Goal: Task Accomplishment & Management: Manage account settings

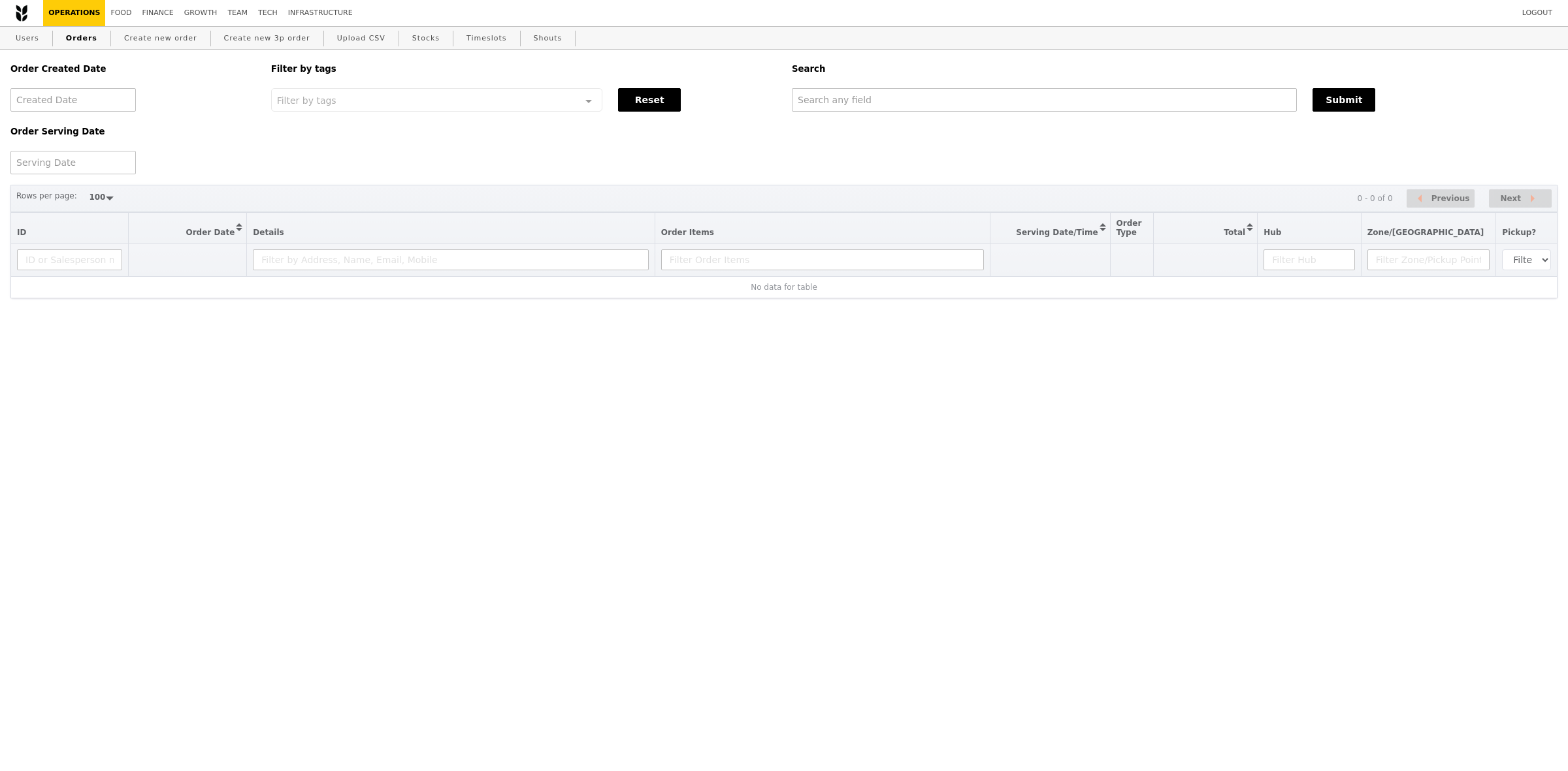
select select "100"
click at [902, 103] on input "text" at bounding box center [1044, 100] width 505 height 23
paste input "joey.gong@aig.com"
click at [911, 93] on input "joey.gong@aig.com" at bounding box center [1044, 100] width 505 height 23
paste input "firahman@deloitte"
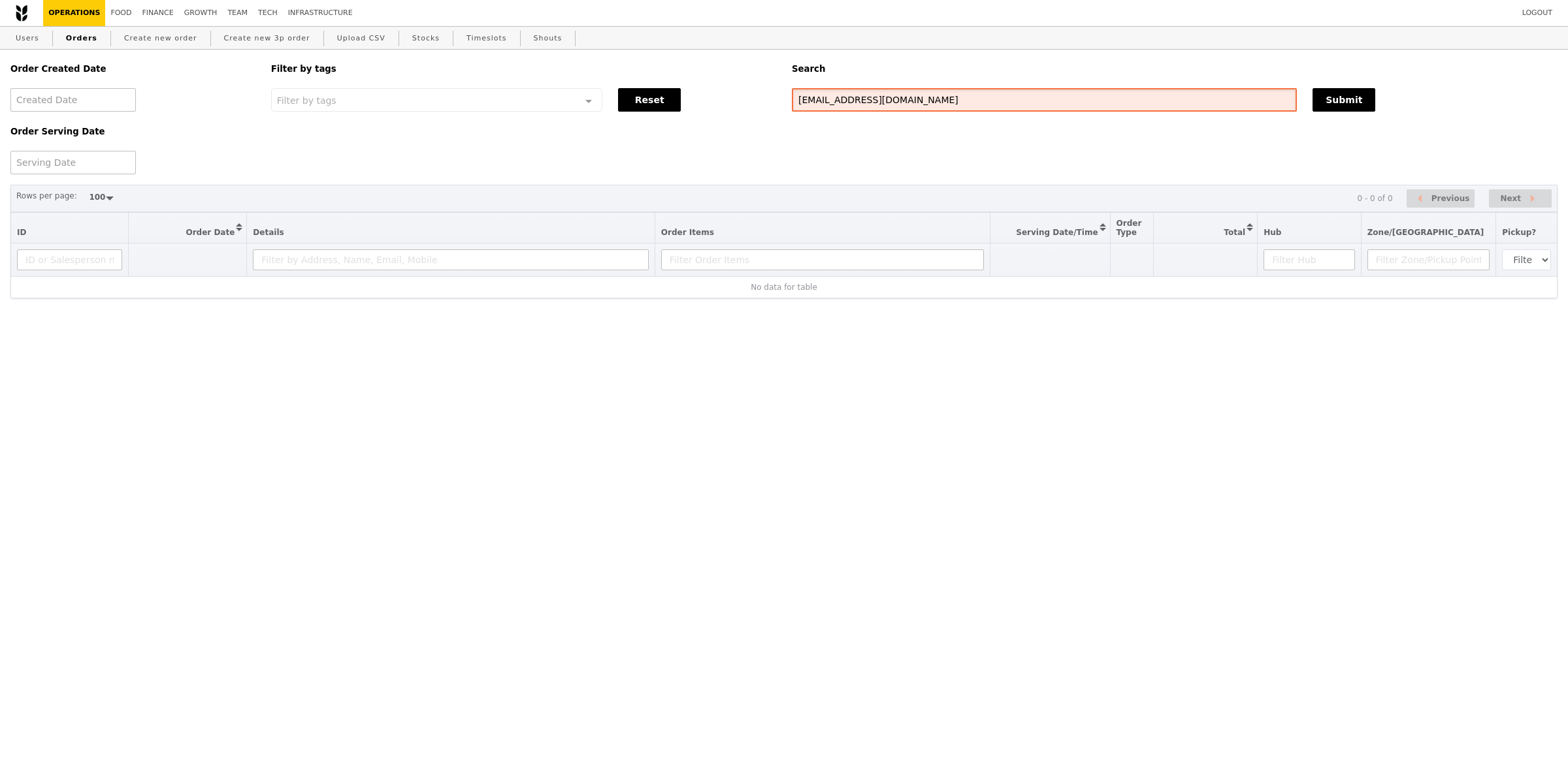
type input "[EMAIL_ADDRESS][DOMAIN_NAME]"
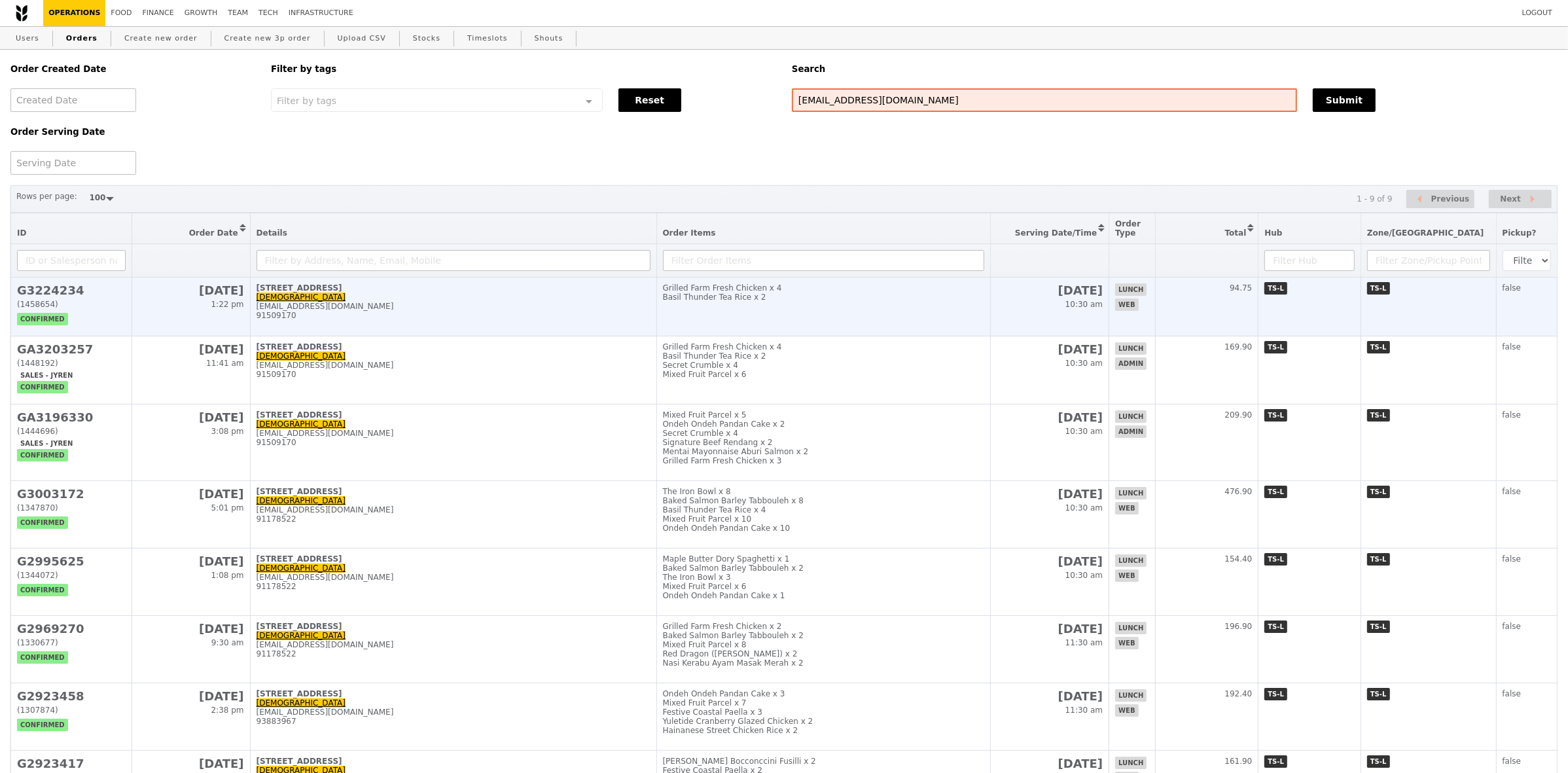
click at [572, 309] on td "6 Shenton Way, #30-00 Filzah Diyana firahman@deloitte.com 91509170" at bounding box center [453, 307] width 406 height 59
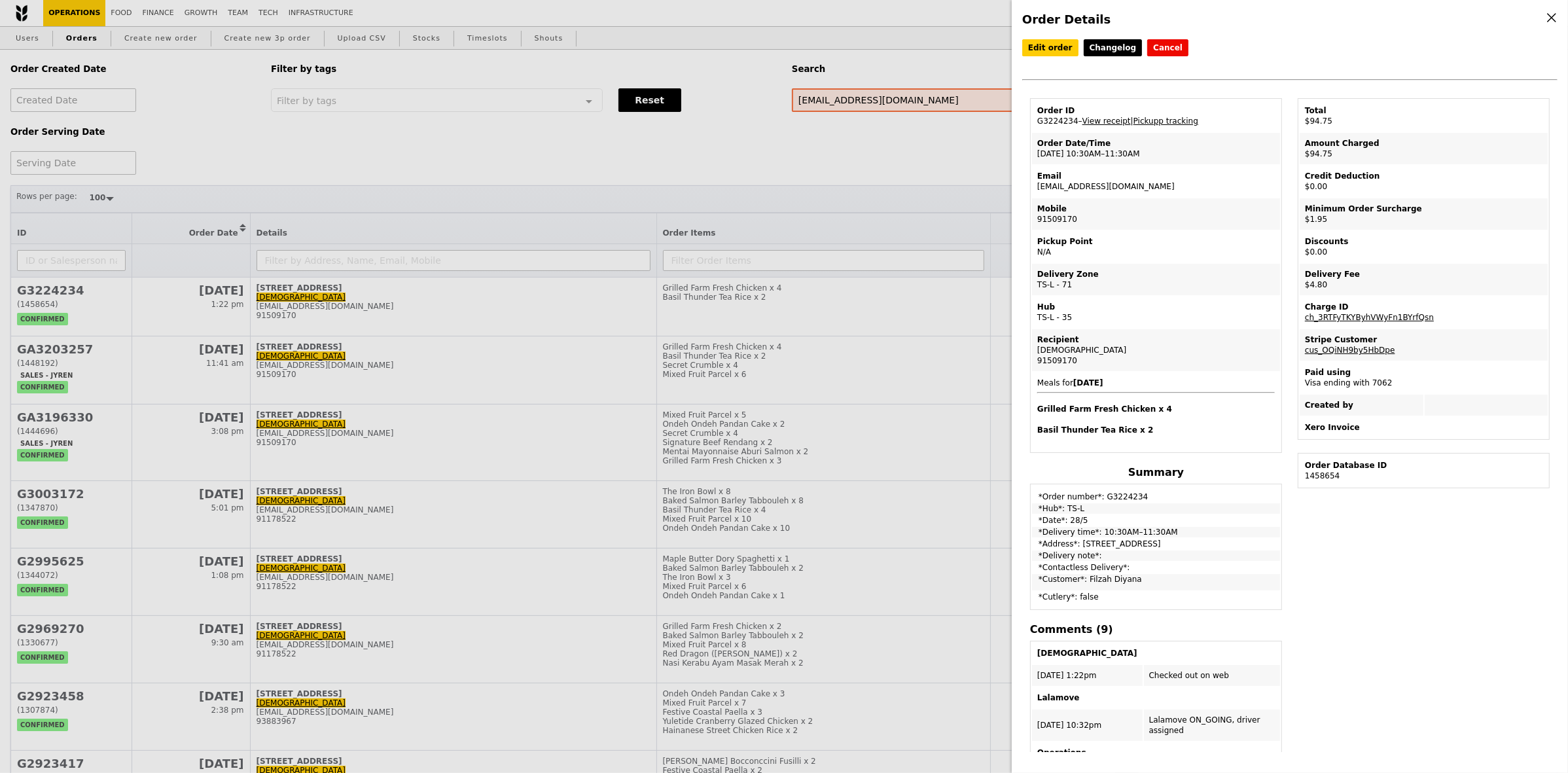
click at [858, 168] on div "Order Details Edit order Changelog Cancel Order ID G3224234 – View receipt | Pi…" at bounding box center [784, 386] width 1568 height 773
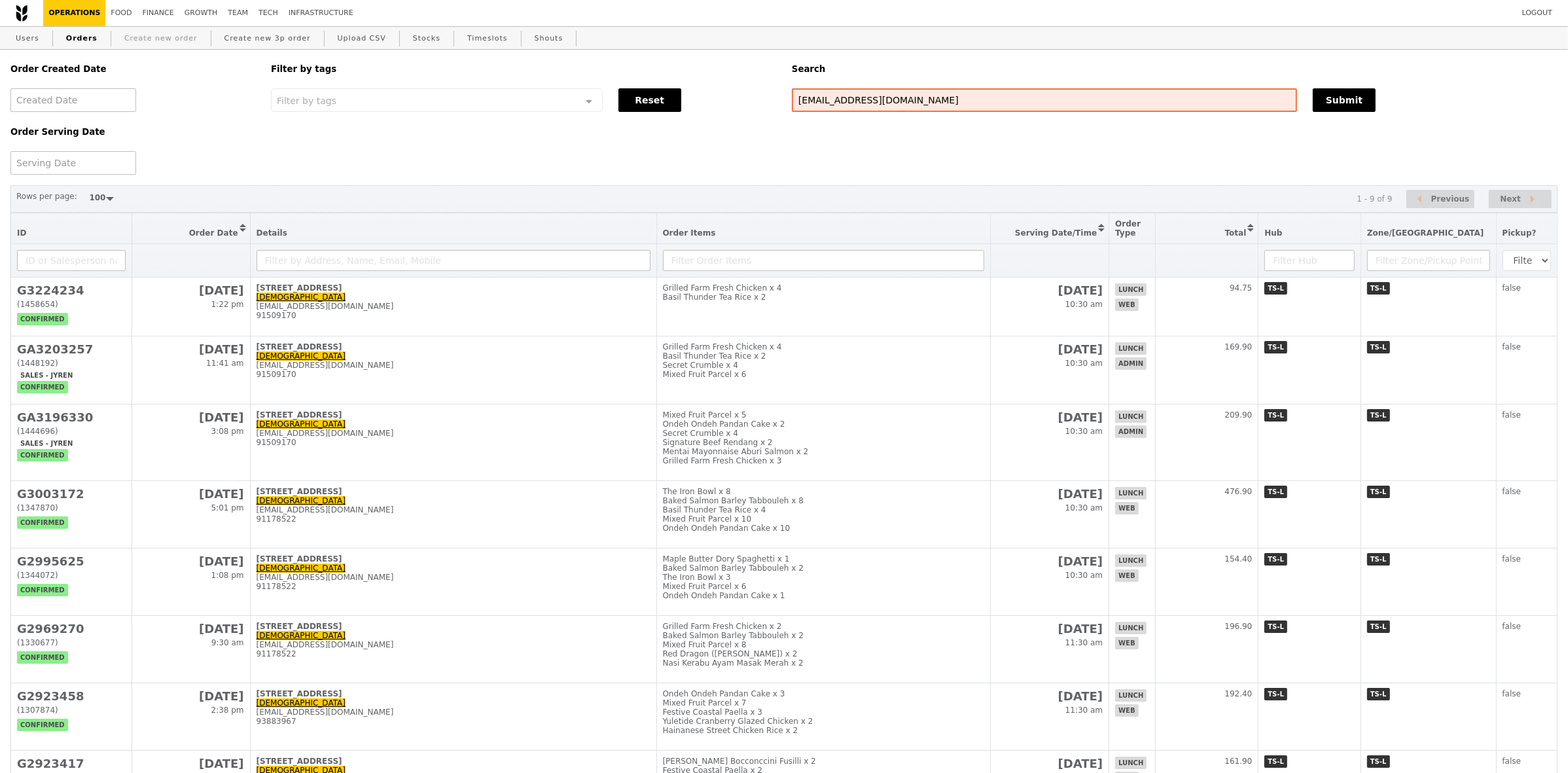
click at [141, 40] on link "Create new order" at bounding box center [161, 38] width 84 height 23
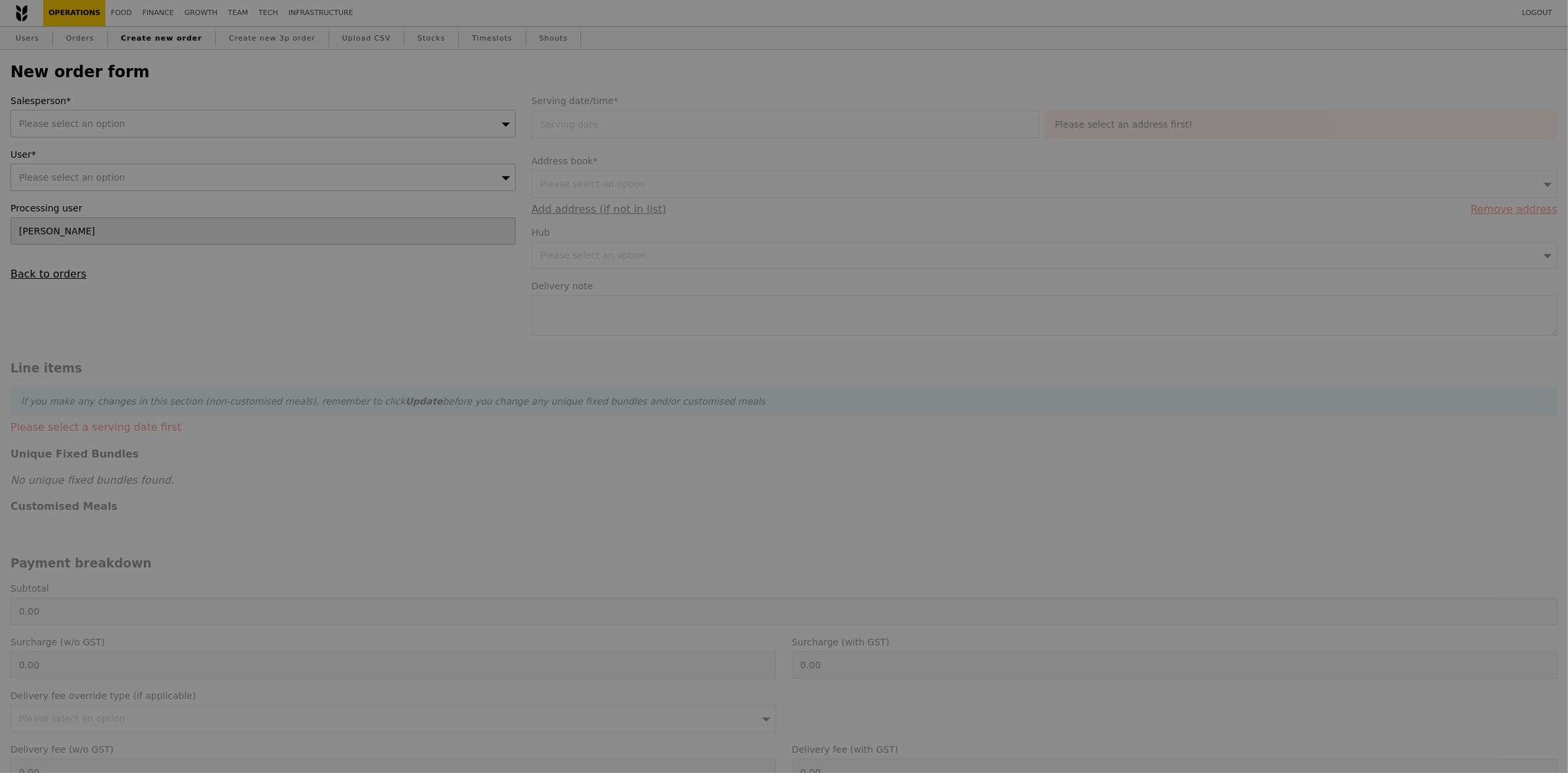
type input "Confirm"
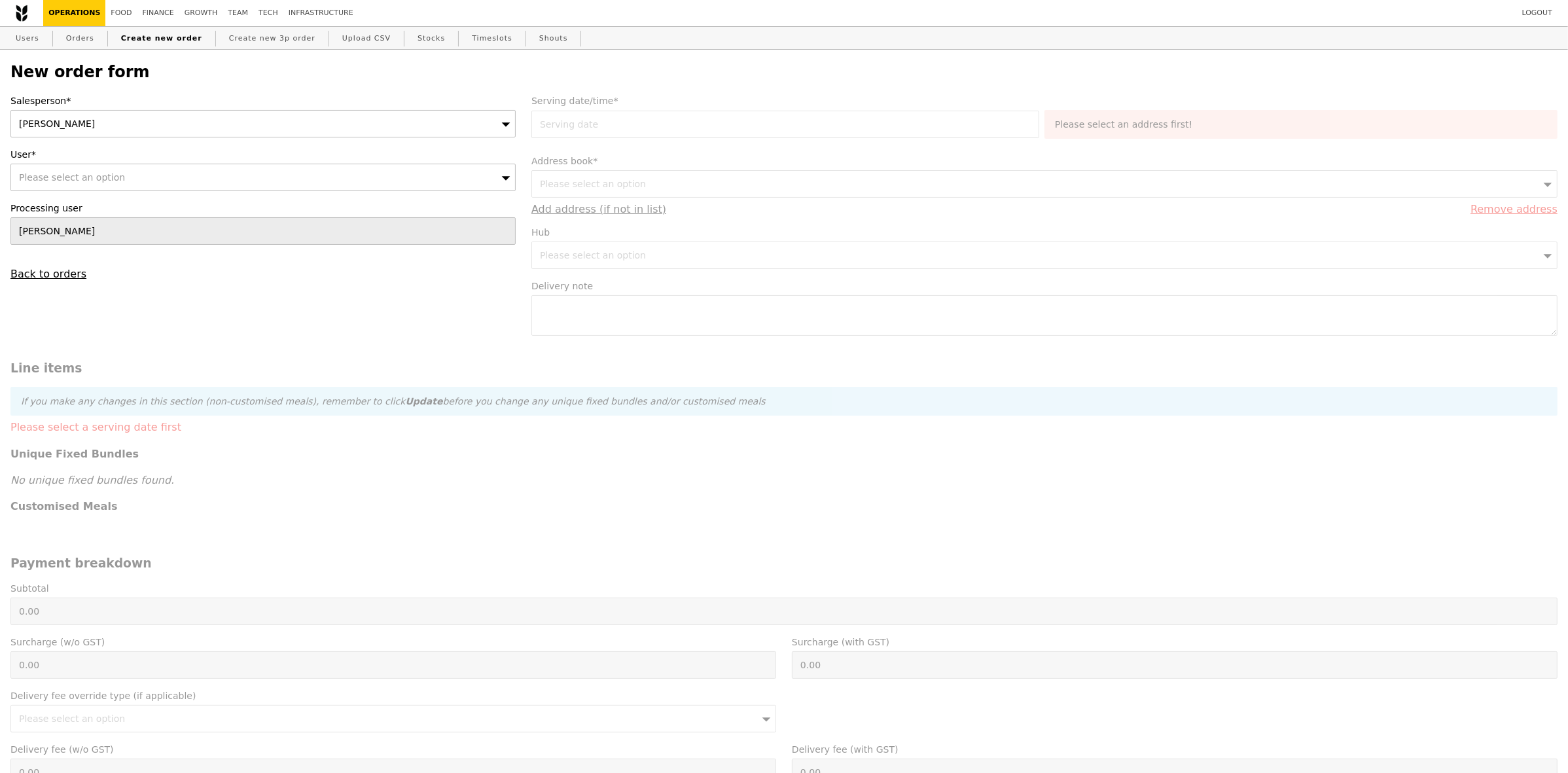
click at [234, 174] on div "Please select an option" at bounding box center [263, 177] width 505 height 27
click at [248, 128] on div "[PERSON_NAME]" at bounding box center [263, 124] width 505 height 27
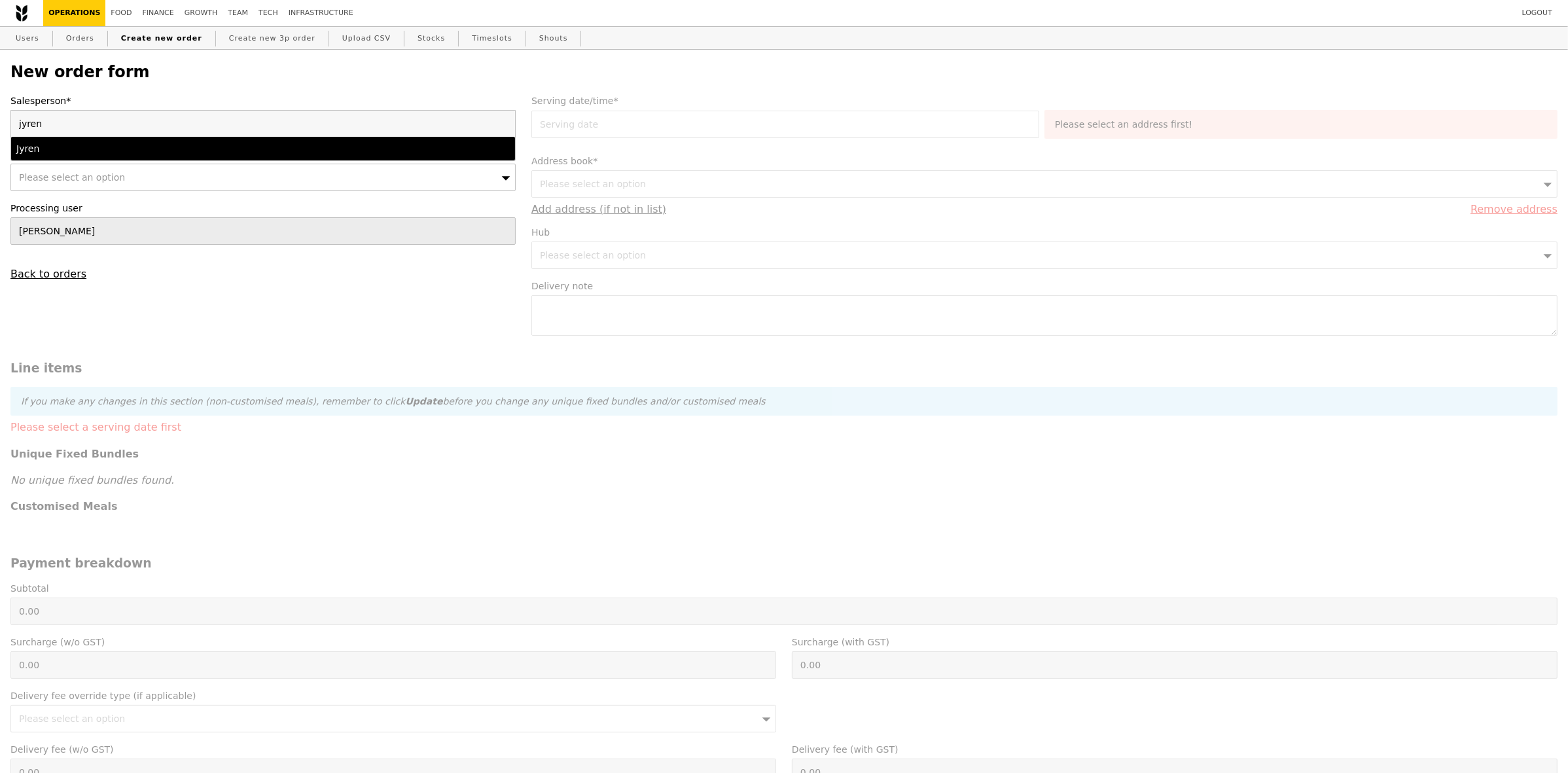
type input "jyren"
click at [215, 143] on li "Jyren" at bounding box center [263, 148] width 504 height 23
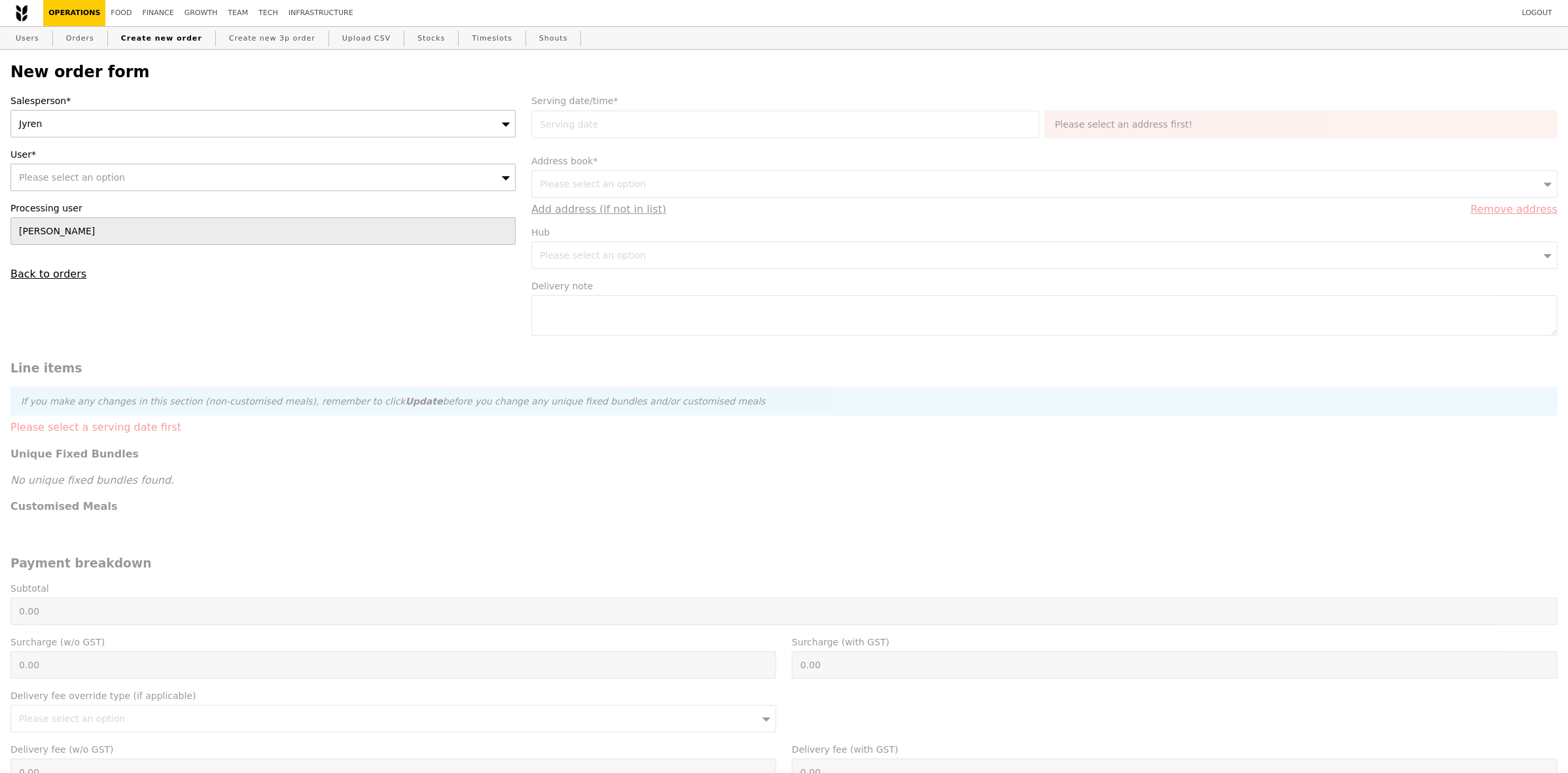
click at [172, 179] on div "Please select an option" at bounding box center [263, 177] width 505 height 27
type input "joyce"
type input "Confirm"
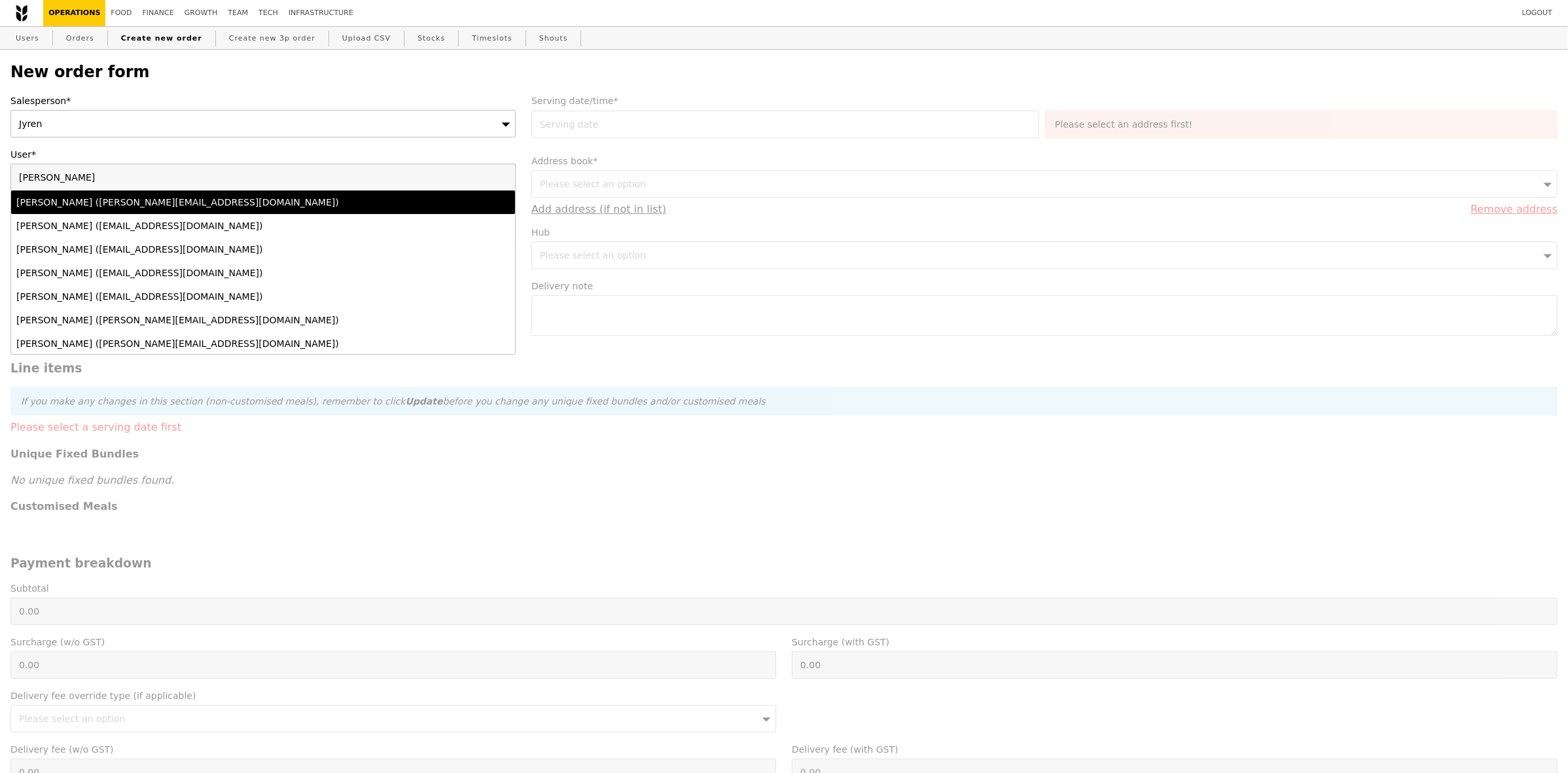
type input "joyce@gr"
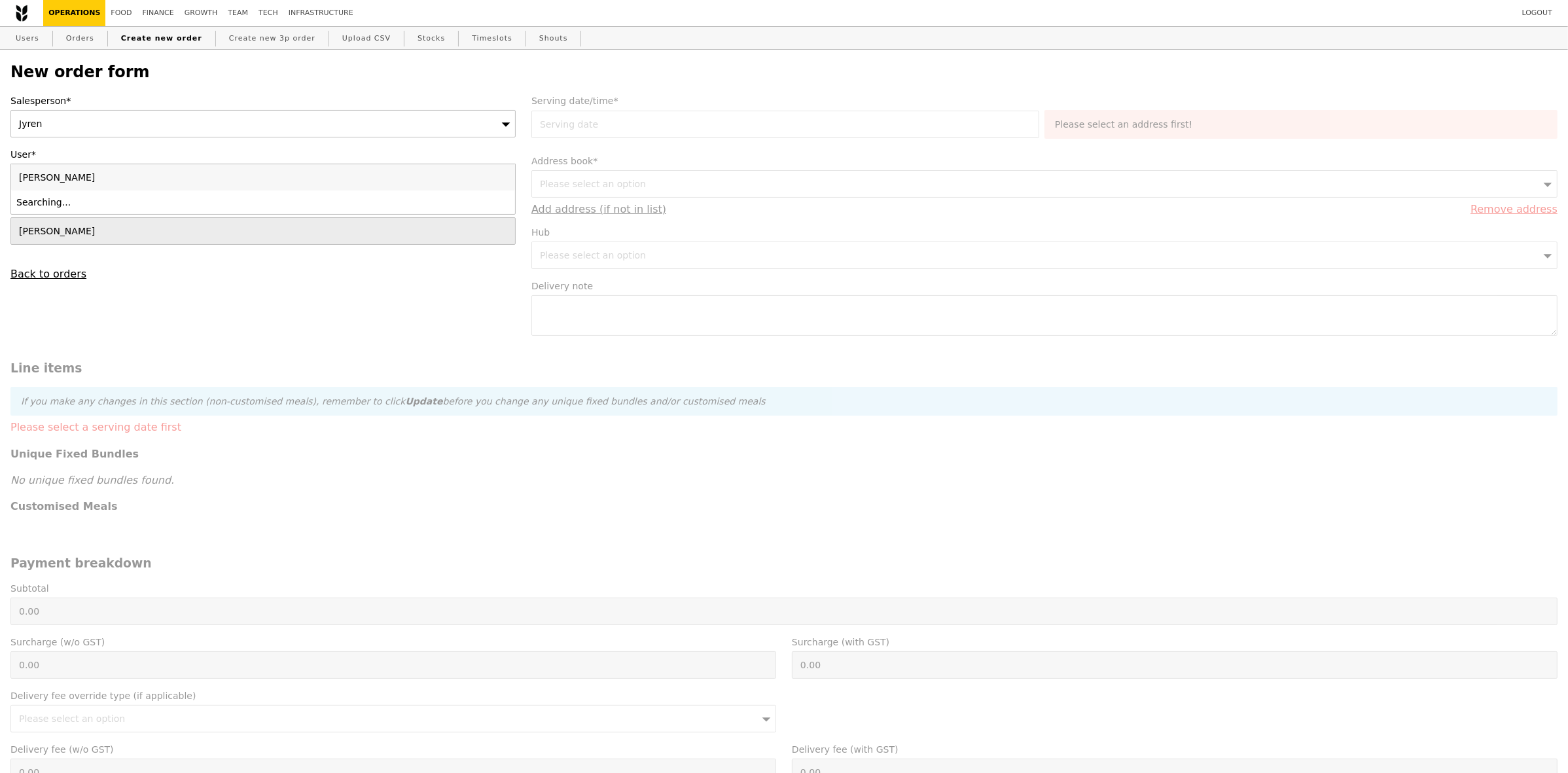
type input "Confirm"
click at [267, 314] on form "Salesperson* Jyren User* Please select an option Please enter 3 or more charact…" at bounding box center [784, 577] width 1563 height 967
click at [639, 128] on form "Salesperson* Jyren User* Please select an option Processing user Joyce Back to …" at bounding box center [784, 577] width 1563 height 967
click at [239, 191] on div "Please select an option" at bounding box center [263, 177] width 505 height 27
type input "[EMAIL_ADDRESS][DOMAIN_NAME]"
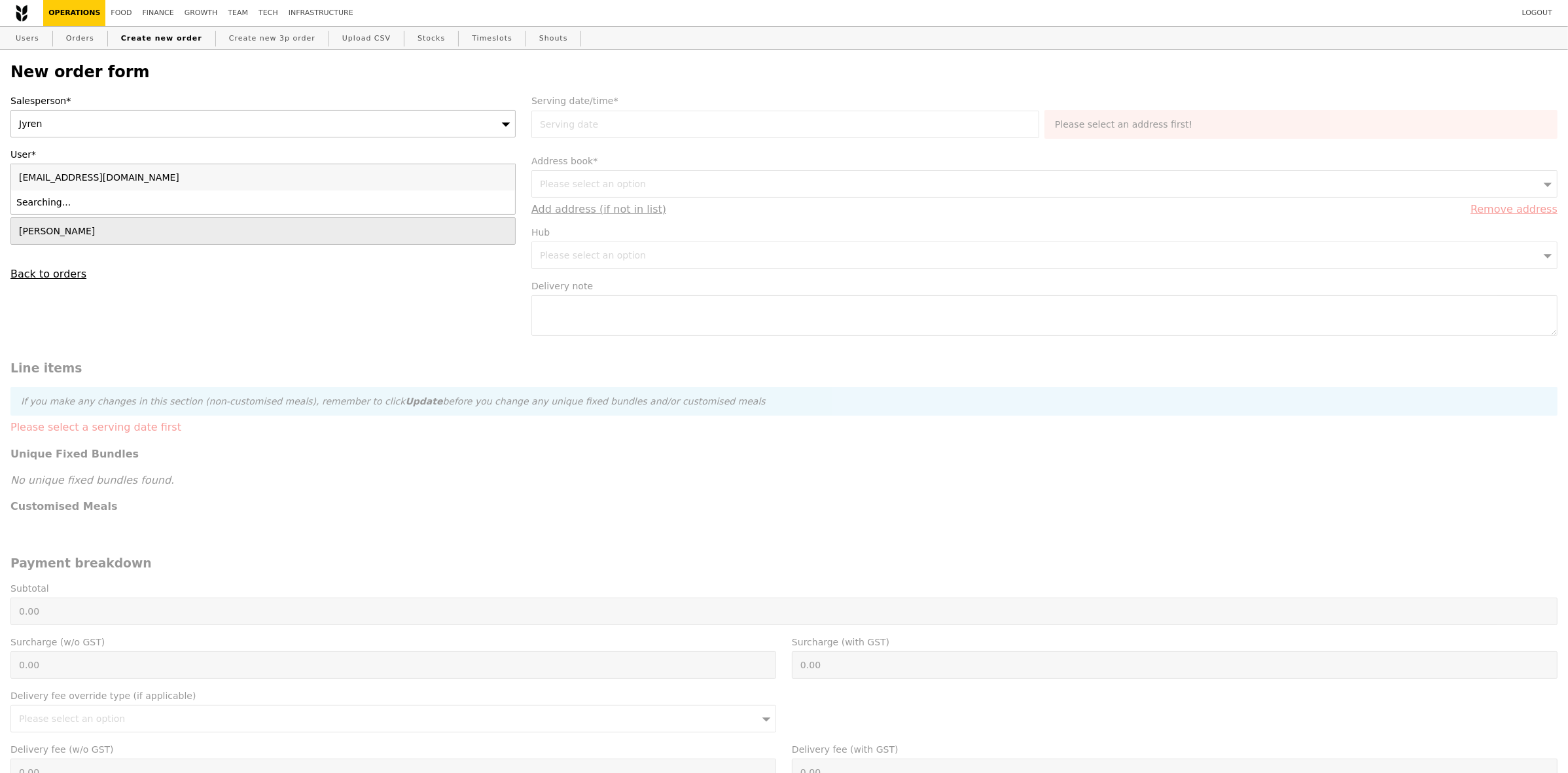
type input "Confirm"
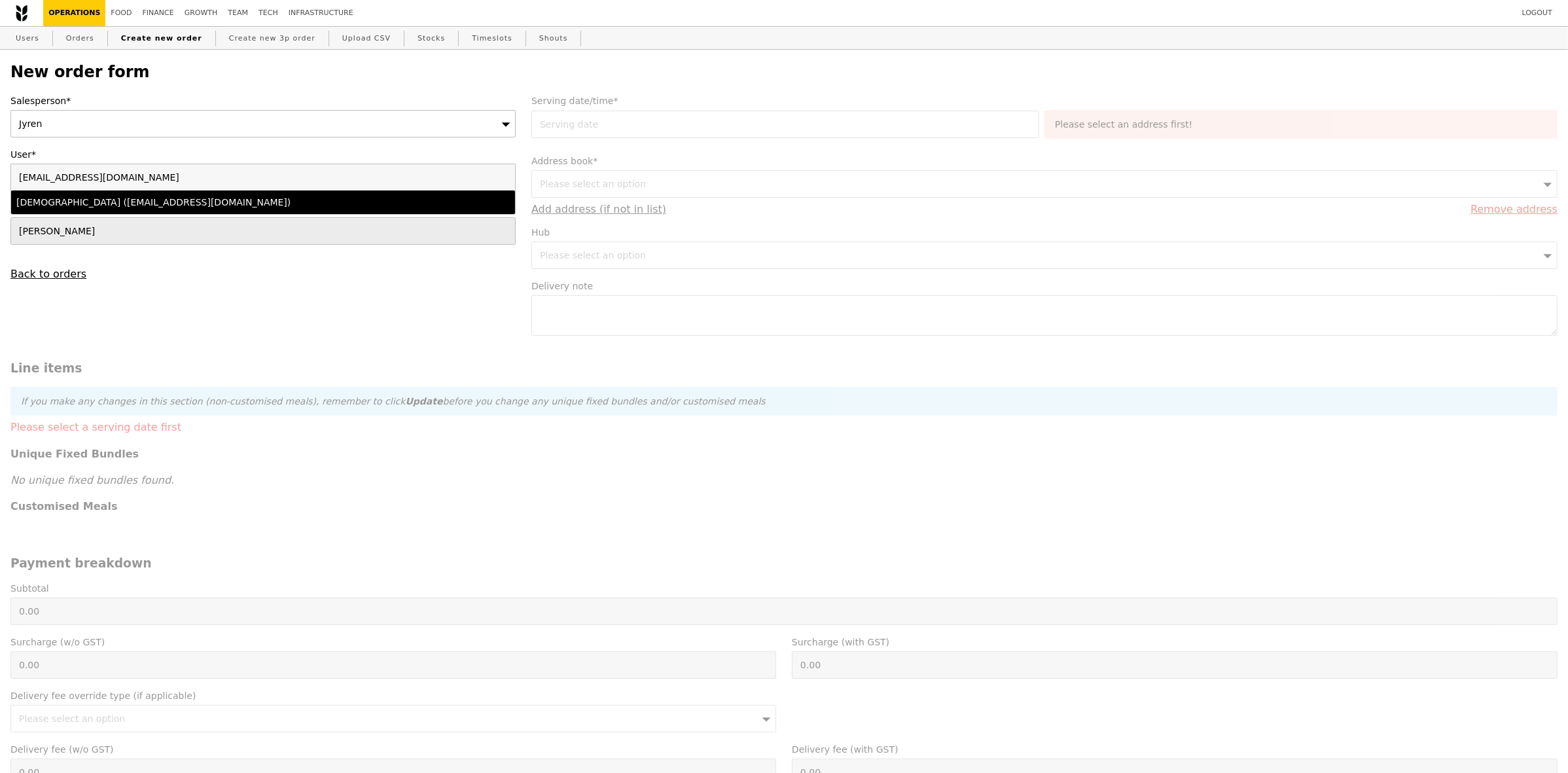
type input "[EMAIL_ADDRESS][DOMAIN_NAME]"
click at [215, 206] on div "Filzah Diyana (firahman@deloitte.com)" at bounding box center [201, 202] width 370 height 13
type input "Loading..."
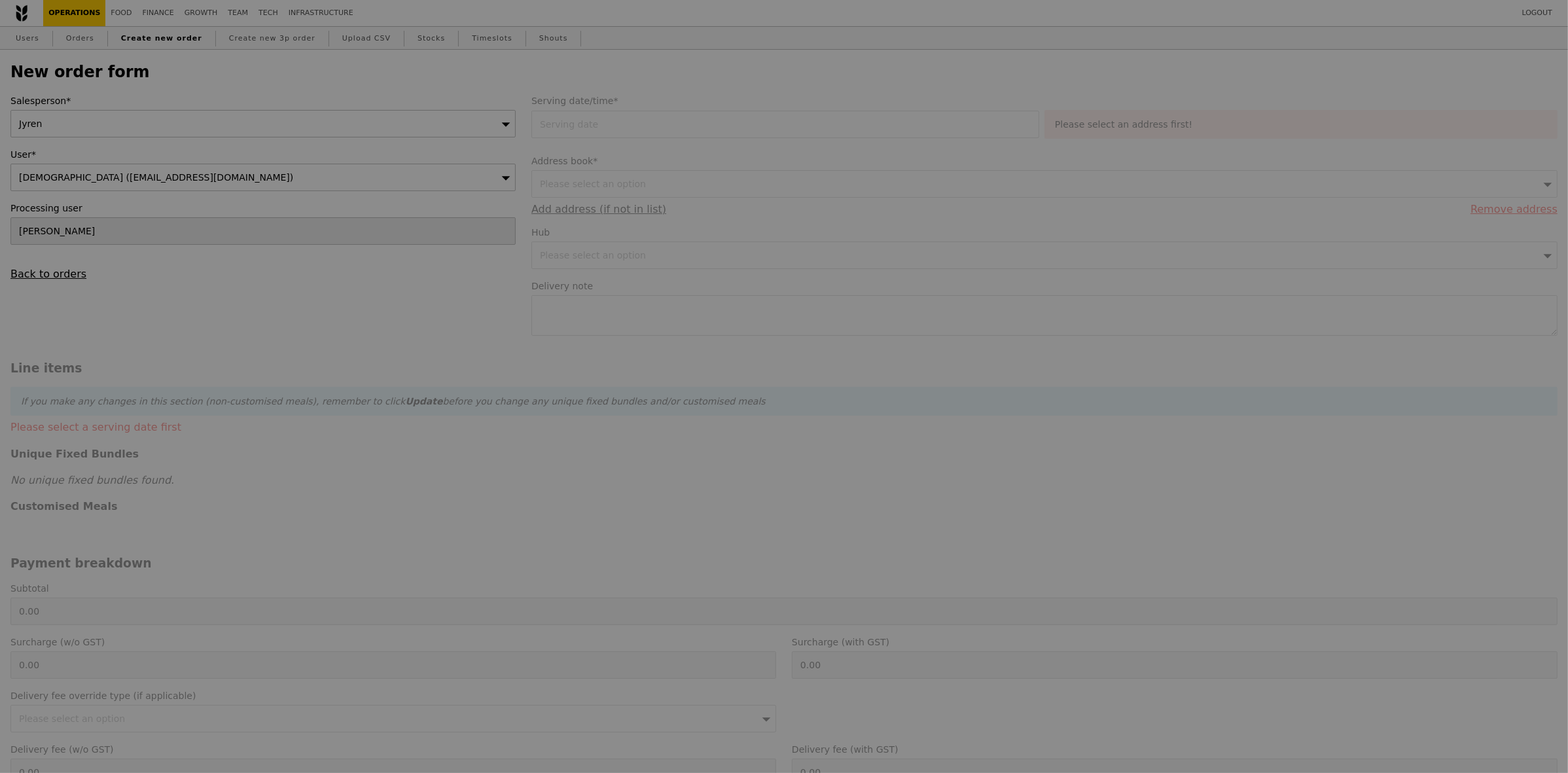
type input "1.79"
type input "1.95"
type input "12.48"
type input "13.60"
type input "15.55"
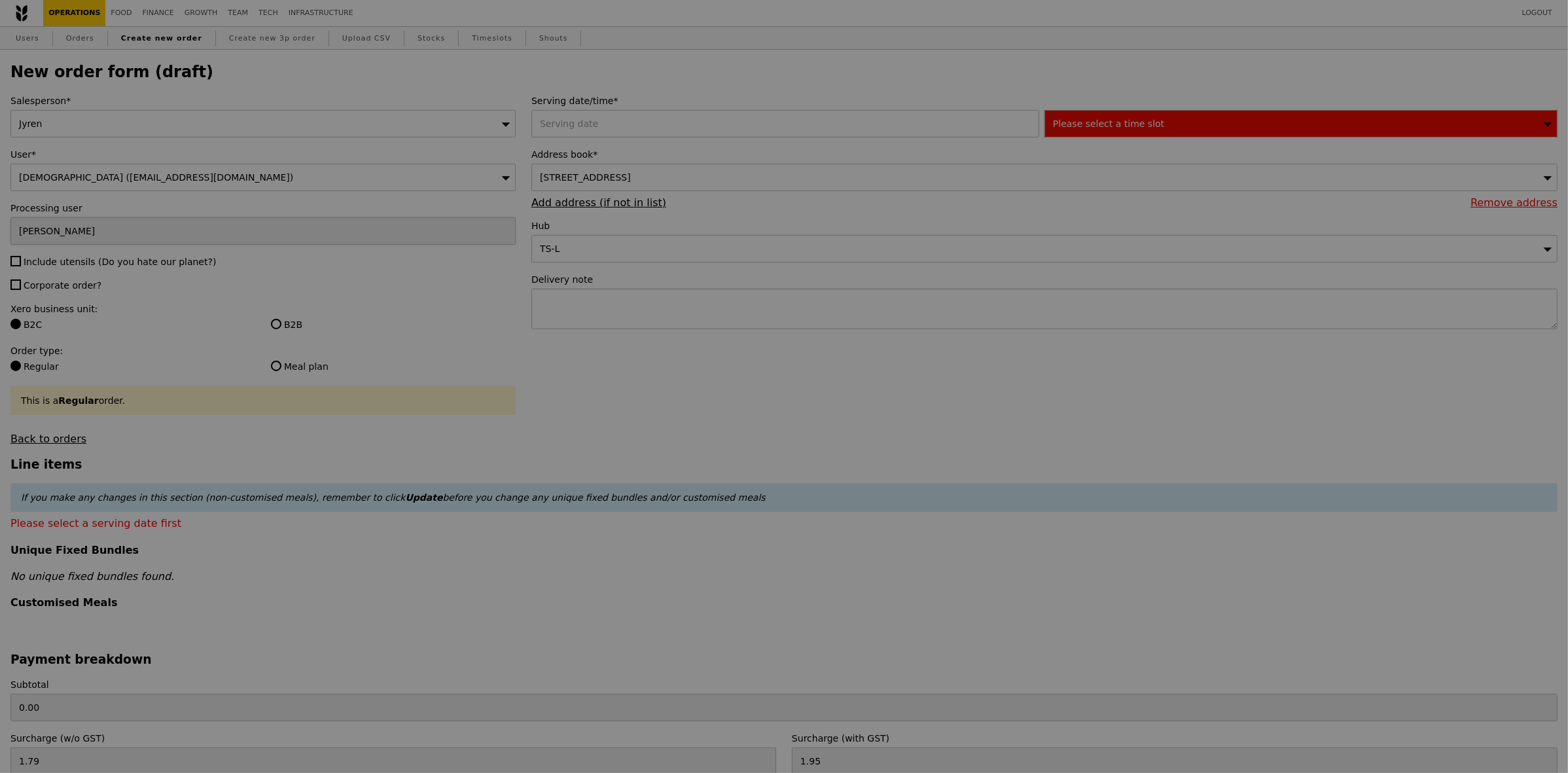
type input "Confirm"
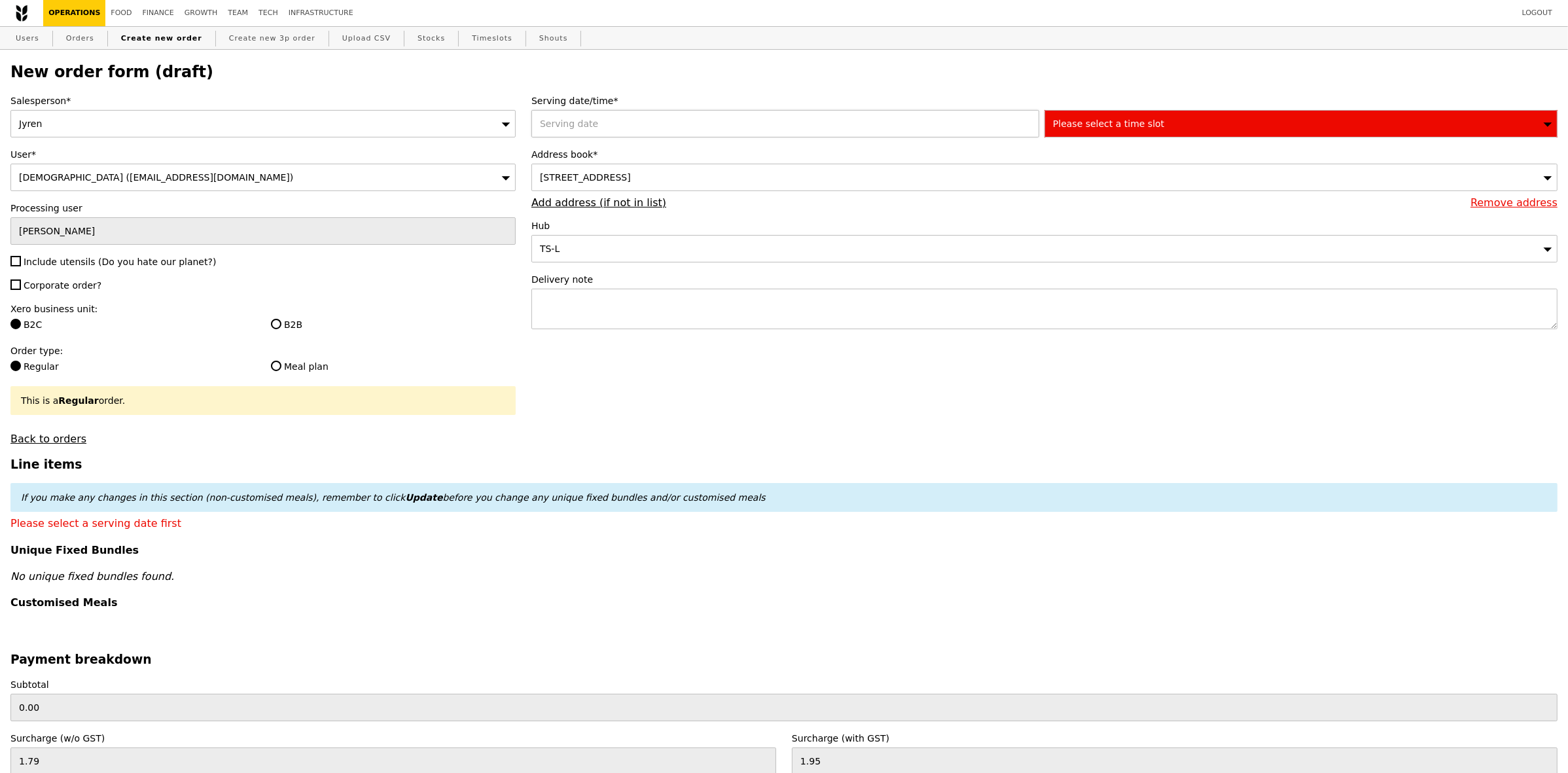
click at [686, 122] on div at bounding box center [788, 124] width 513 height 27
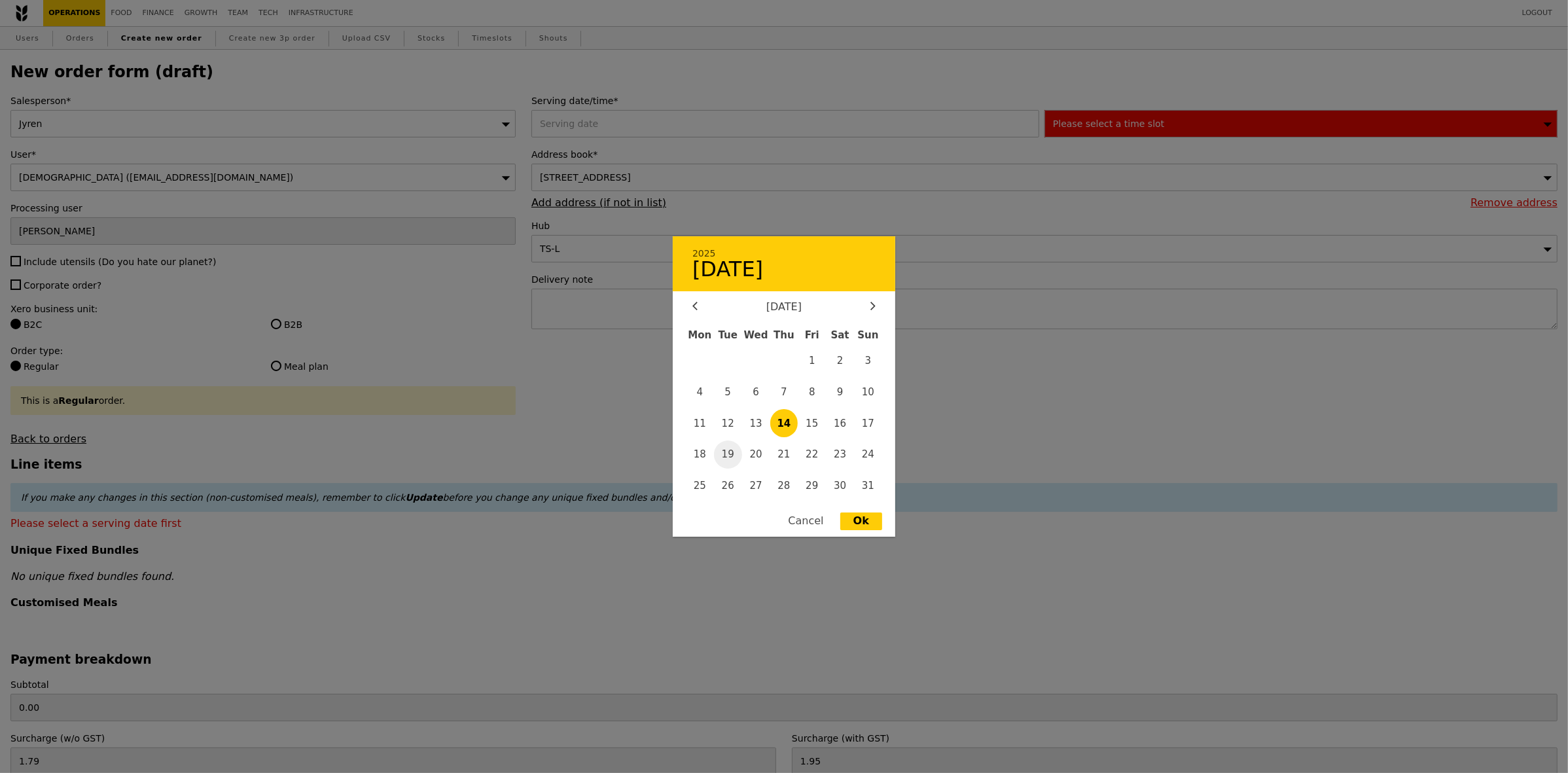
click at [726, 454] on span "19" at bounding box center [728, 454] width 28 height 28
type input "19 Aug 2025"
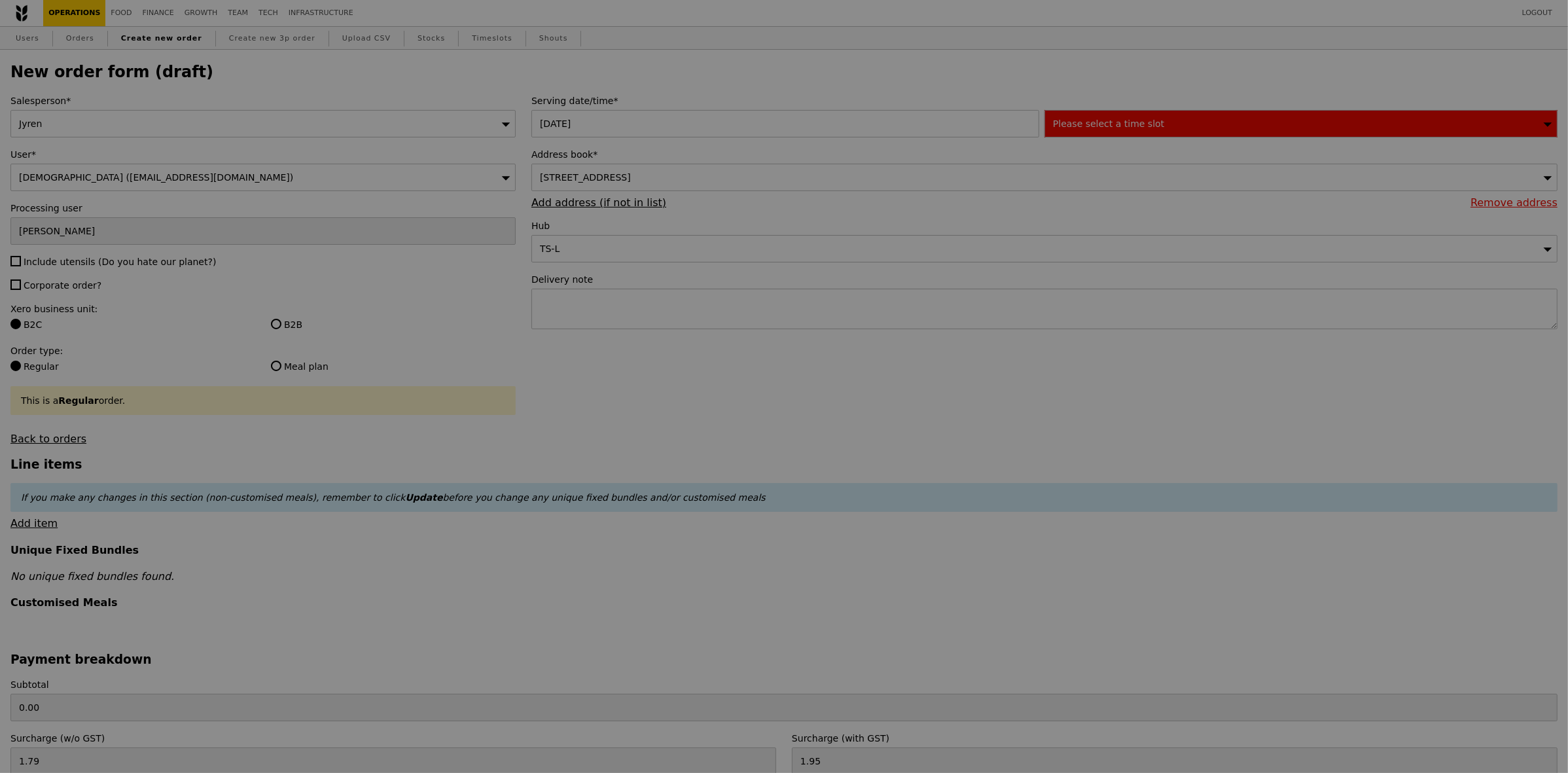
type input "Confirm"
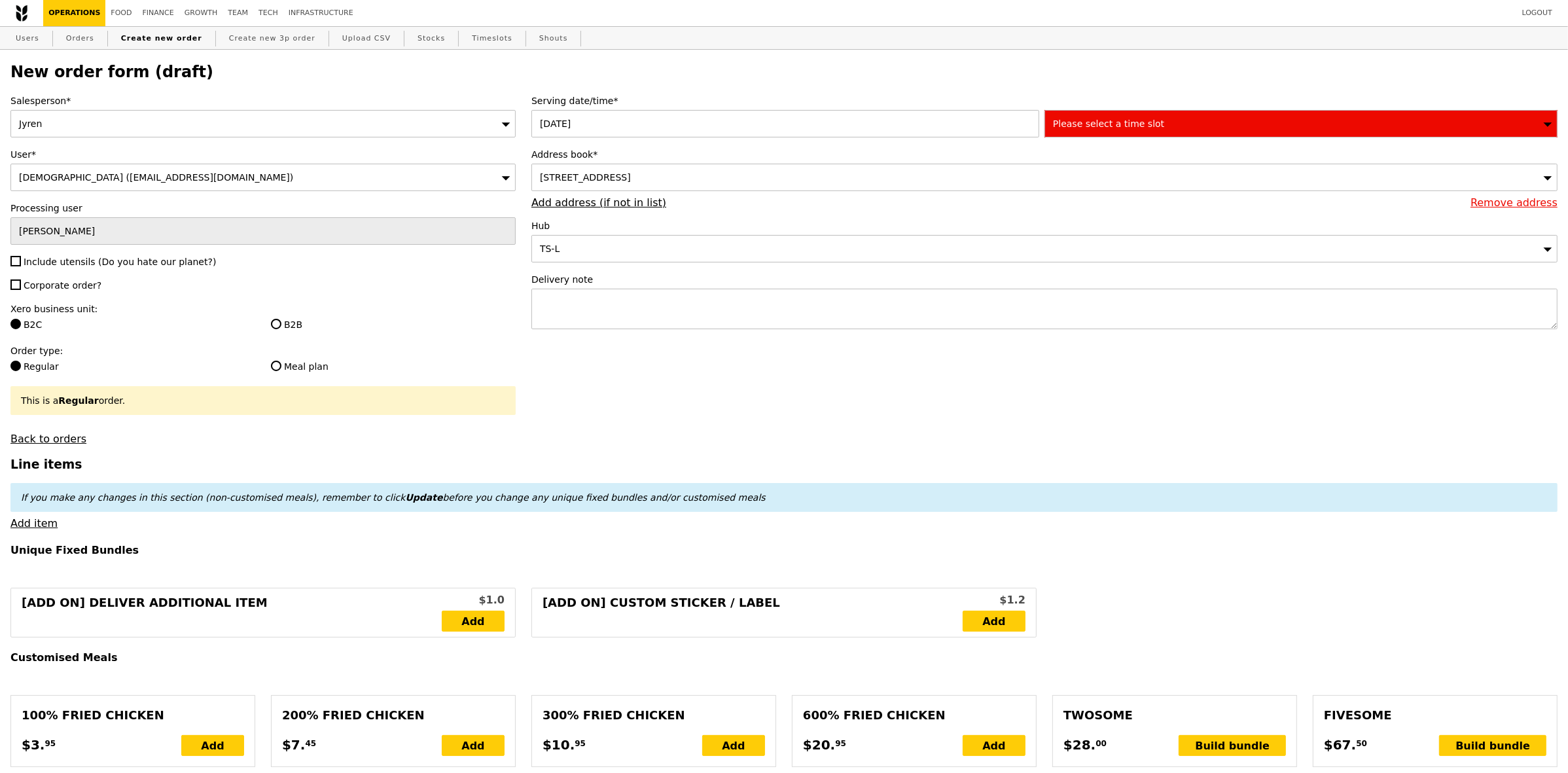
click at [1130, 125] on span "Please select a time slot" at bounding box center [1108, 123] width 111 height 10
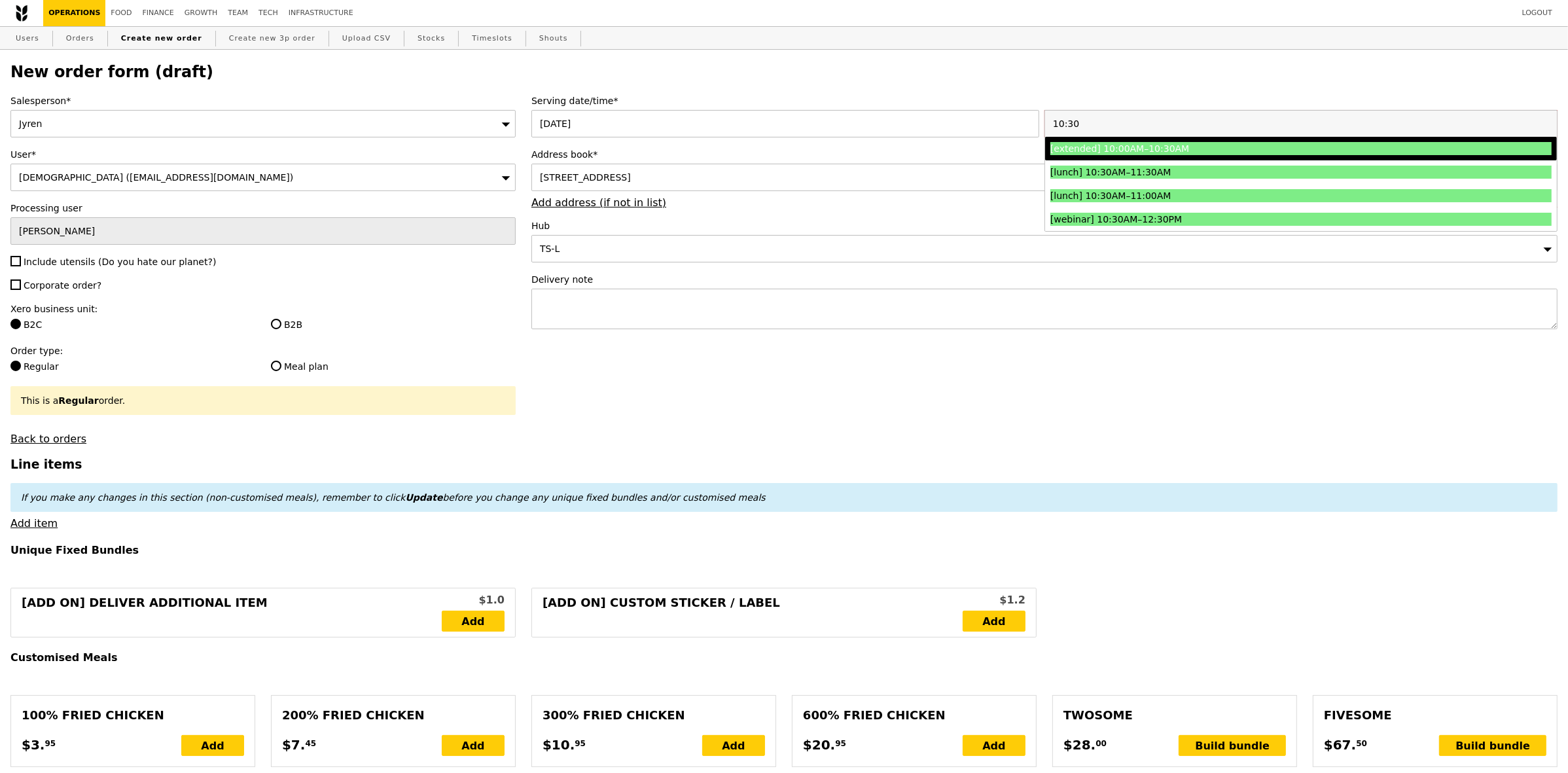
type input "10:30"
click at [1111, 149] on div "[extended] 10:00AM–10:30AM" at bounding box center [1238, 148] width 376 height 13
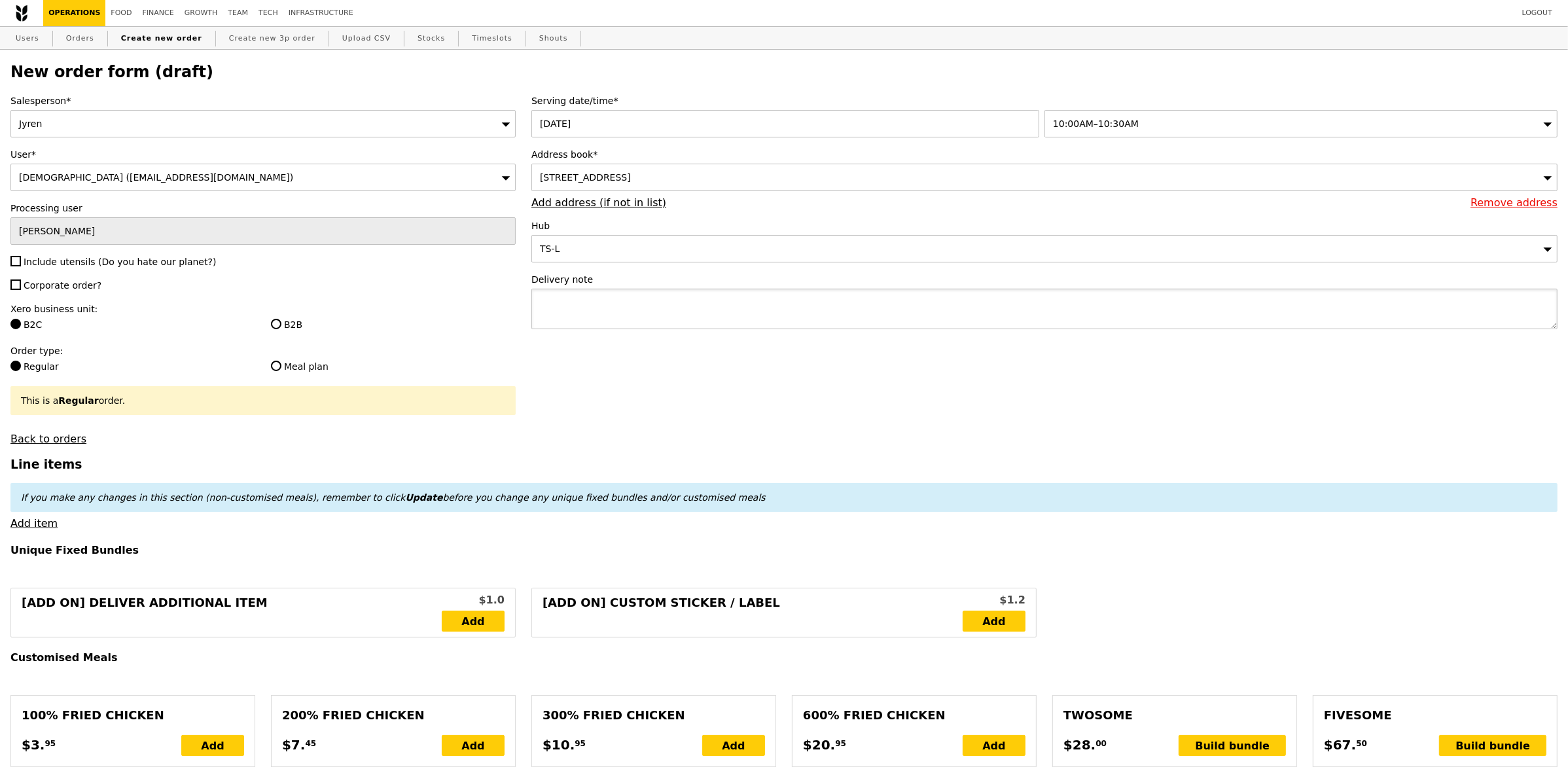
type input "Confirm"
click at [740, 300] on textarea at bounding box center [1044, 309] width 1026 height 40
click at [72, 265] on span "Include utensils (Do you hate our planet?)" at bounding box center [119, 261] width 192 height 10
click at [21, 265] on input "Include utensils (Do you hate our planet?)" at bounding box center [15, 261] width 10 height 10
checkbox input "true"
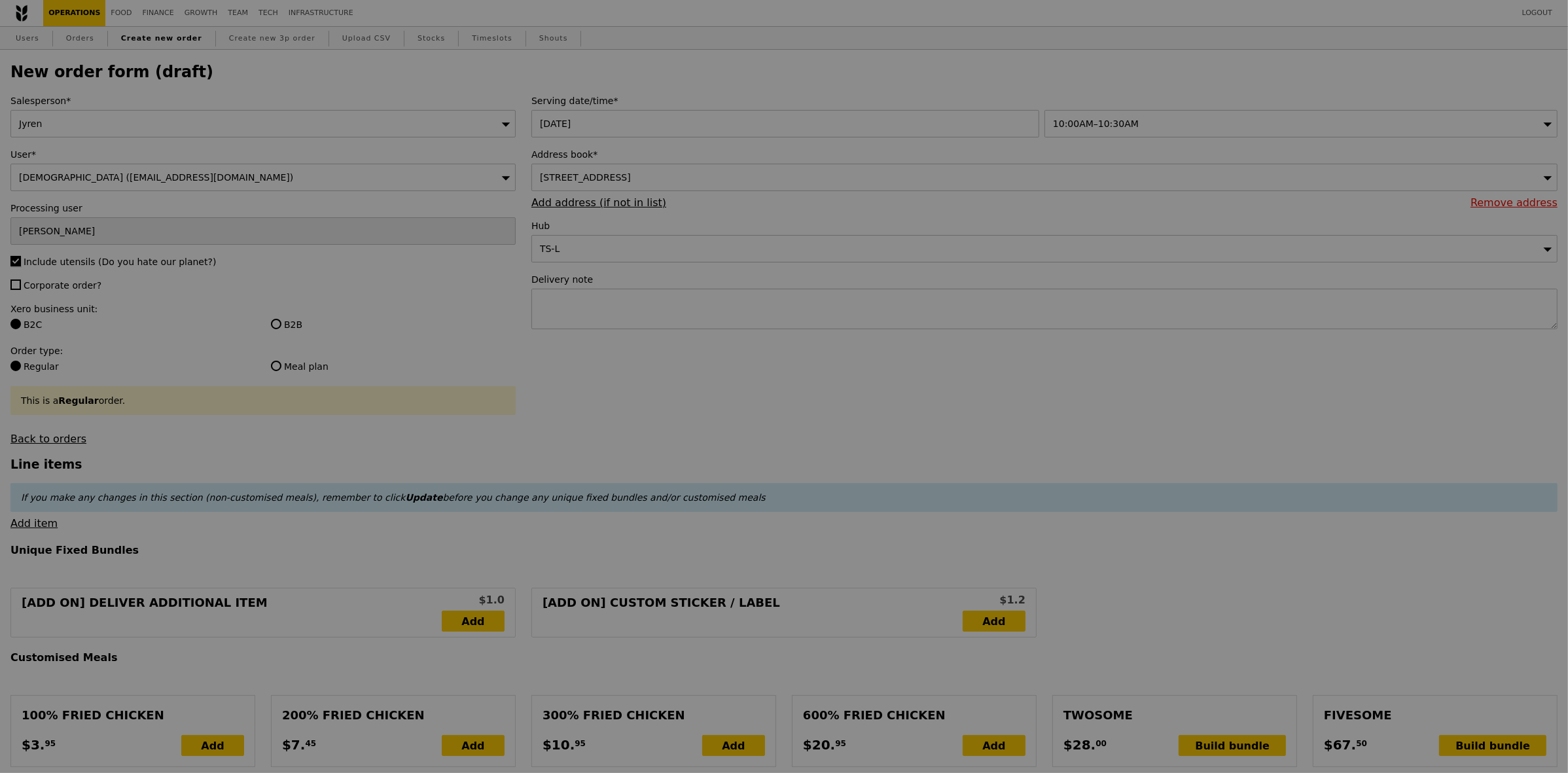
type input "Confirm"
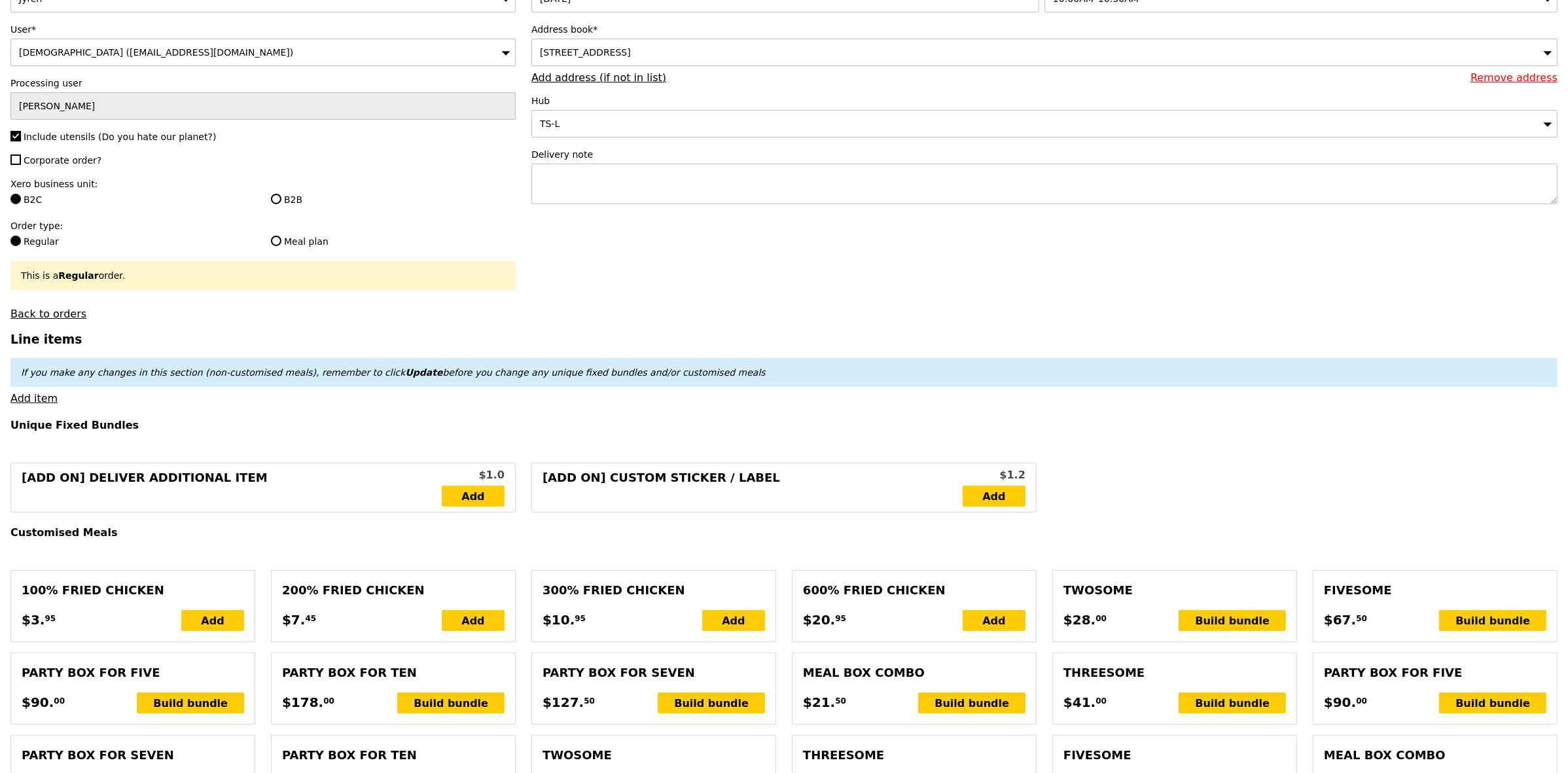
scroll to position [246, 0]
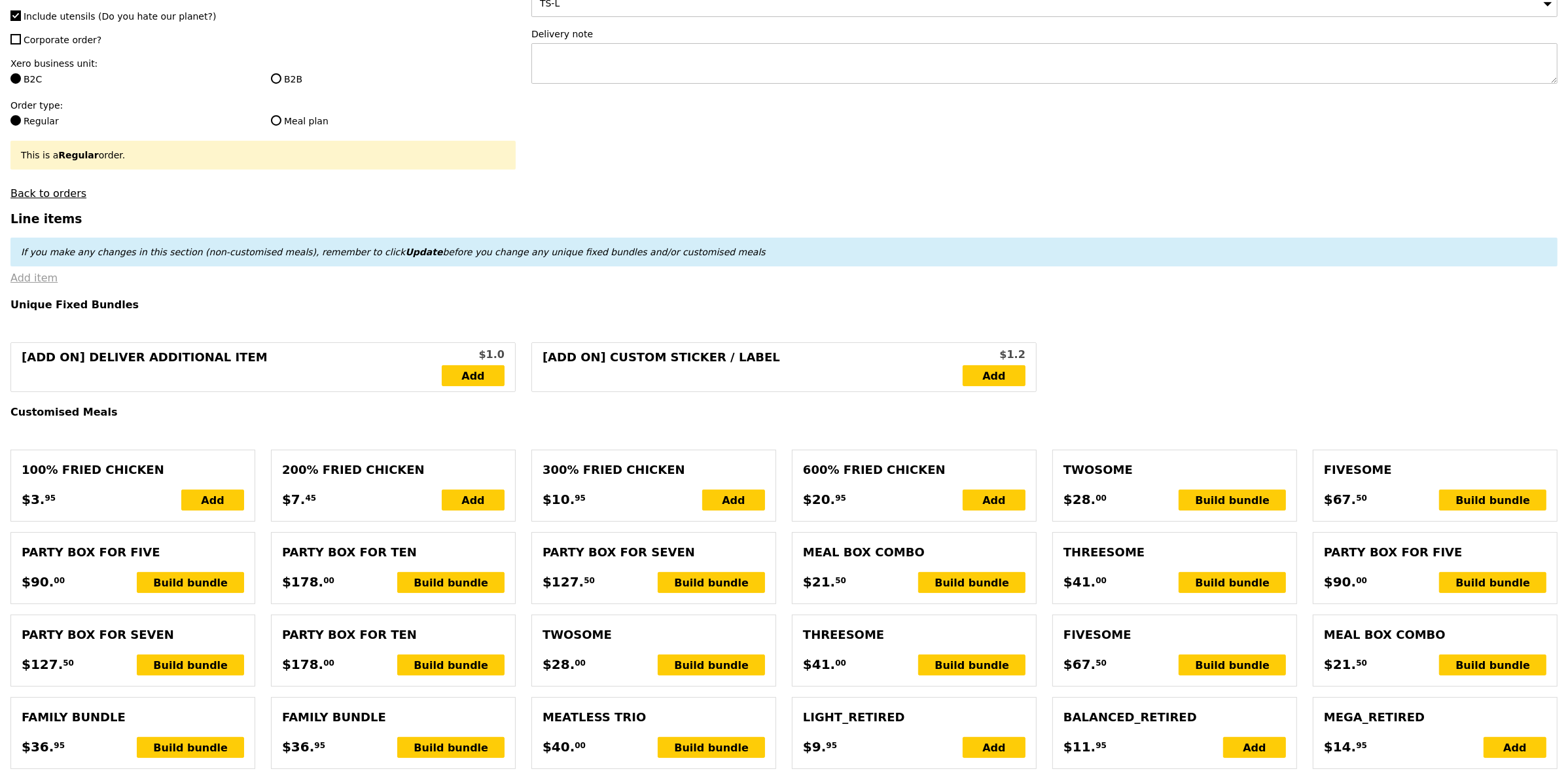
click at [31, 284] on link "Add item" at bounding box center [34, 278] width 47 height 12
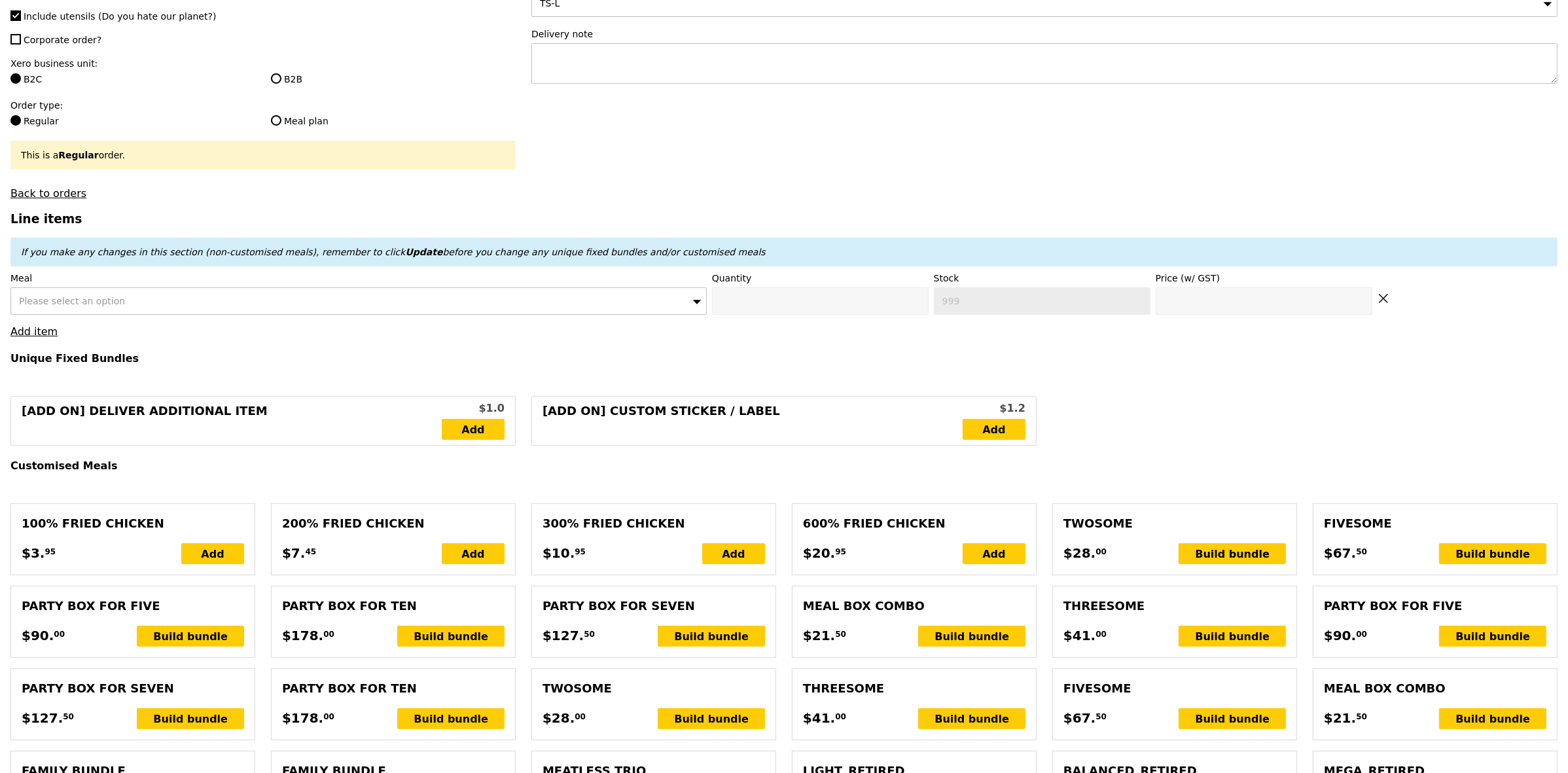
click at [264, 315] on div "Please select an option" at bounding box center [358, 301] width 696 height 27
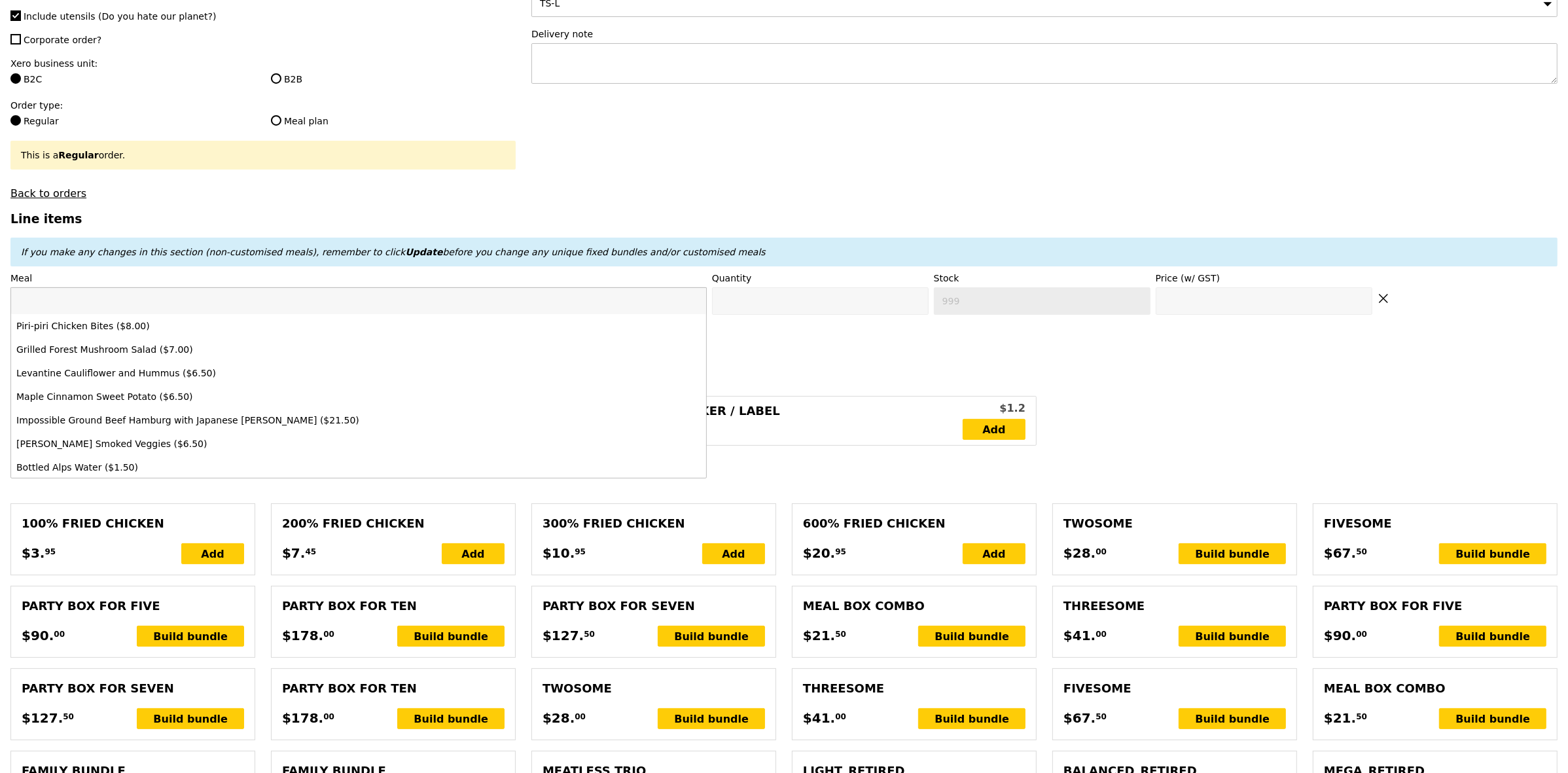
click at [555, 298] on input "search" at bounding box center [358, 301] width 695 height 26
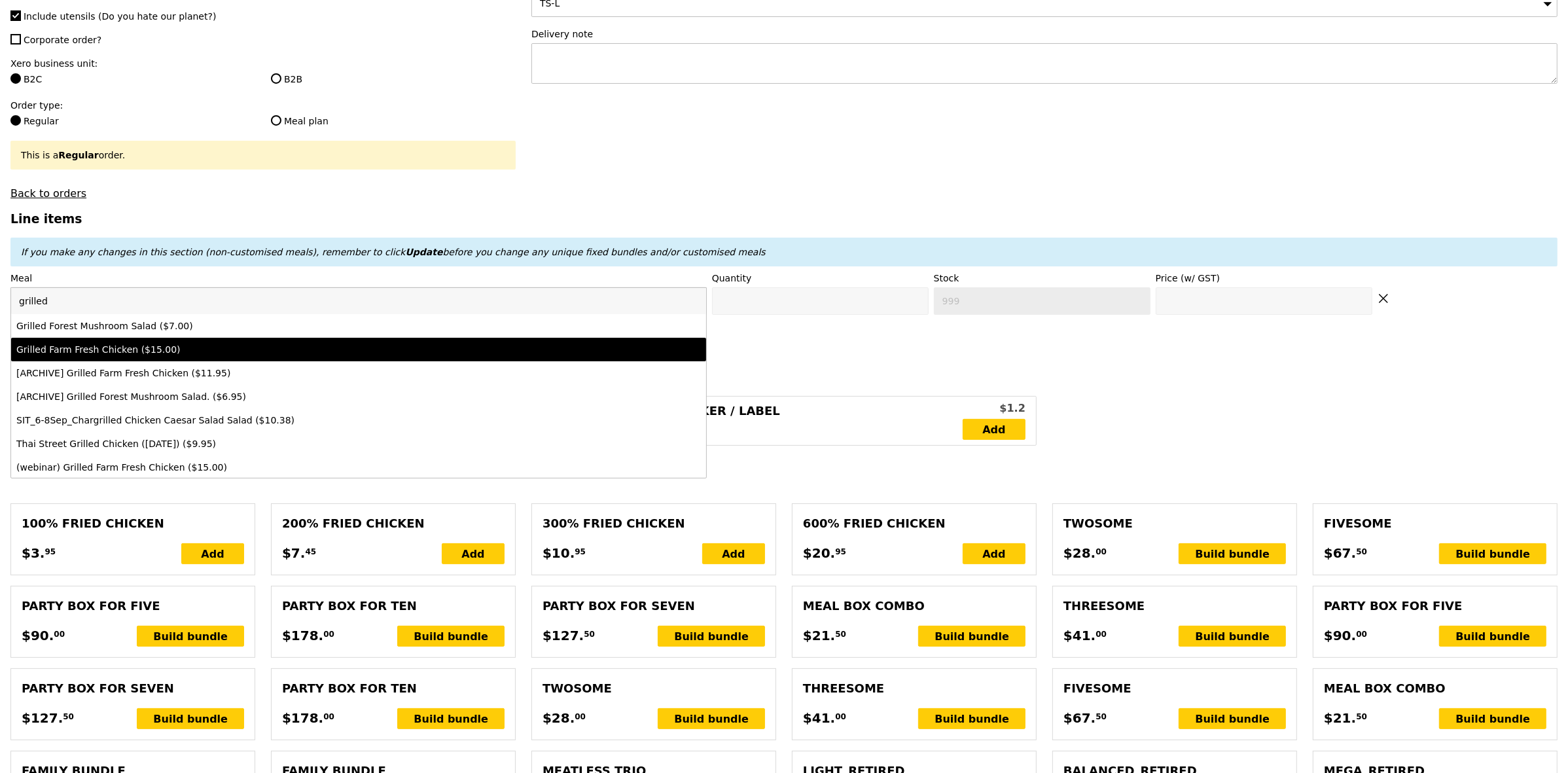
type input "grilled"
click at [358, 356] on div "Grilled Farm Fresh Chicken ($15.00)" at bounding box center [273, 350] width 513 height 13
type input "Confirm anyway"
type input "0"
type input "499"
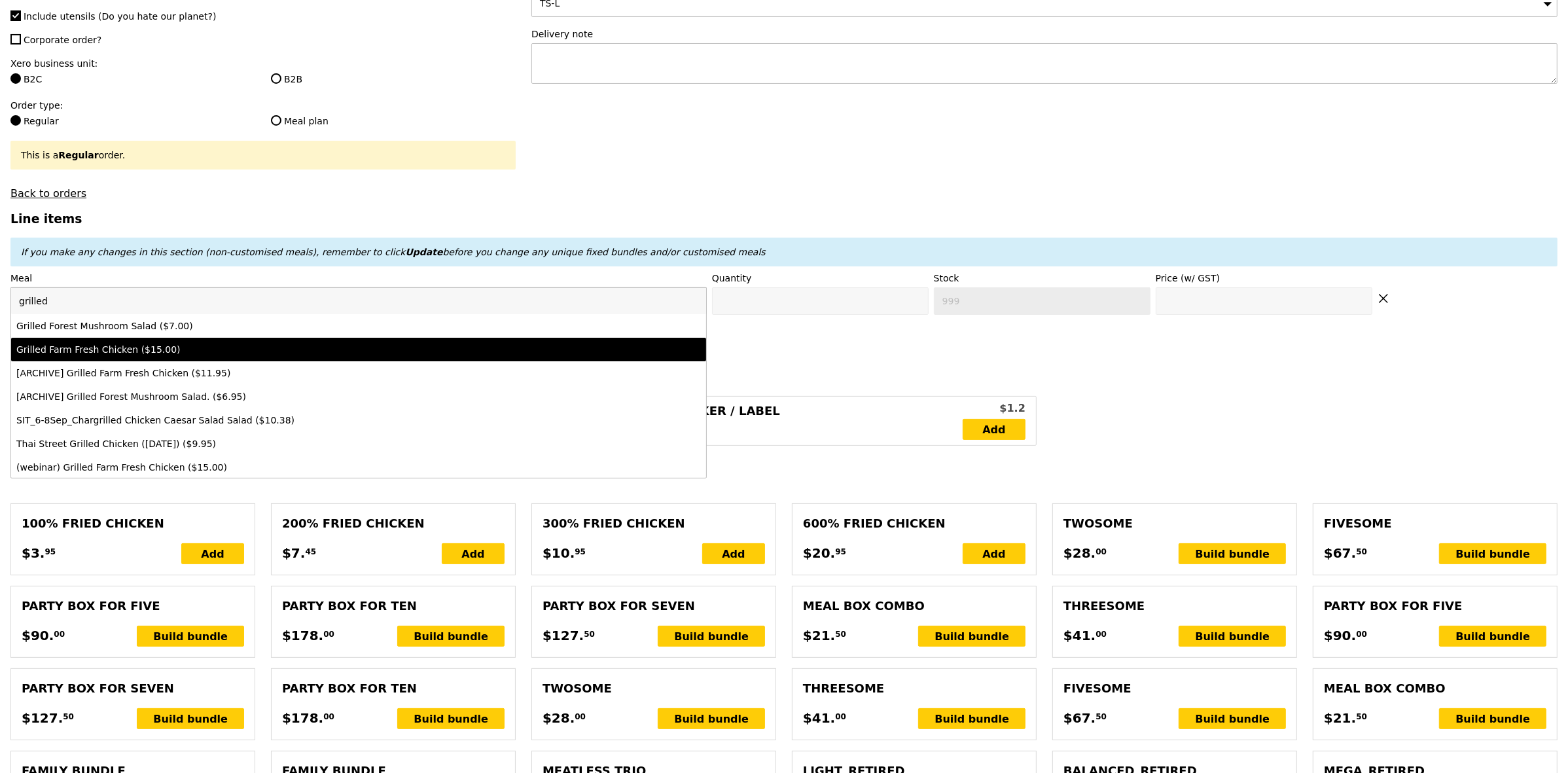
type input "15.0"
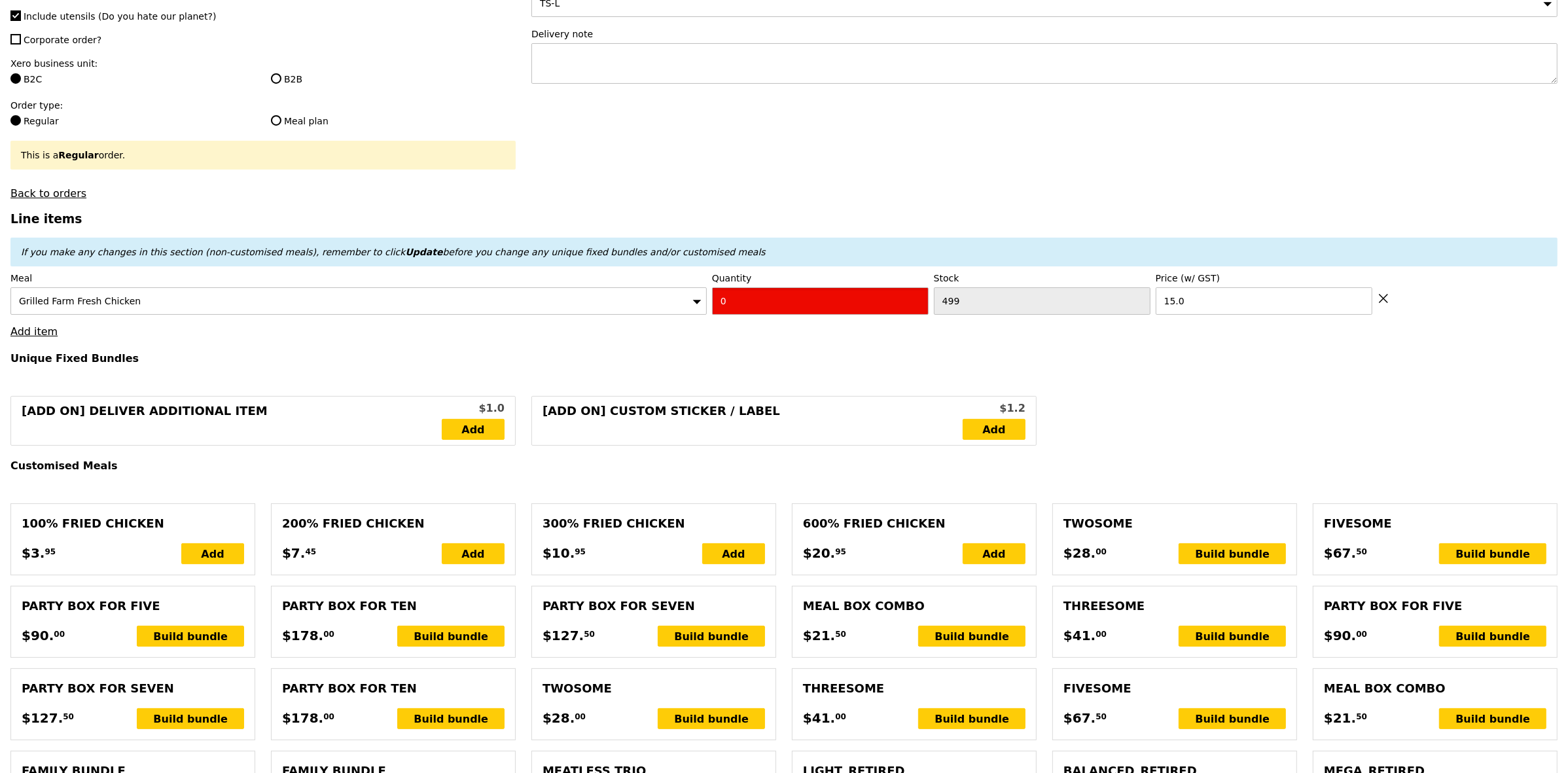
drag, startPoint x: 747, startPoint y: 313, endPoint x: 699, endPoint y: 316, distance: 48.1
click at [699, 315] on div "Meal Grilled Farm Fresh Chicken Quantity 0 Stock 499 Price (w/ GST) 15.0" at bounding box center [784, 293] width 1547 height 43
type input "Confirm"
type input "2"
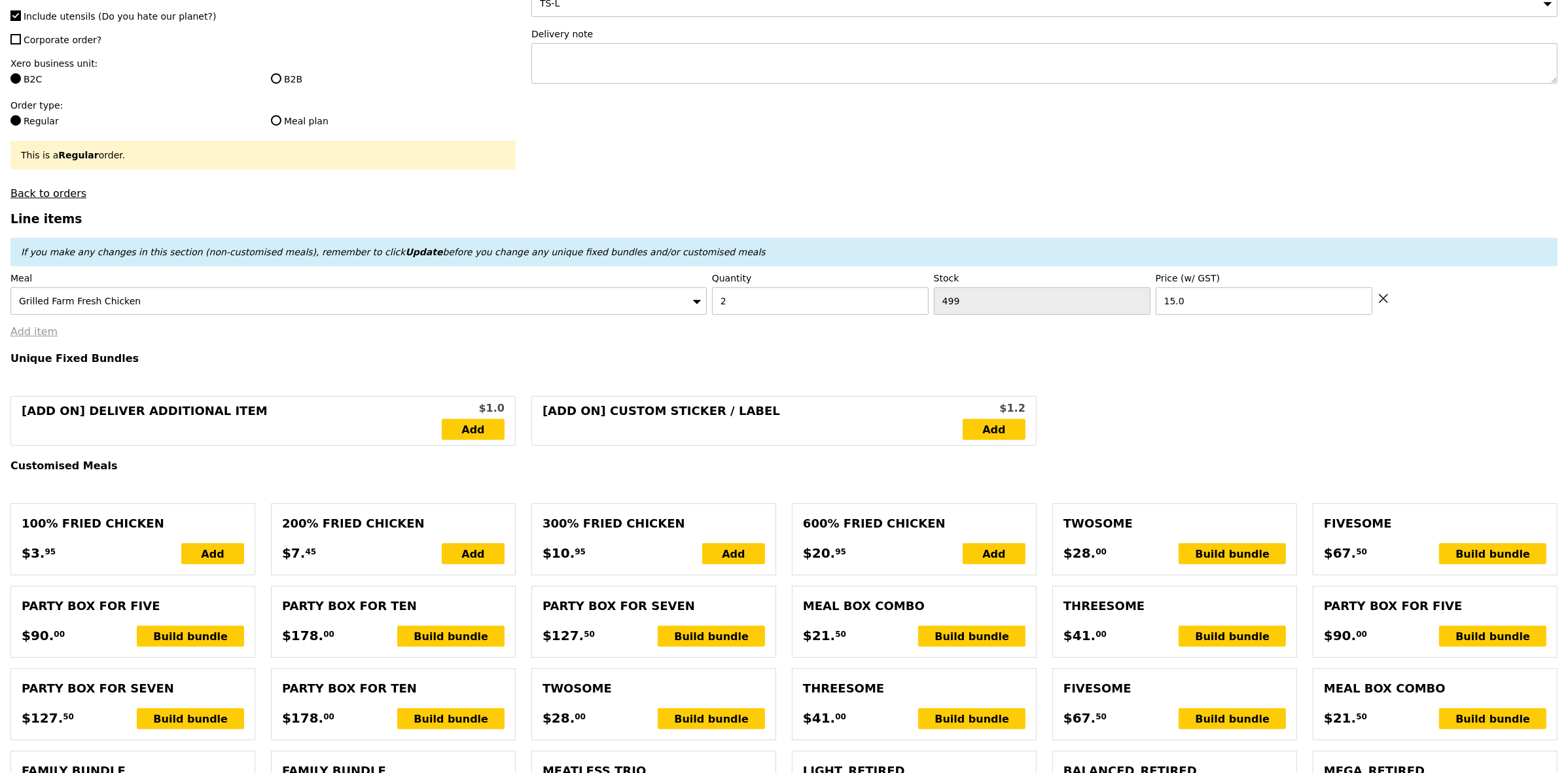
click at [38, 338] on link "Add item" at bounding box center [34, 332] width 47 height 12
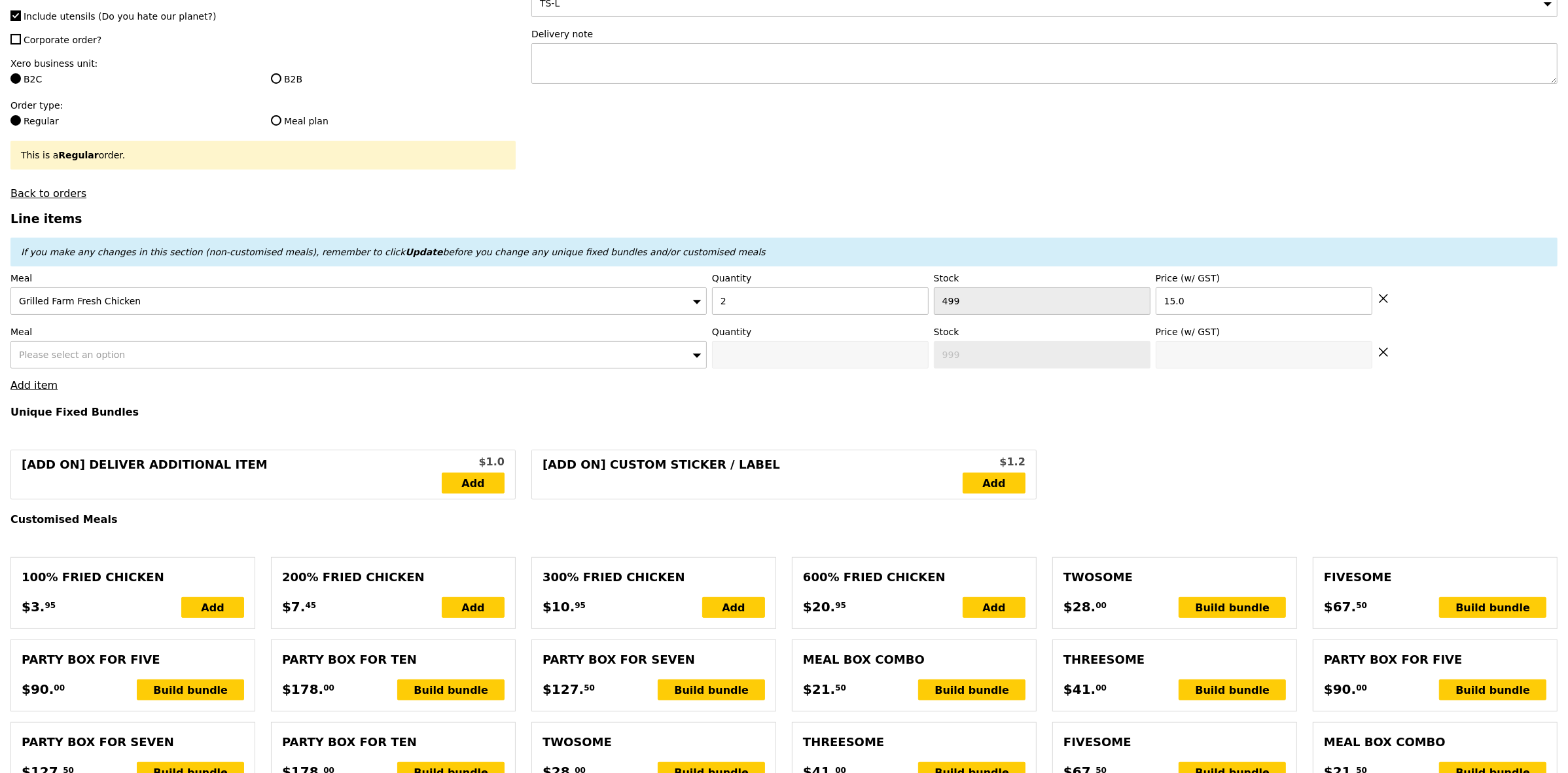
type input "Loading..."
click at [159, 354] on div "Please select an option" at bounding box center [358, 355] width 696 height 27
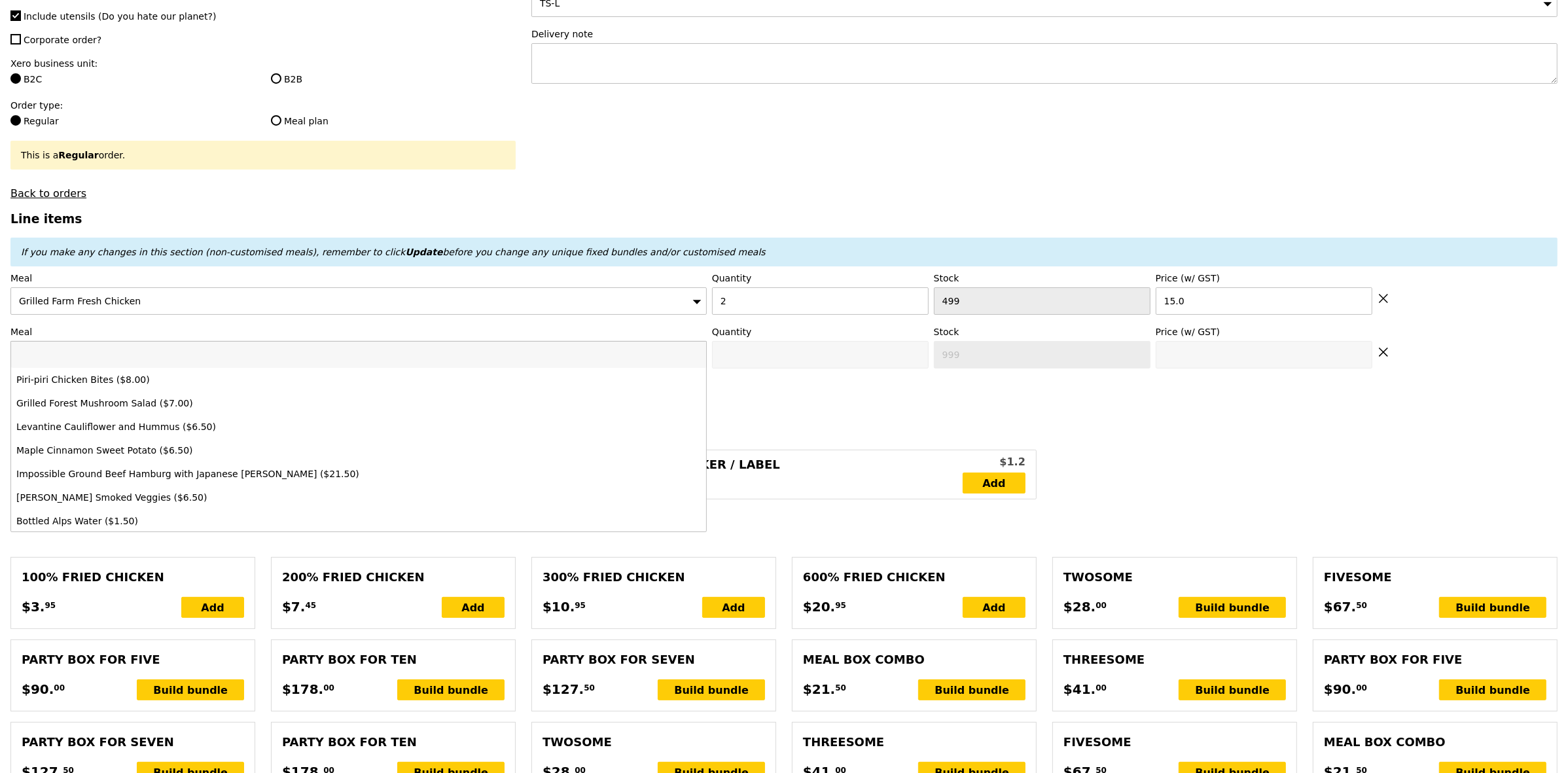
type input "30.00"
type input "9.72"
type input "10.60"
type input "42.55"
type input "Confirm"
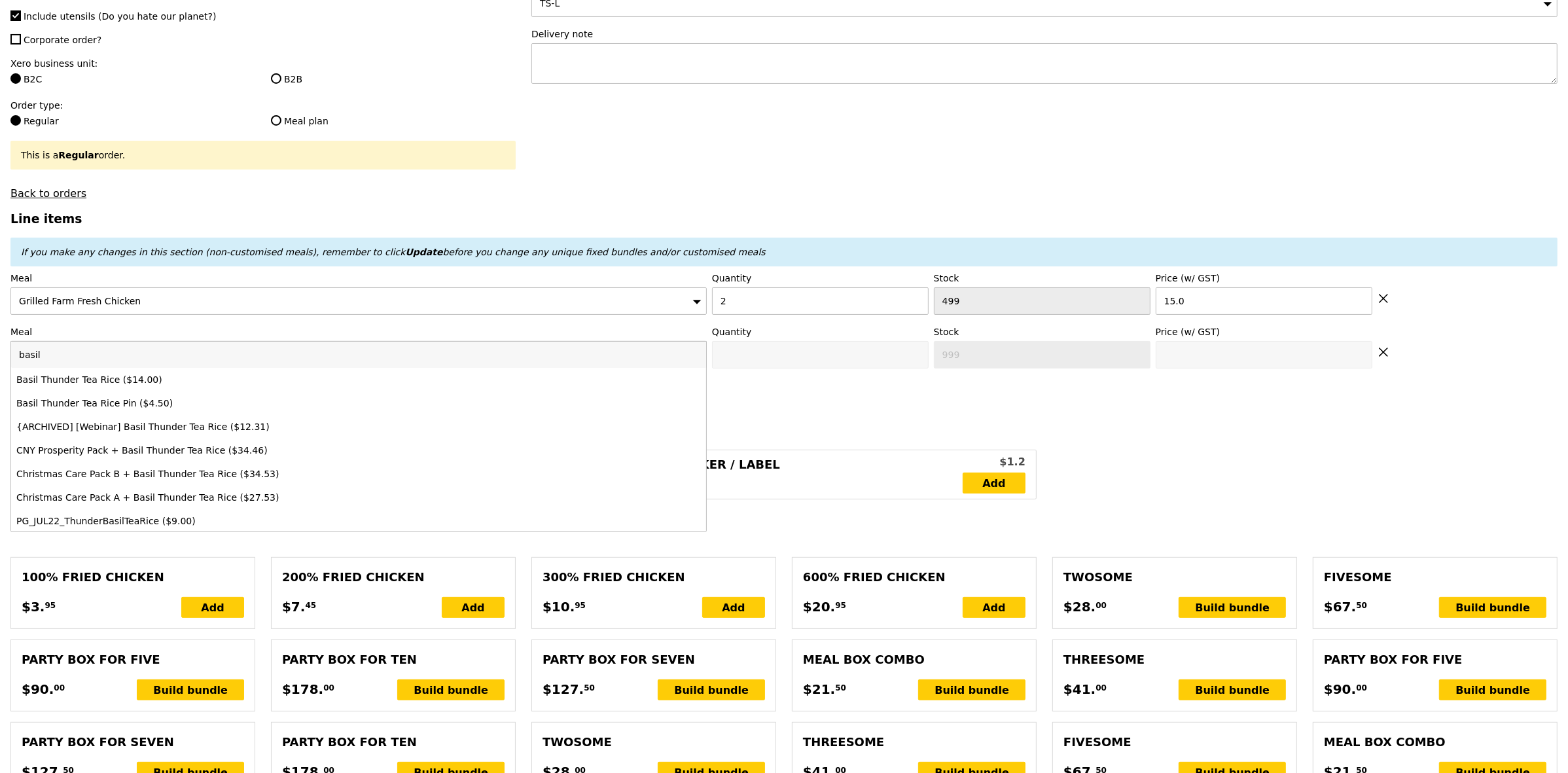
type input "basil"
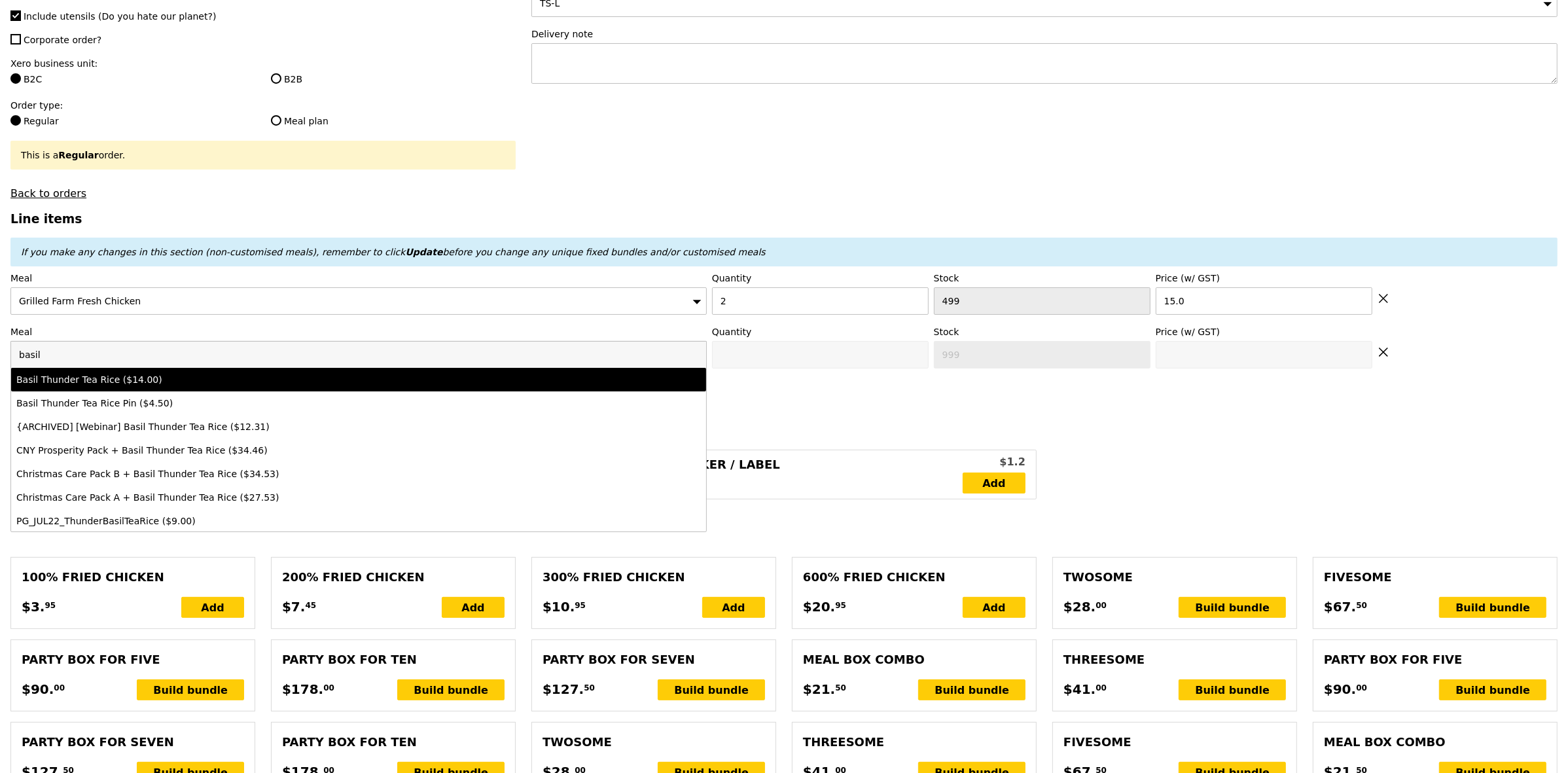
click at [167, 386] on div "Basil Thunder Tea Rice ($14.00)" at bounding box center [273, 380] width 513 height 13
type input "Confirm anyway"
type input "0"
type input "500"
type input "14.0"
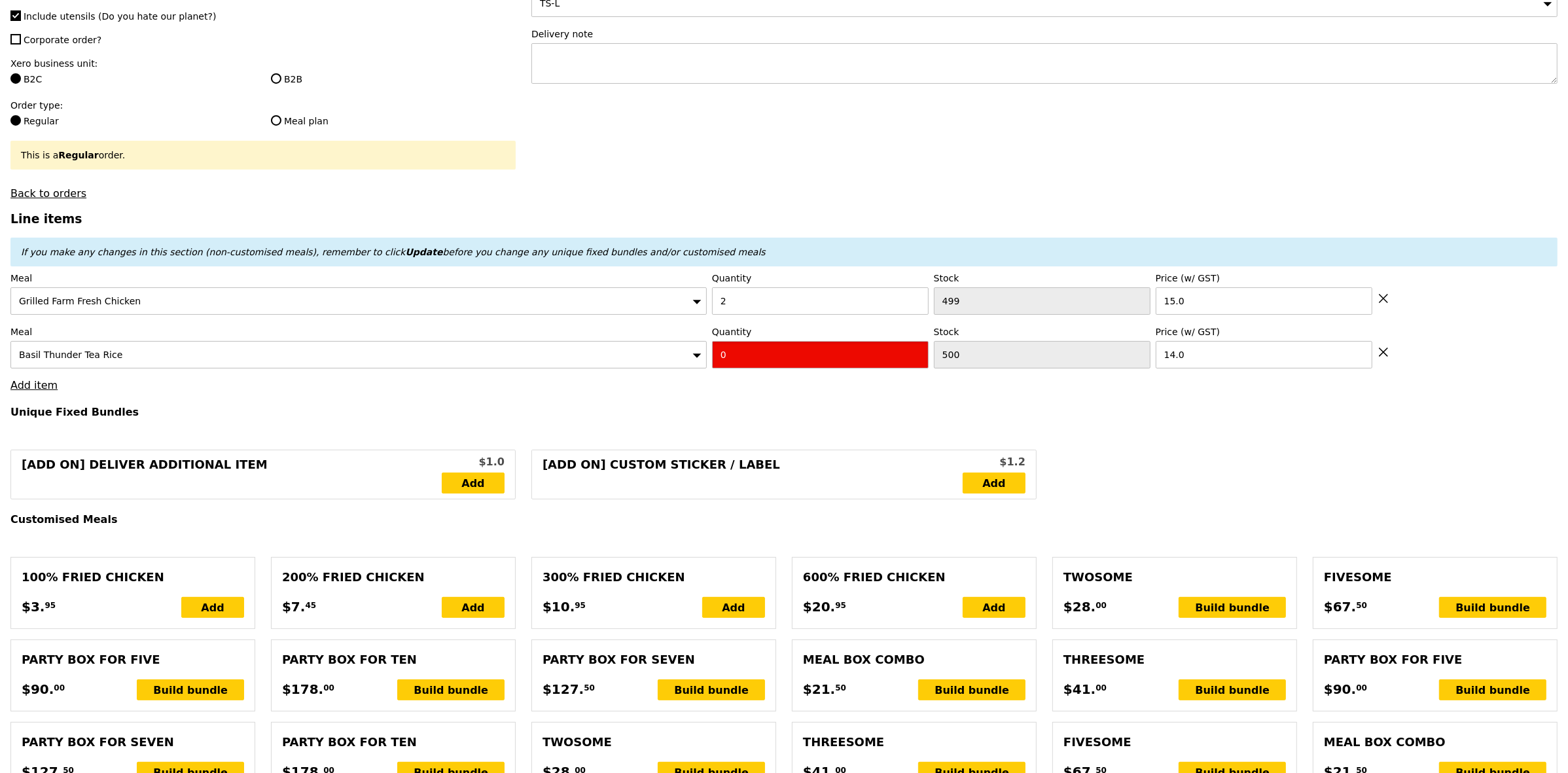
drag, startPoint x: 781, startPoint y: 358, endPoint x: 600, endPoint y: 371, distance: 181.5
click at [625, 369] on div "Meal Basil Thunder Tea Rice Quantity 0 Stock 500 Price (w/ GST) 14.0" at bounding box center [784, 347] width 1547 height 43
type input "Confirm"
type input "2"
click at [38, 391] on link "Add item" at bounding box center [34, 385] width 47 height 12
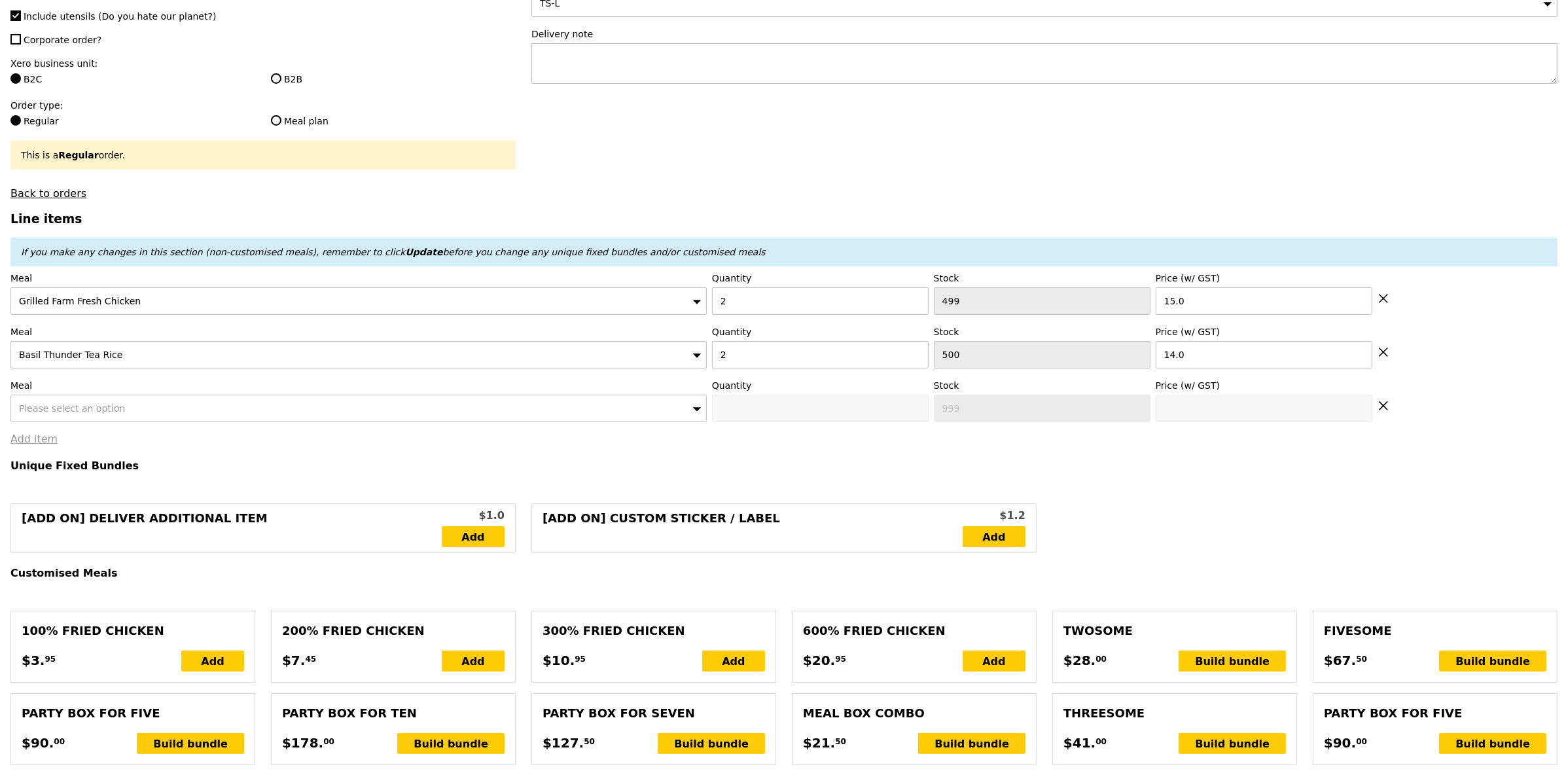
type input "Loading..."
type input "58.00"
type input "7.16"
type input "7.80"
type input "67.75"
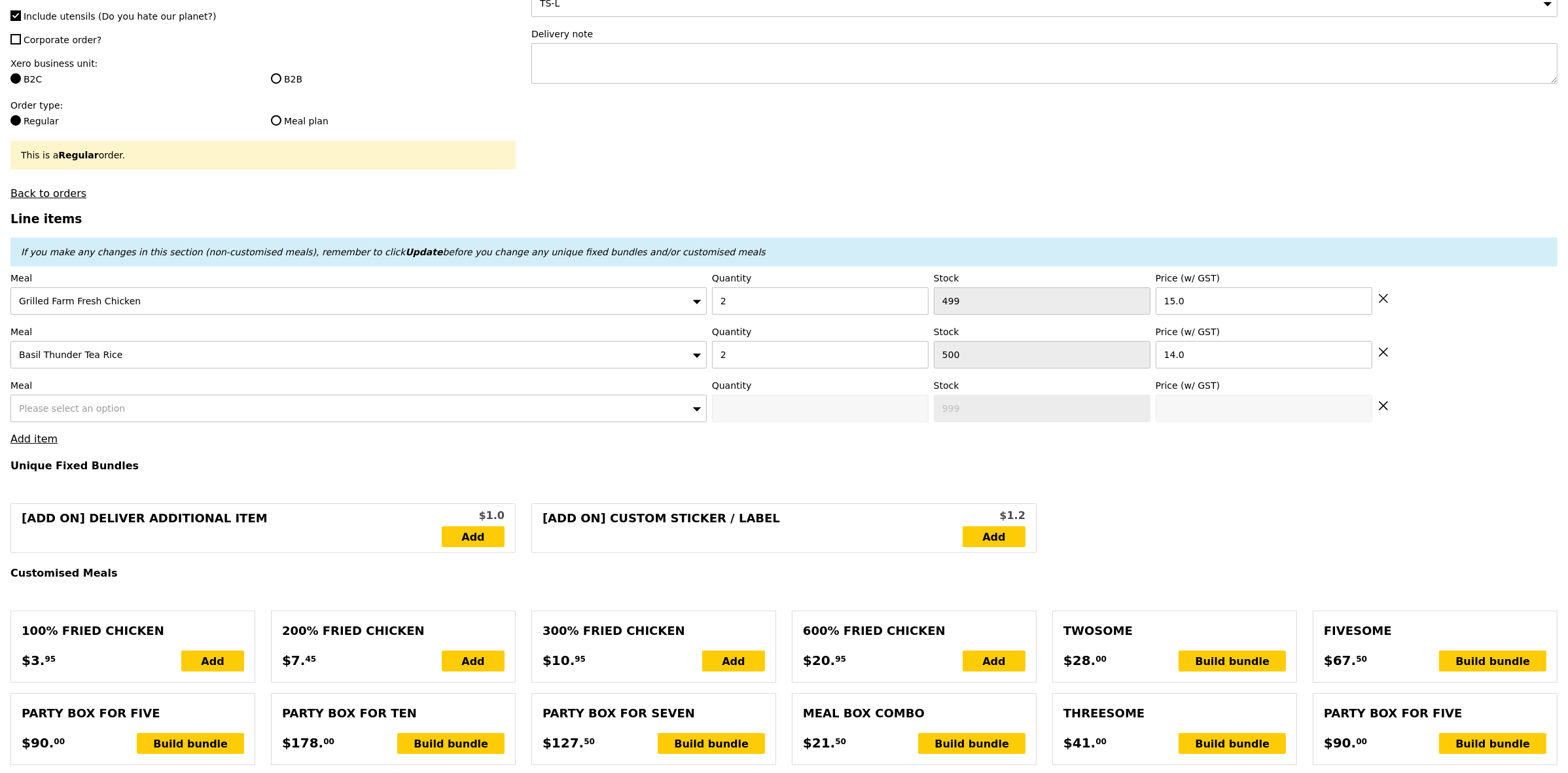
click at [70, 404] on div "Please select an option" at bounding box center [358, 408] width 696 height 27
type input "Confirm"
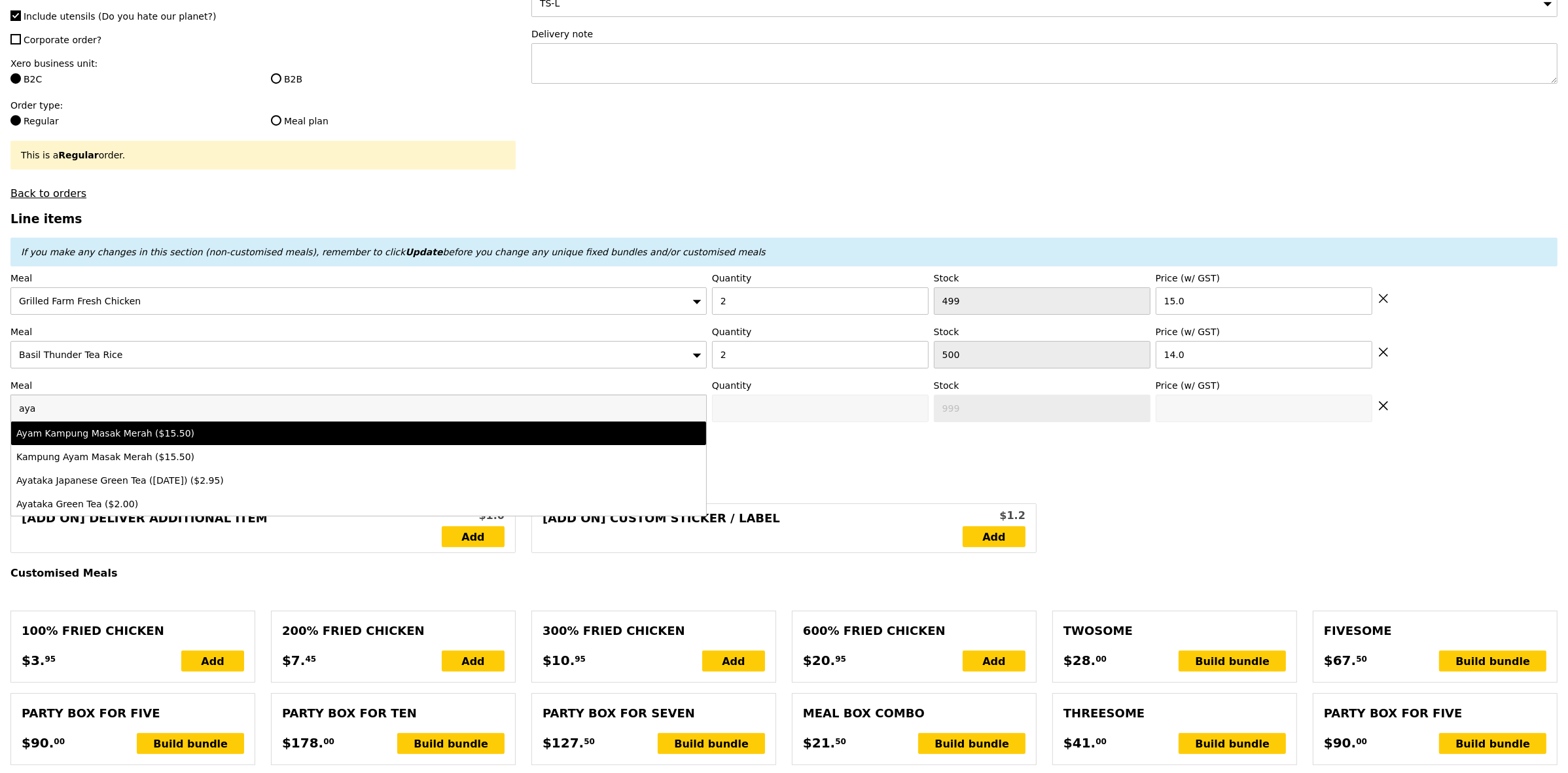
type input "aya"
click at [105, 438] on div "Ayam Kampung Masak Merah ($15.50)" at bounding box center [273, 433] width 513 height 13
type input "Confirm anyway"
type input "0"
type input "500"
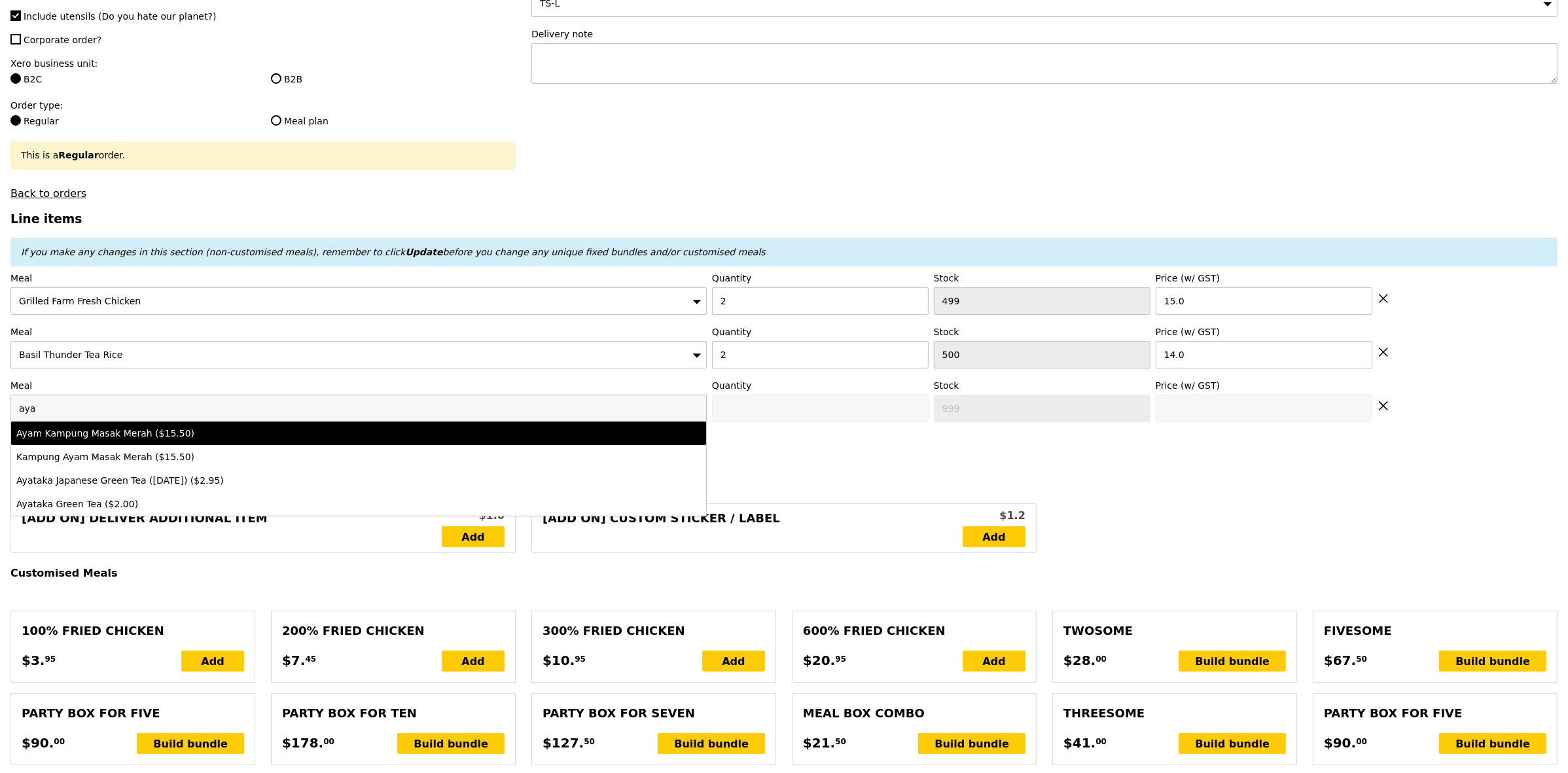
type input "15.5"
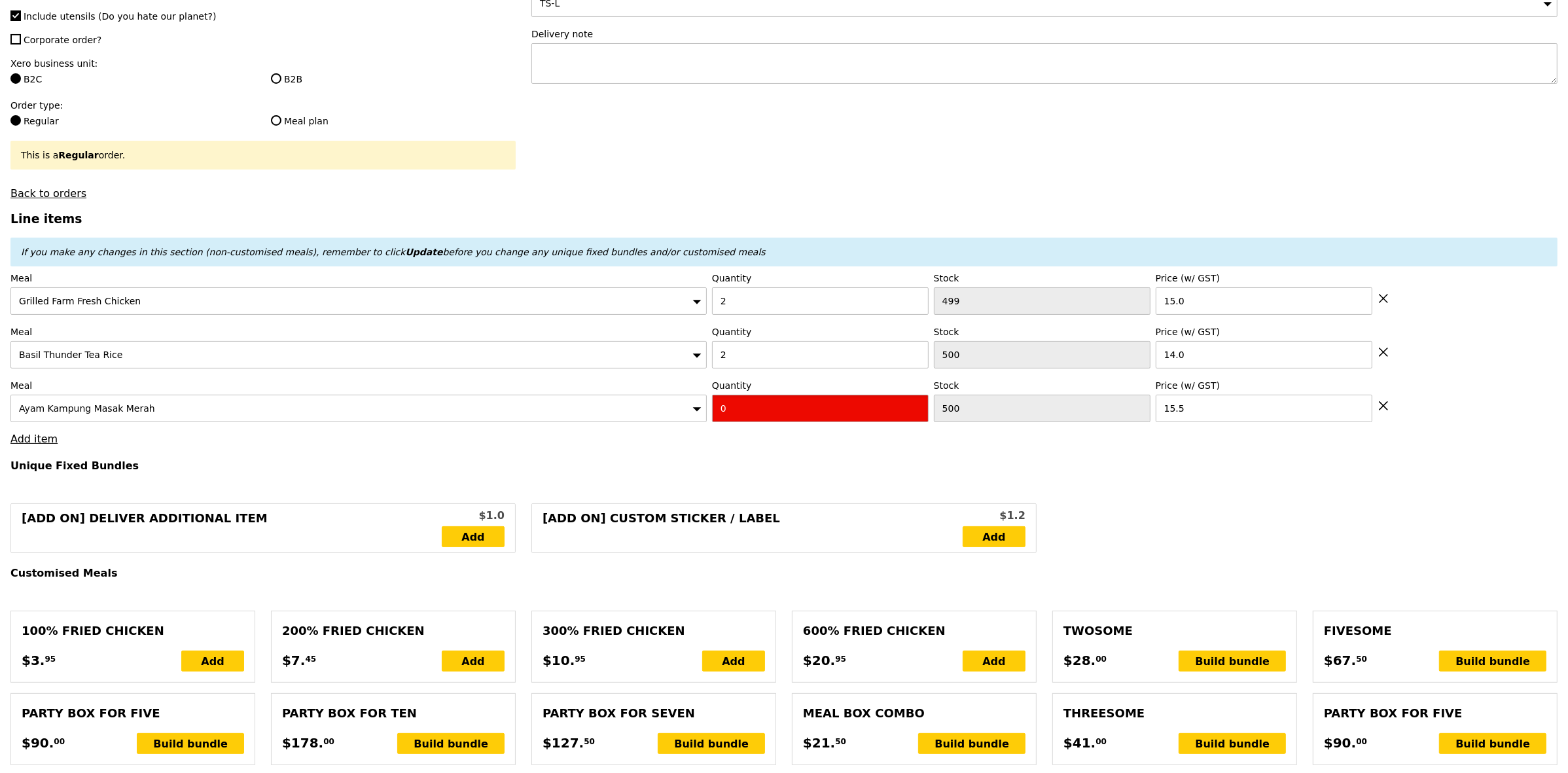
drag, startPoint x: 734, startPoint y: 409, endPoint x: 711, endPoint y: 424, distance: 27.5
click at [714, 419] on input "0" at bounding box center [820, 408] width 217 height 27
type input "Confirm"
type input "2"
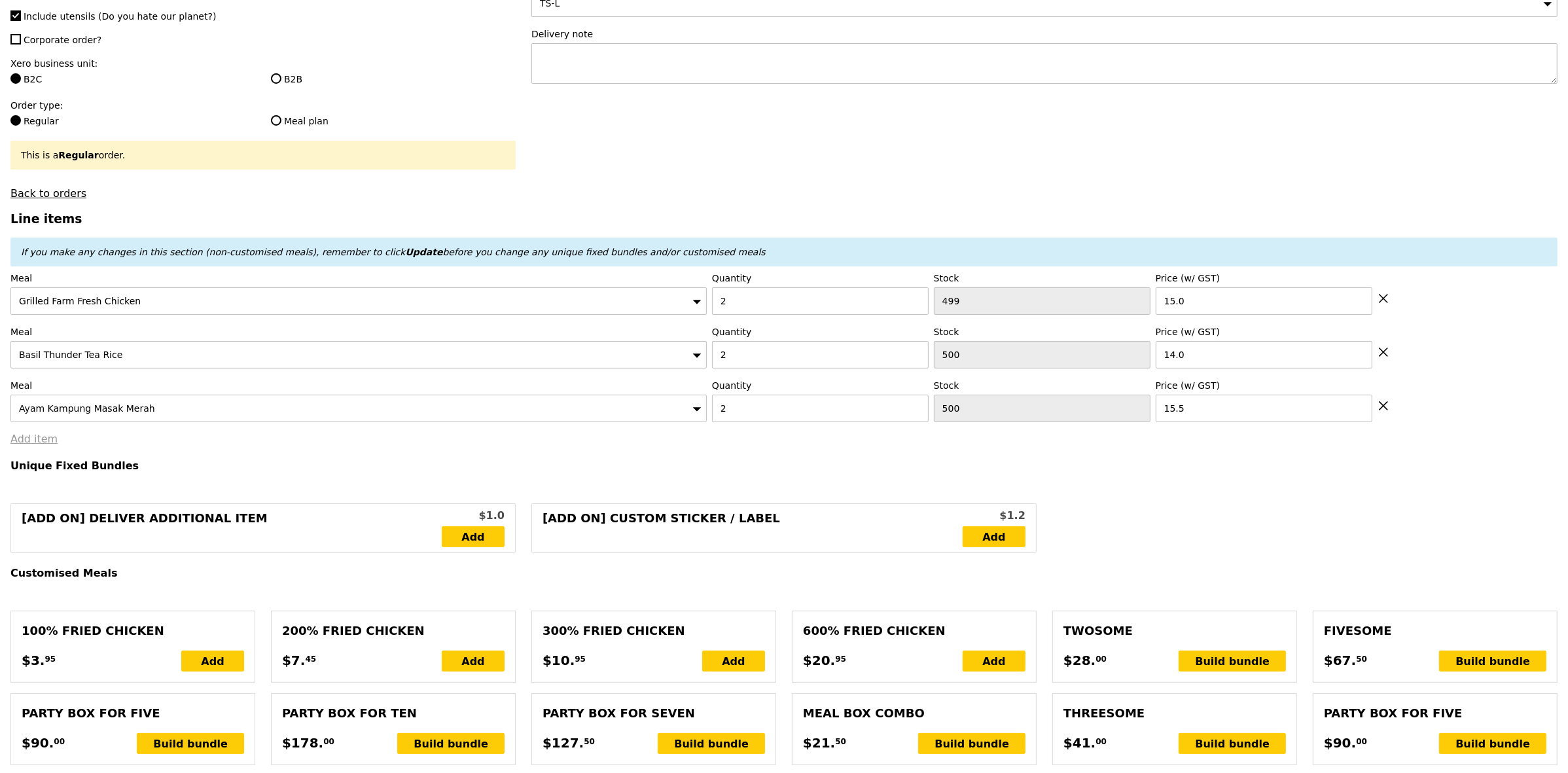
click at [41, 445] on link "Add item" at bounding box center [34, 439] width 47 height 12
type input "Loading..."
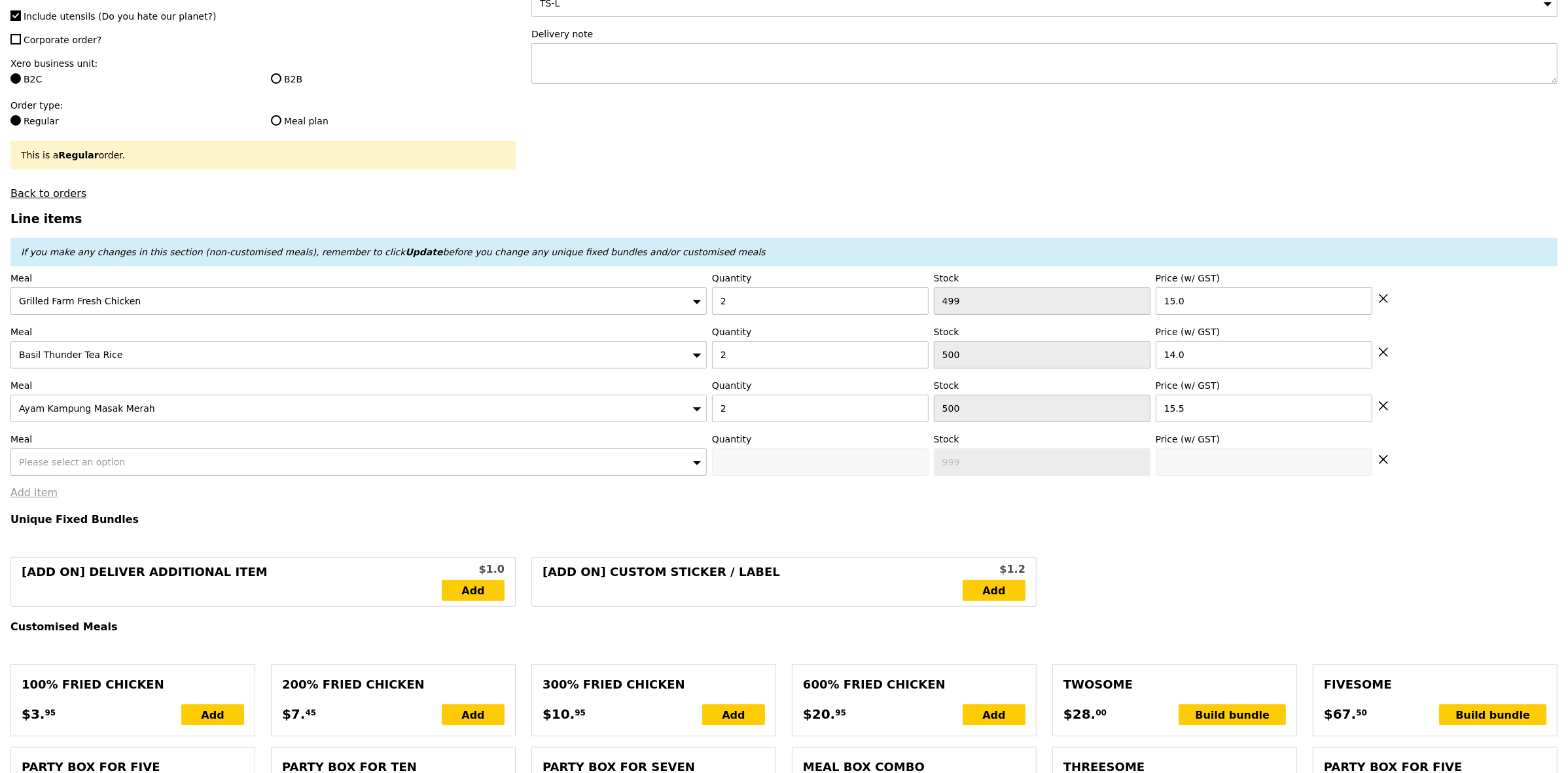
type input "89.00"
type input "4.31"
type input "4.70"
type input "95.65"
type input "Confirm"
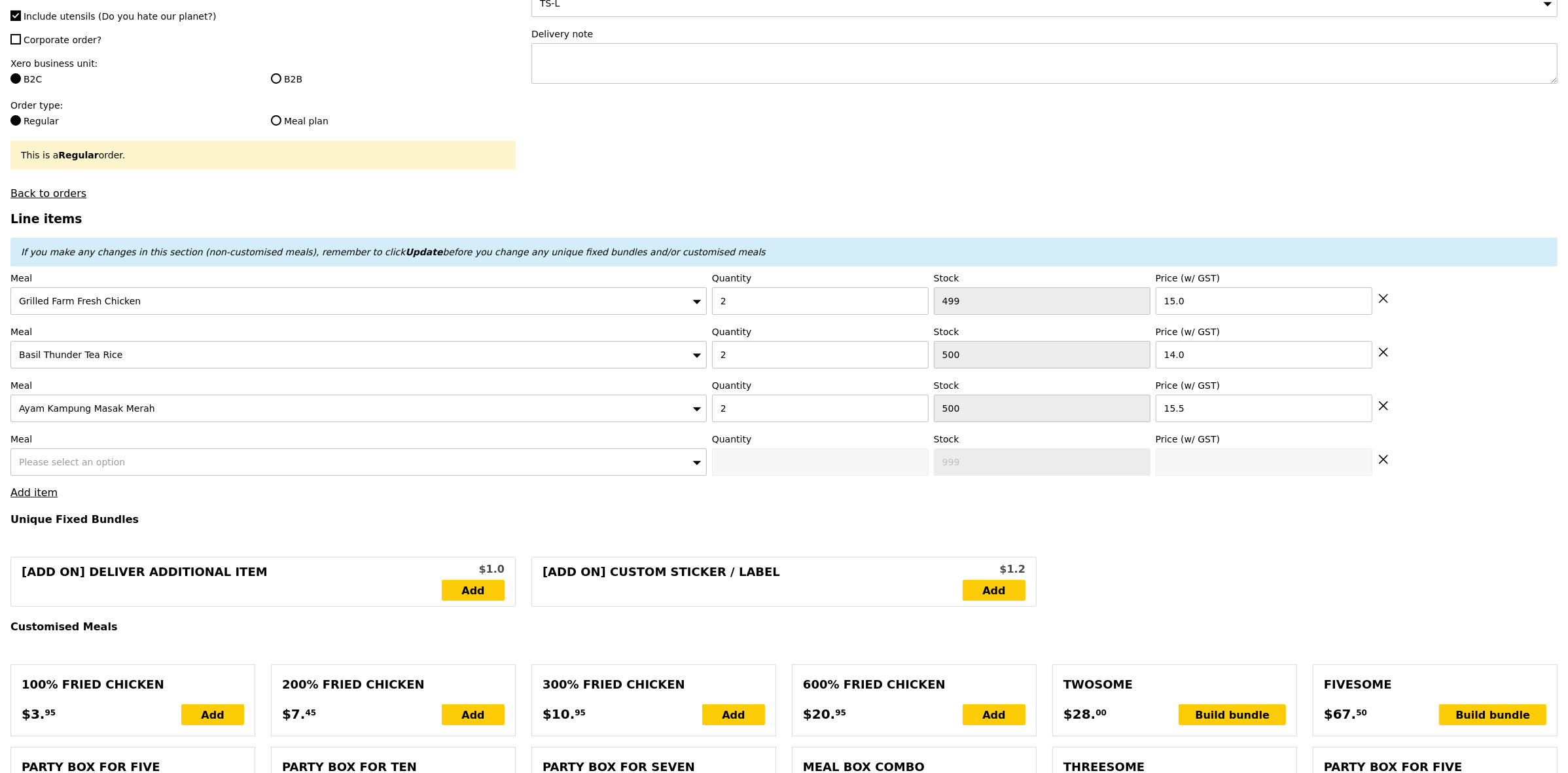
click at [87, 467] on span "Please select an option" at bounding box center [72, 462] width 106 height 10
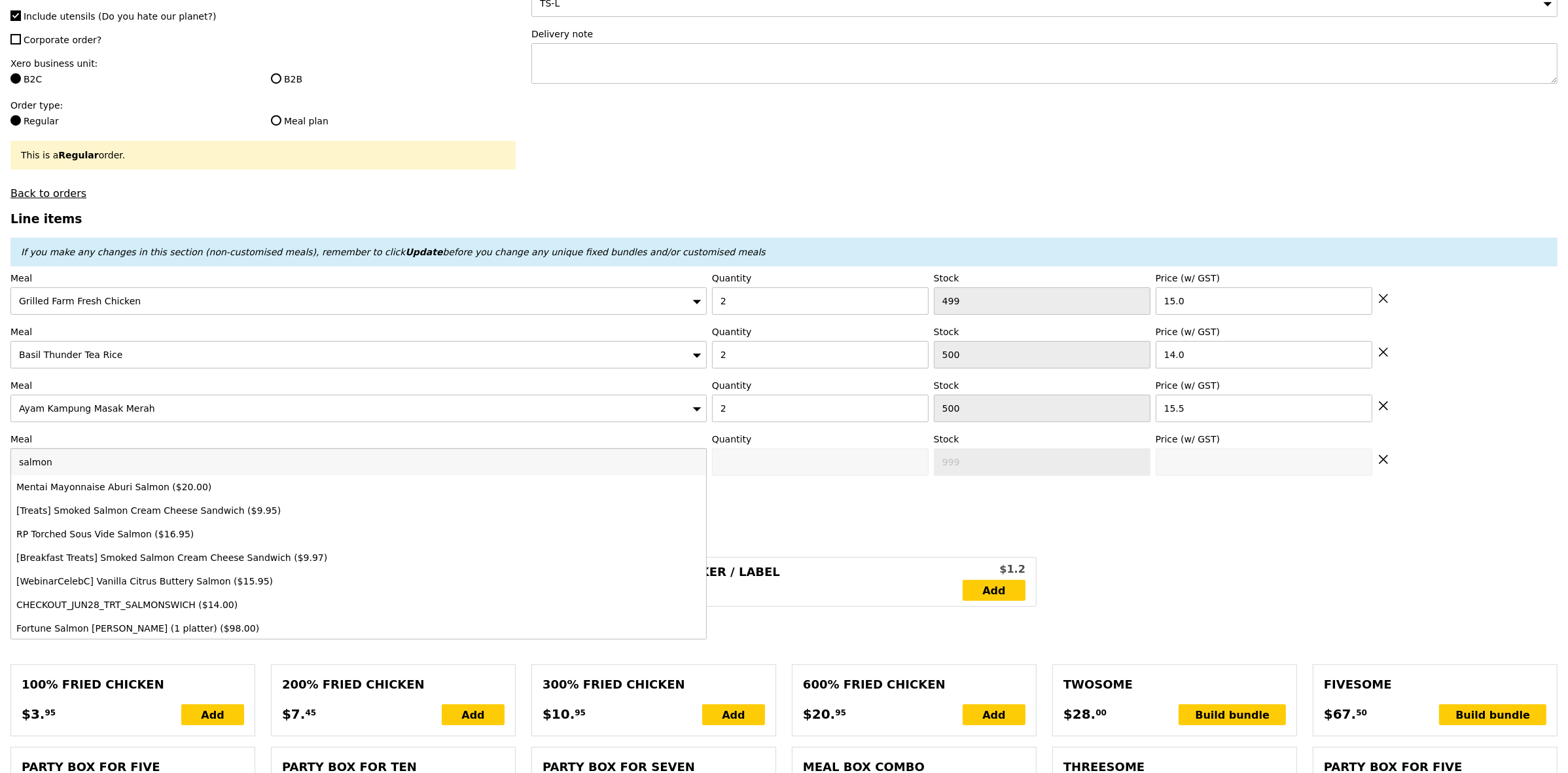
type input "salmon"
click at [115, 494] on div "Mentai Mayonnaise Aburi Salmon ($20.00)" at bounding box center [273, 486] width 513 height 13
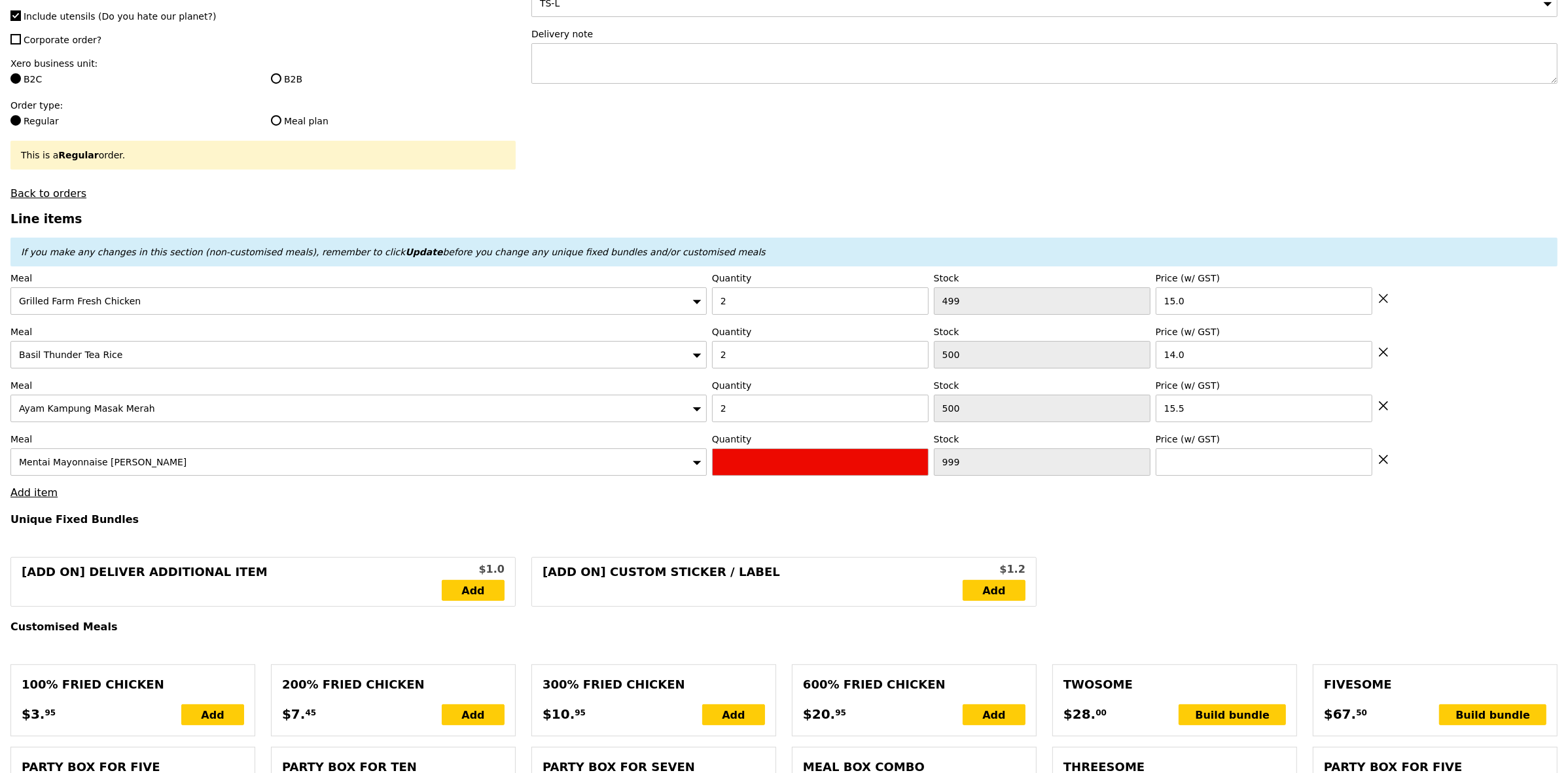
type input "Confirm anyway"
type input "0"
type input "500"
type input "20.0"
drag, startPoint x: 745, startPoint y: 473, endPoint x: 704, endPoint y: 475, distance: 41.0
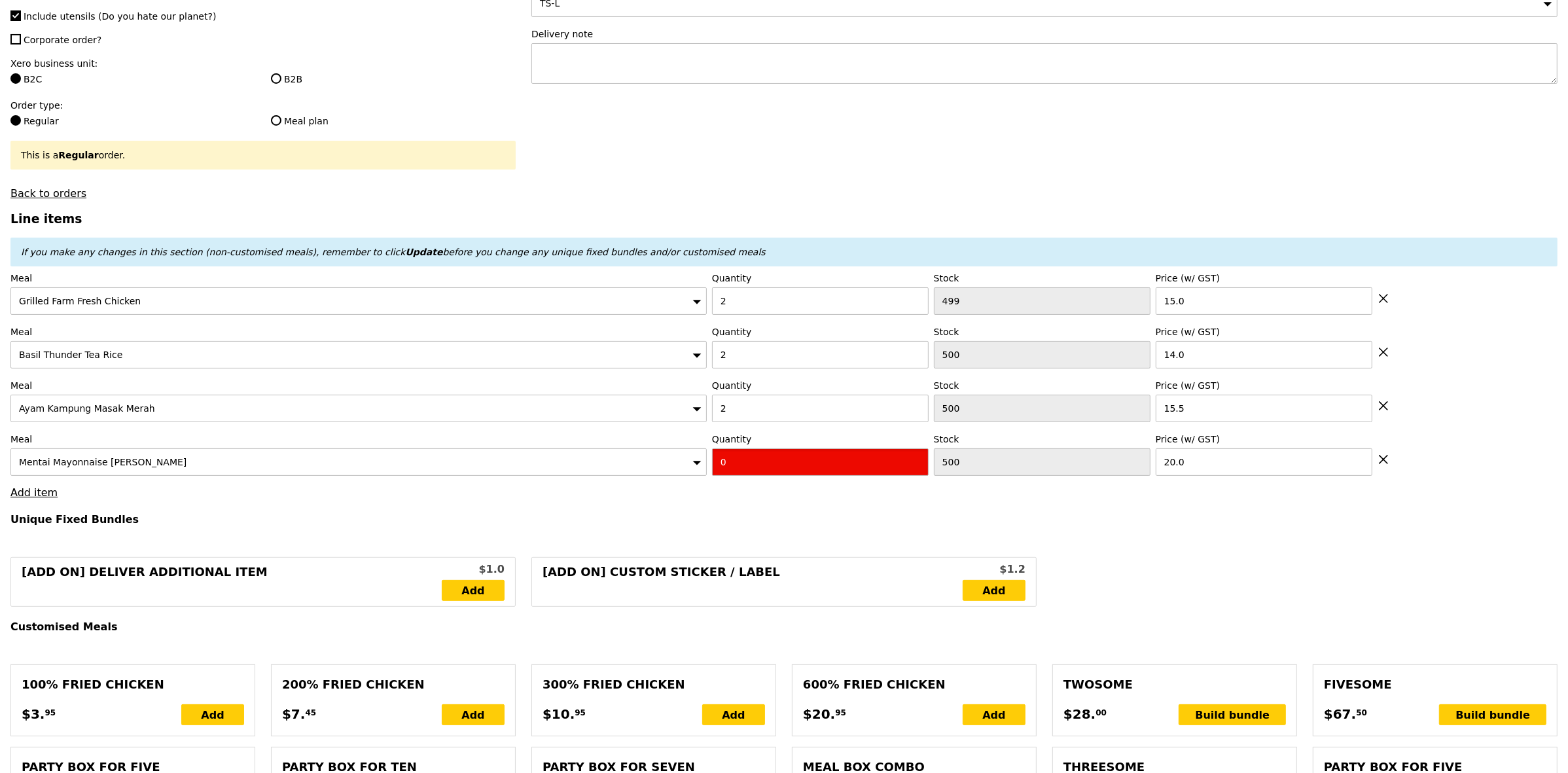
click at [704, 475] on div "Meal Mentai Mayonnaise Aburi Salmon Quantity 0 Stock 500 Price (w/ GST) 20.0" at bounding box center [784, 454] width 1547 height 43
type input "Confirm"
type input "1"
type input "Loading..."
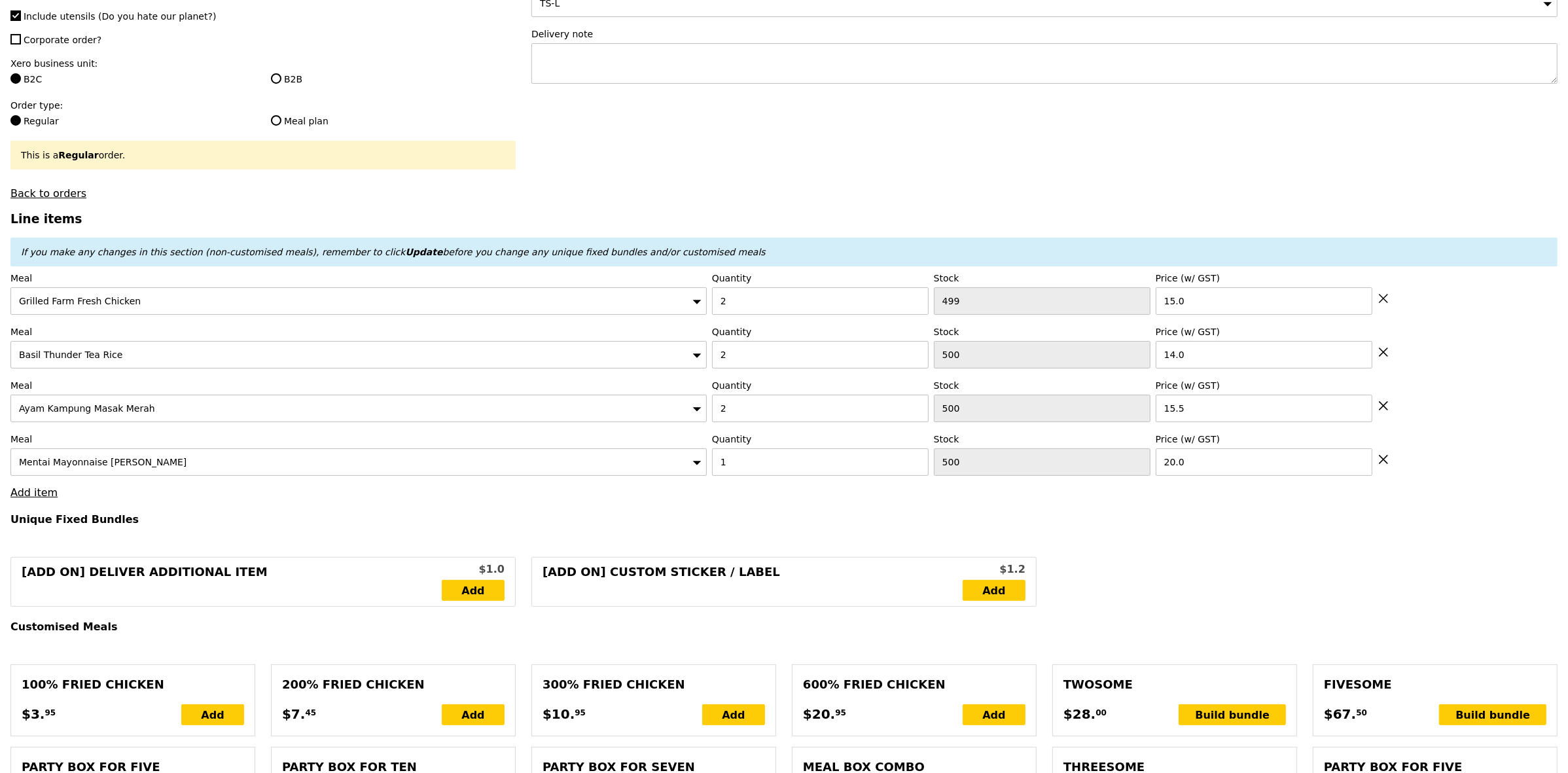
type input "109.00"
type input "3.62"
type input "3.95"
type input "114.90"
type input "Confirm"
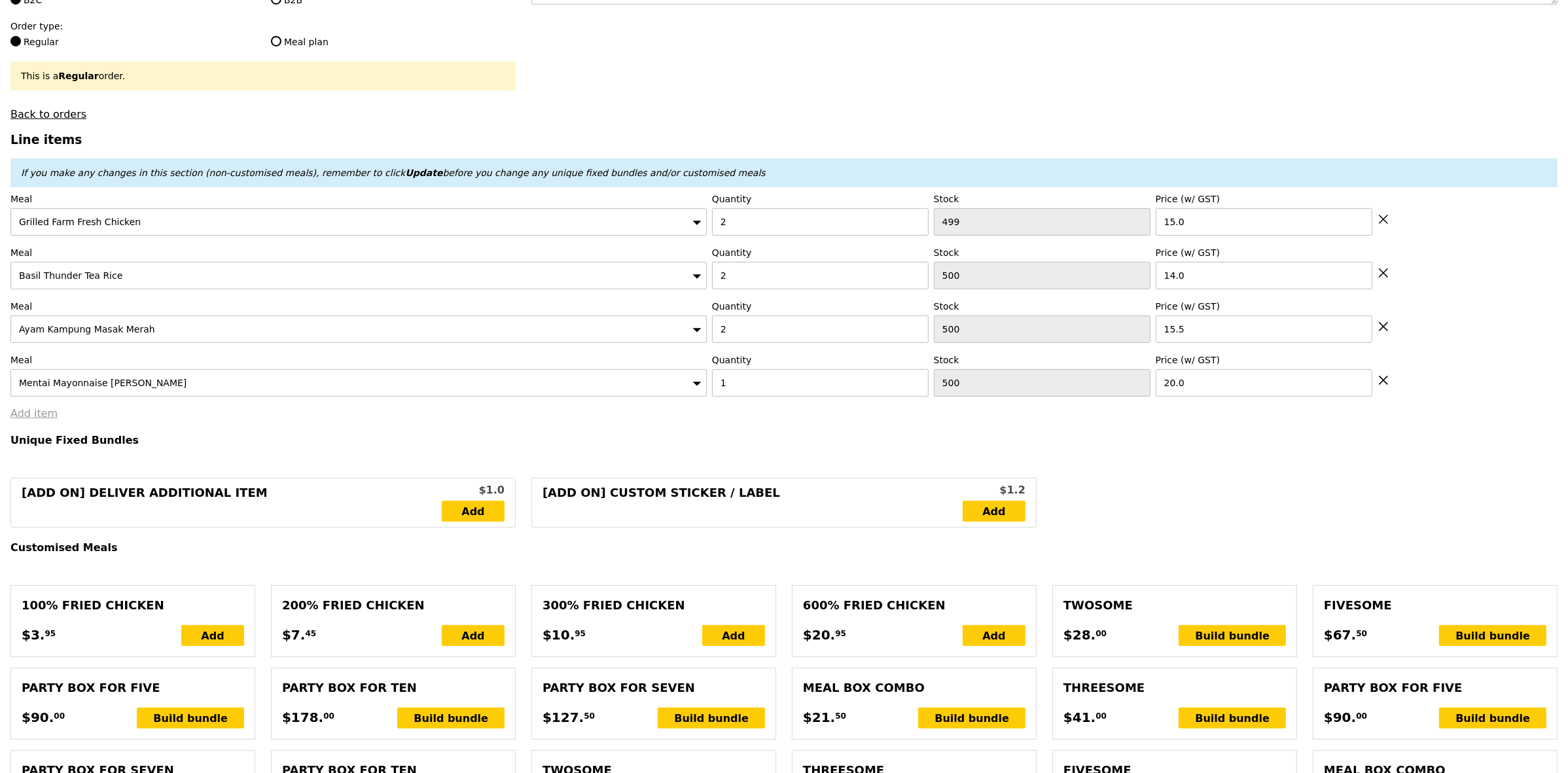
scroll to position [328, 0]
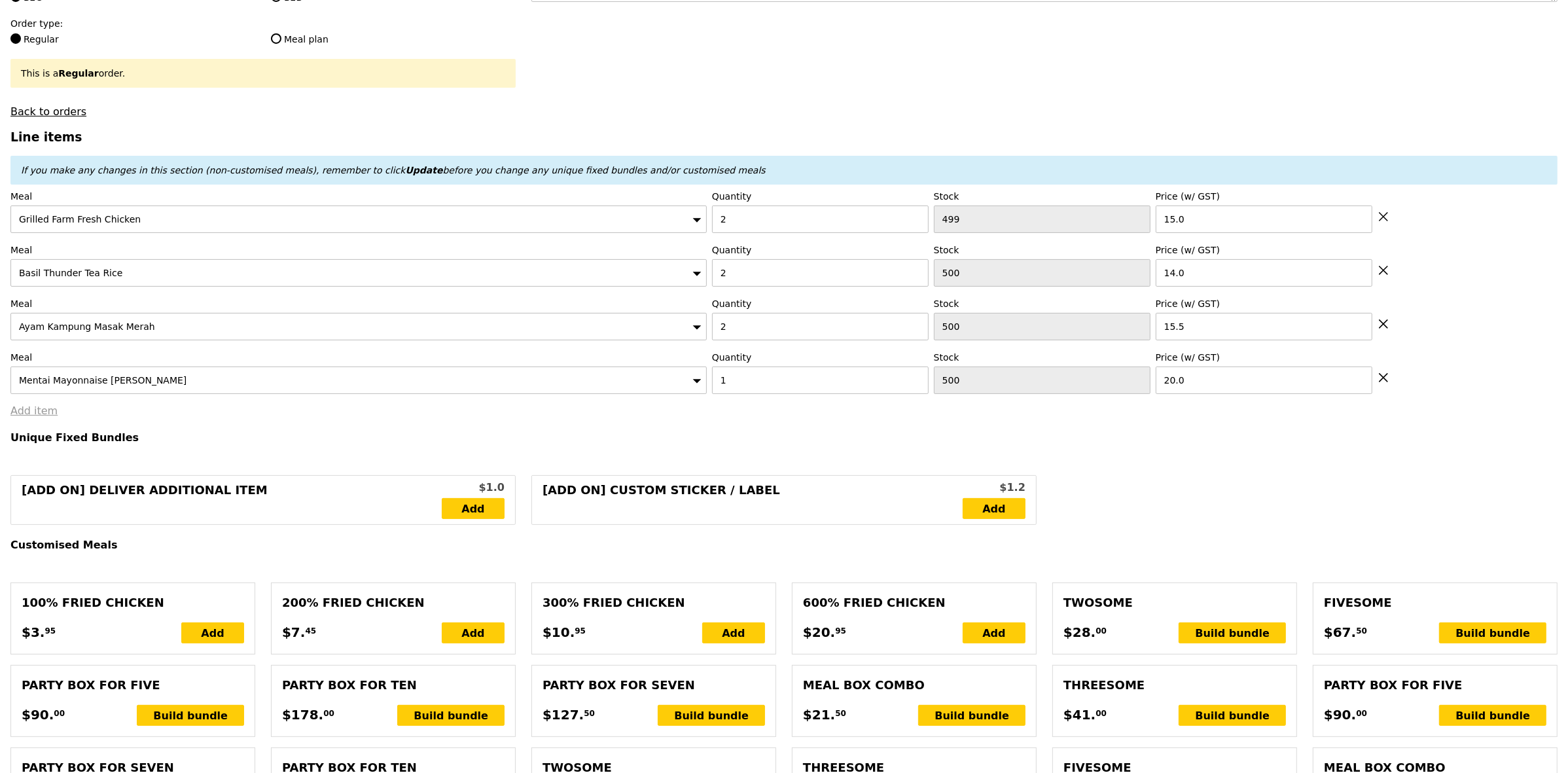
click at [34, 417] on link "Add item" at bounding box center [34, 410] width 47 height 12
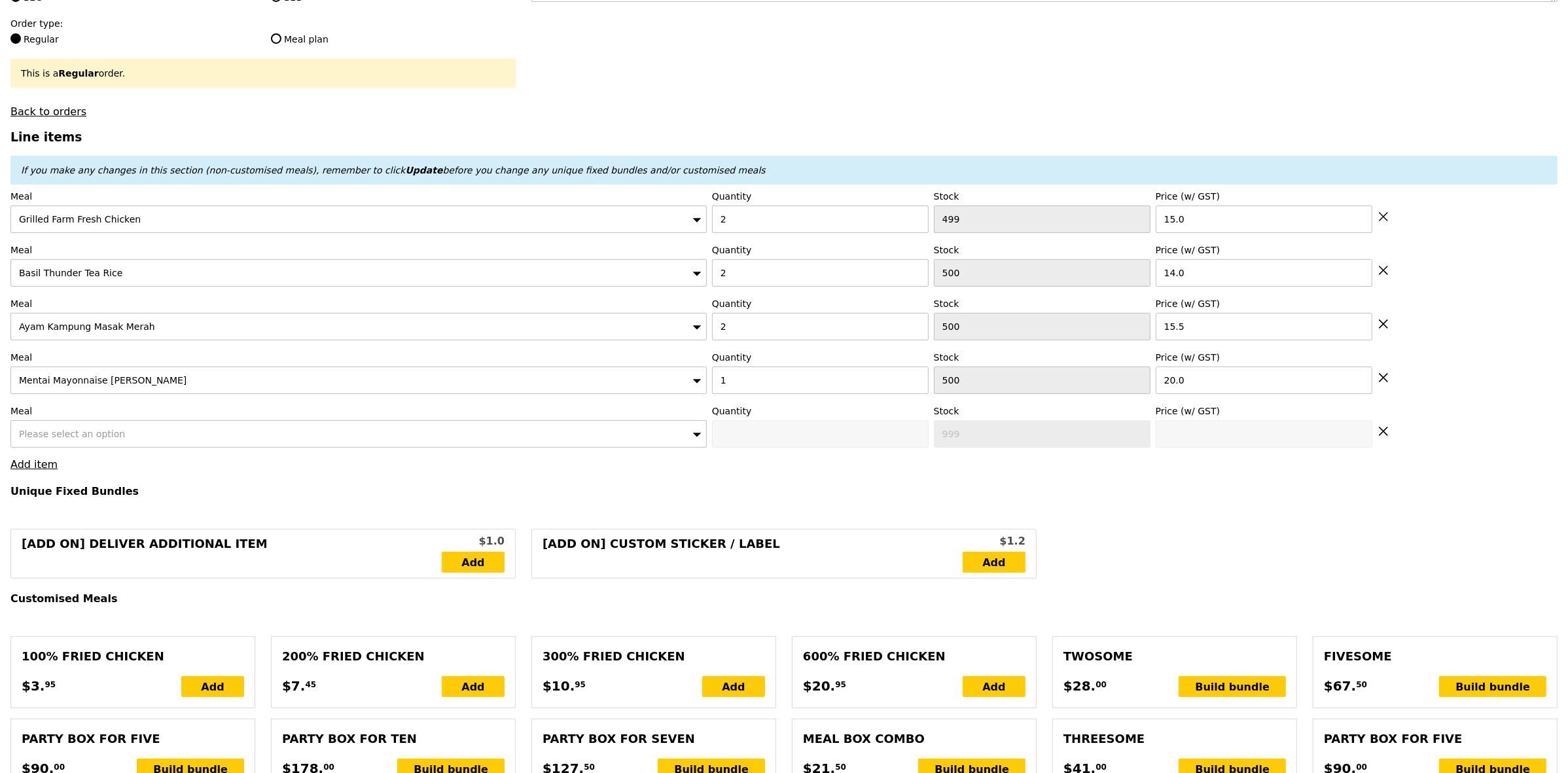
click at [66, 439] on span "Please select an option" at bounding box center [72, 434] width 106 height 10
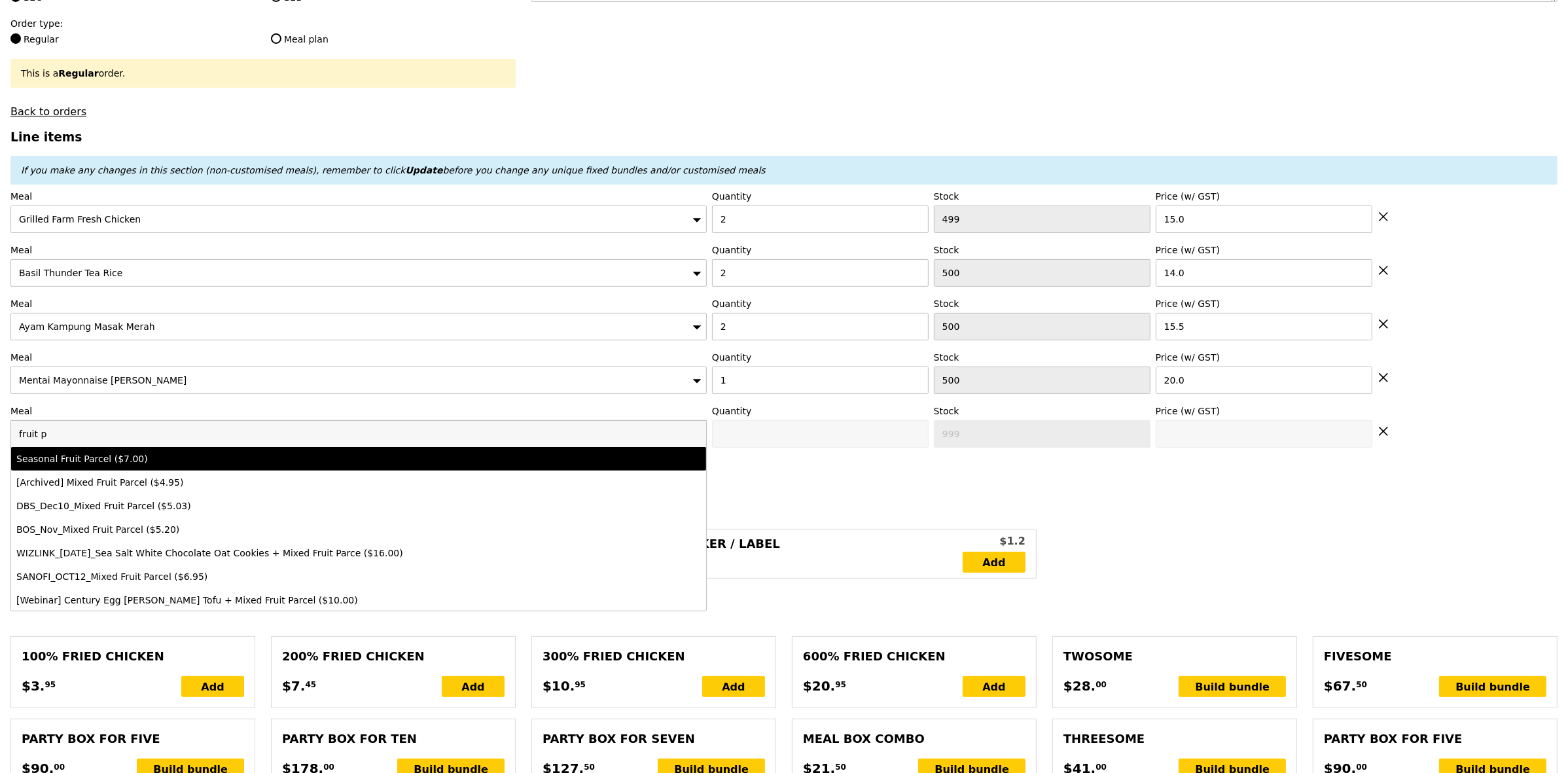
type input "fruit p"
click at [85, 471] on li "Seasonal Fruit Parcel ($7.00)" at bounding box center [358, 459] width 695 height 23
type input "Confirm anyway"
type input "0"
type input "500"
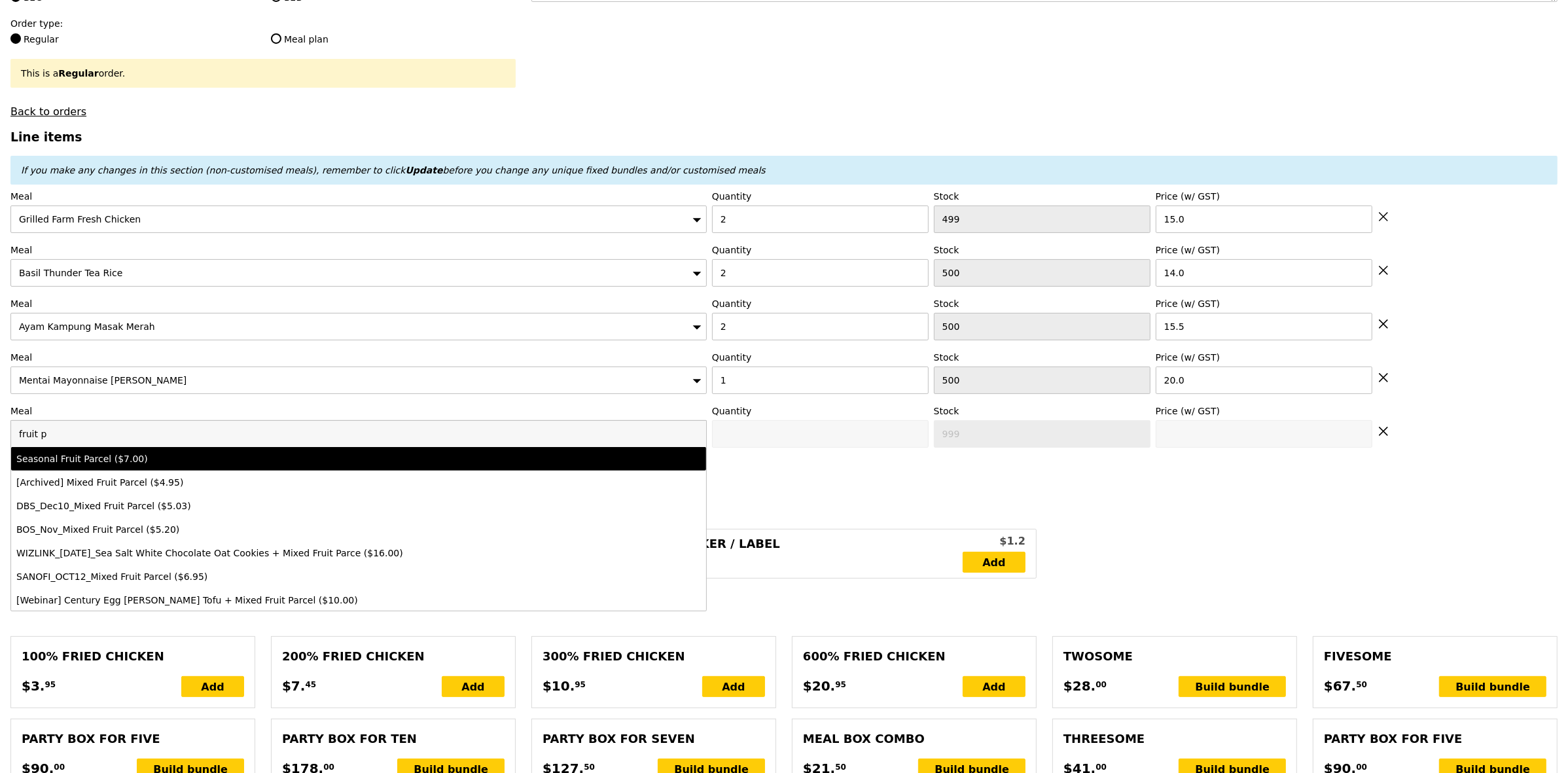
type input "7.0"
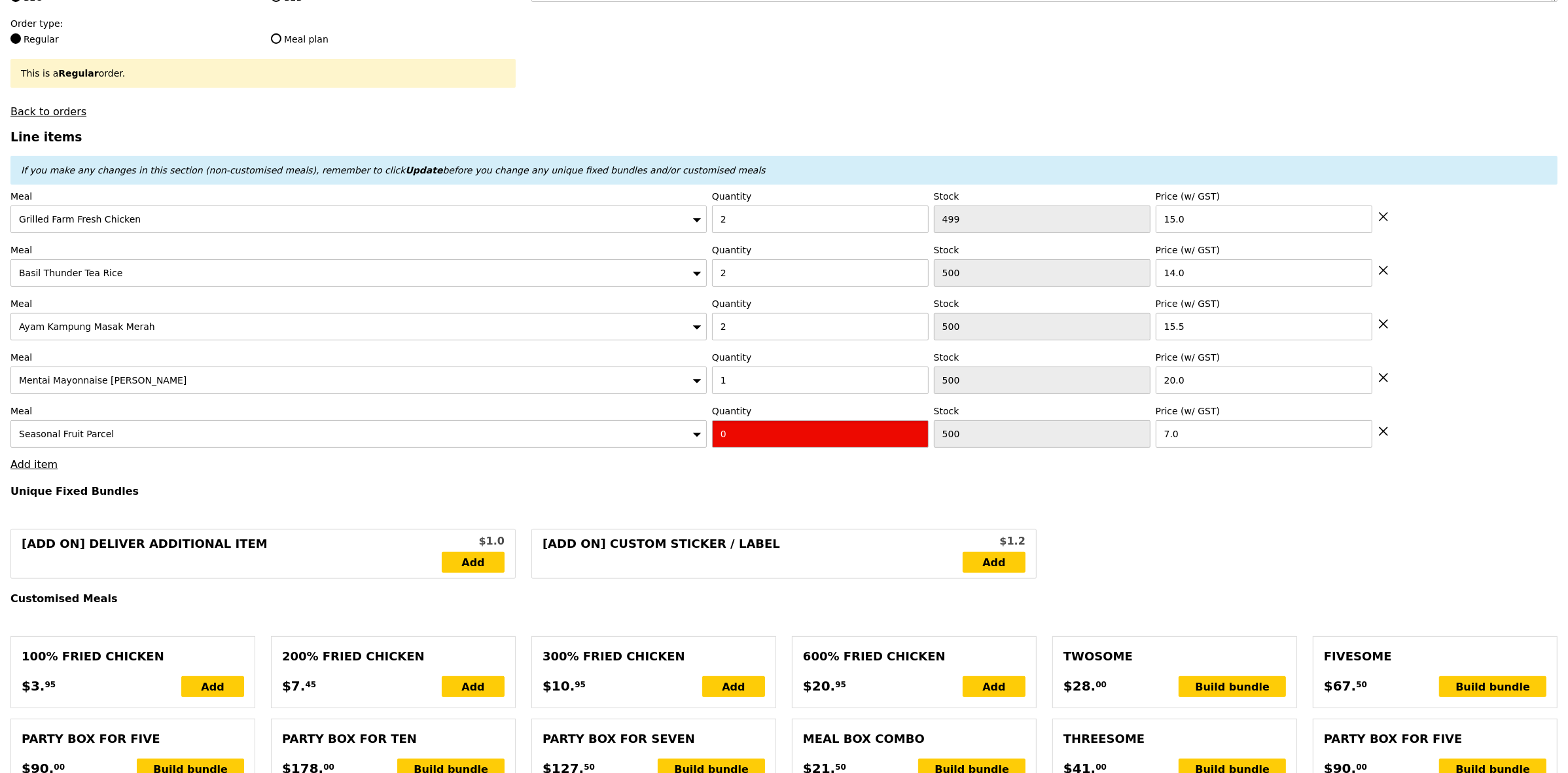
drag, startPoint x: 761, startPoint y: 447, endPoint x: 693, endPoint y: 445, distance: 68.0
click at [693, 445] on div "Meal Seasonal Fruit Parcel Quantity 0 Stock 500 Price (w/ GST) 7.0" at bounding box center [784, 425] width 1547 height 43
type input "Confirm"
type input "6"
click at [806, 497] on h4 "Unique Fixed Bundles" at bounding box center [784, 491] width 1547 height 12
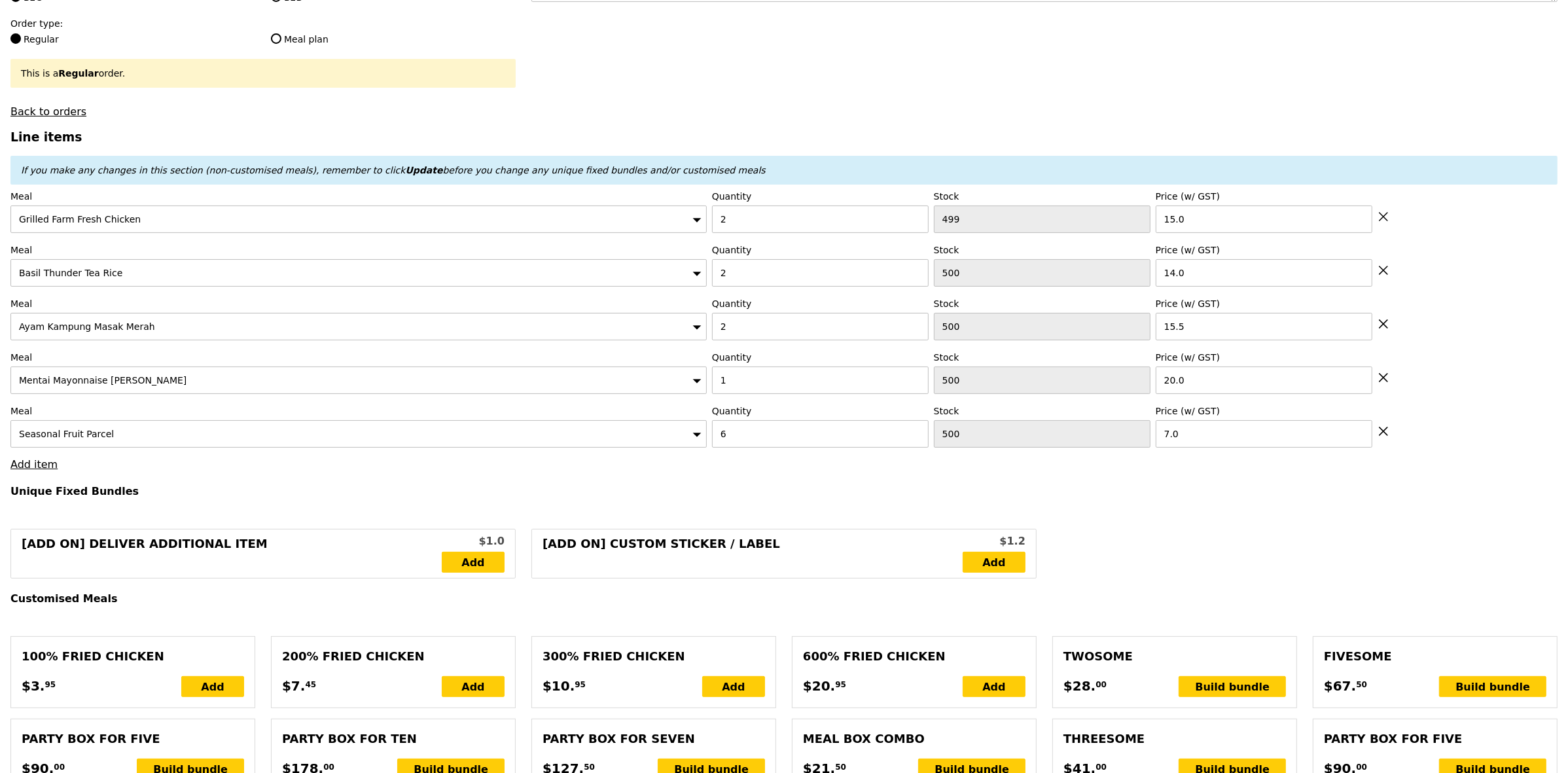
type input "Loading..."
type input "151.00"
type input "156.90"
type input "Confirm"
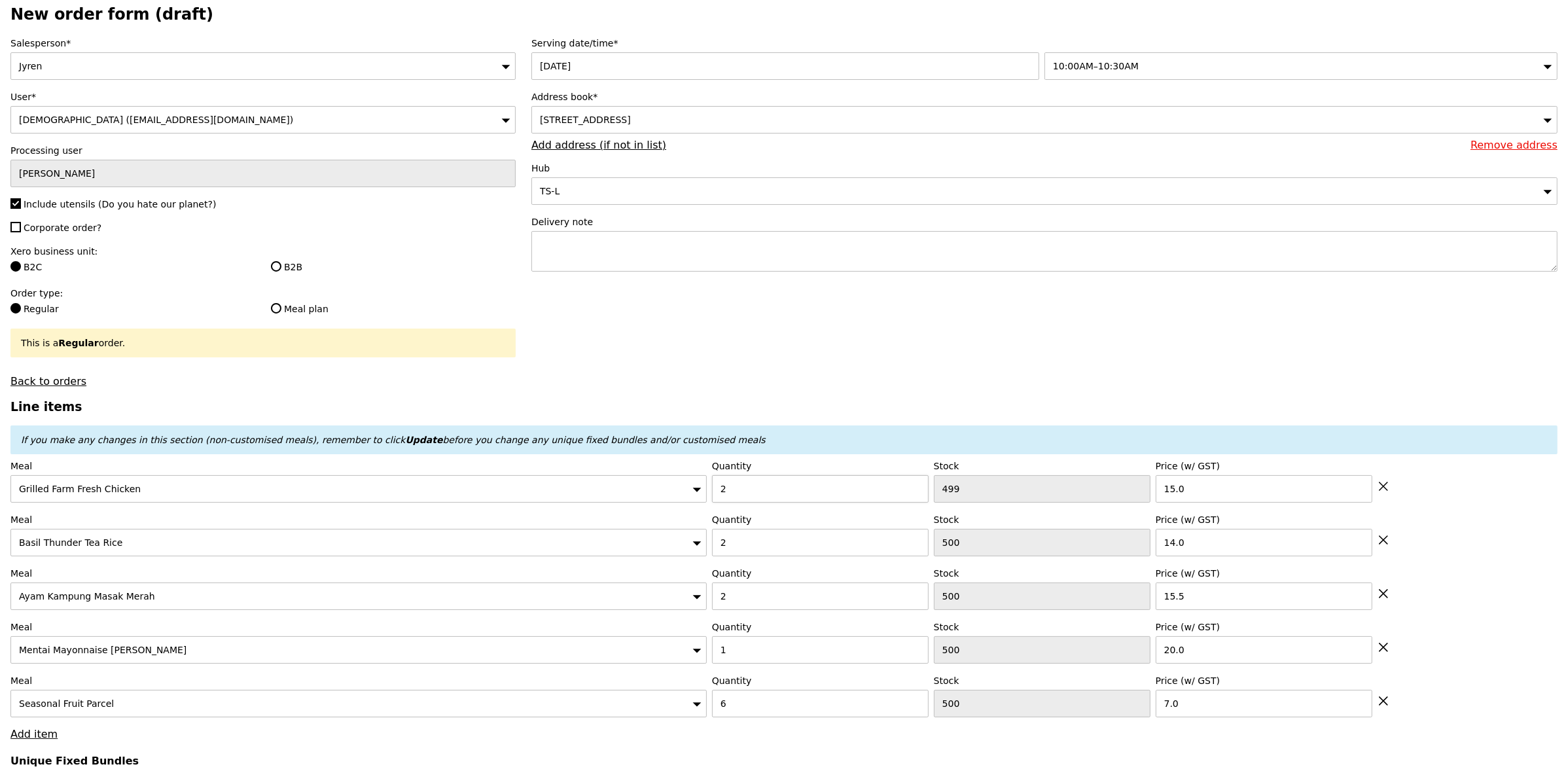
scroll to position [50, 0]
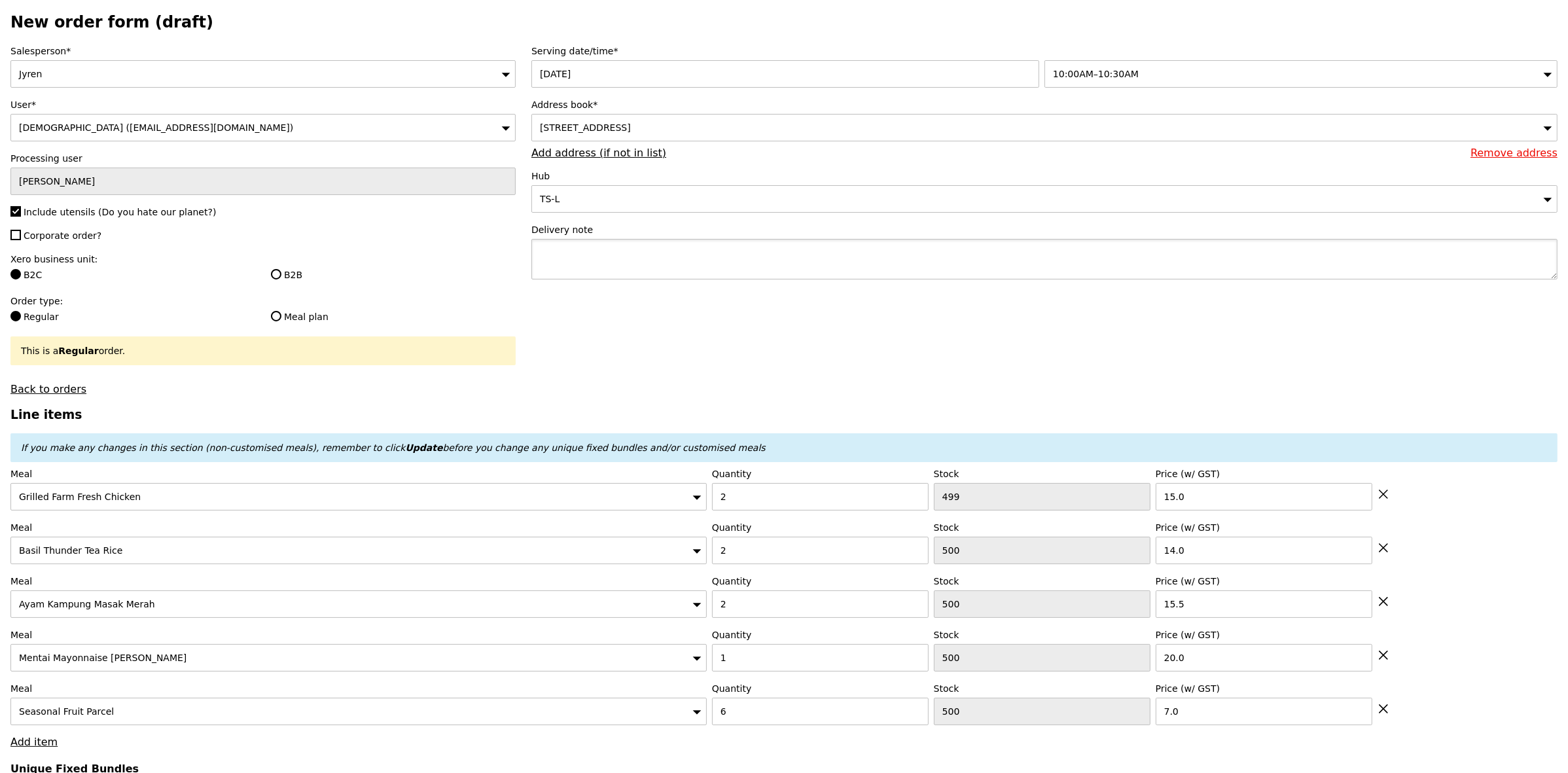
click at [806, 249] on textarea at bounding box center [1044, 259] width 1026 height 40
paste textarea "Filzah Diyana 93883967"
type textarea "Call Filzah Diyana - 93883967"
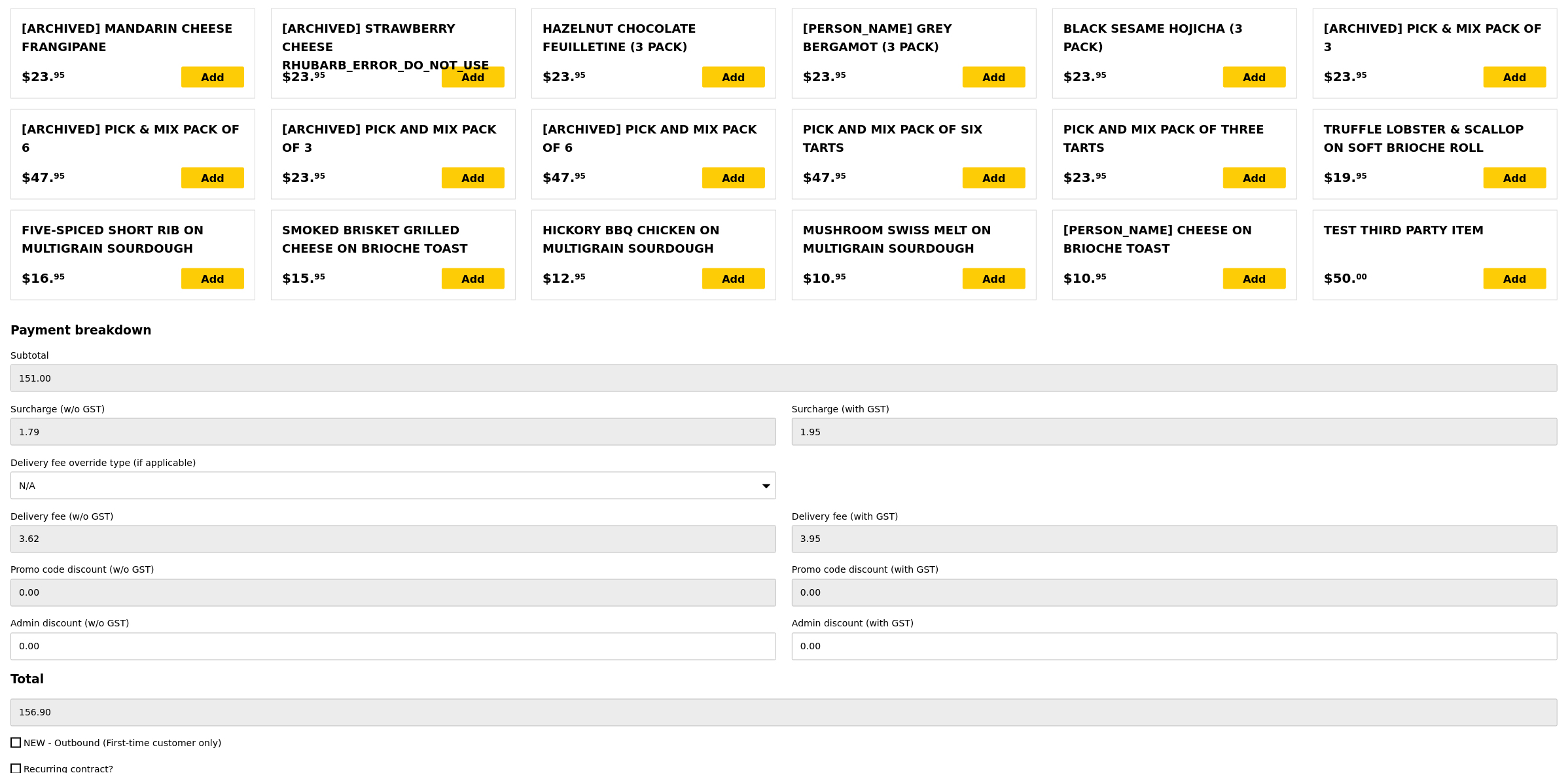
scroll to position [2751, 0]
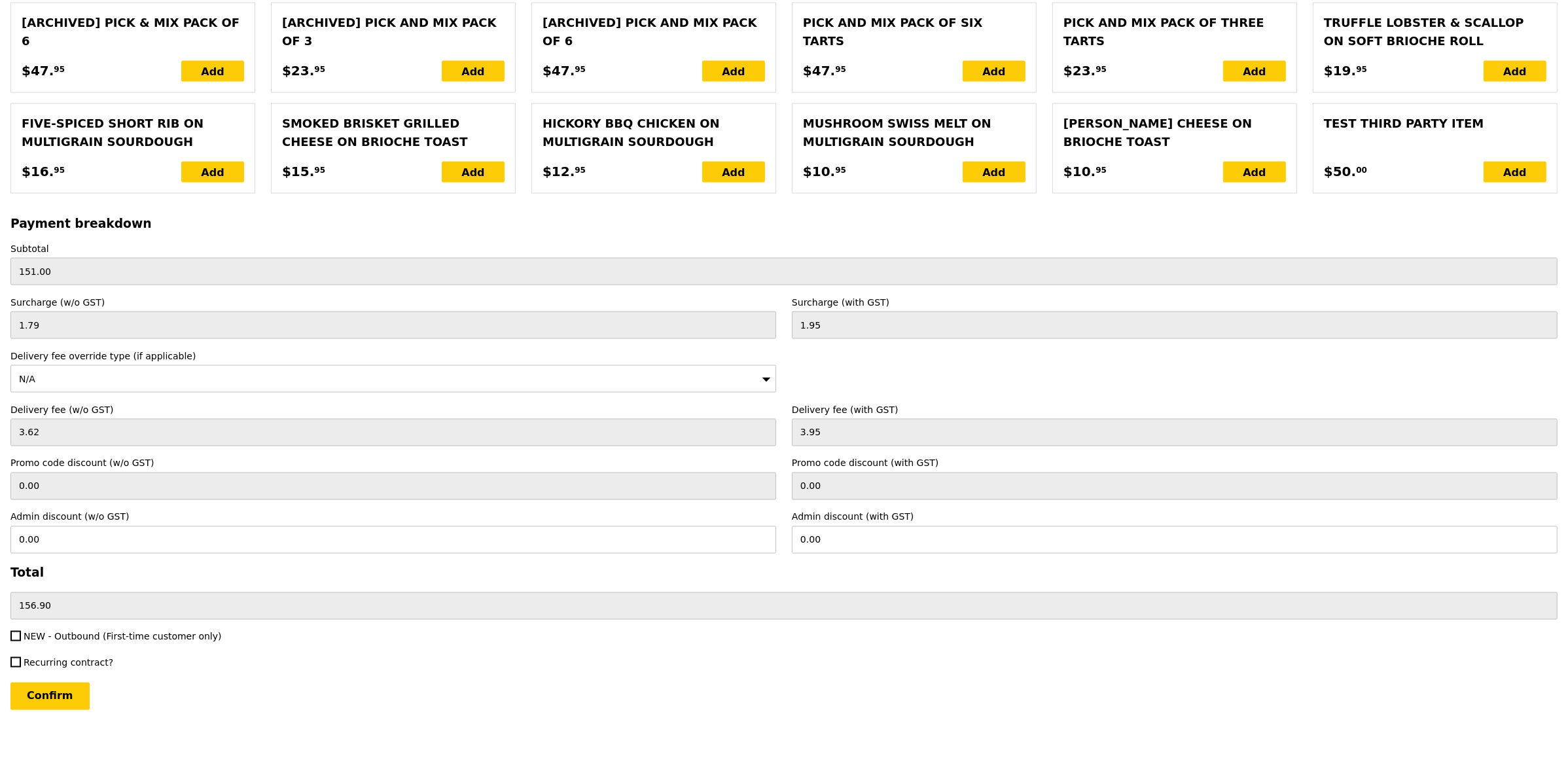
click at [49, 692] on input "Confirm" at bounding box center [50, 696] width 79 height 27
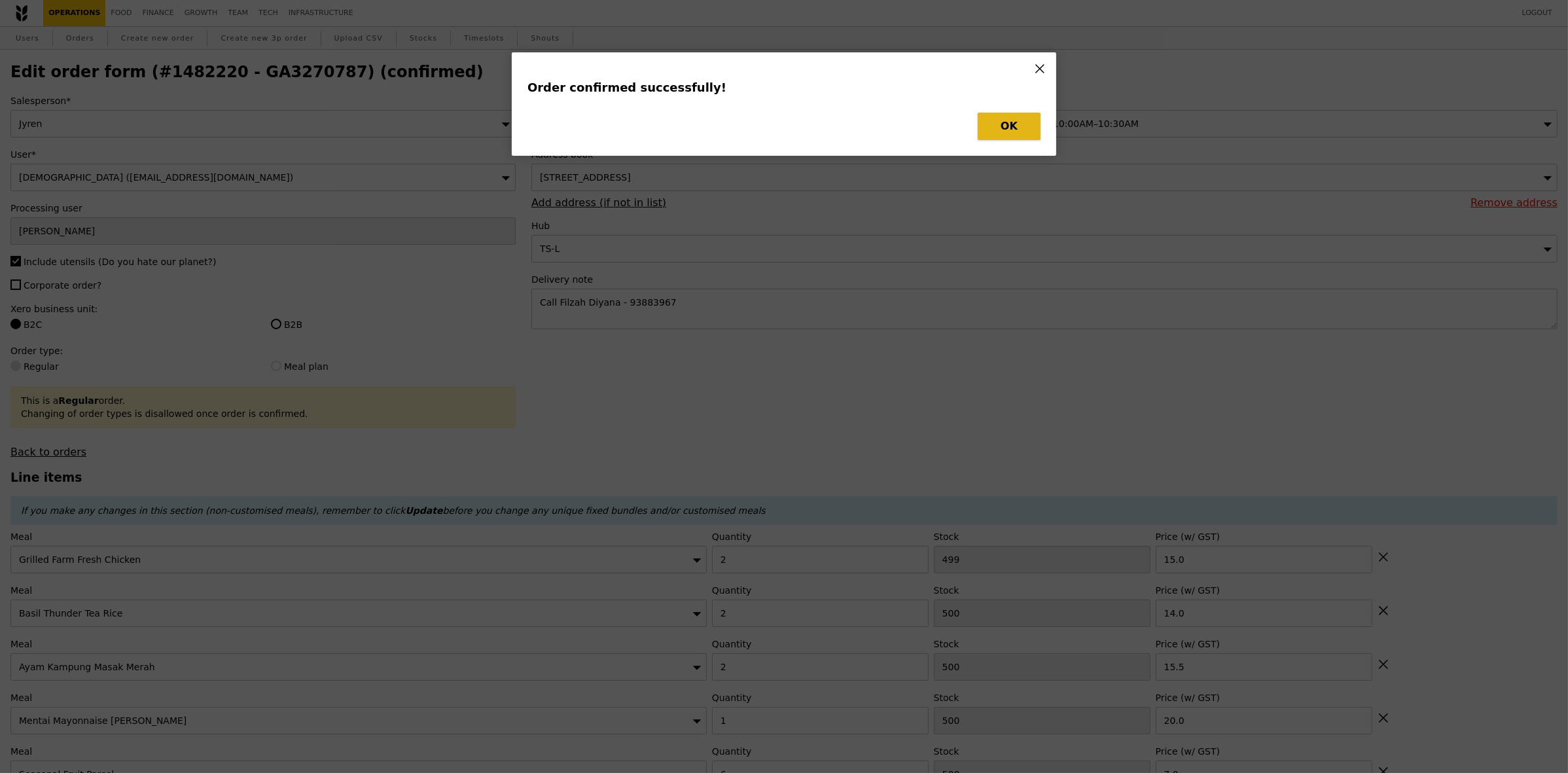
click at [1023, 122] on button "OK" at bounding box center [1009, 127] width 63 height 27
type input "Loading..."
type input "6"
type input "500"
type input "7.00"
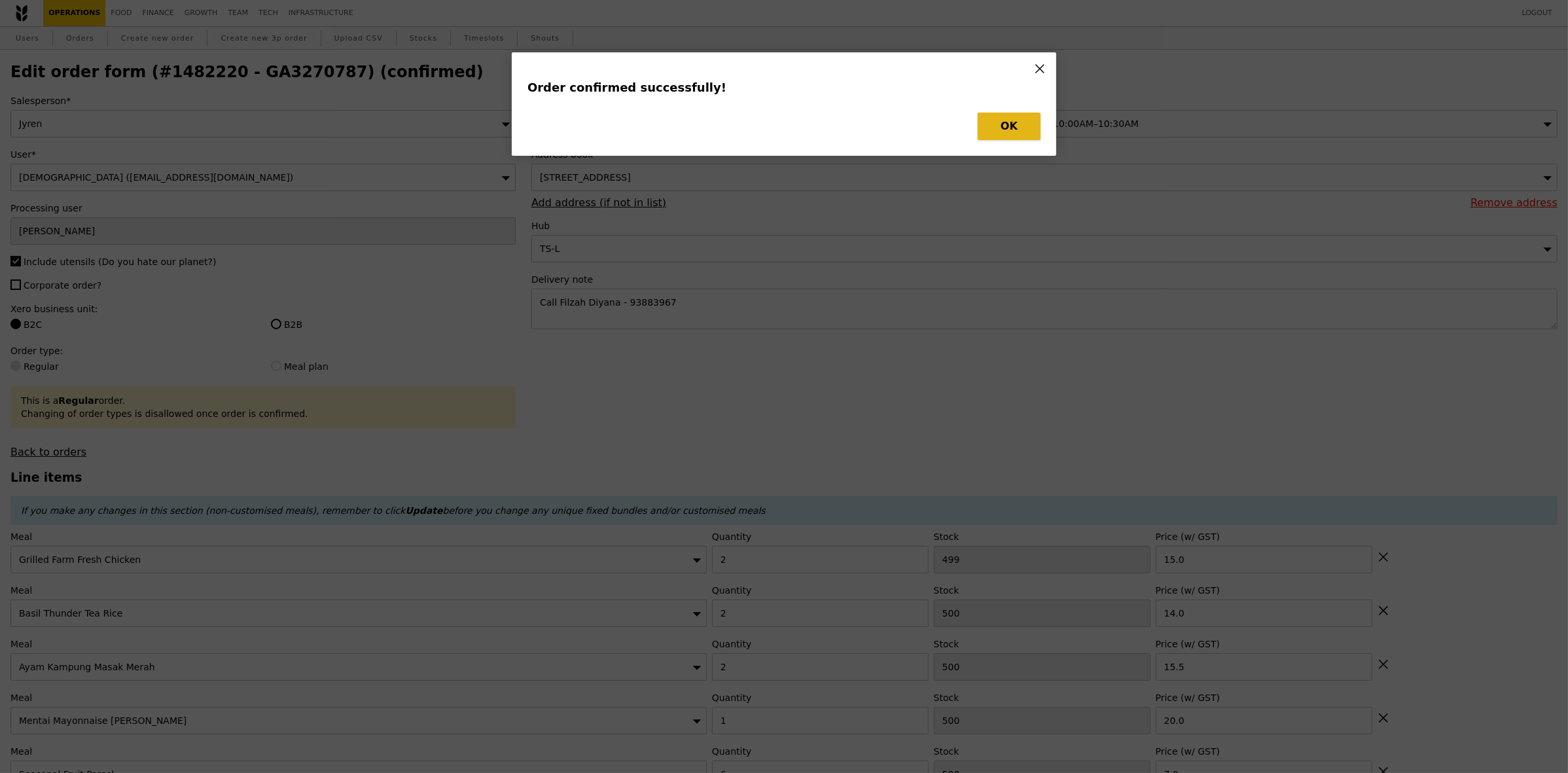
type input "1"
type input "20.00"
type input "15.50"
type input "2"
type input "14.00"
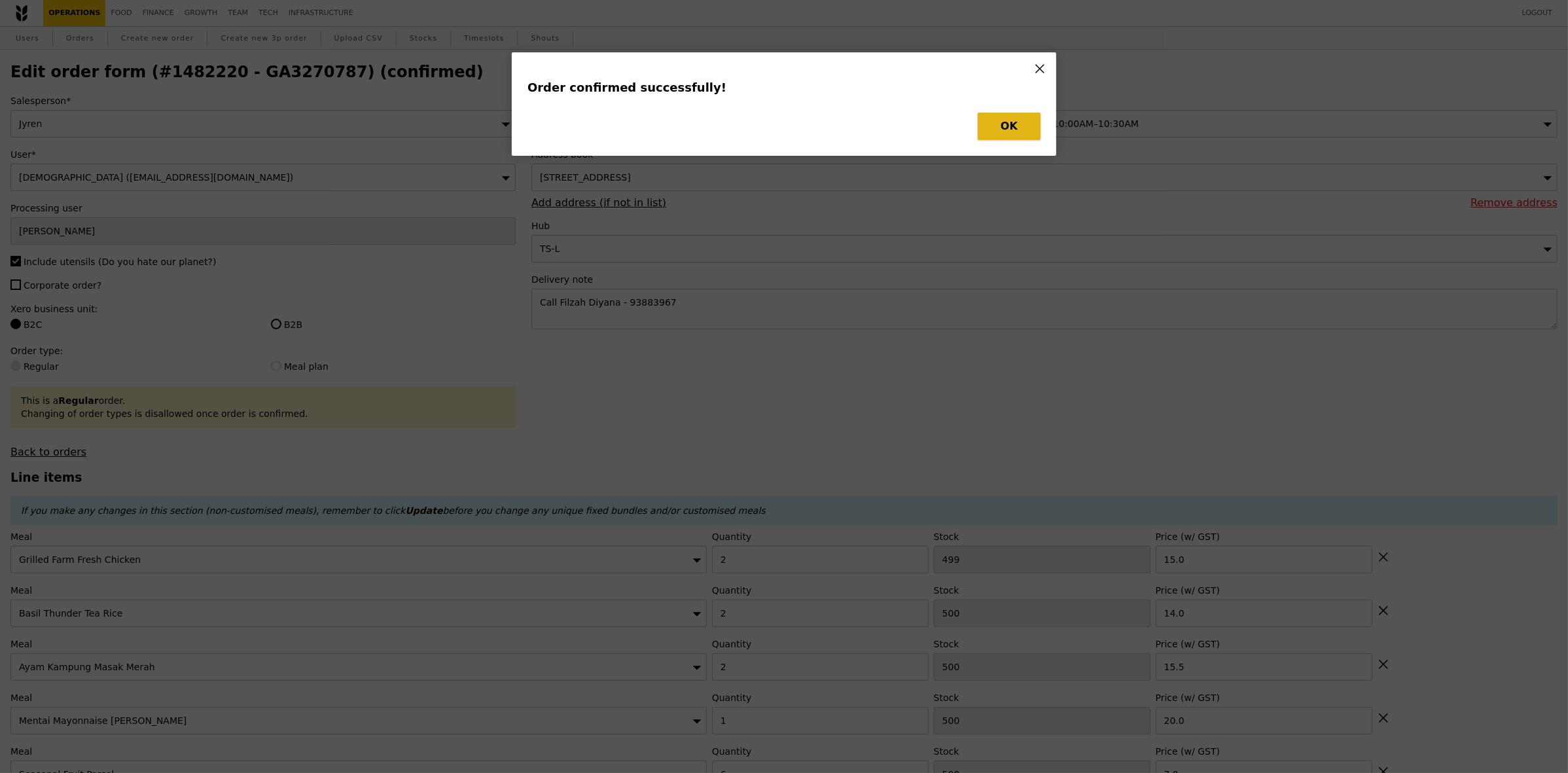
type input "2"
type input "499"
type input "15.00"
click at [1010, 127] on div at bounding box center [784, 386] width 1568 height 773
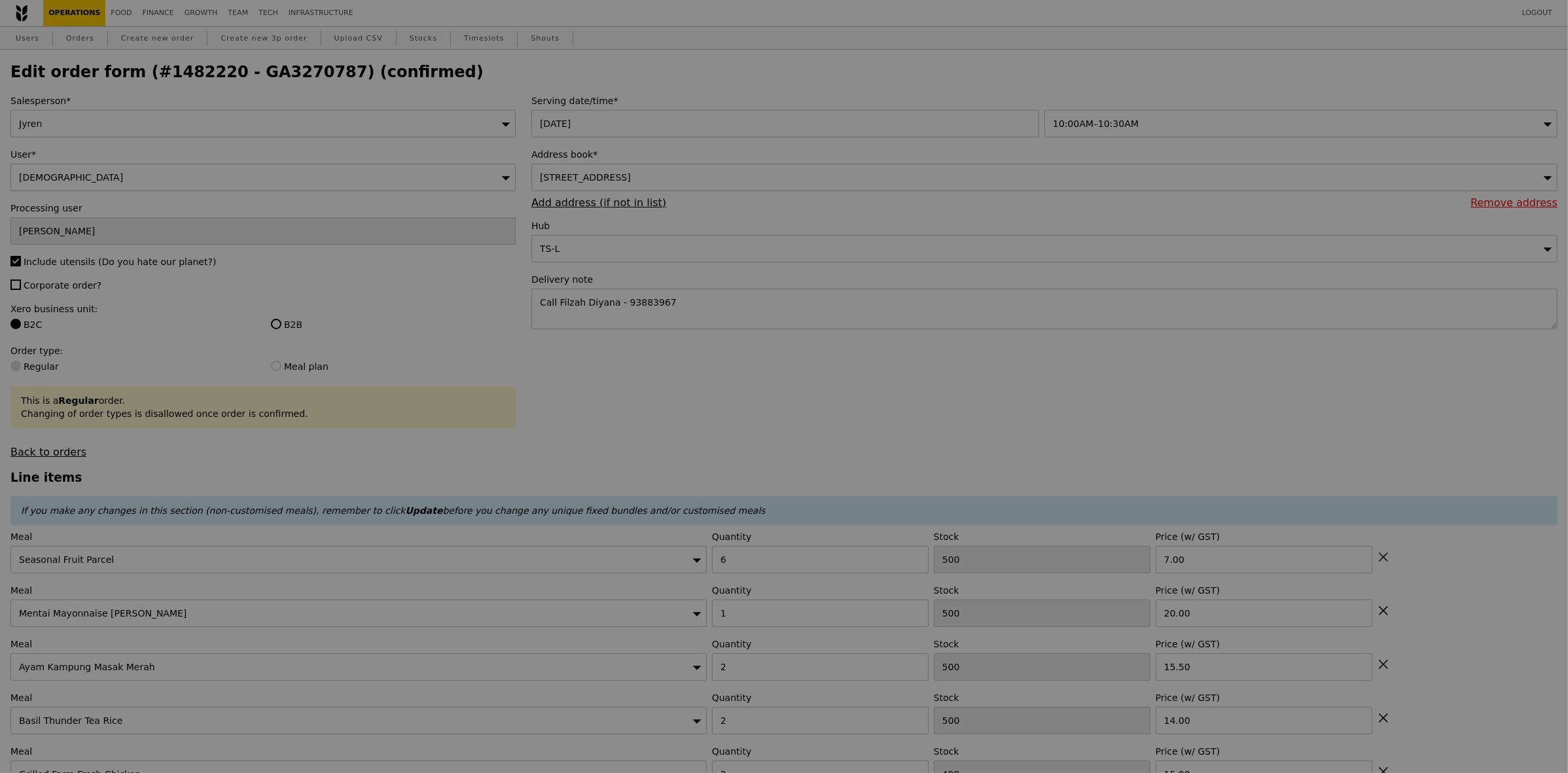
type input "494"
type input "499"
type input "498"
type input "497"
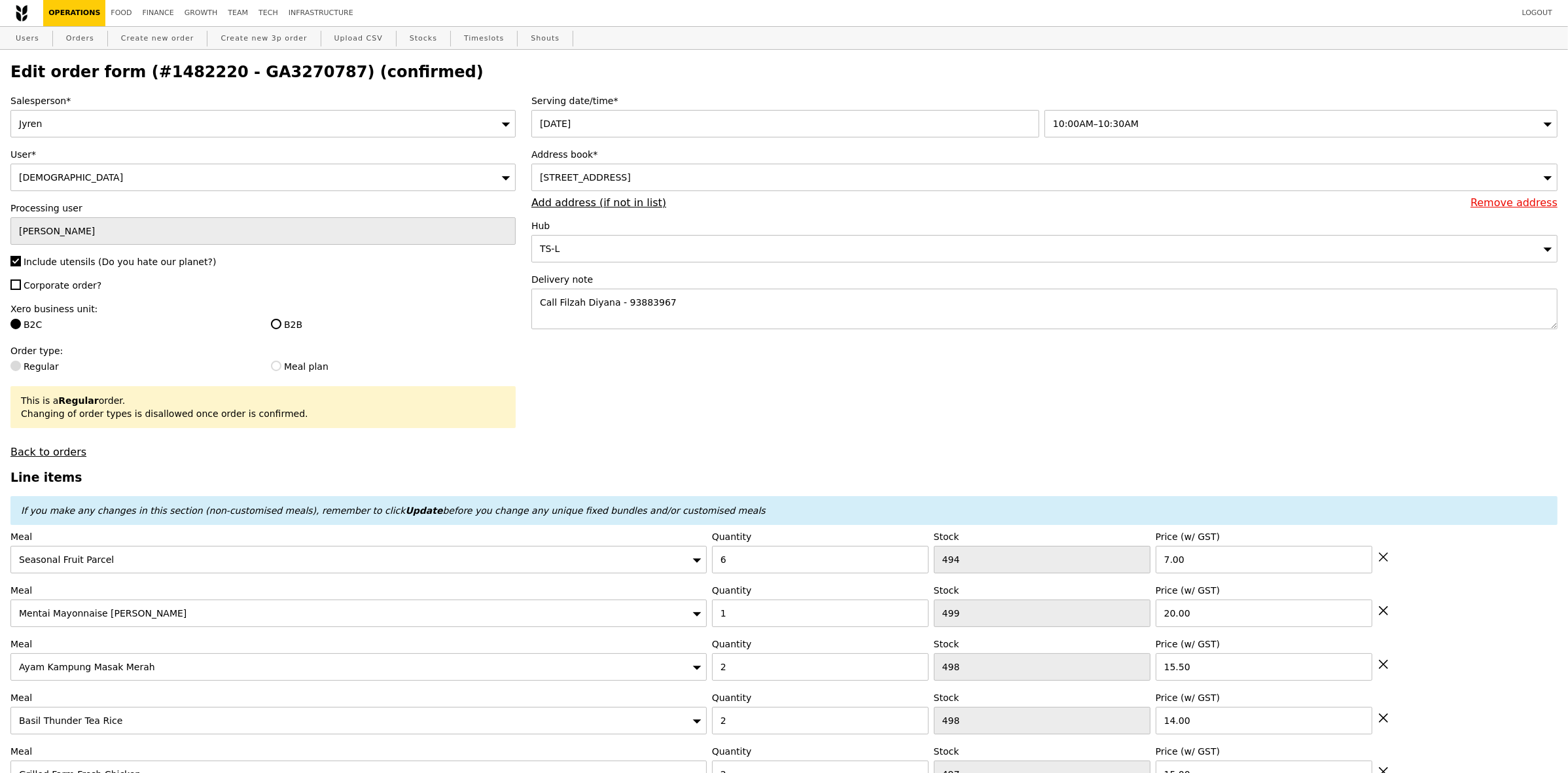
type input "Update"
click at [259, 73] on h2 "Edit order form (#1482220 - GA3270787) (confirmed)" at bounding box center [784, 72] width 1547 height 18
copy h2 "GA3270787"
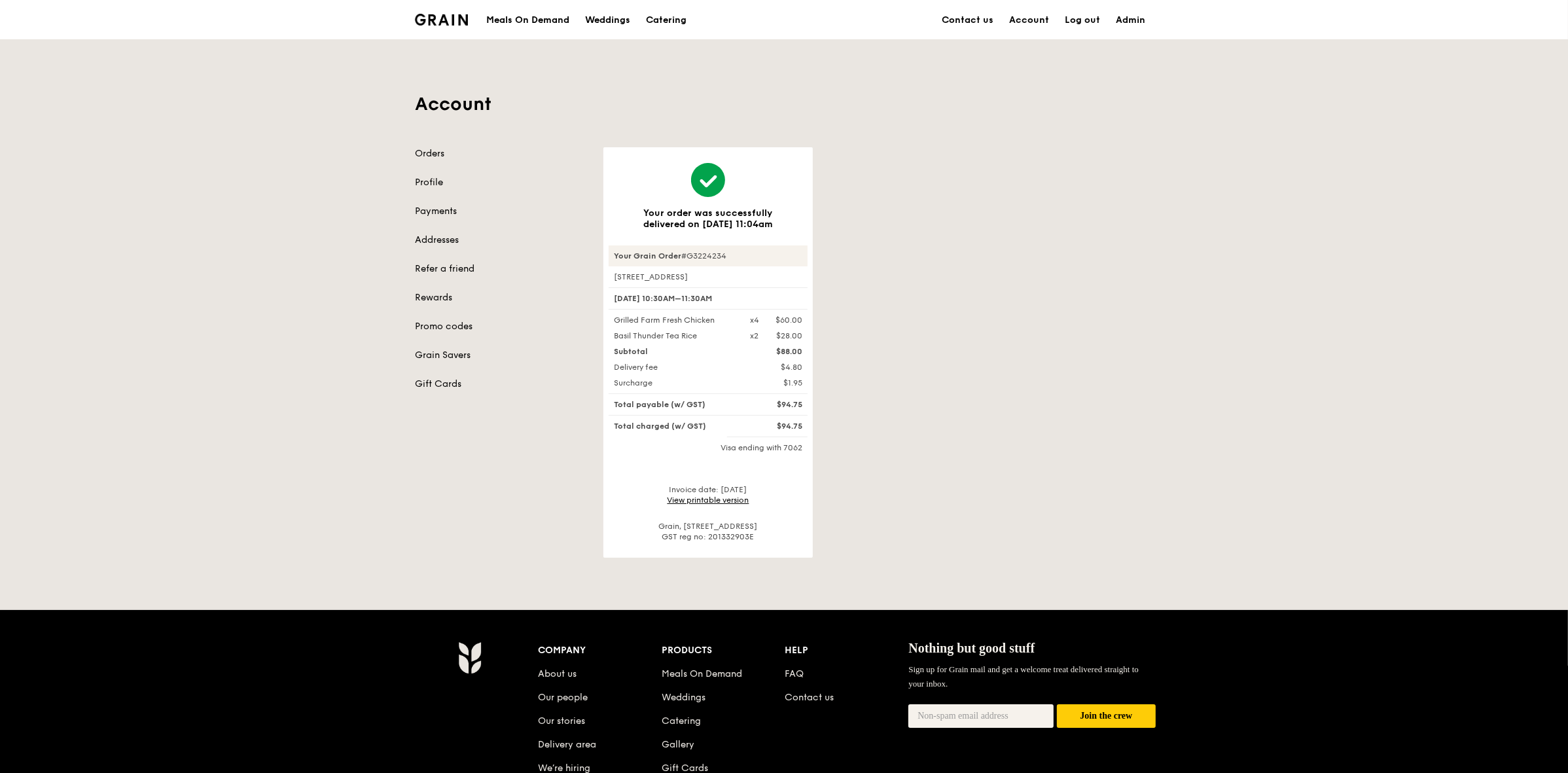
click at [710, 254] on div "Your Grain Order #G3224234" at bounding box center [708, 256] width 199 height 21
click at [885, 272] on div "Your order was successfully delivered on May 28, 11:04am Your Grain Order #G322…" at bounding box center [878, 352] width 566 height 410
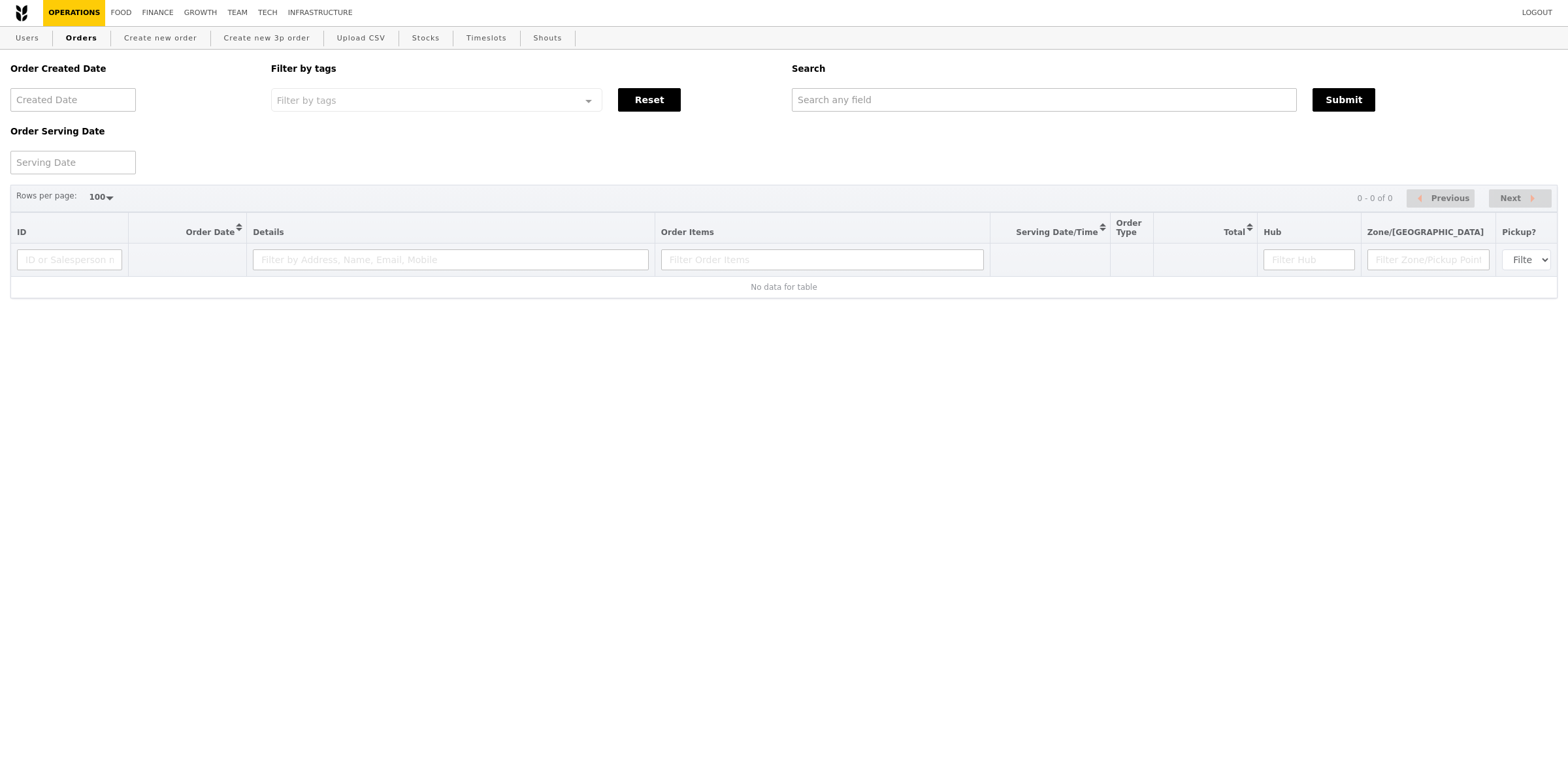
select select "100"
click at [932, 93] on input "text" at bounding box center [1044, 100] width 505 height 23
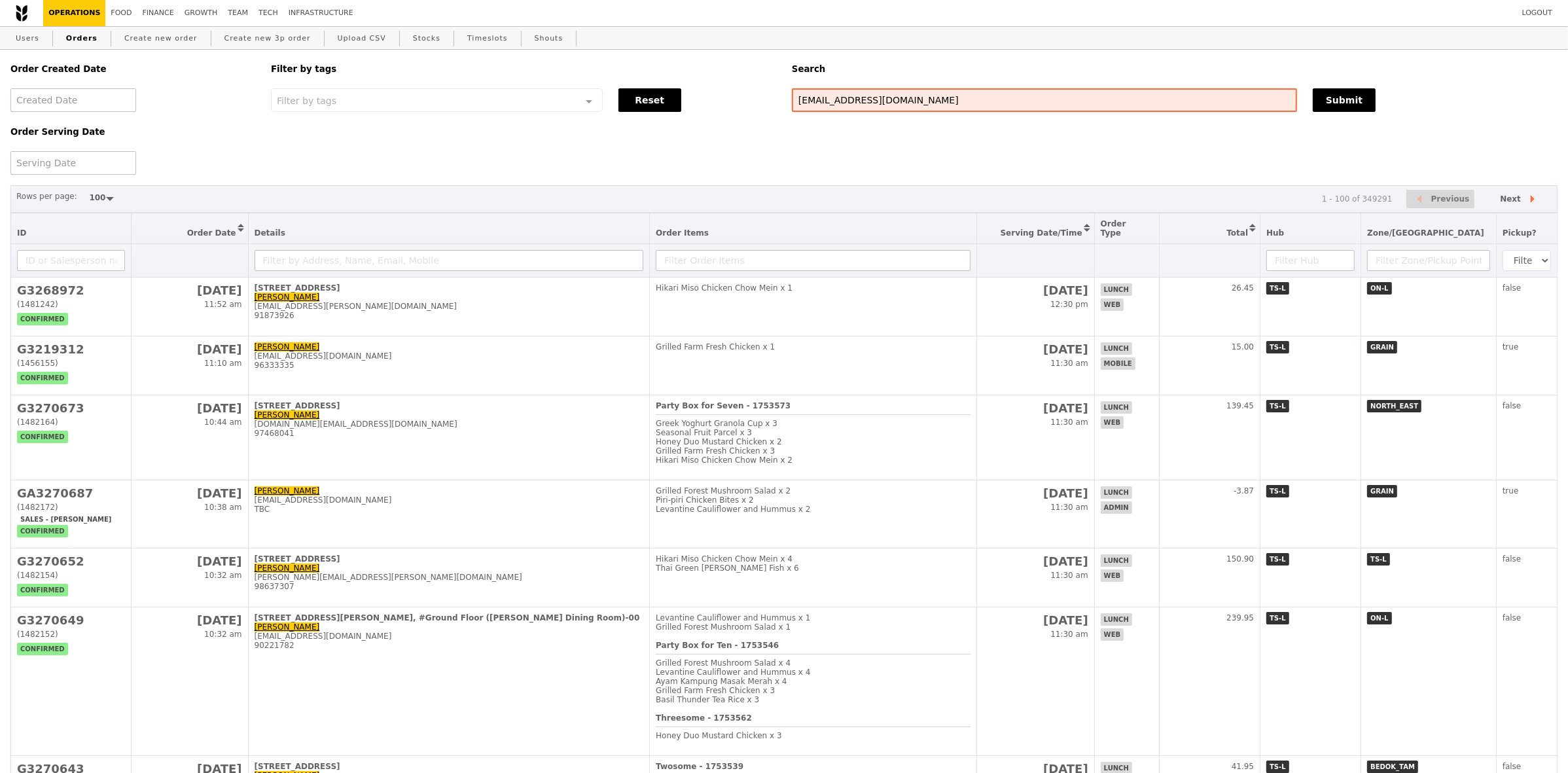
type input "[EMAIL_ADDRESS][DOMAIN_NAME]"
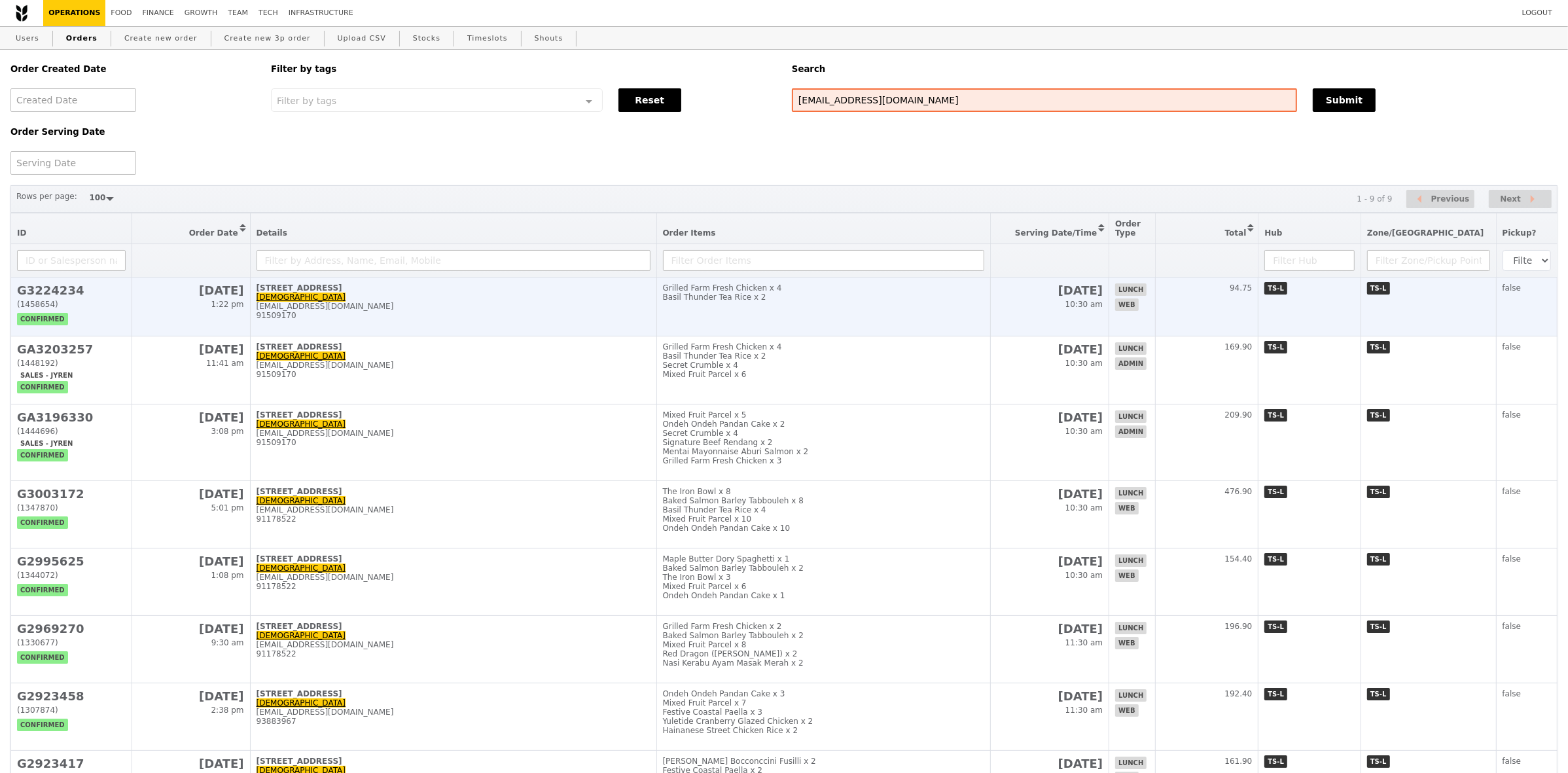
click at [560, 293] on div "[STREET_ADDRESS]" at bounding box center [453, 287] width 394 height 9
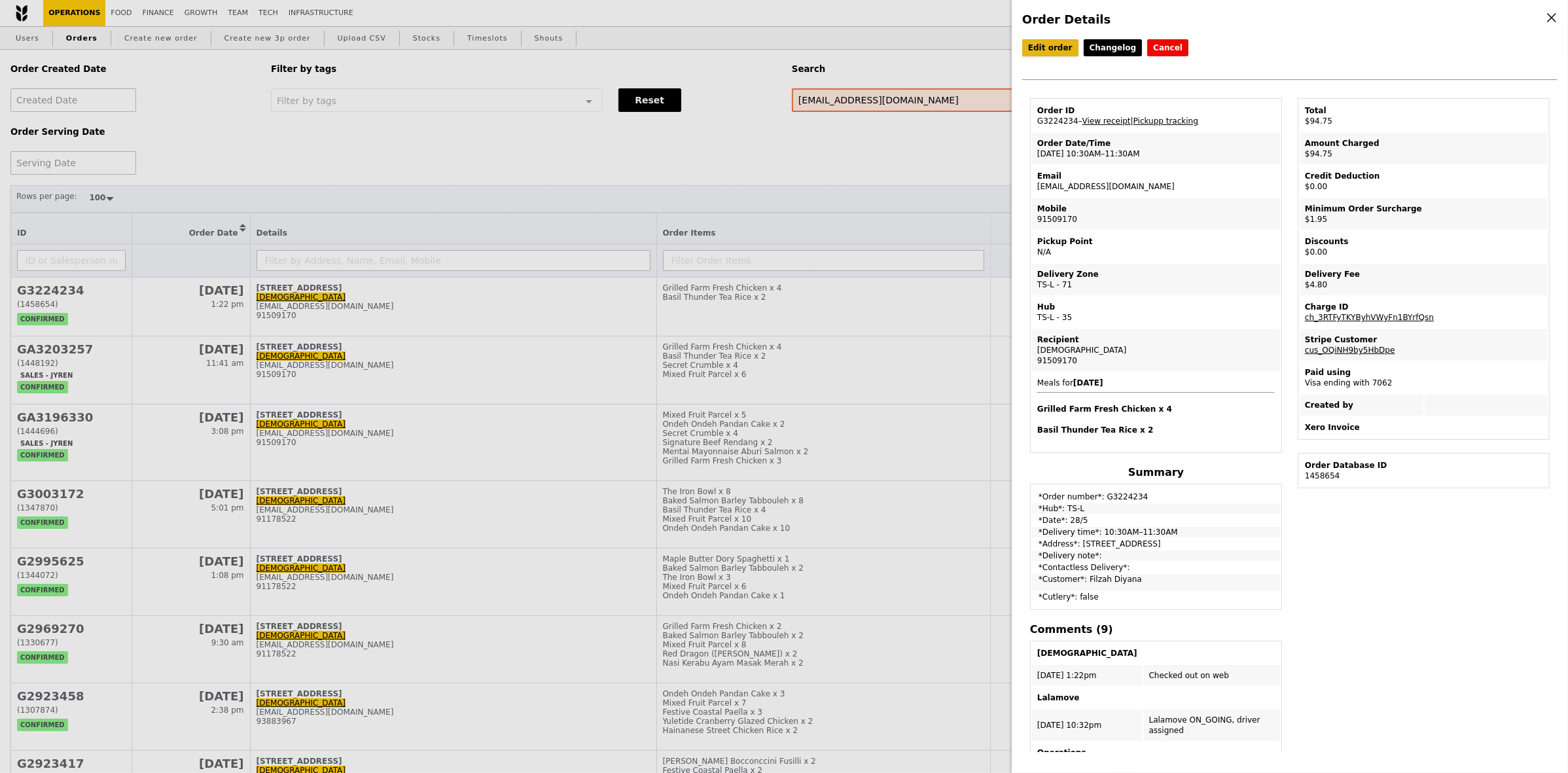
click at [1048, 51] on link "Edit order" at bounding box center [1050, 47] width 56 height 17
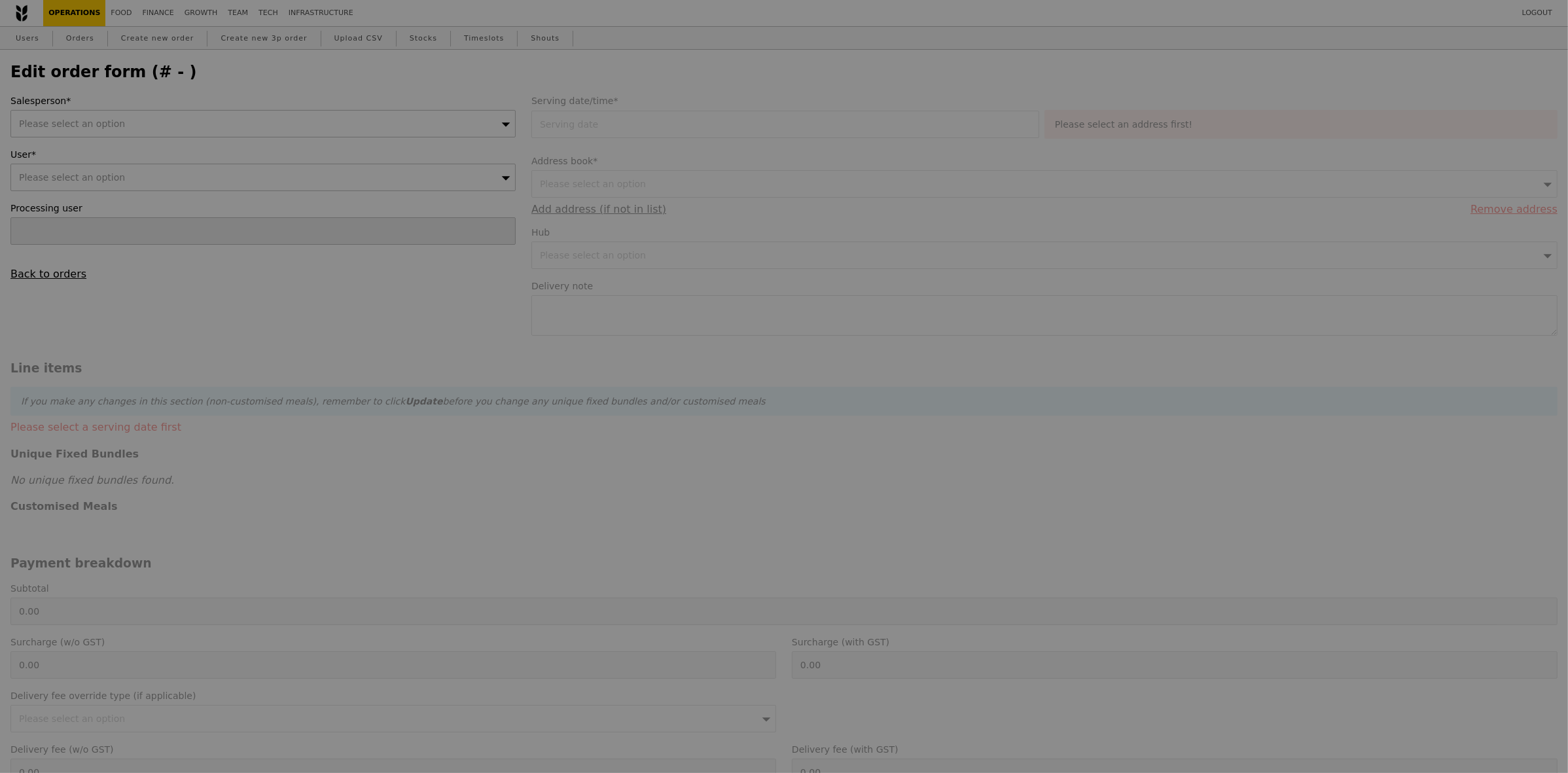
type input "28 May 2025"
type input "88.00"
type input "1.79"
type input "1.95"
type input "3.49"
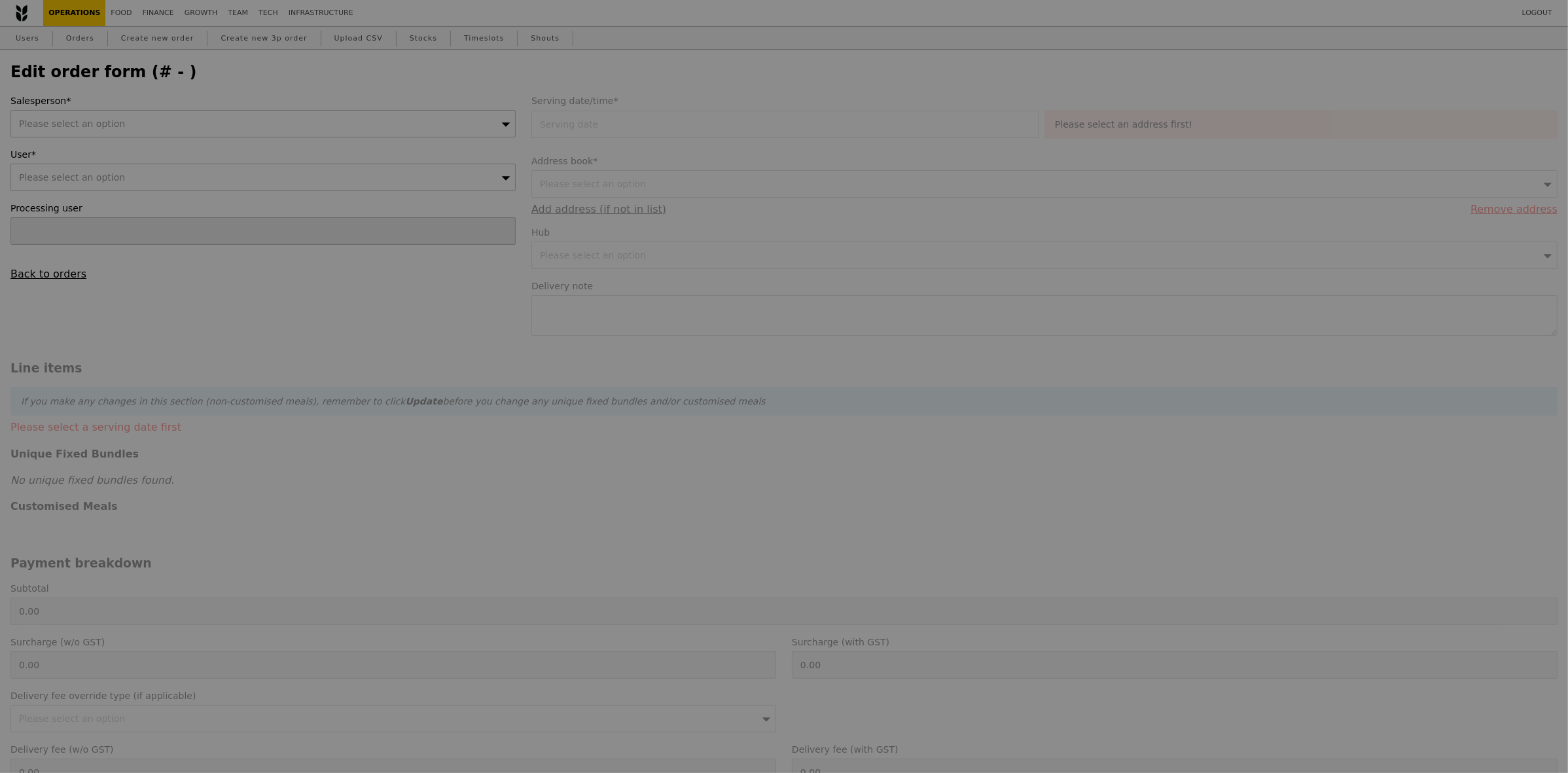
type input "3.80"
type input "93.75"
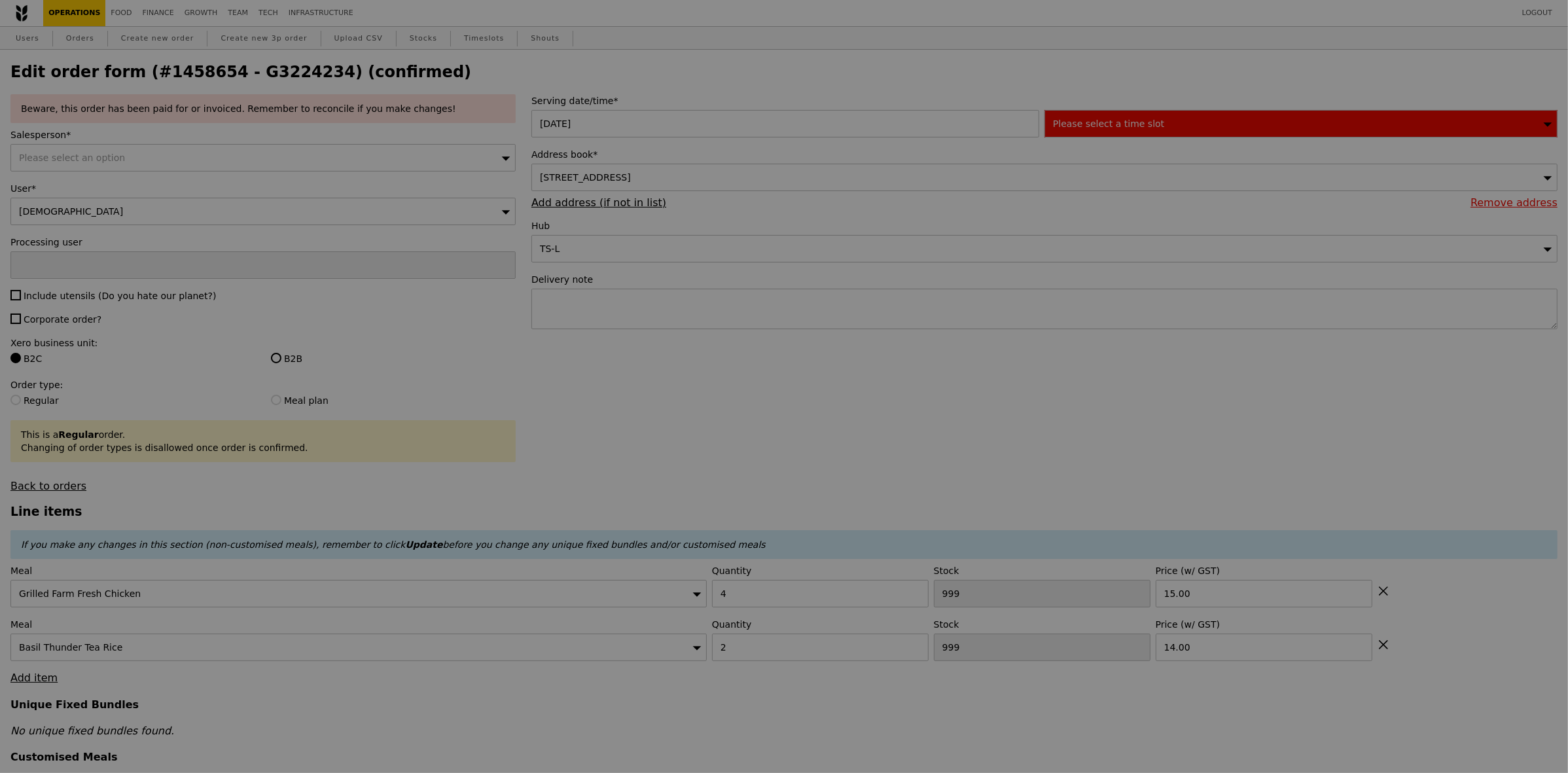
type input "1"
type input "2"
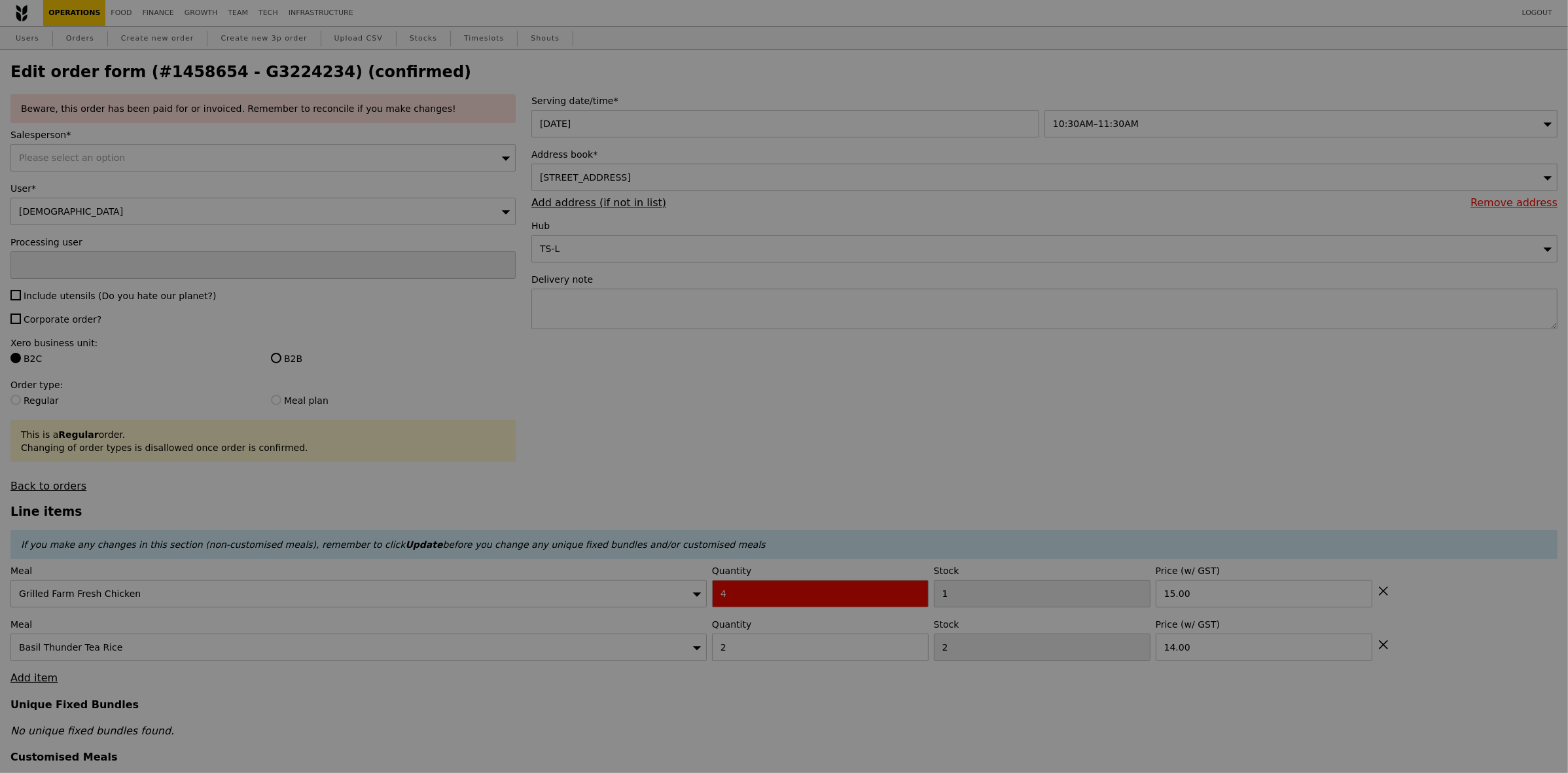
type input "Update"
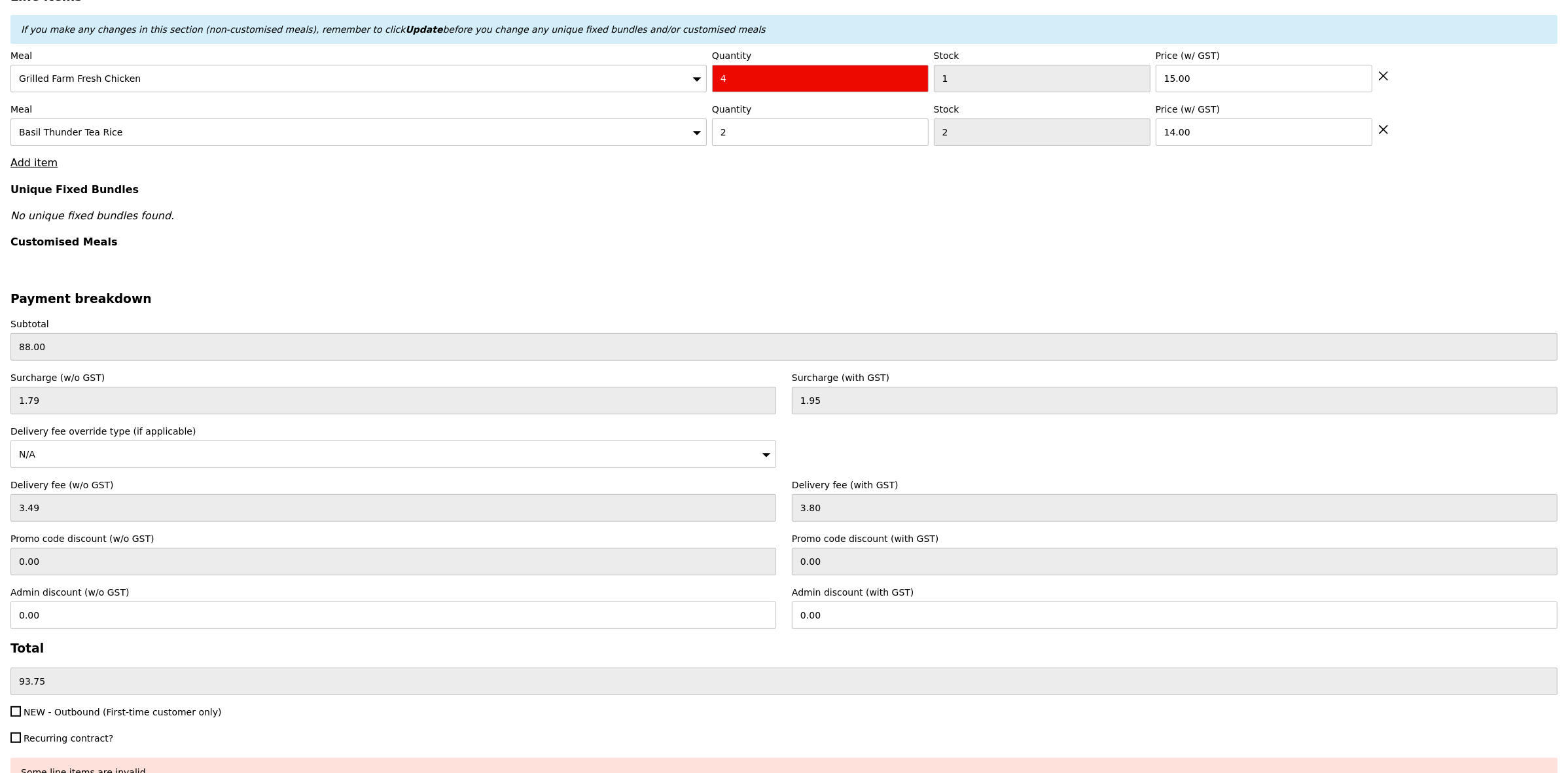
scroll to position [407, 0]
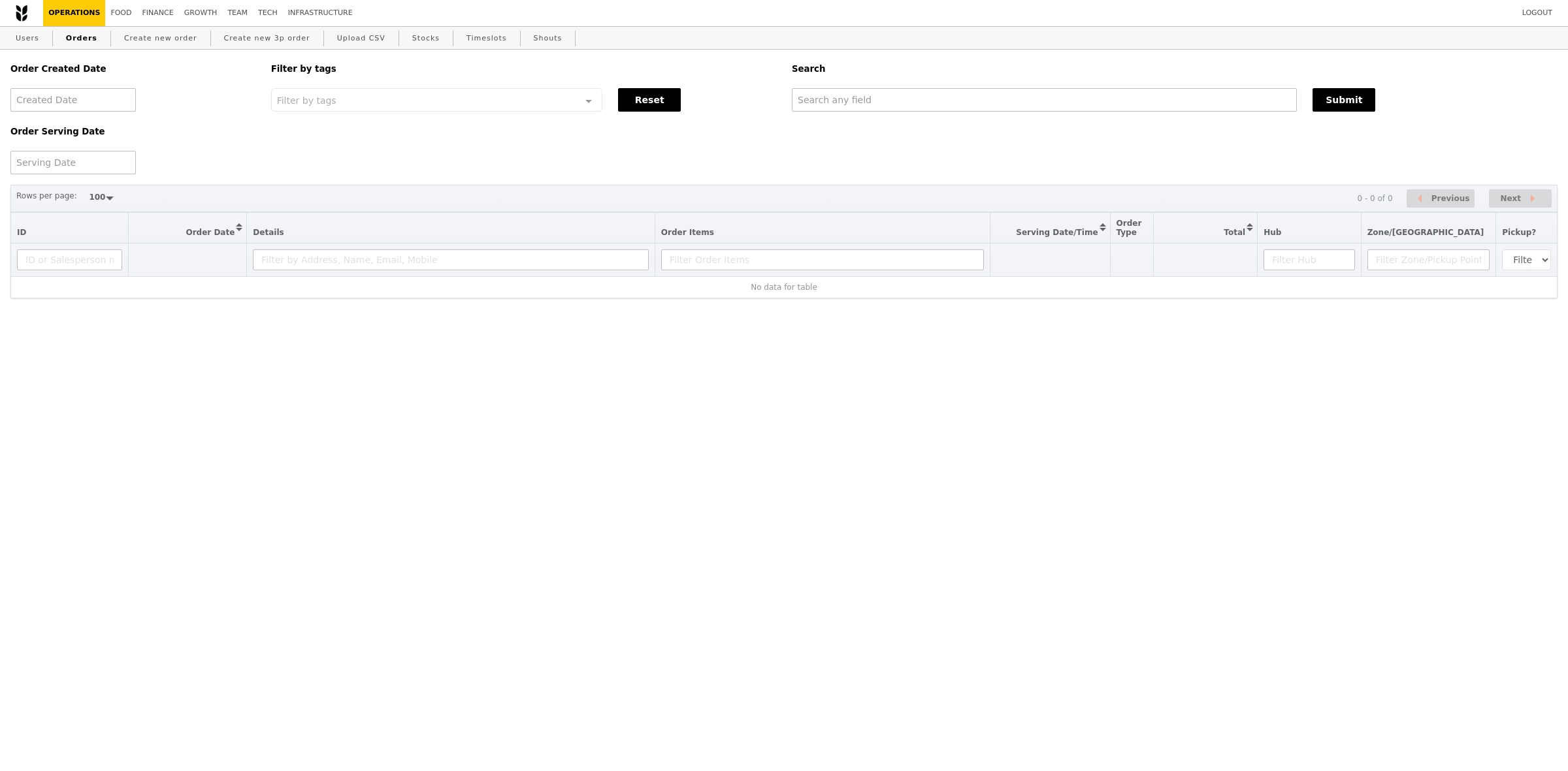
select select "100"
click at [860, 91] on input "text" at bounding box center [1044, 100] width 505 height 23
paste input "[EMAIL_ADDRESS][DOMAIN_NAME]"
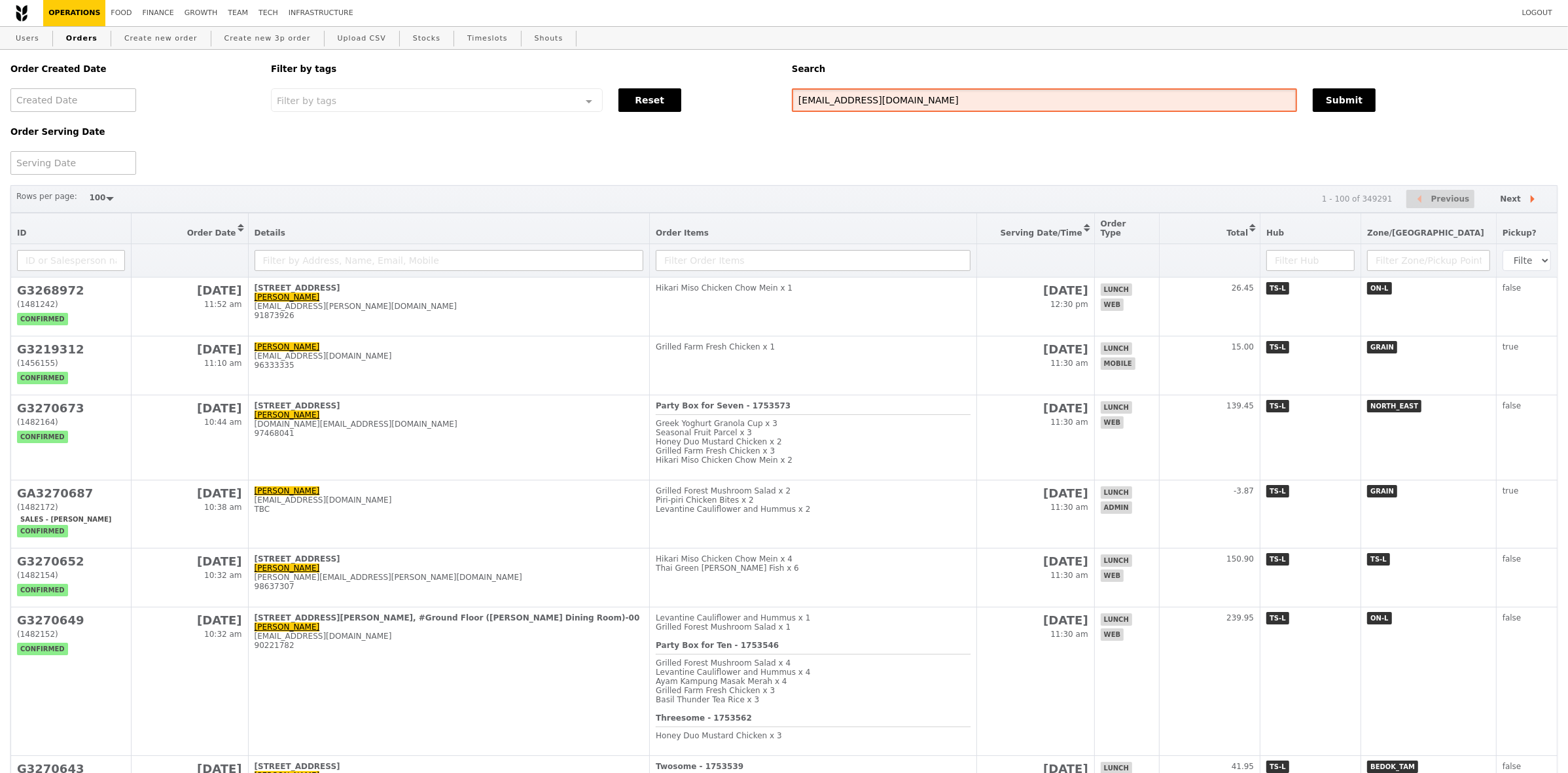
type input "[EMAIL_ADDRESS][DOMAIN_NAME]"
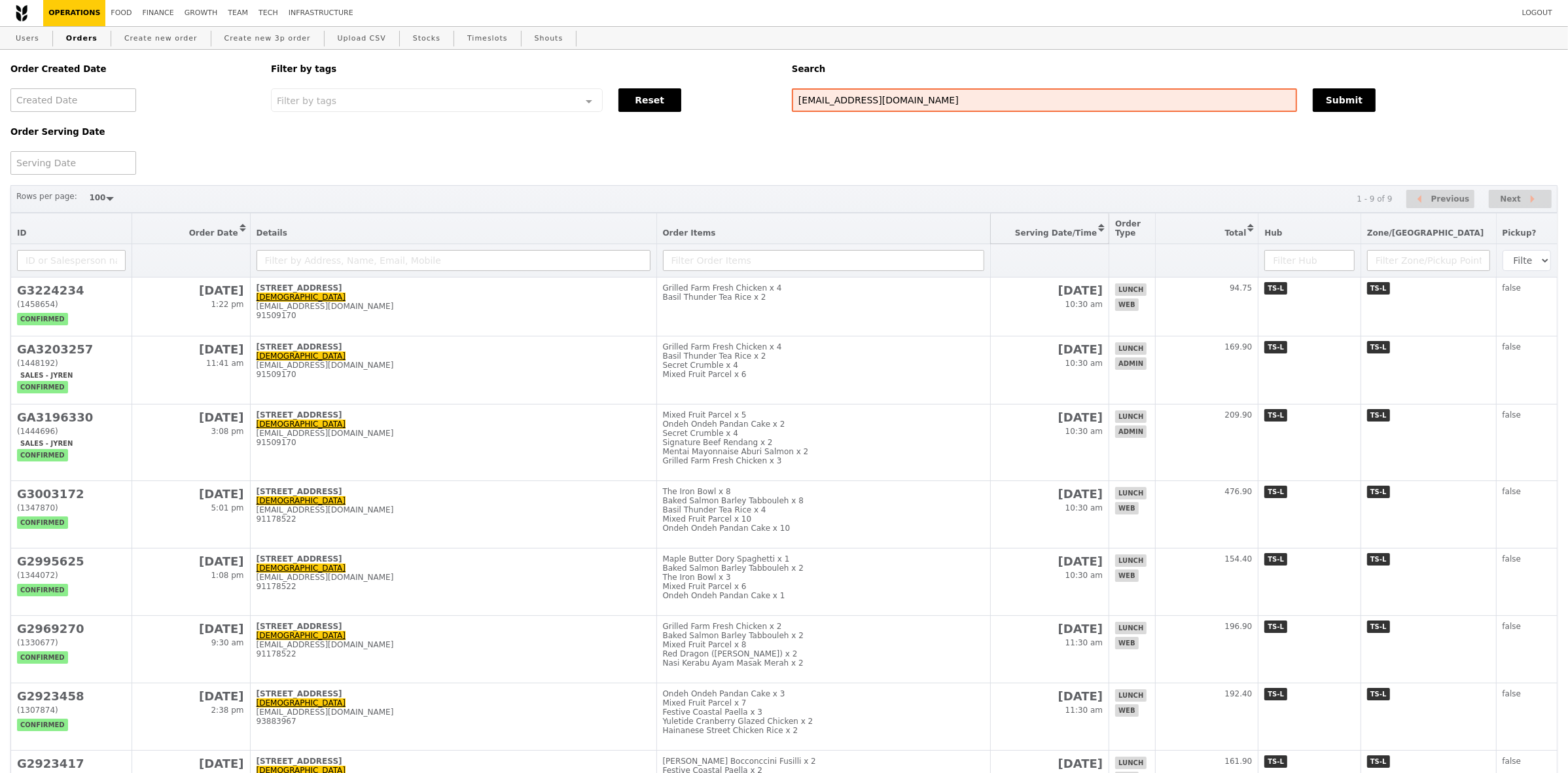
click at [1109, 237] on button "Sort table by Serving Date/Time in descending order" at bounding box center [1050, 228] width 118 height 30
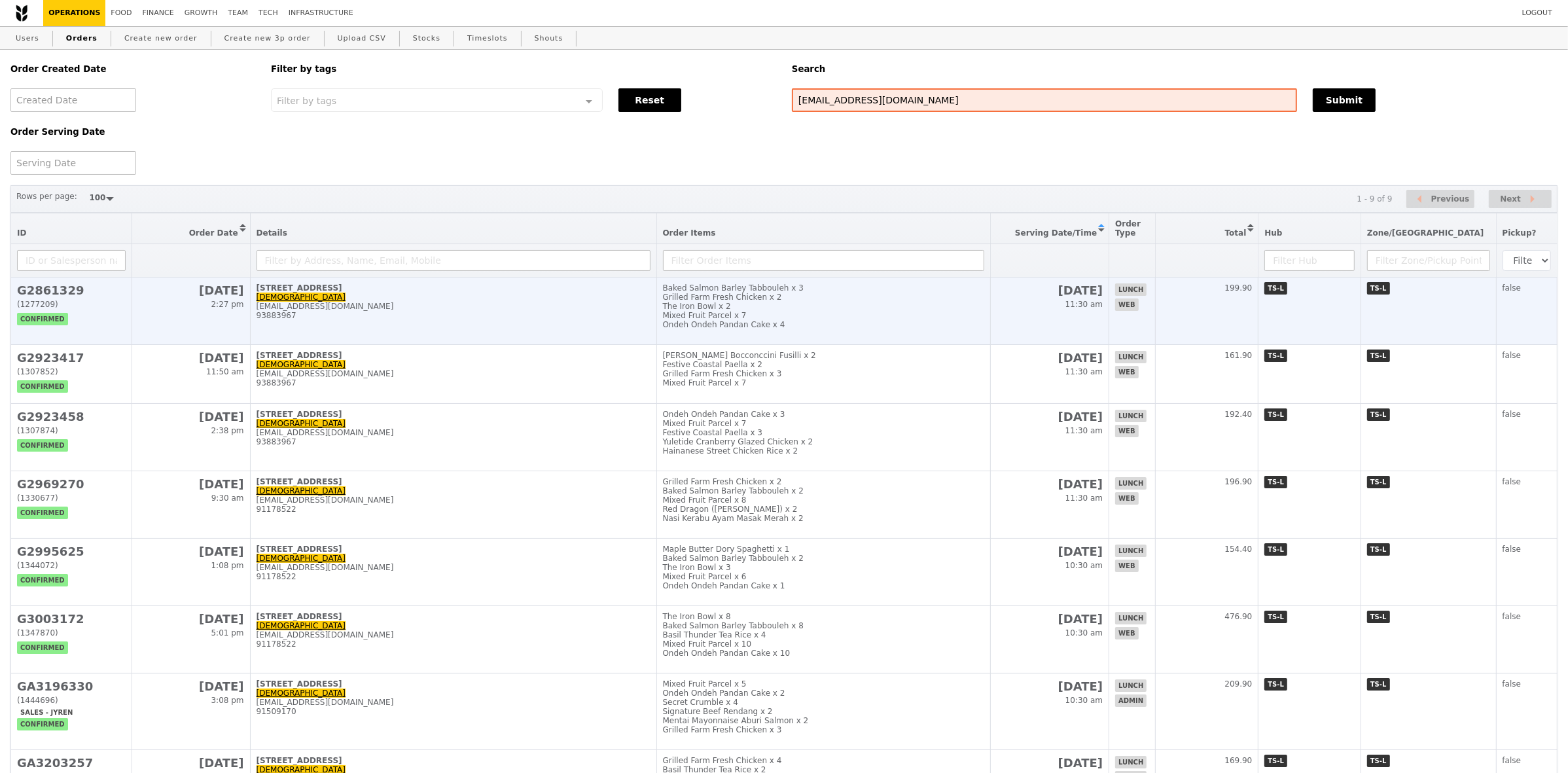
click at [283, 320] on div "93883967" at bounding box center [453, 315] width 394 height 9
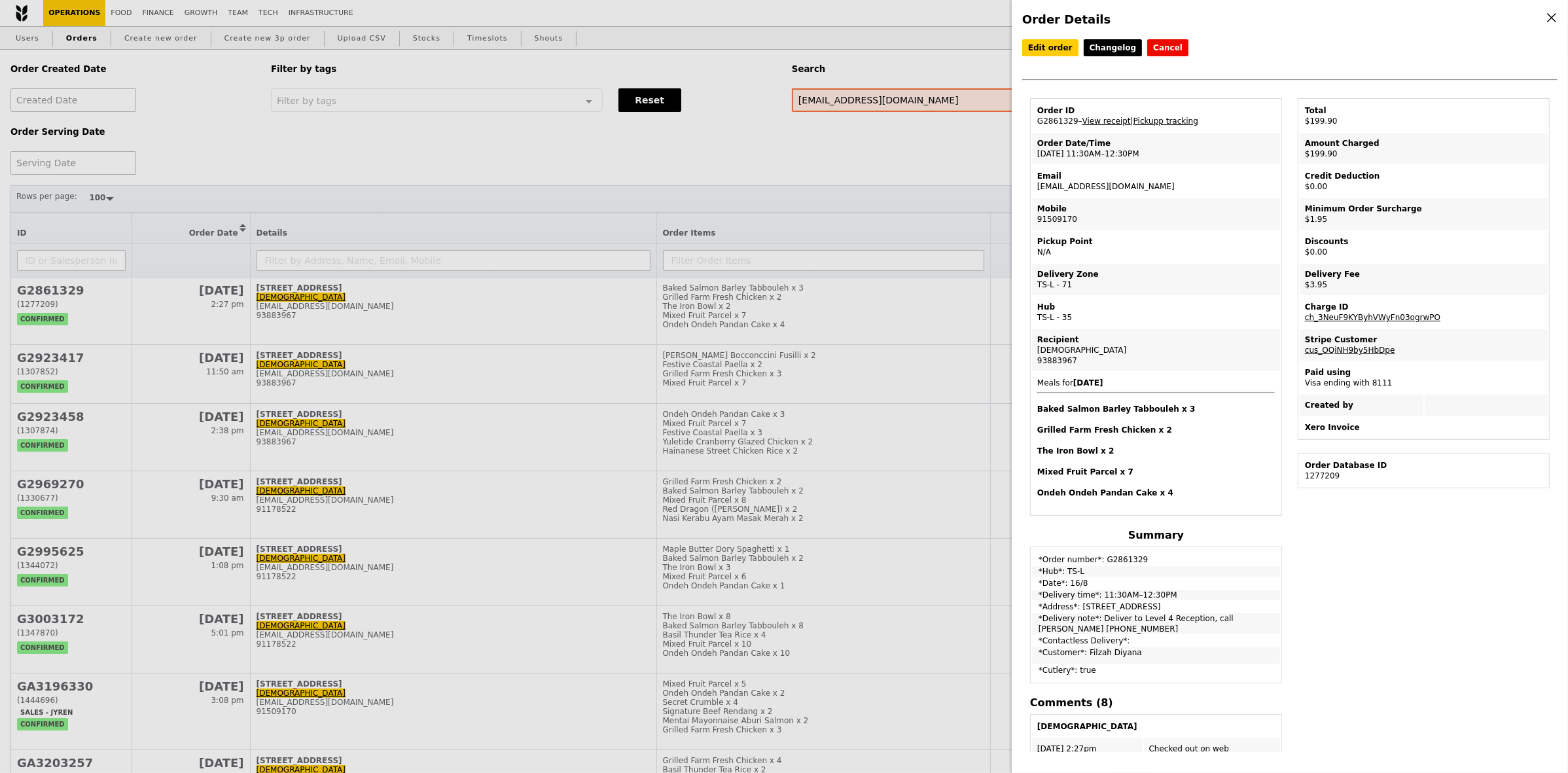
drag, startPoint x: 1080, startPoint y: 358, endPoint x: 1032, endPoint y: 351, distance: 48.5
click at [1032, 351] on td "Recipient Filzah Diyana 93883967" at bounding box center [1156, 350] width 248 height 42
copy td "Filzah Diyana 93883967"
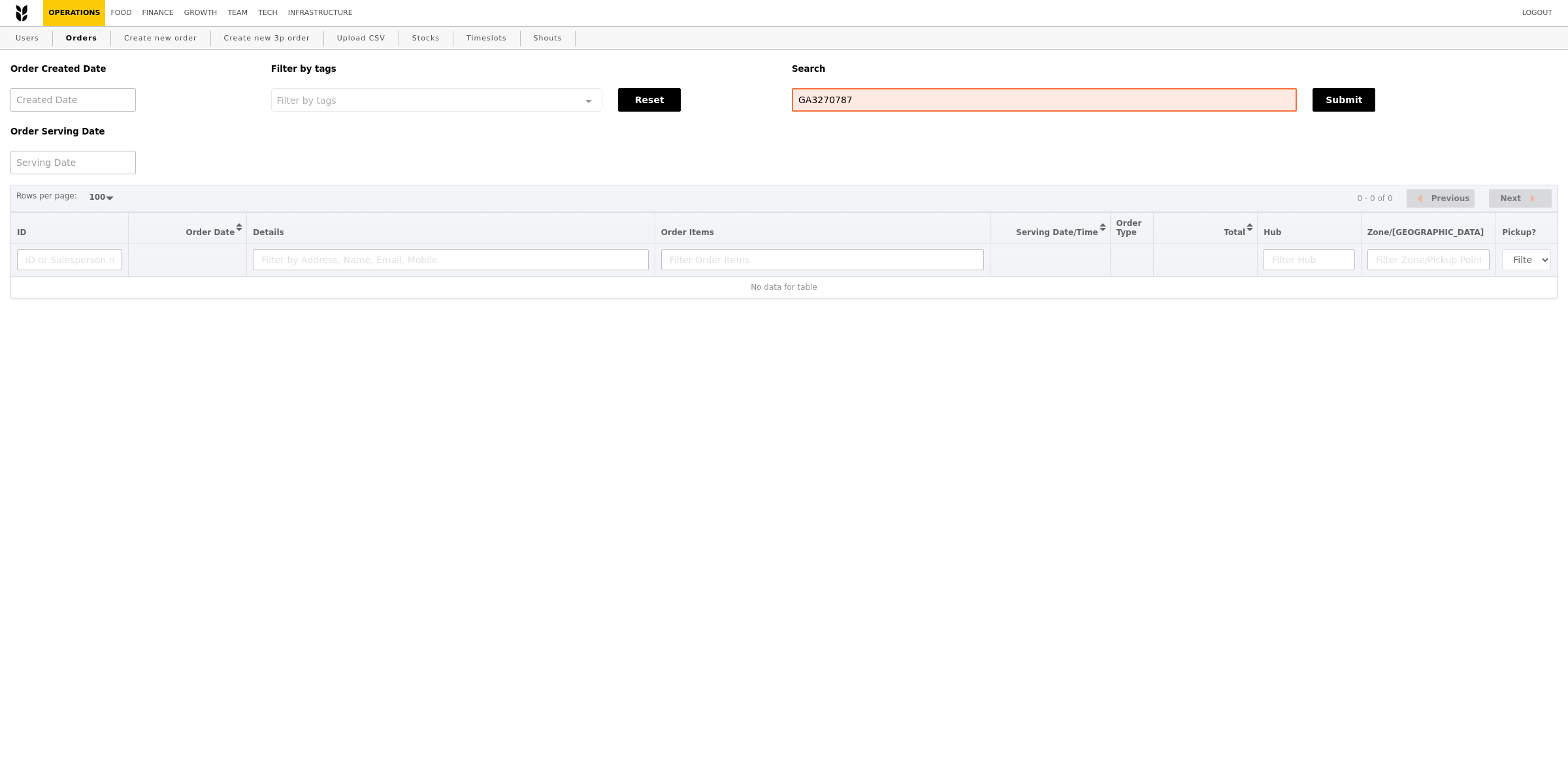
select select "100"
type input "GA3270787"
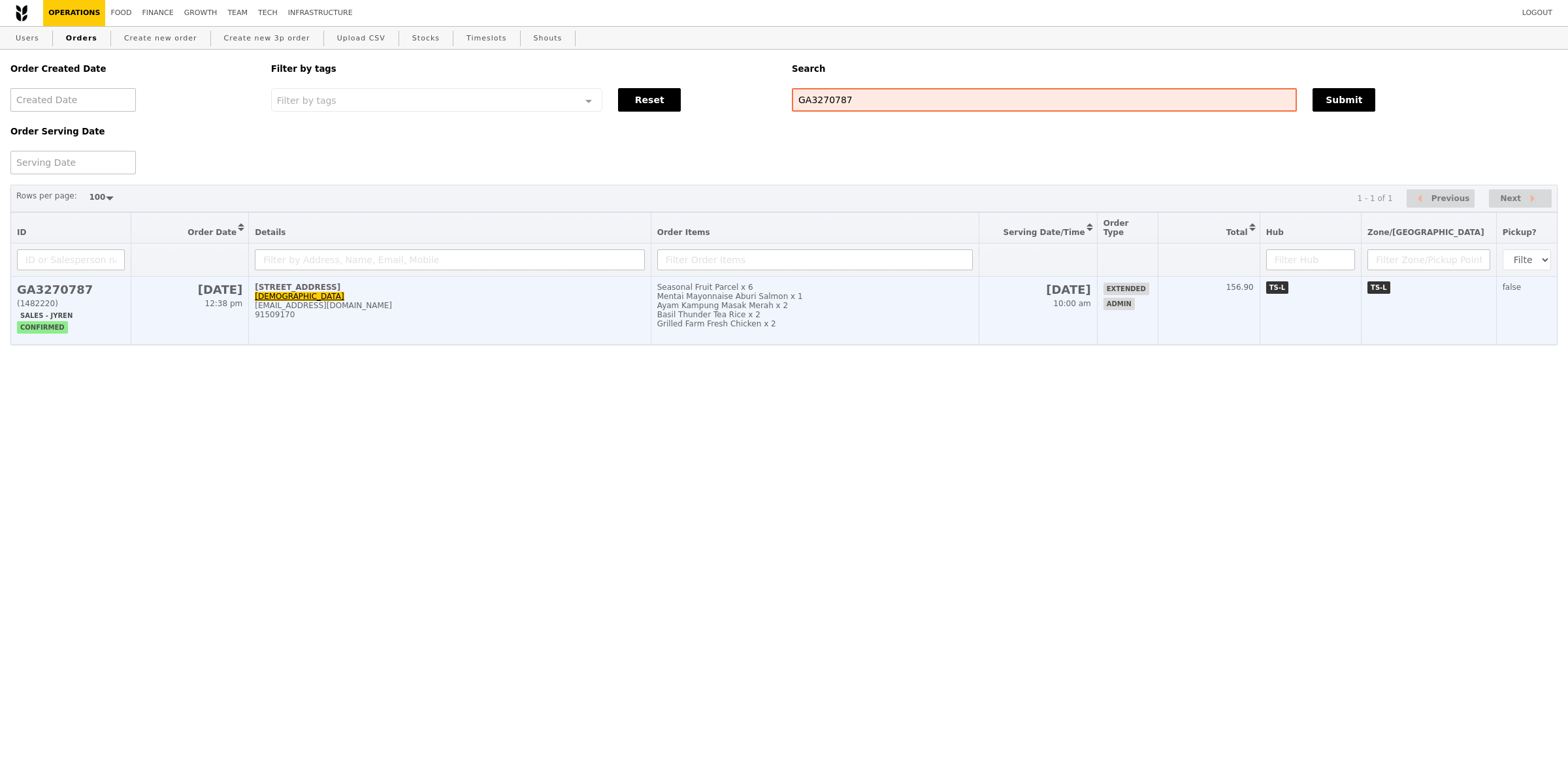
click at [491, 319] on div "91509170" at bounding box center [449, 315] width 390 height 9
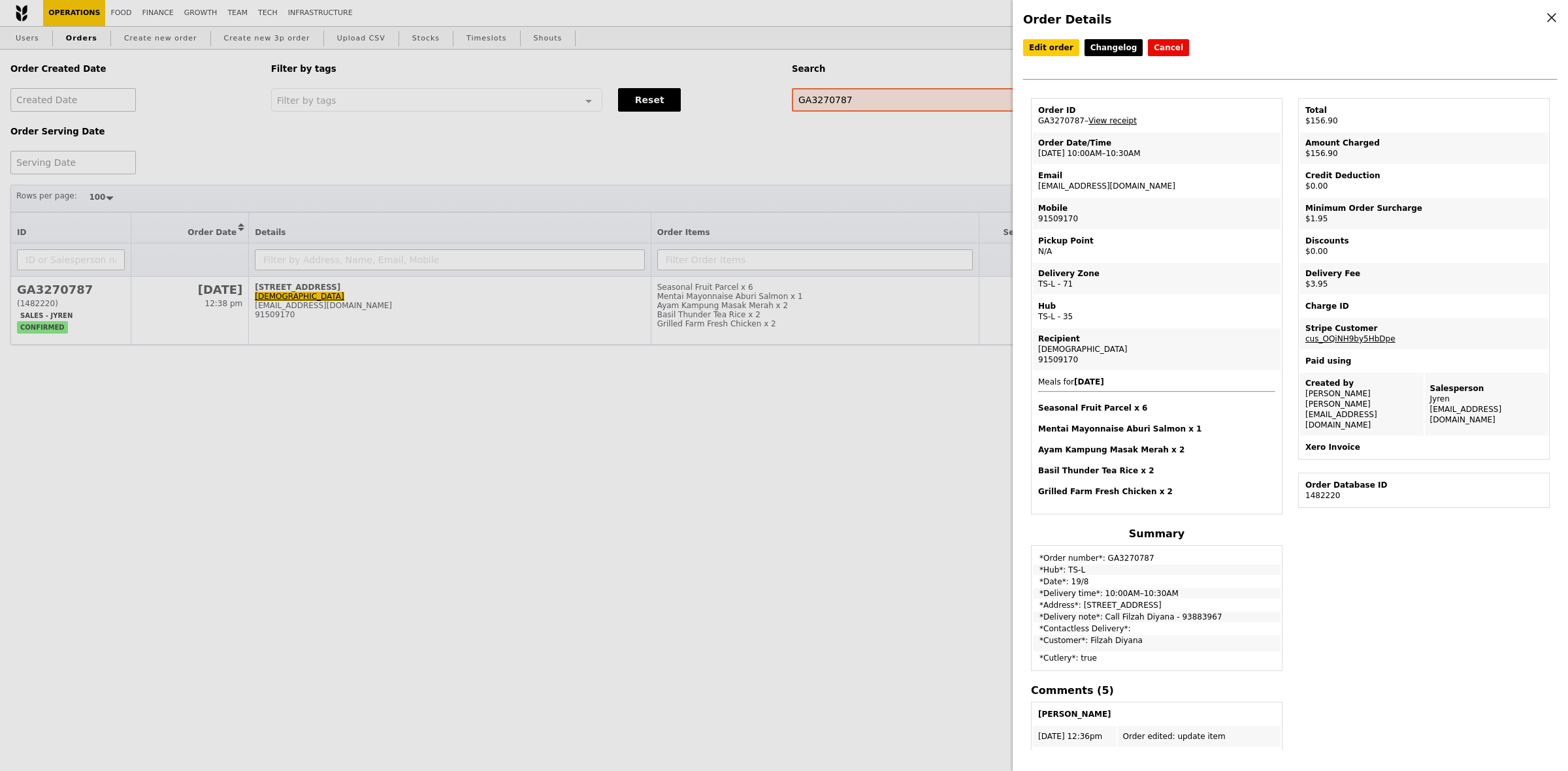
click at [1119, 126] on link "View receipt" at bounding box center [1112, 120] width 48 height 9
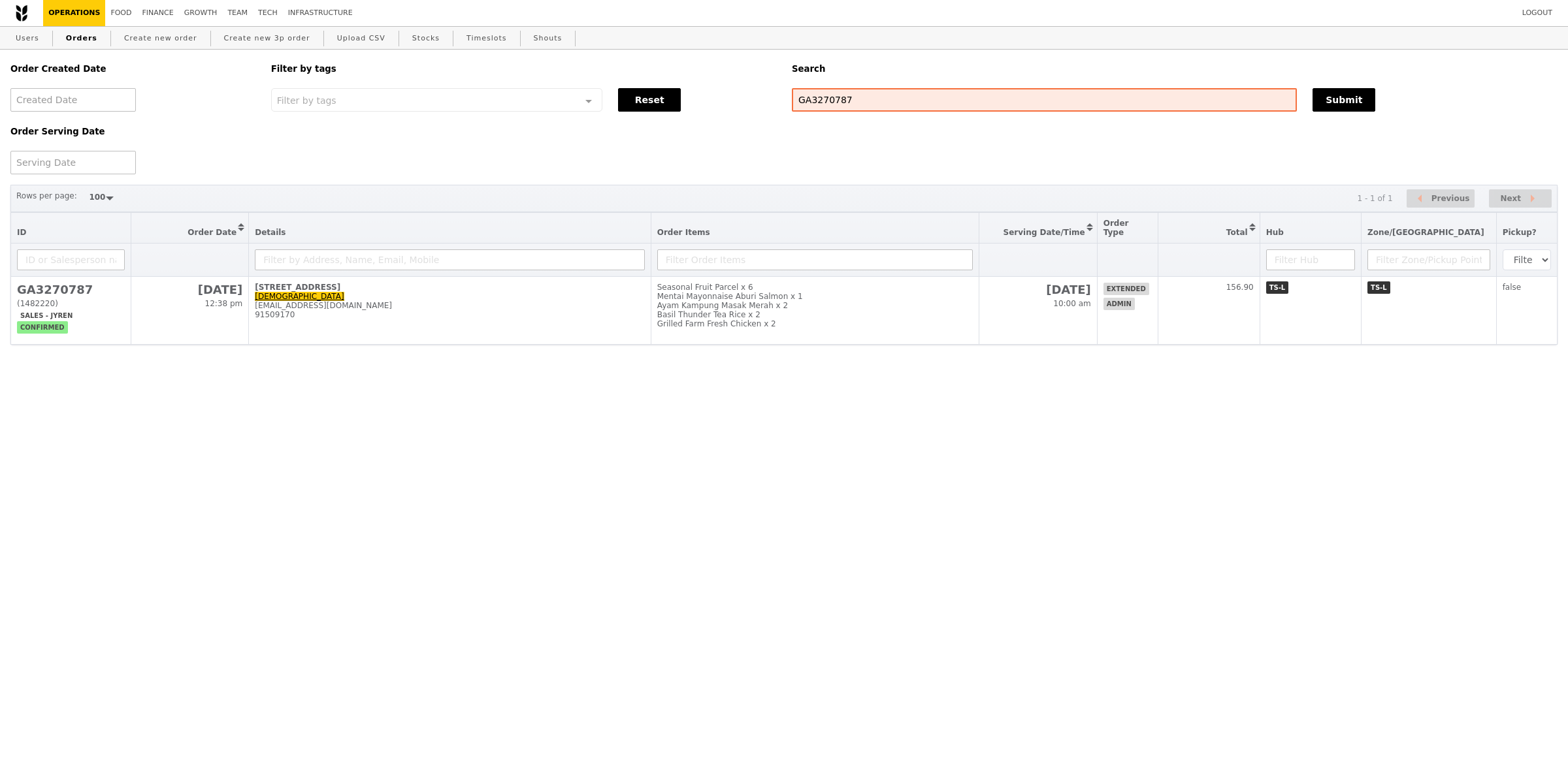
select select "100"
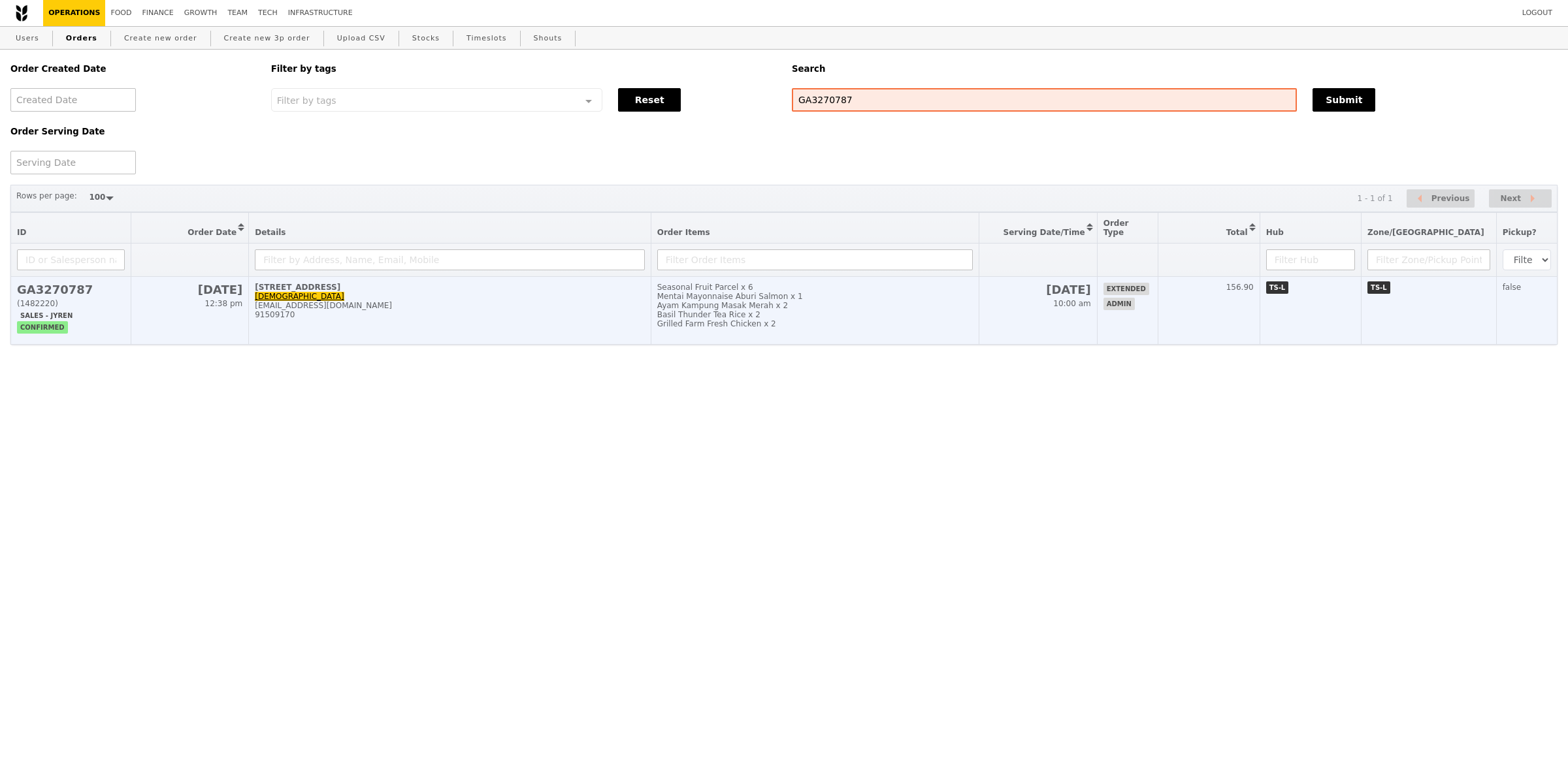
click at [593, 310] on div "[EMAIL_ADDRESS][DOMAIN_NAME]" at bounding box center [449, 305] width 390 height 9
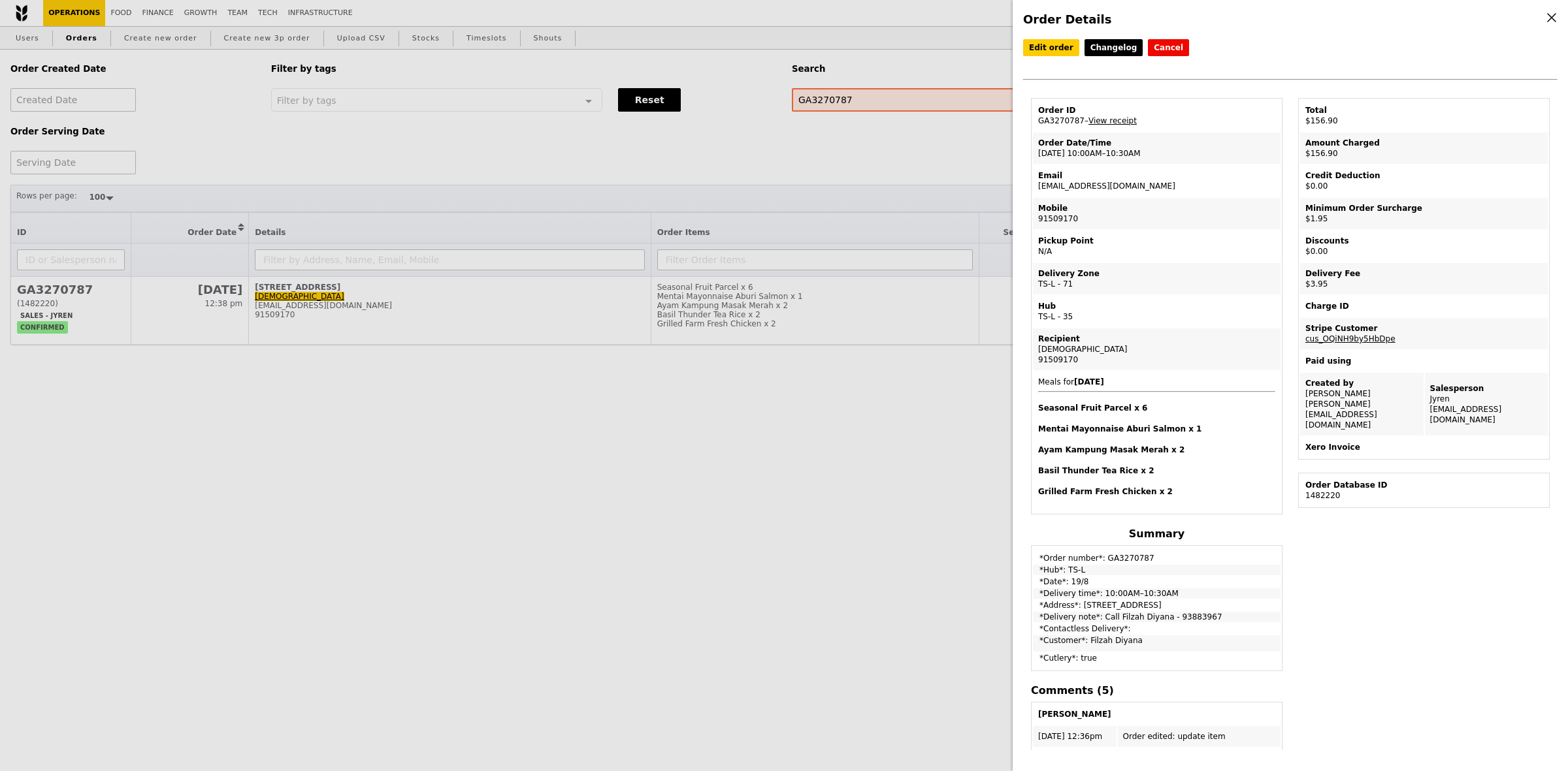
click at [386, 164] on div "Order Details Edit order Changelog Cancel Order ID GA3270787 – View receipt Ord…" at bounding box center [784, 386] width 1568 height 771
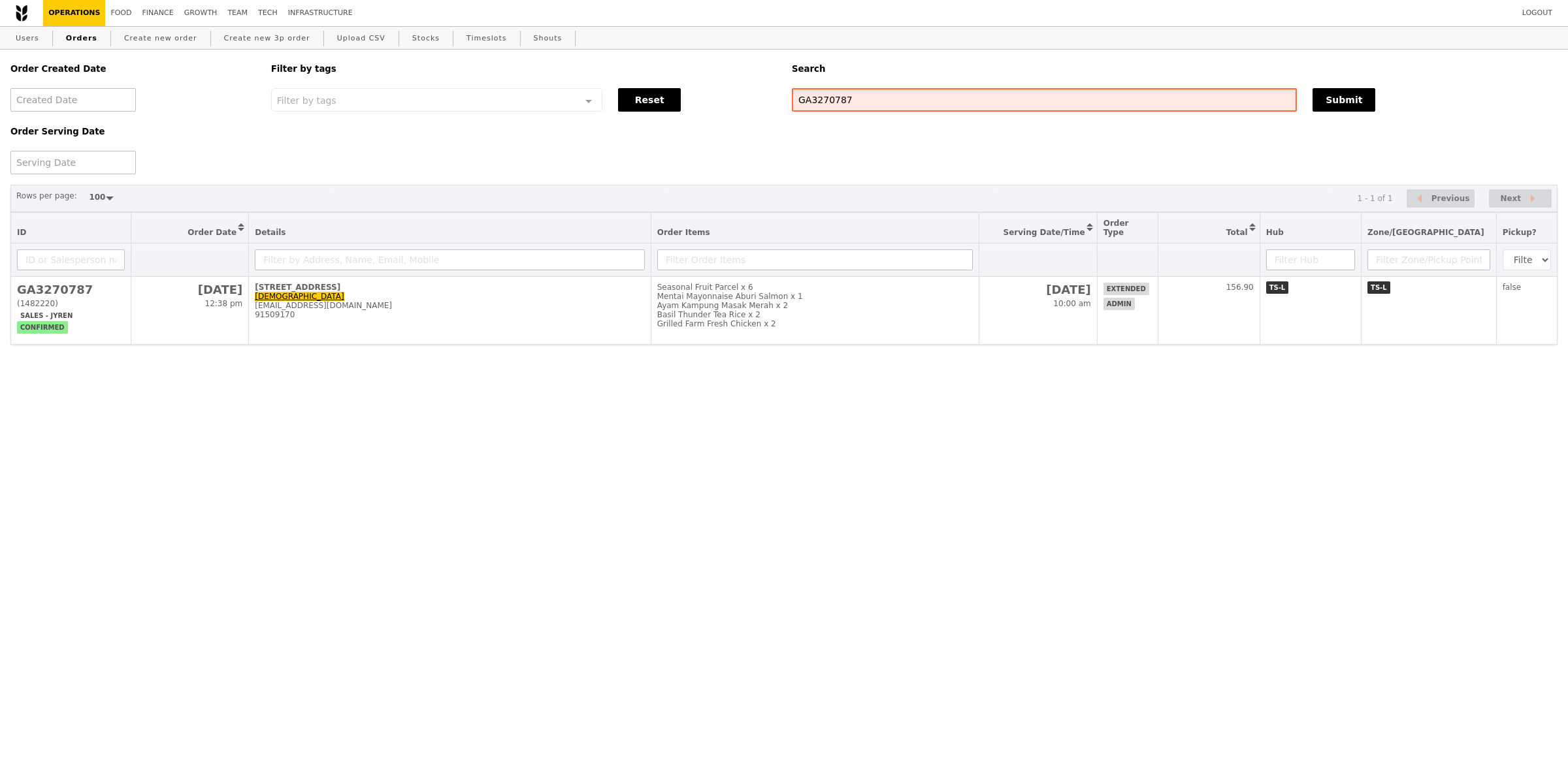
drag, startPoint x: 946, startPoint y: 106, endPoint x: 537, endPoint y: 60, distance: 411.6
click at [556, 64] on div "Order Created Date Order Serving Date Filter by tags Filter by tags Meal_Plan W…" at bounding box center [784, 112] width 1563 height 125
click at [152, 12] on link "Finance" at bounding box center [158, 13] width 42 height 26
select select "100"
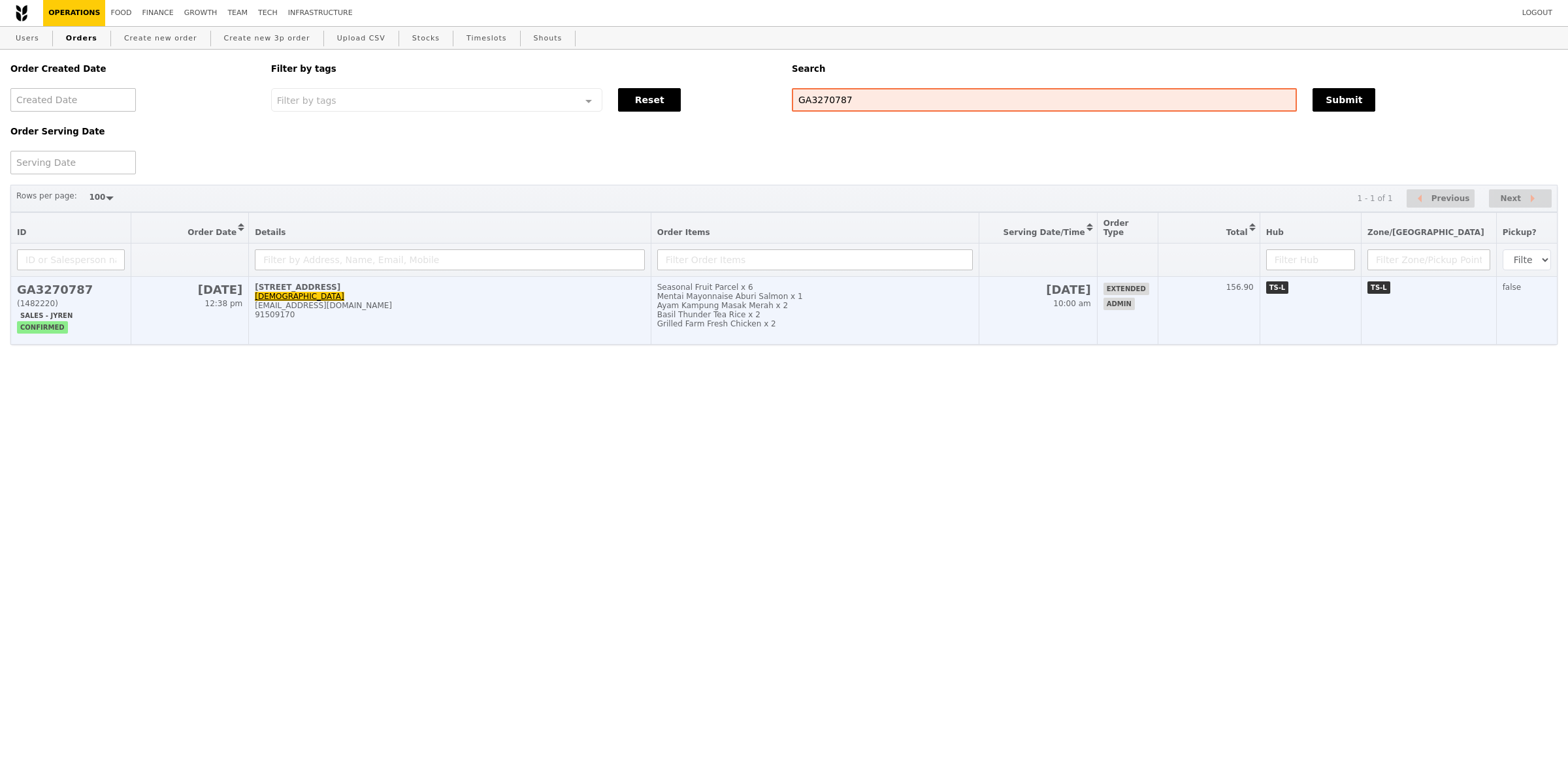
click at [896, 328] on div "Grilled Farm Fresh Chicken x 2" at bounding box center [815, 323] width 315 height 9
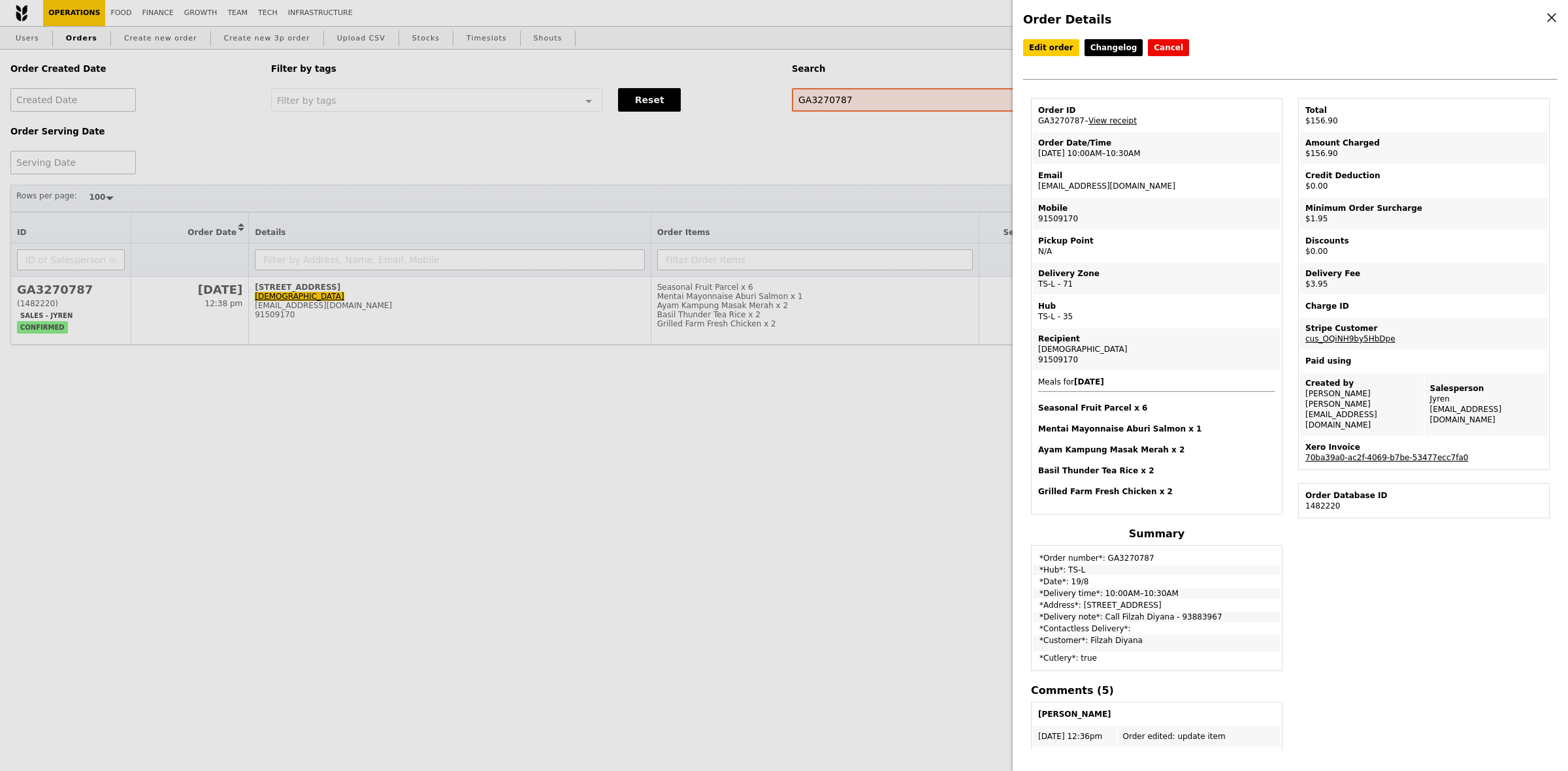
click at [1423, 453] on link "70ba39a0-ac2f-4069-b7be-53477ecc7fa0" at bounding box center [1386, 457] width 162 height 9
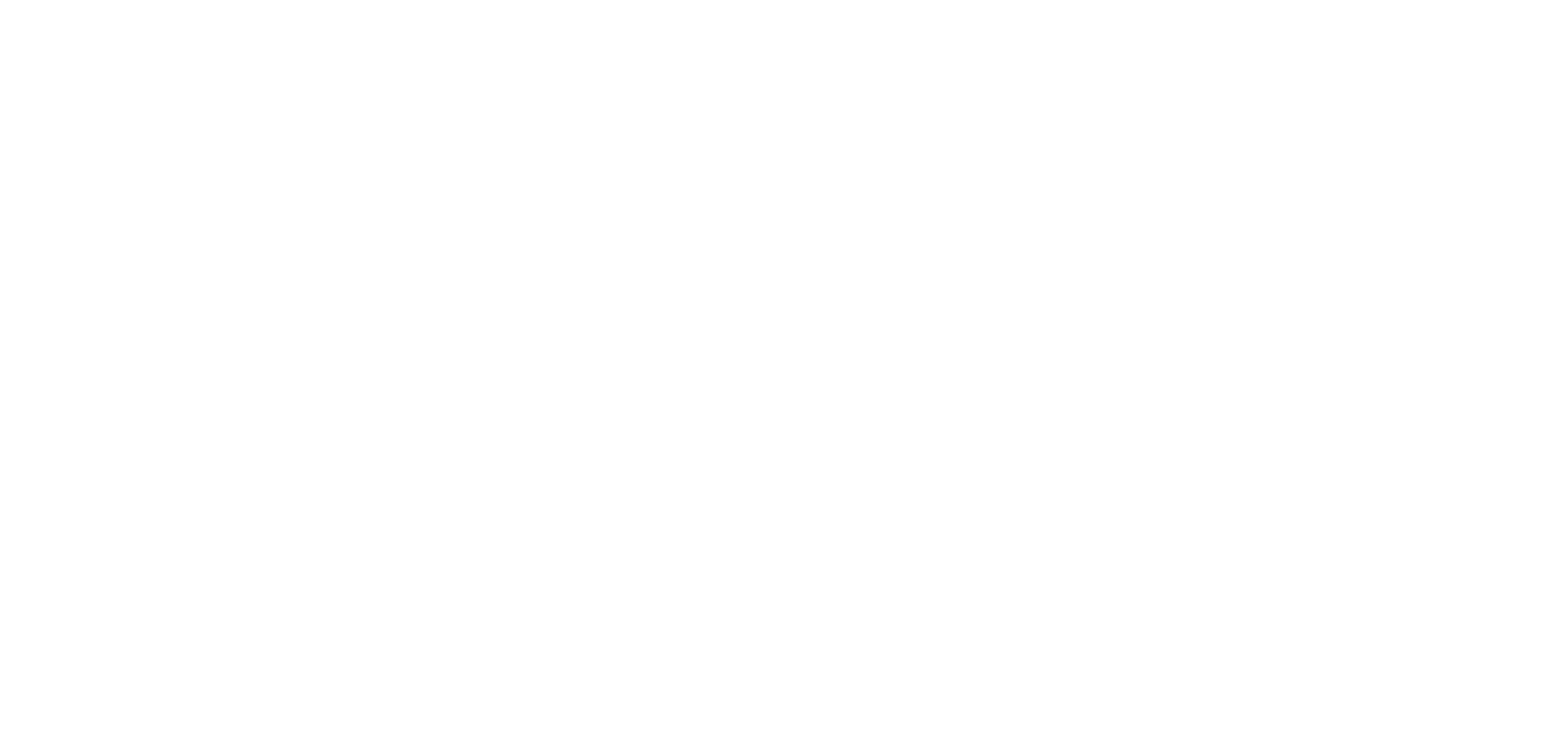
select select "100"
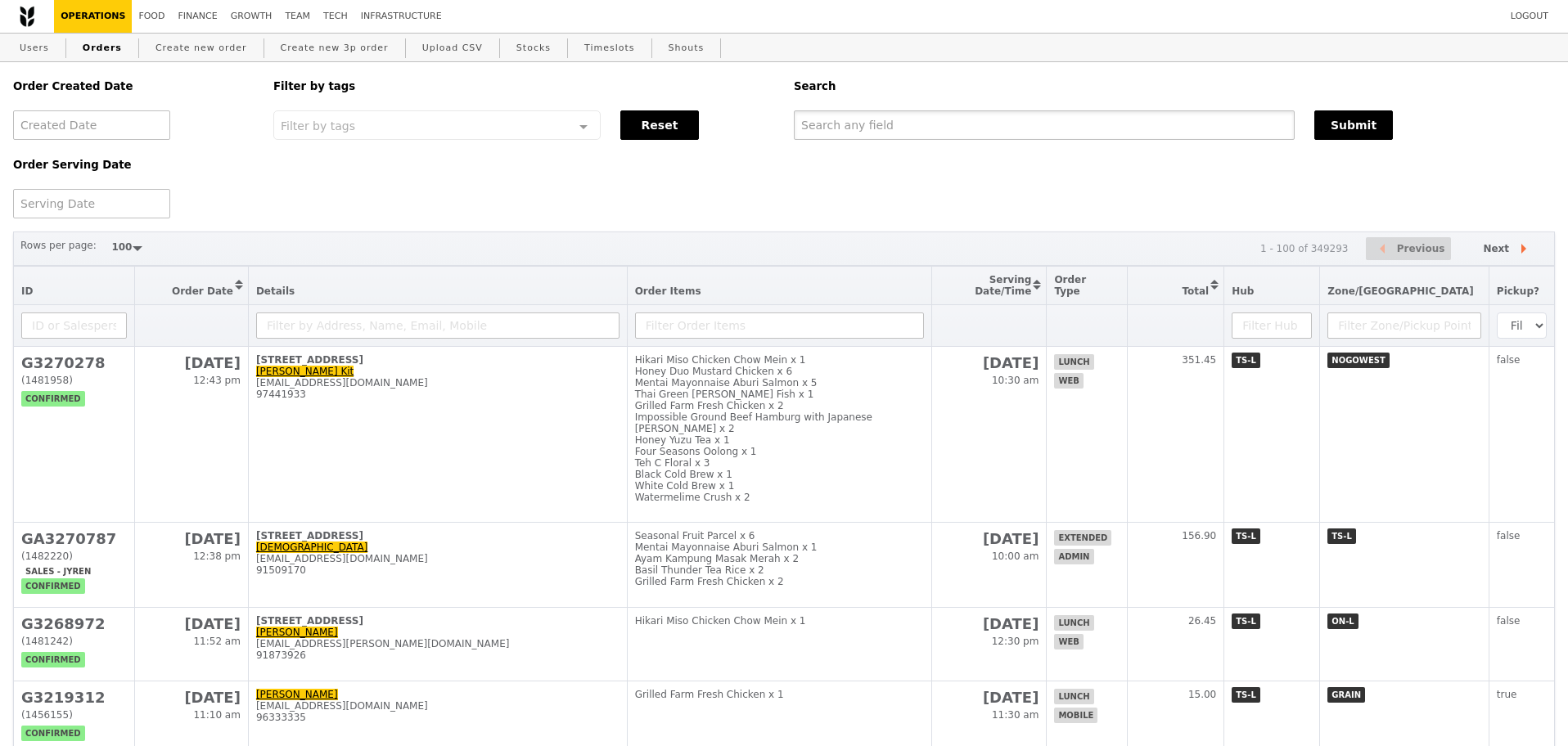
click at [940, 128] on input "text" at bounding box center [1044, 125] width 501 height 29
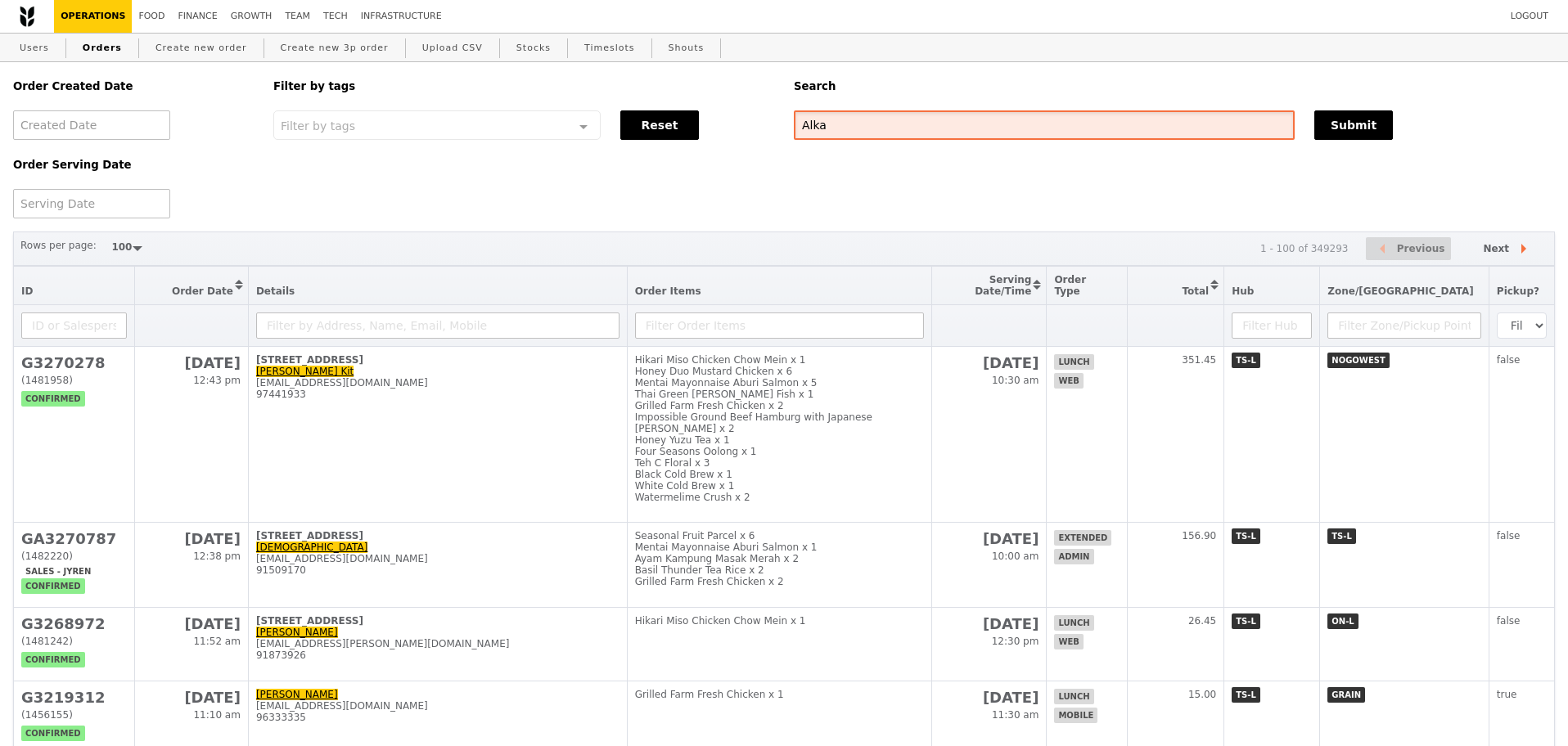
type input "Alka"
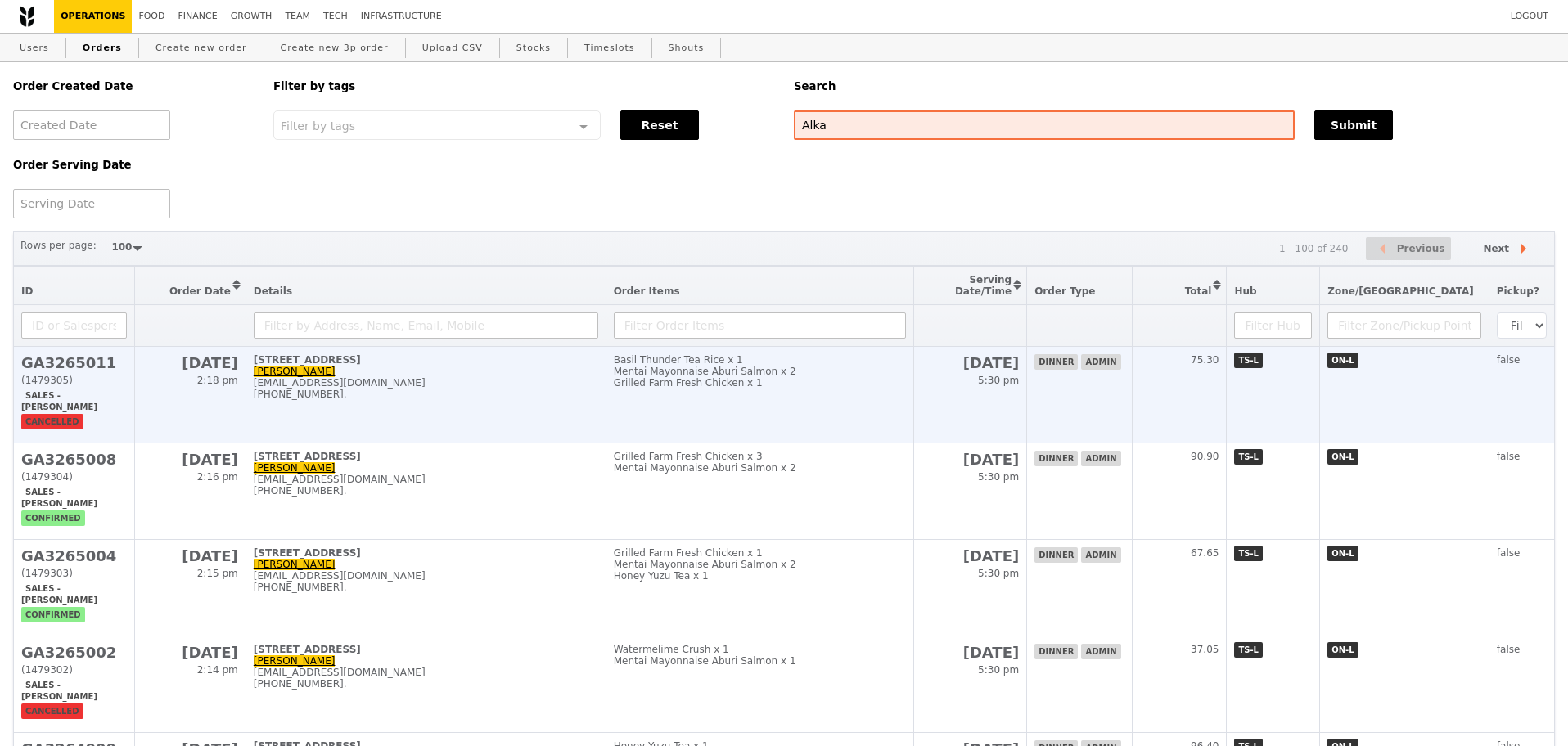
click at [468, 400] on div "+918527370099." at bounding box center [426, 394] width 345 height 11
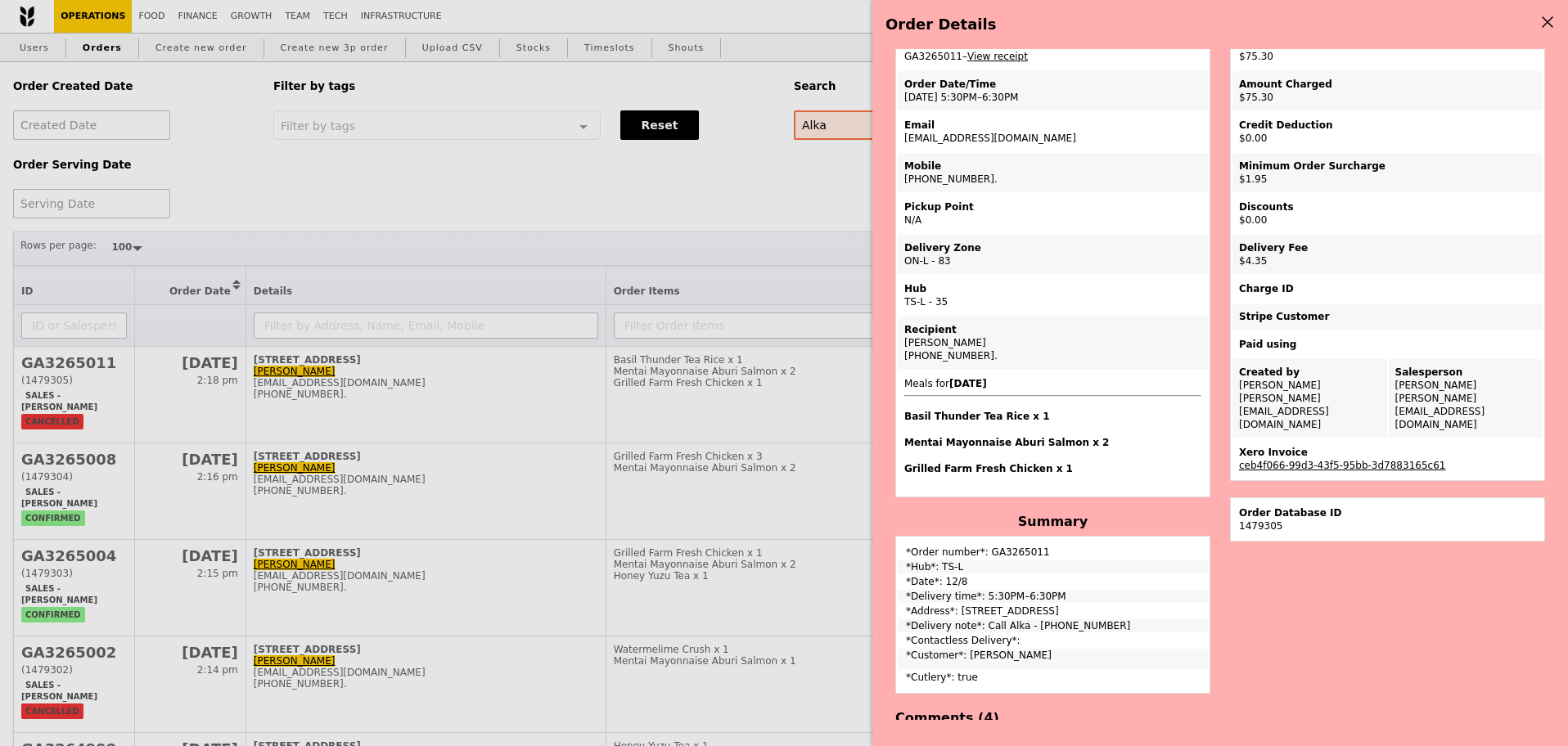
scroll to position [103, 0]
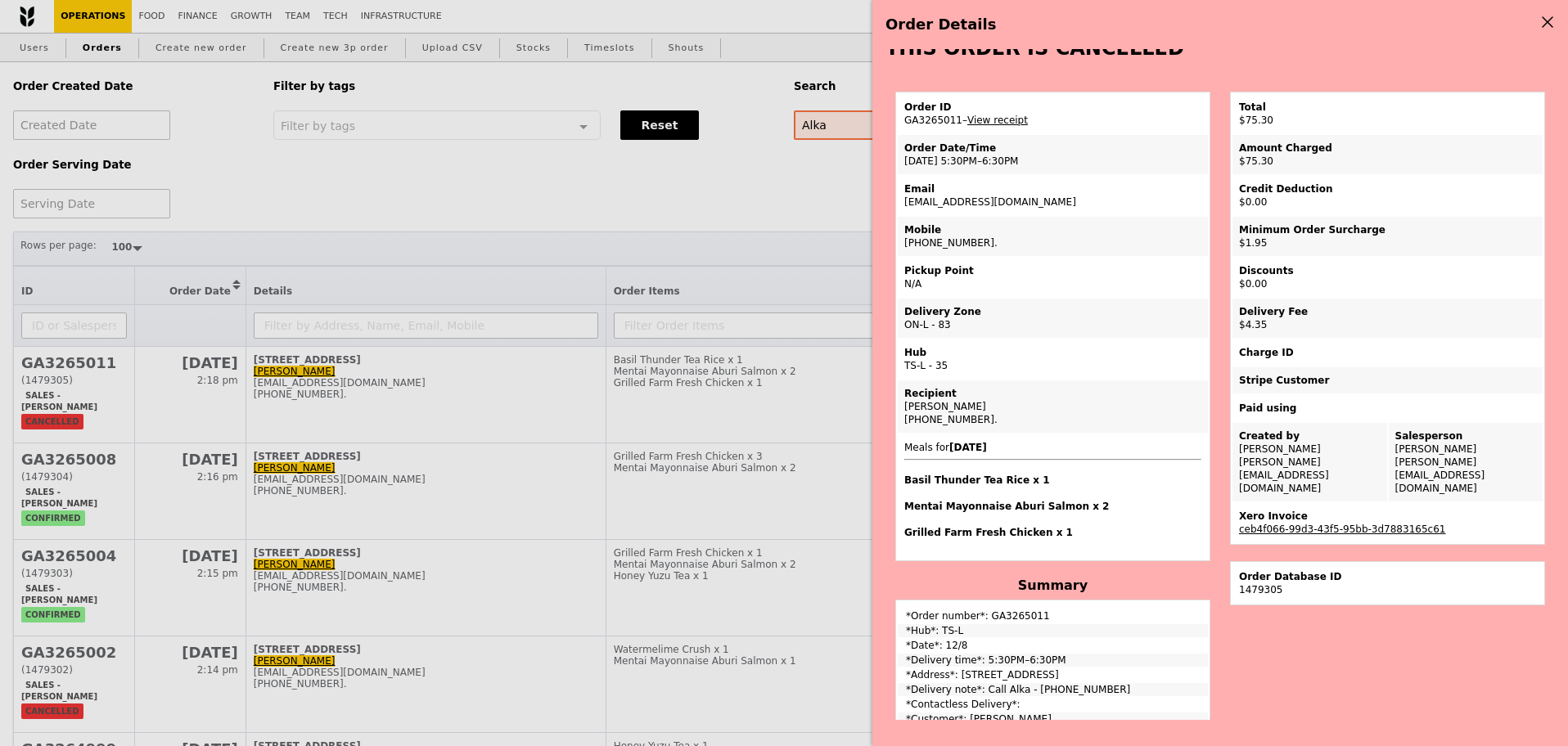
drag, startPoint x: 999, startPoint y: 214, endPoint x: 905, endPoint y: 219, distance: 94.1
click at [905, 215] on td "Email alka@podiumsociety.com" at bounding box center [1052, 196] width 310 height 39
copy td "[EMAIL_ADDRESS][DOMAIN_NAME]"
click at [475, 197] on div "Order Details Edit order Changelog THIS ORDER IS CANCELLED Order ID GA3265011 –…" at bounding box center [784, 373] width 1568 height 746
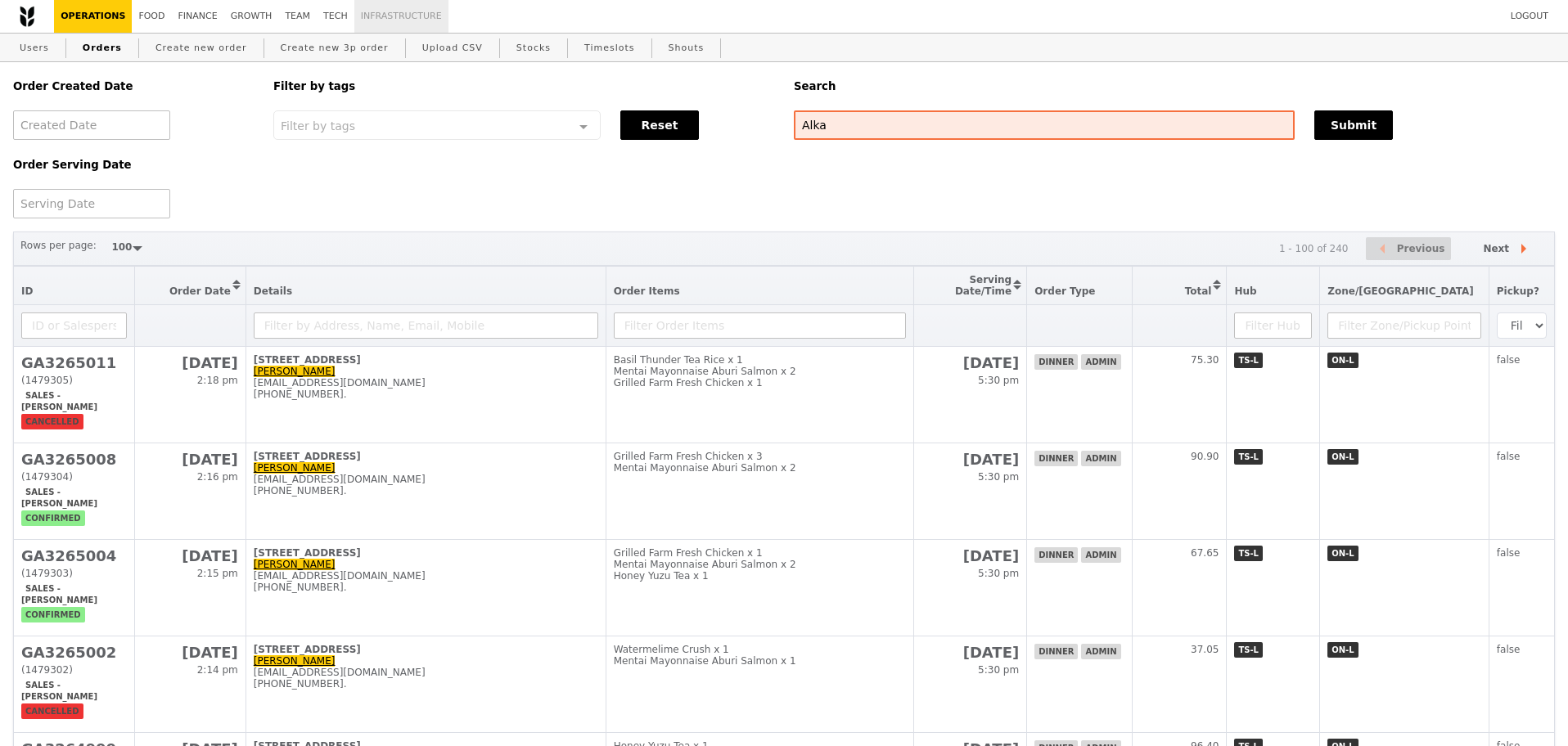
scroll to position [143, 0]
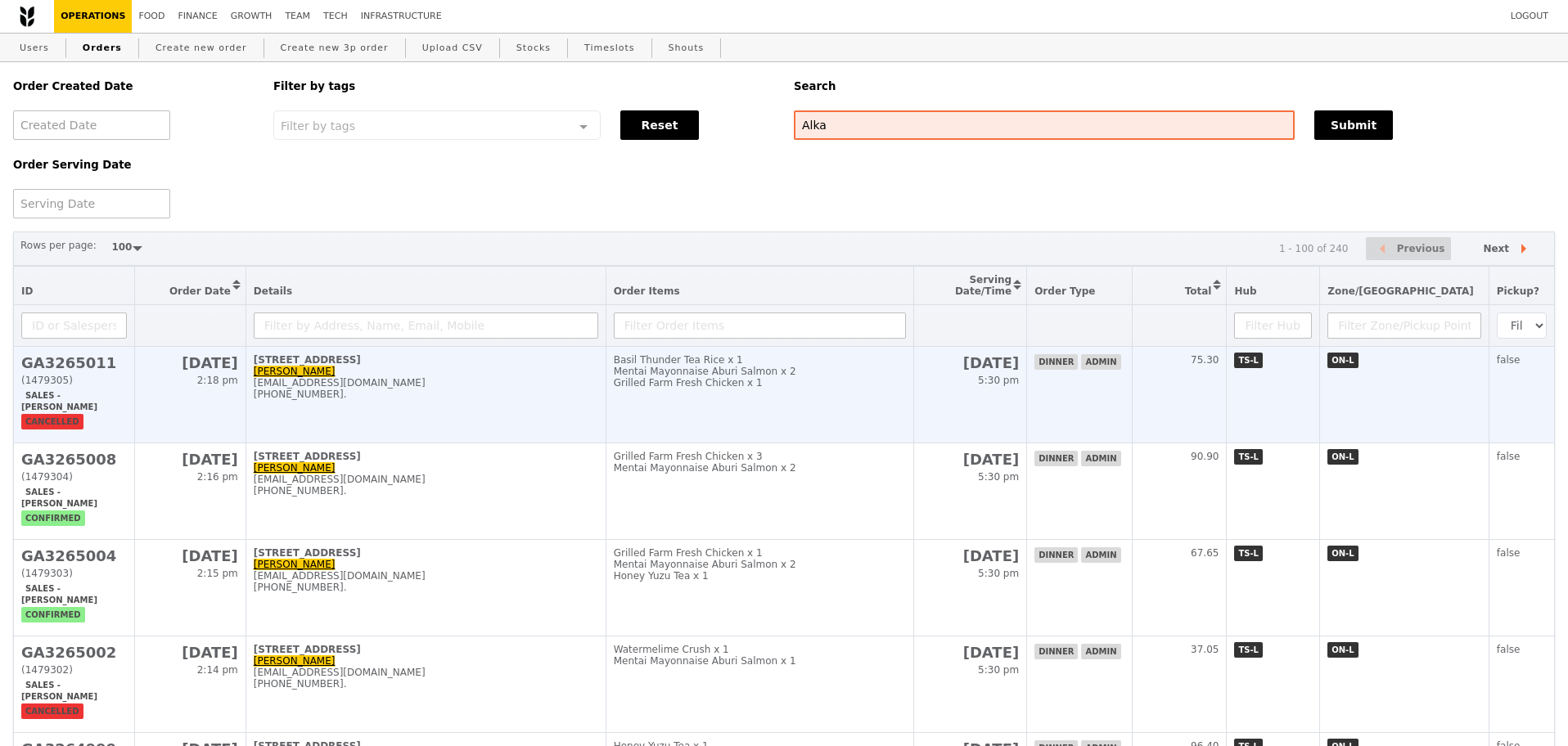
drag, startPoint x: 446, startPoint y: 386, endPoint x: 457, endPoint y: 410, distance: 26.4
click at [446, 386] on td "11 Keng Cheow Street, #04-09 Alka Gupta alka@podiumsociety.com +918527370099." at bounding box center [425, 395] width 360 height 97
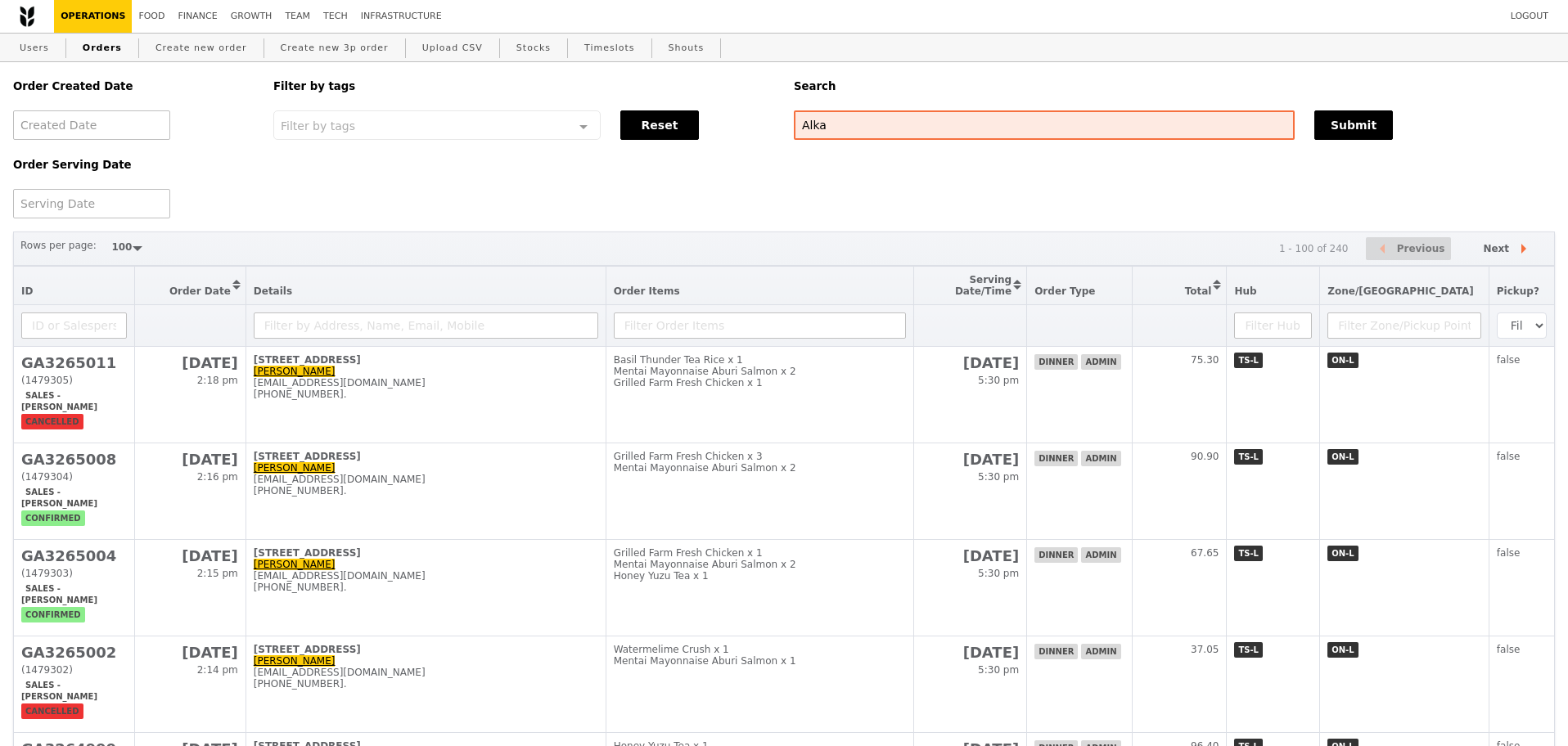
scroll to position [103, 0]
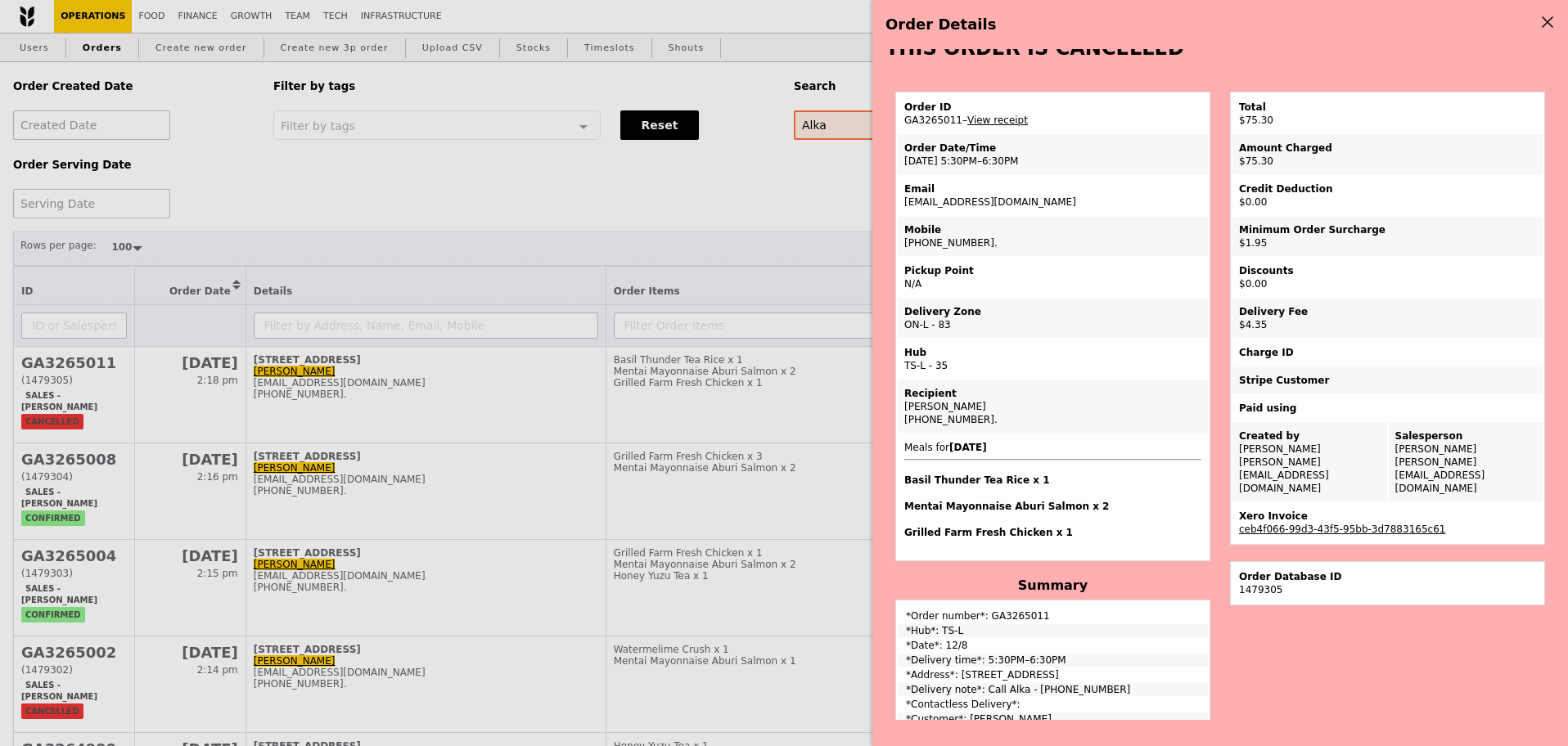
drag, startPoint x: 997, startPoint y: 426, endPoint x: 902, endPoint y: 419, distance: 95.3
click at [902, 419] on td "Recipient Alka Gupta +918527370099." at bounding box center [1052, 406] width 310 height 52
copy td "Alka Gupta +918527370099."
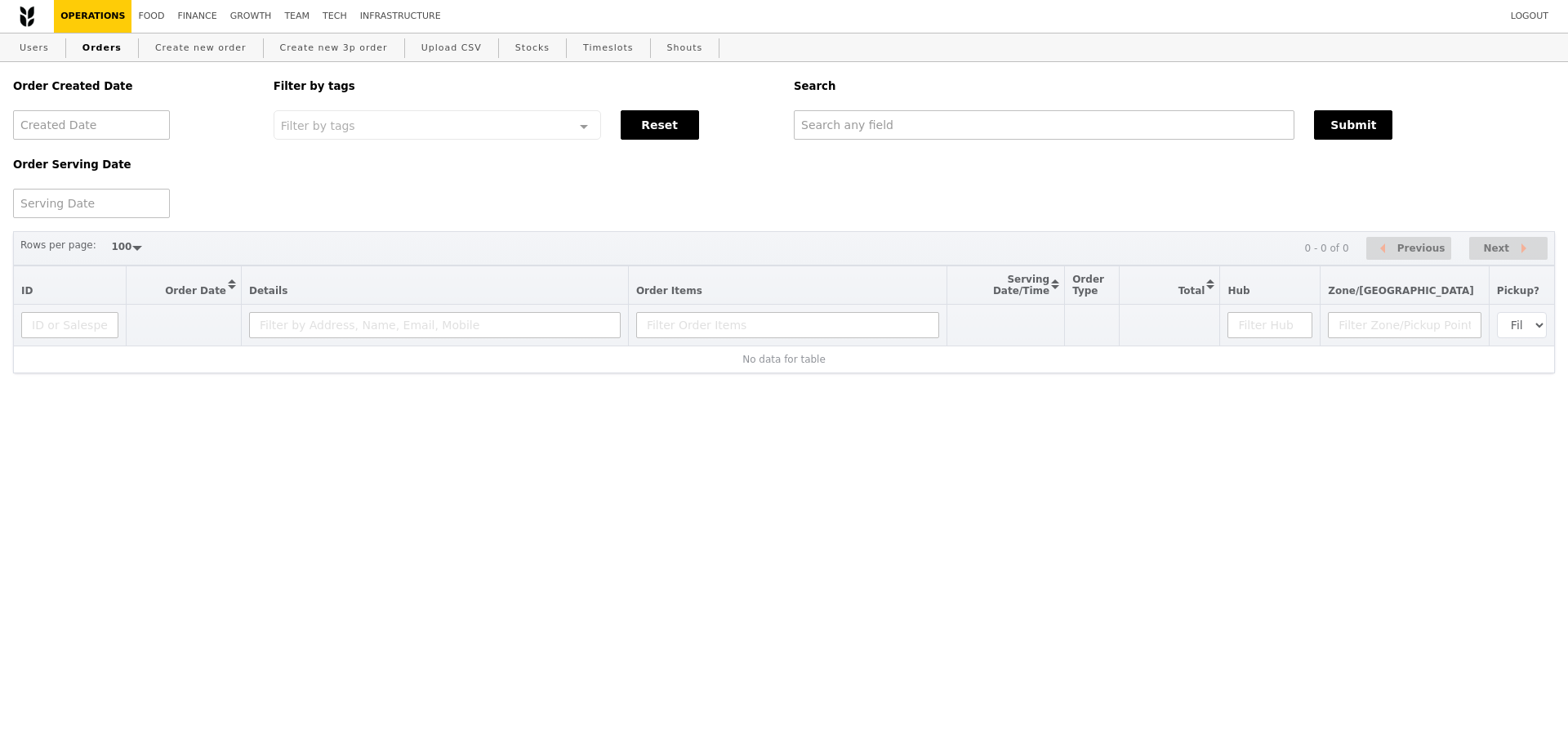
select select "100"
click at [204, 52] on link "Create new order" at bounding box center [200, 48] width 105 height 29
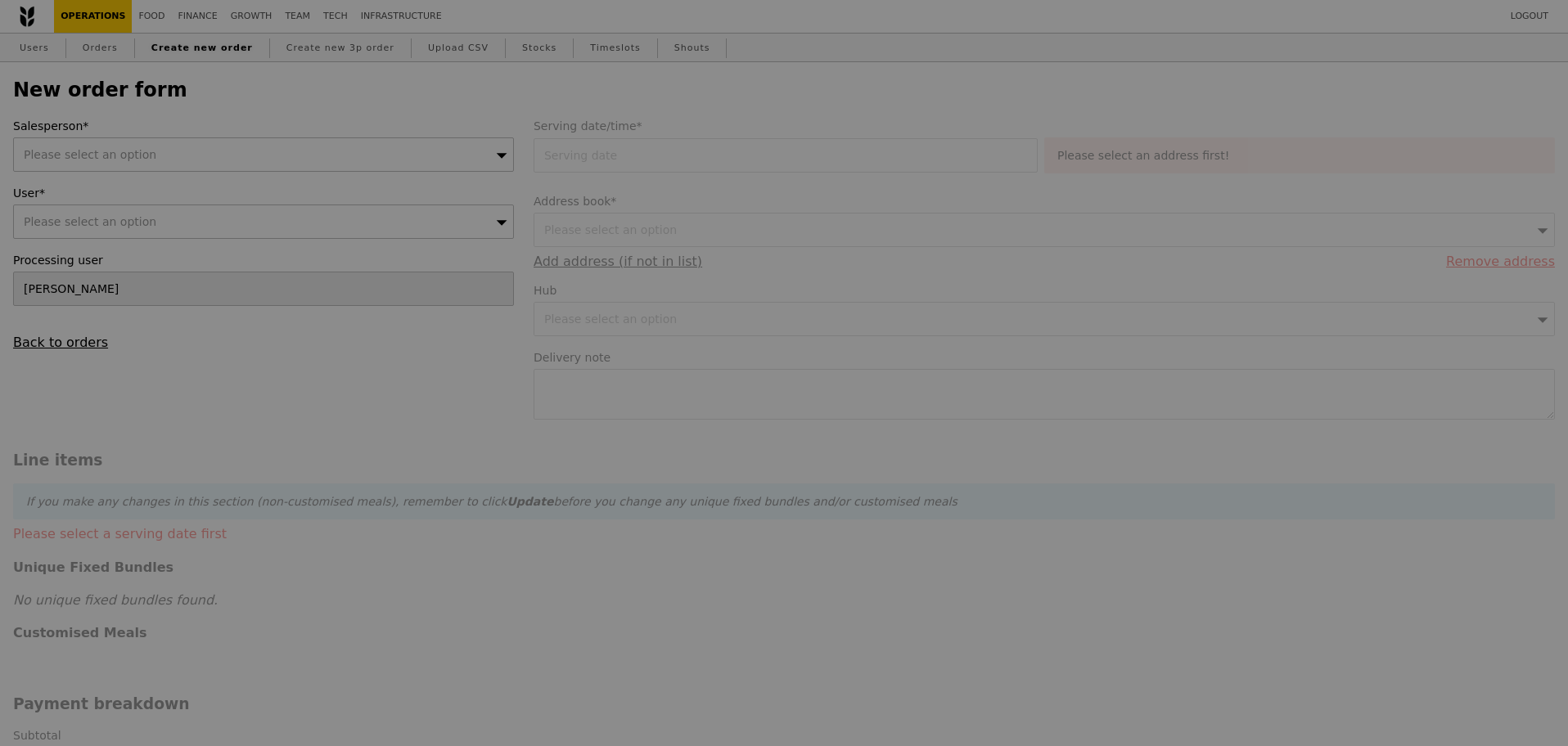
type input "Confirm"
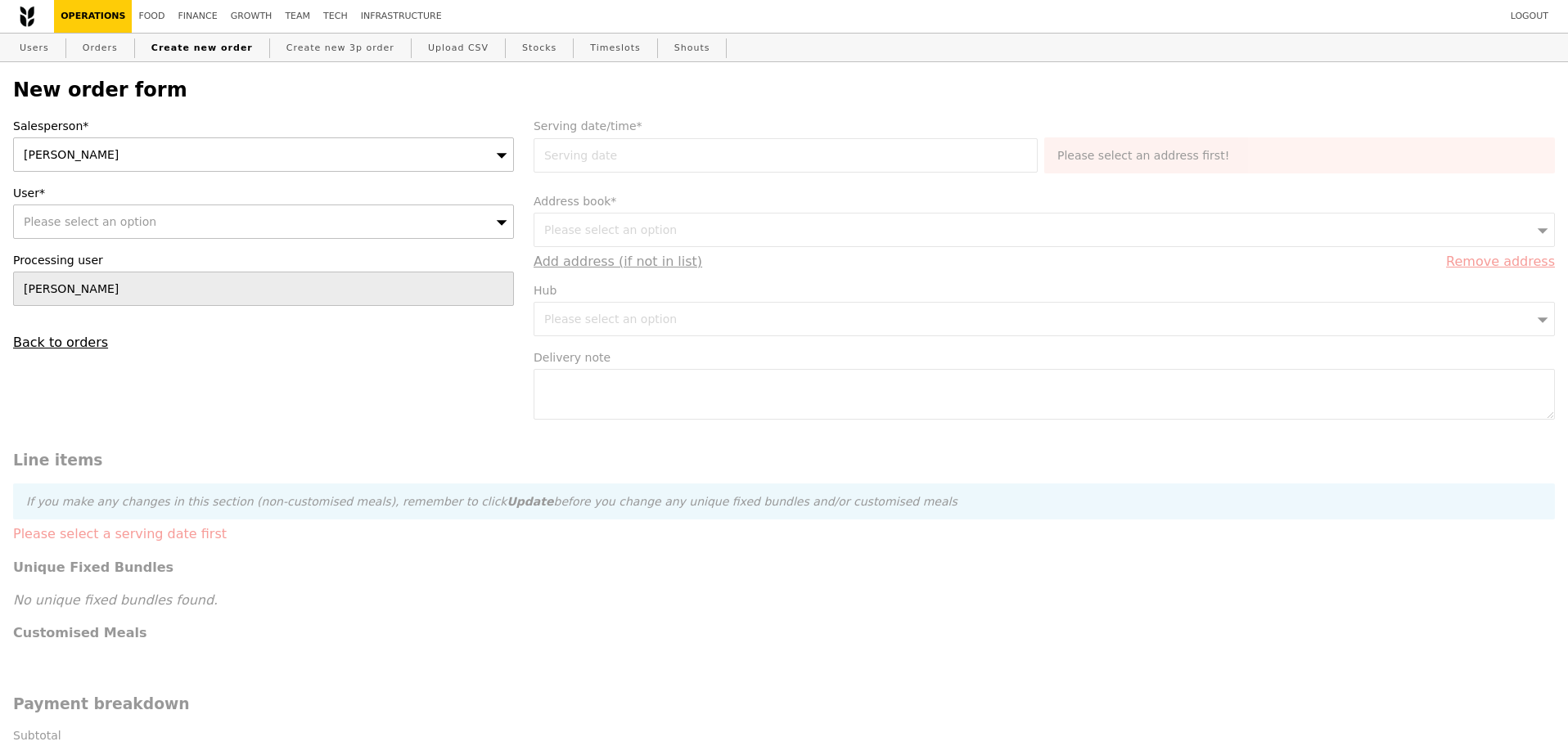
click at [418, 224] on div "Please select an option" at bounding box center [263, 221] width 501 height 34
type input "[EMAIL_ADDRESS][DOMAIN_NAME]"
type input "Confirm"
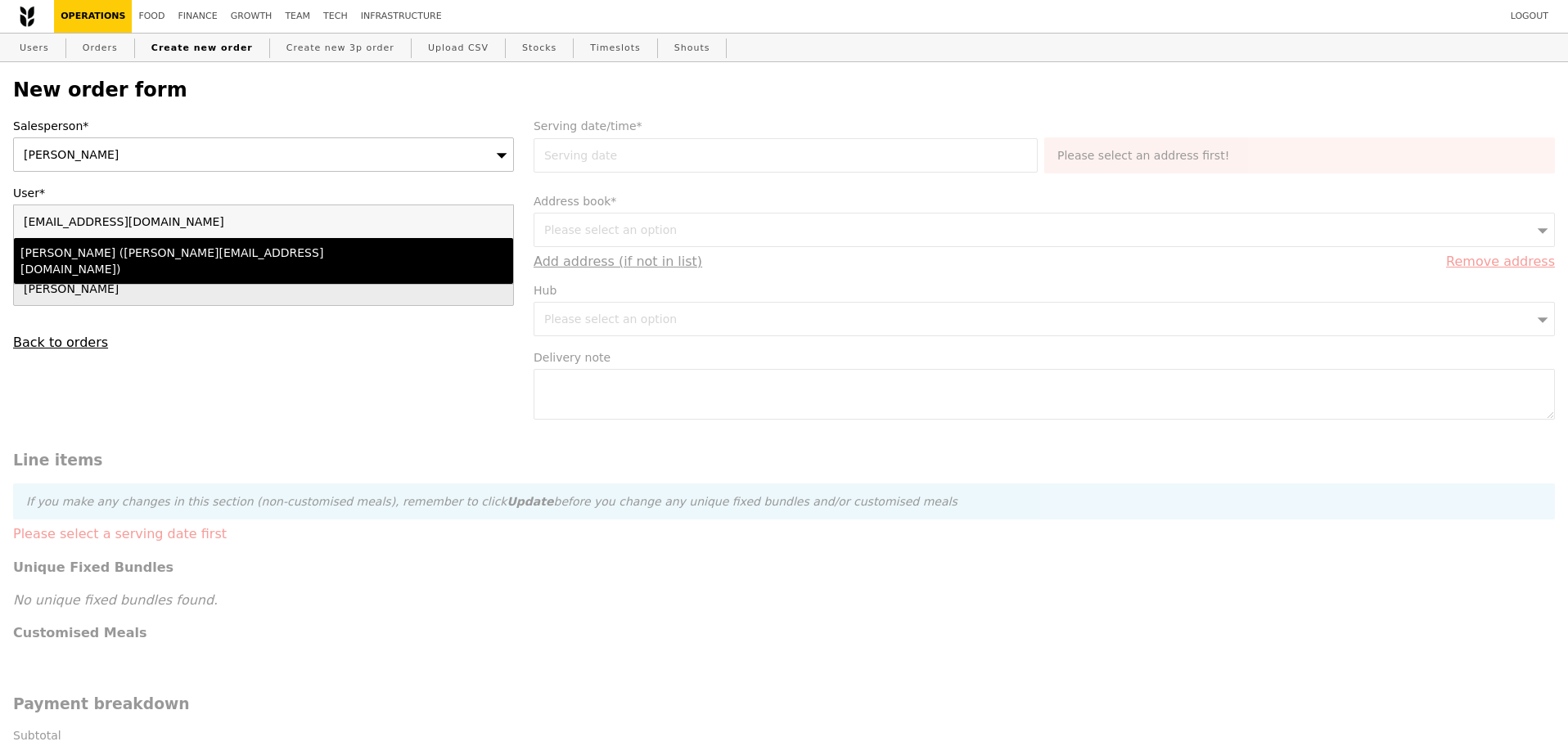
type input "[EMAIL_ADDRESS][DOMAIN_NAME]"
click at [310, 269] on li "Alka Gupta (alka@podiumsociety.com)" at bounding box center [263, 261] width 499 height 46
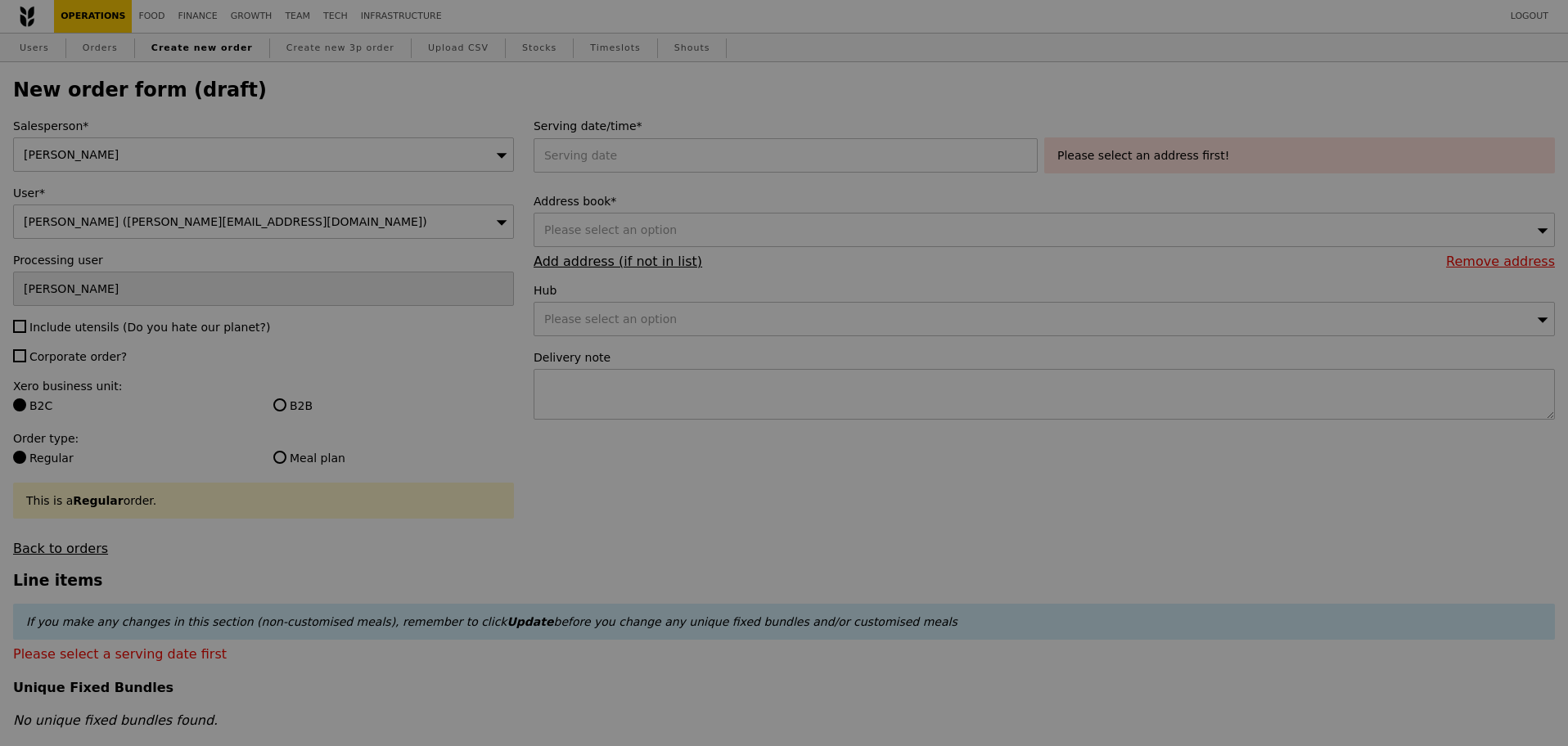
type input "Confirm"
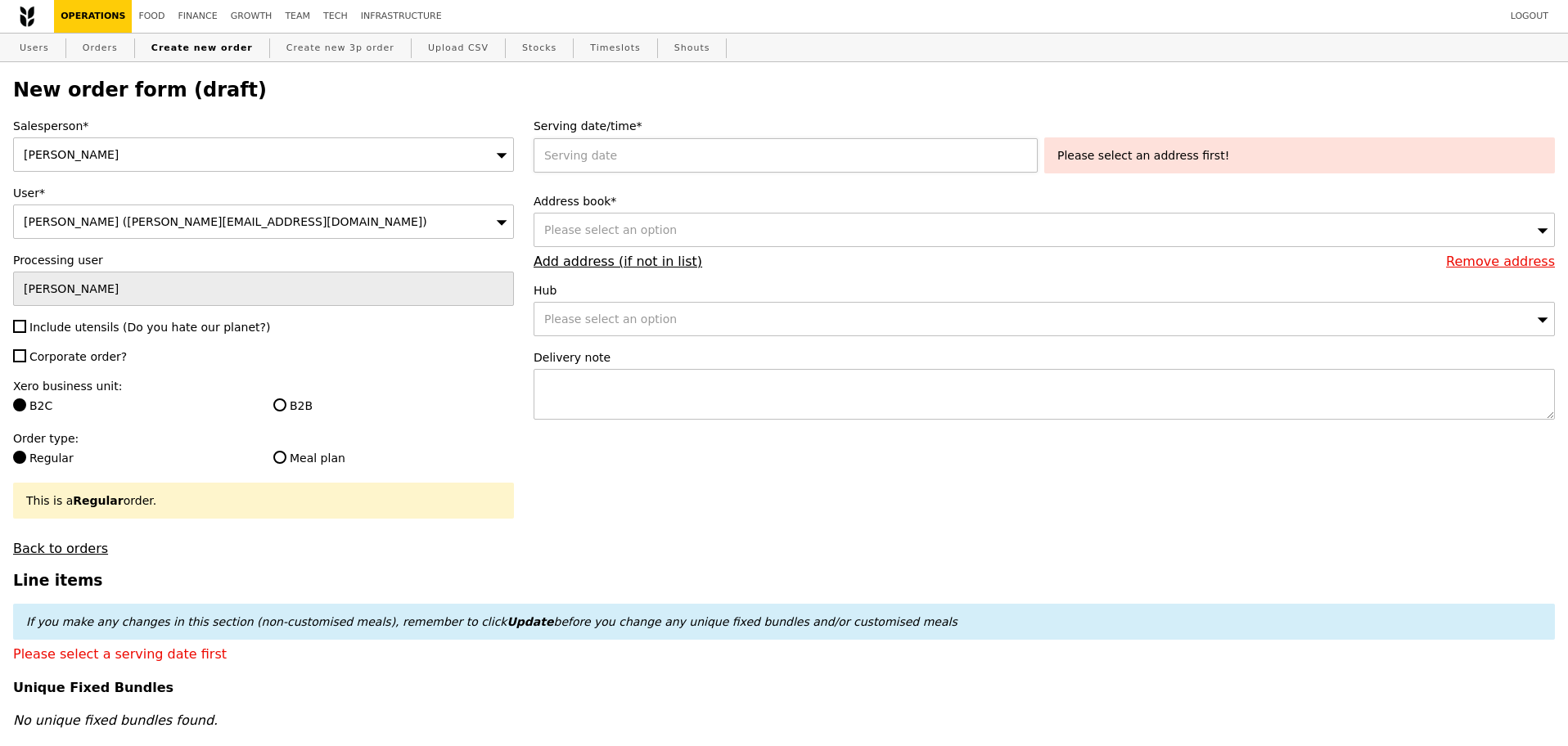
click at [598, 178] on div "Serving date/time* Please select an address first!" at bounding box center [1044, 149] width 1021 height 62
click at [611, 167] on div at bounding box center [788, 156] width 510 height 34
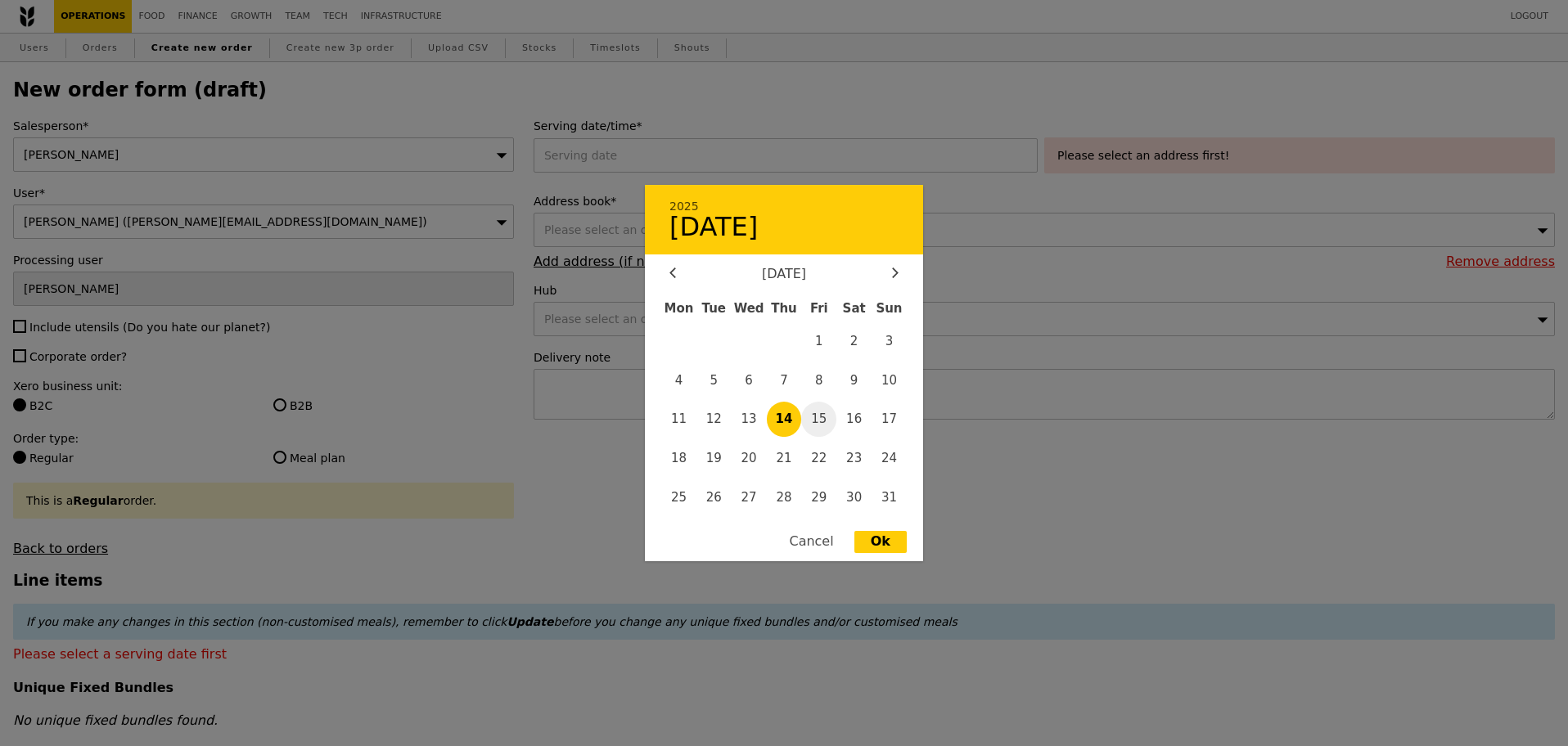
click at [828, 420] on span "15" at bounding box center [818, 419] width 35 height 35
type input "15 Aug 2025"
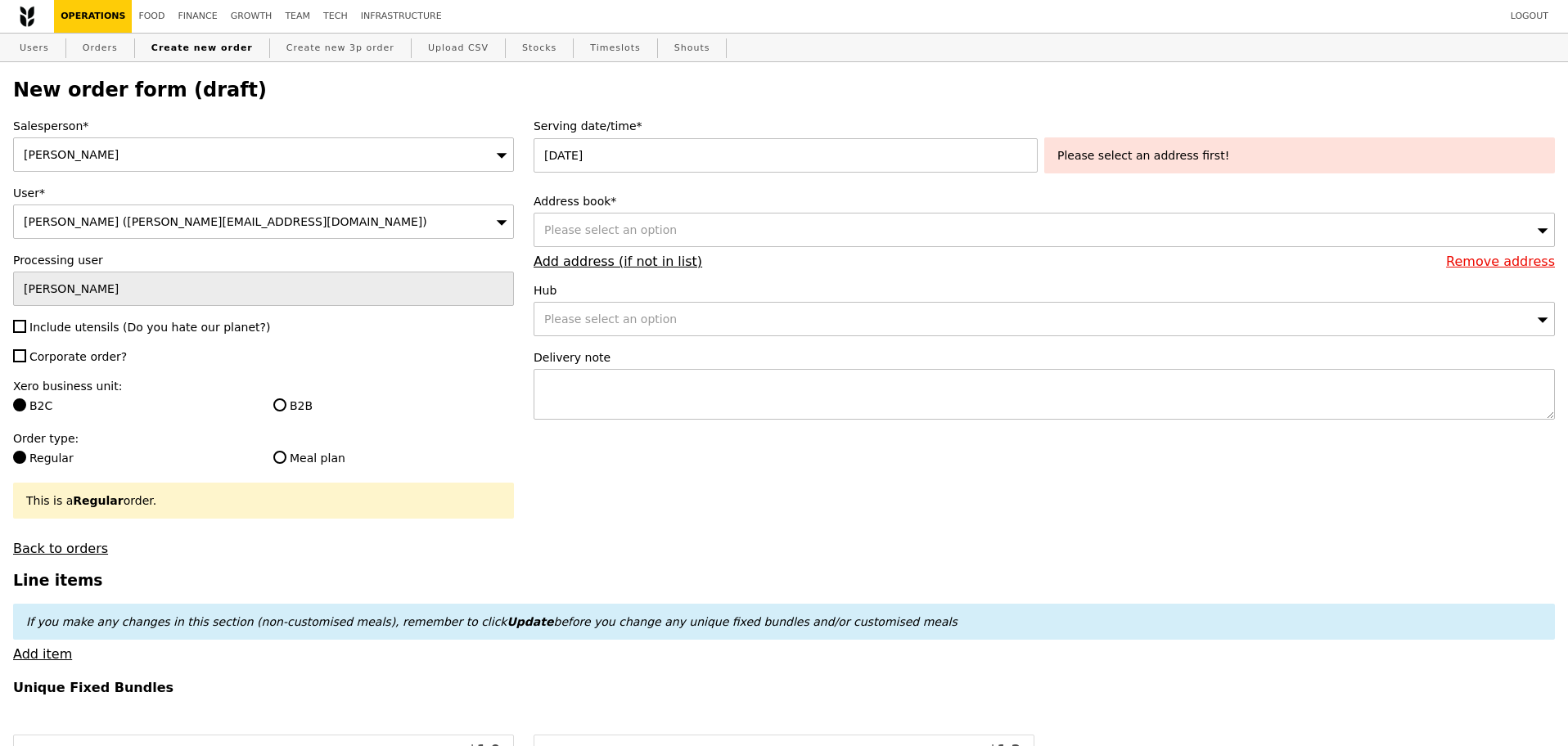
click at [1099, 157] on div "Please select an address first!" at bounding box center [1300, 155] width 485 height 16
click at [870, 227] on div "Please select an option" at bounding box center [1044, 230] width 1021 height 34
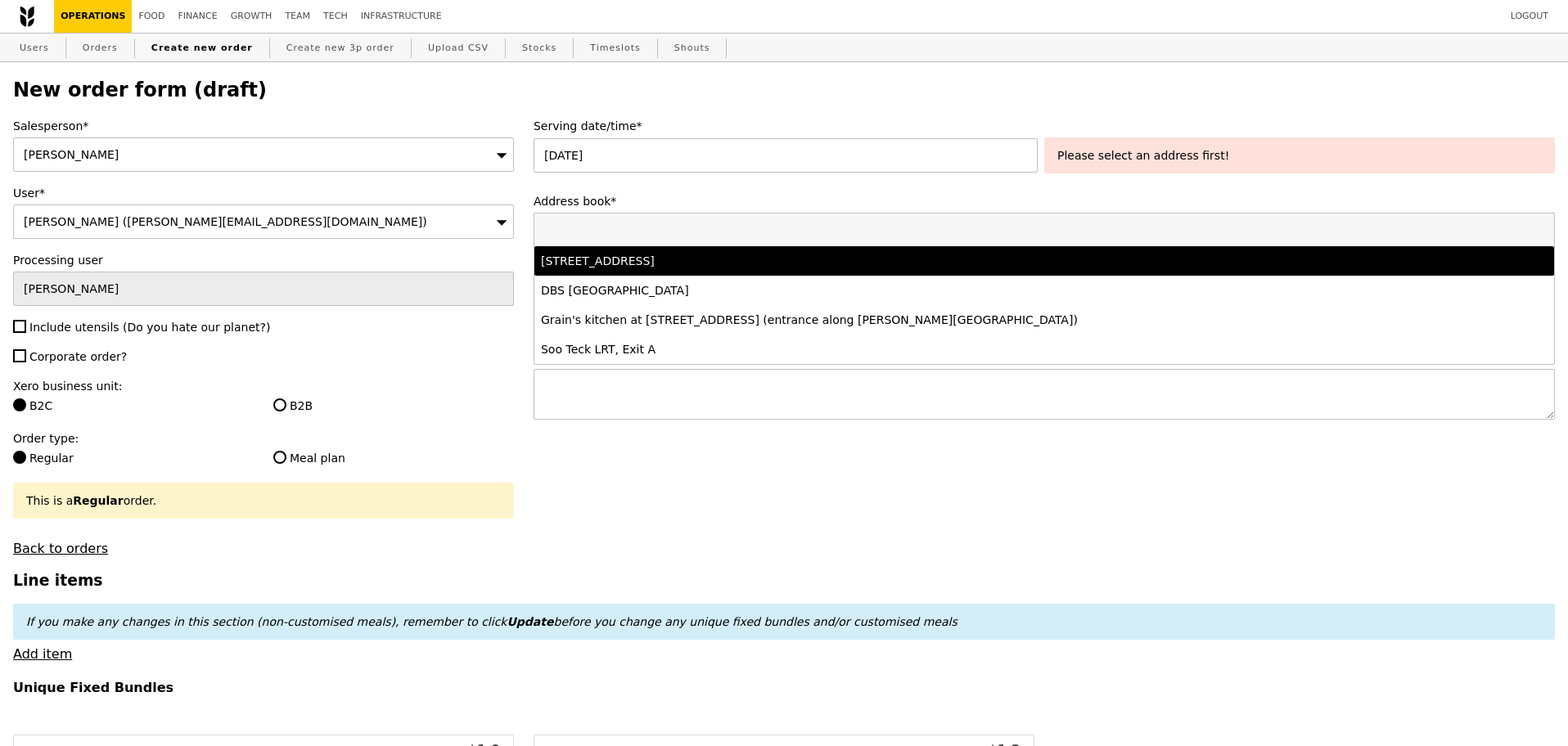
click at [839, 267] on div "11 Keng Cheow Street, #04-09, Singapore 059608" at bounding box center [918, 261] width 755 height 16
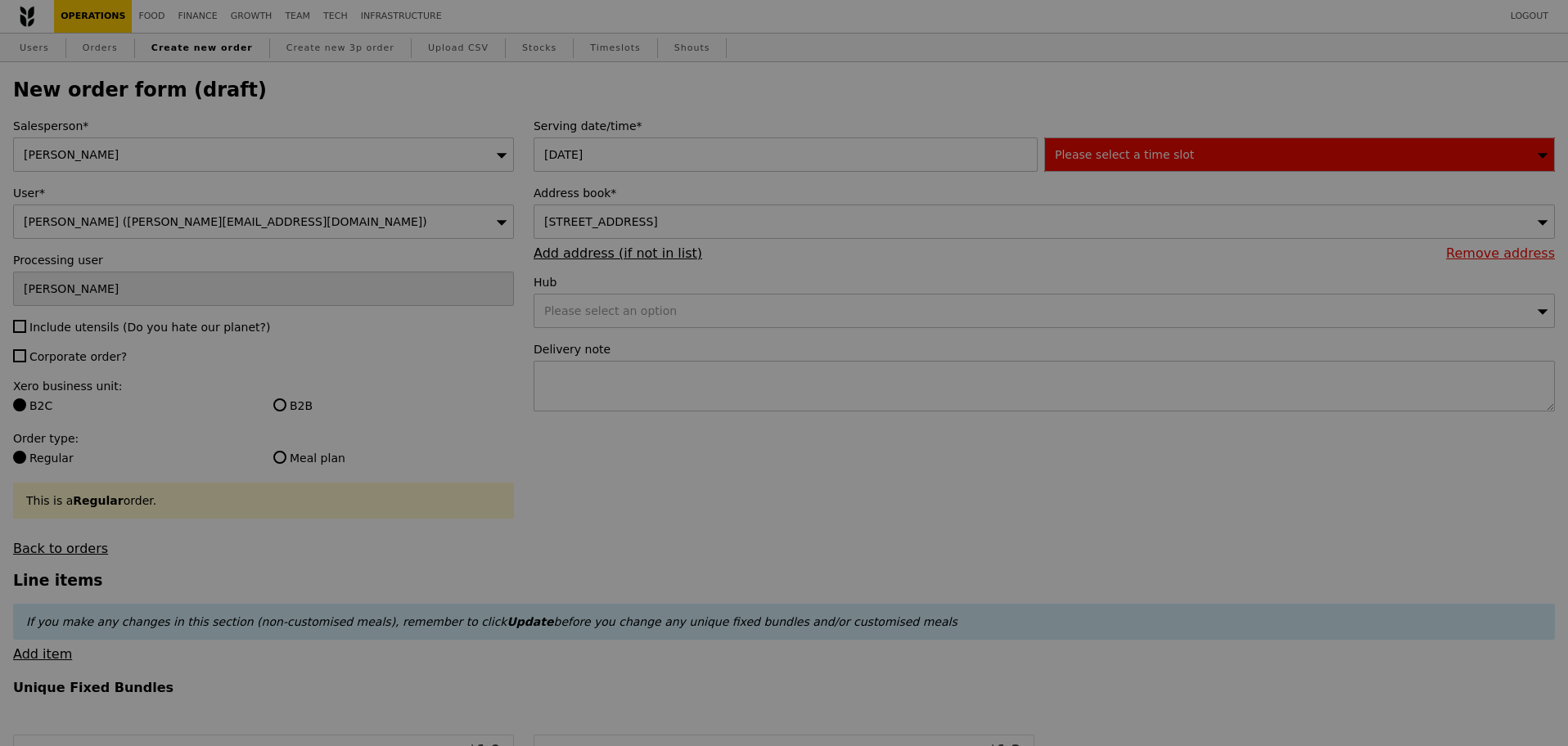
type input "Confirm"
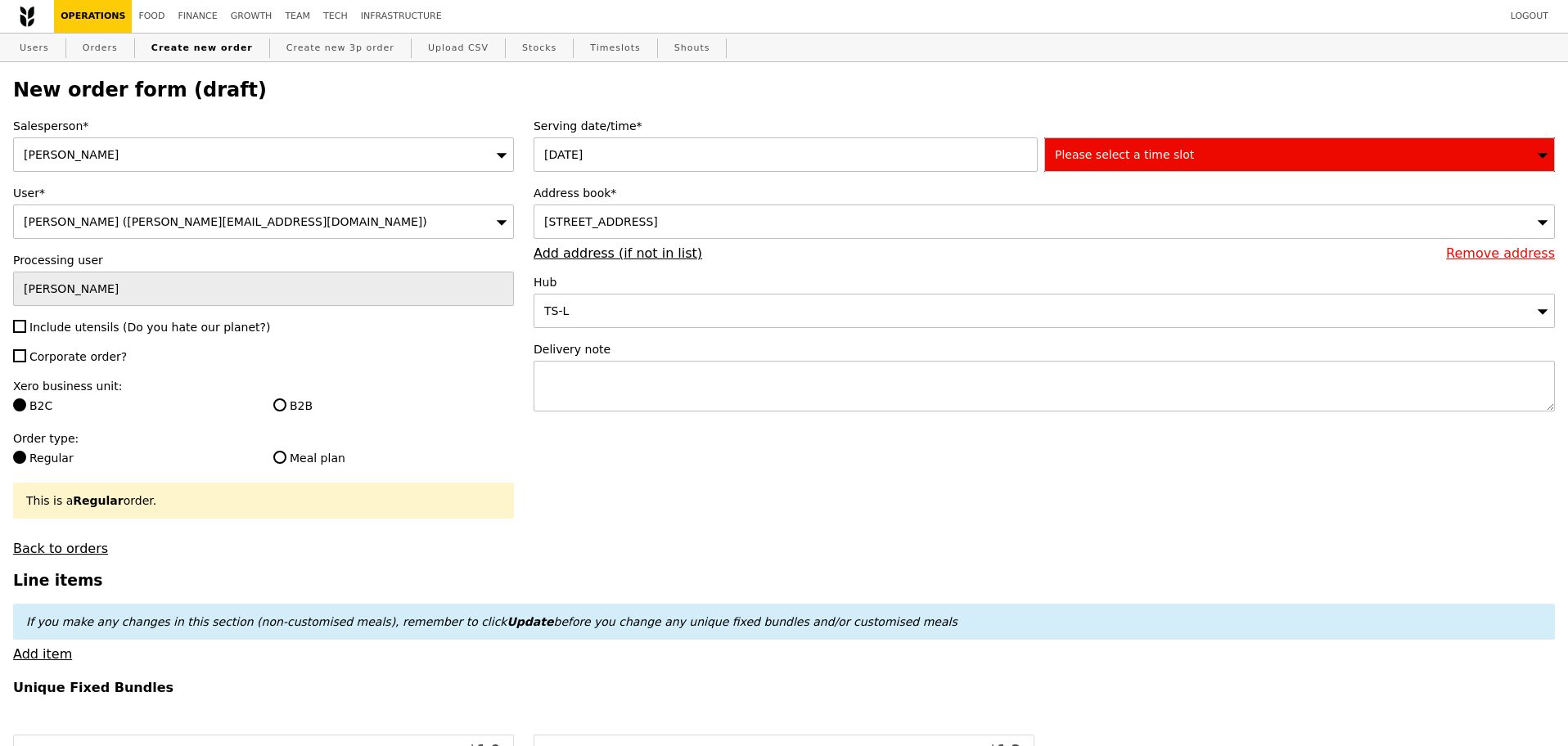
click at [1120, 157] on span "Please select a time slot" at bounding box center [1124, 154] width 139 height 13
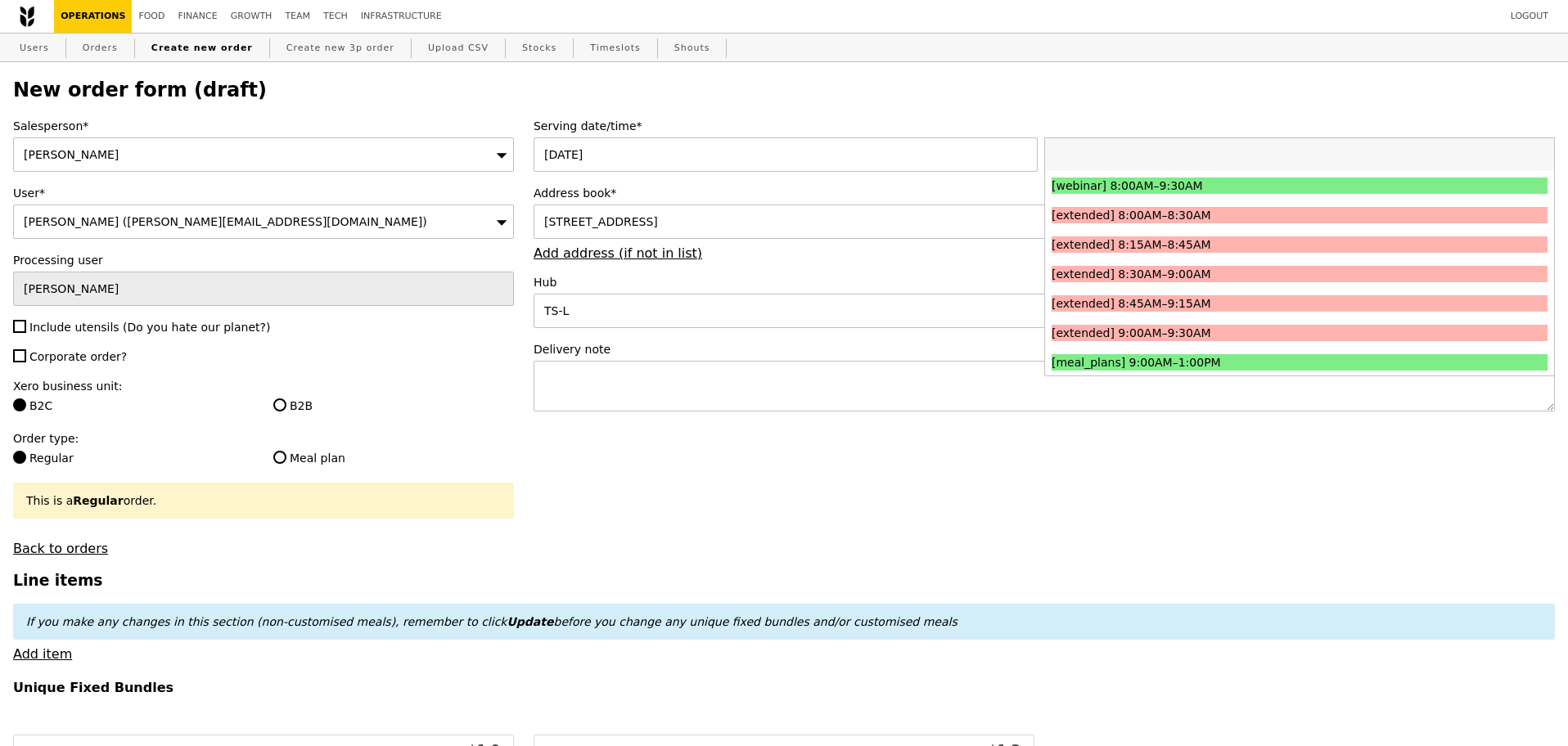
click at [1120, 157] on input "search" at bounding box center [1299, 155] width 509 height 32
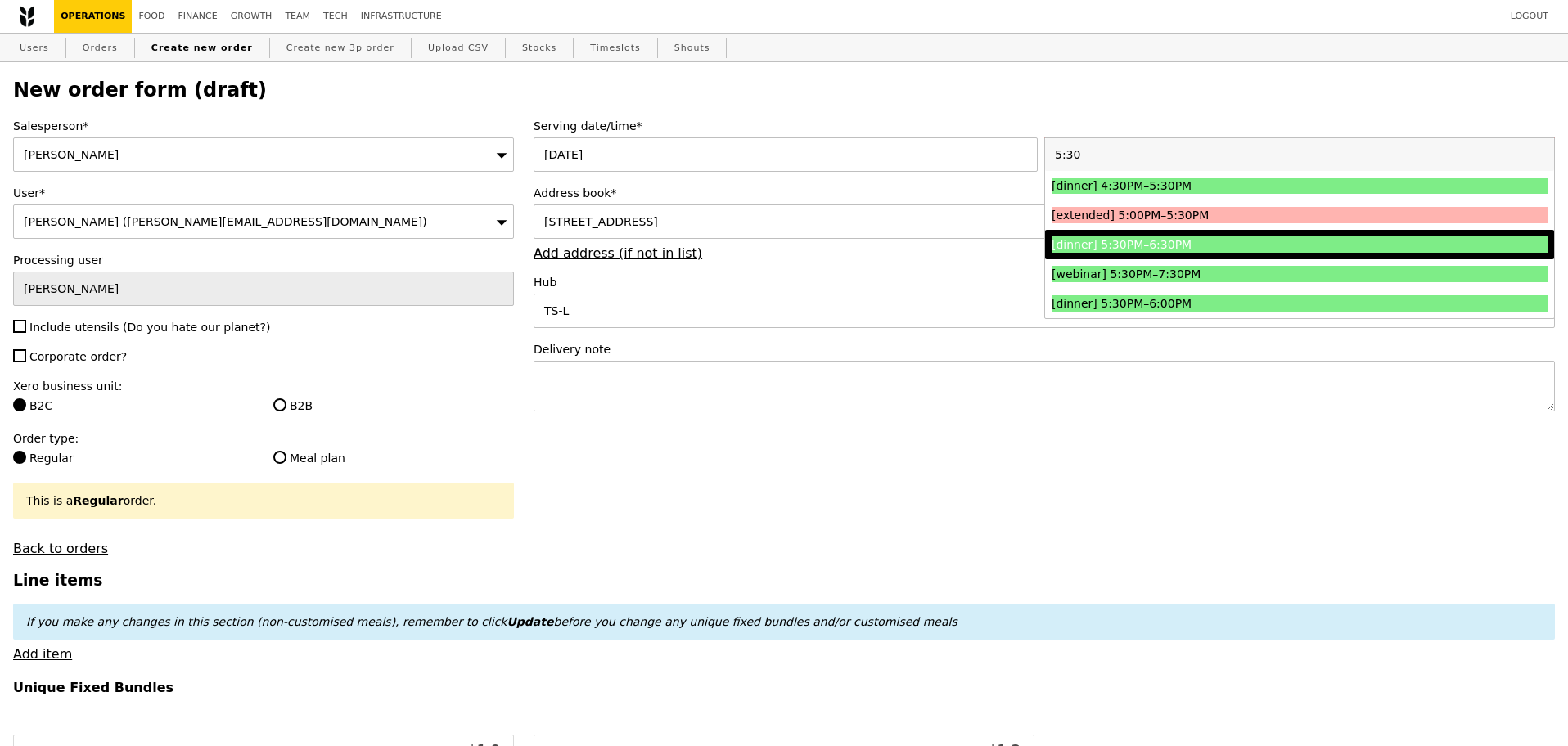
type input "5:30"
click at [1193, 238] on li "[dinner] 5:30PM–6:30PM" at bounding box center [1299, 244] width 509 height 29
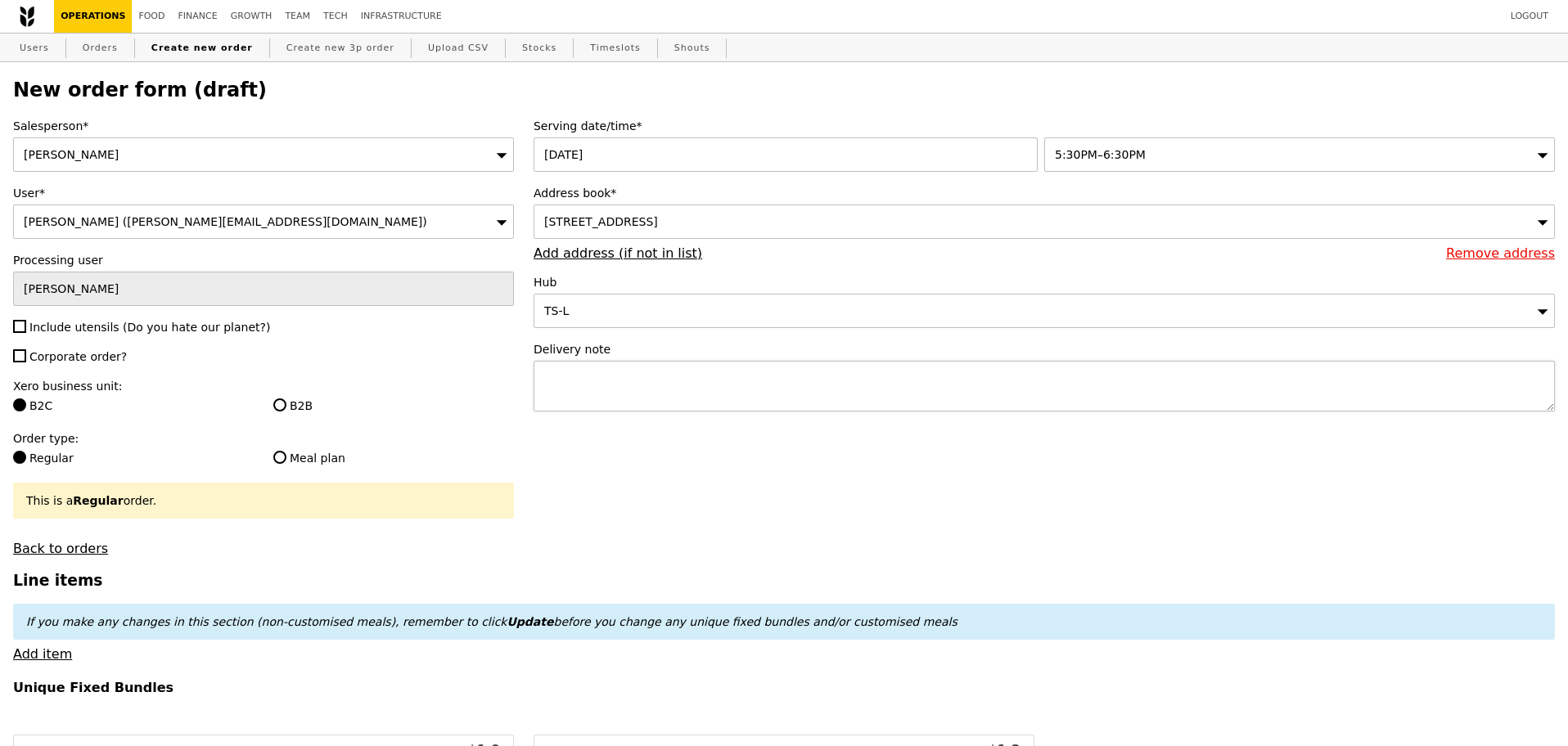
type input "Confirm"
click at [764, 383] on textarea at bounding box center [1044, 385] width 1021 height 50
paste textarea "Alka Gupta +918527370099."
type textarea "Call"
type input "Confirm"
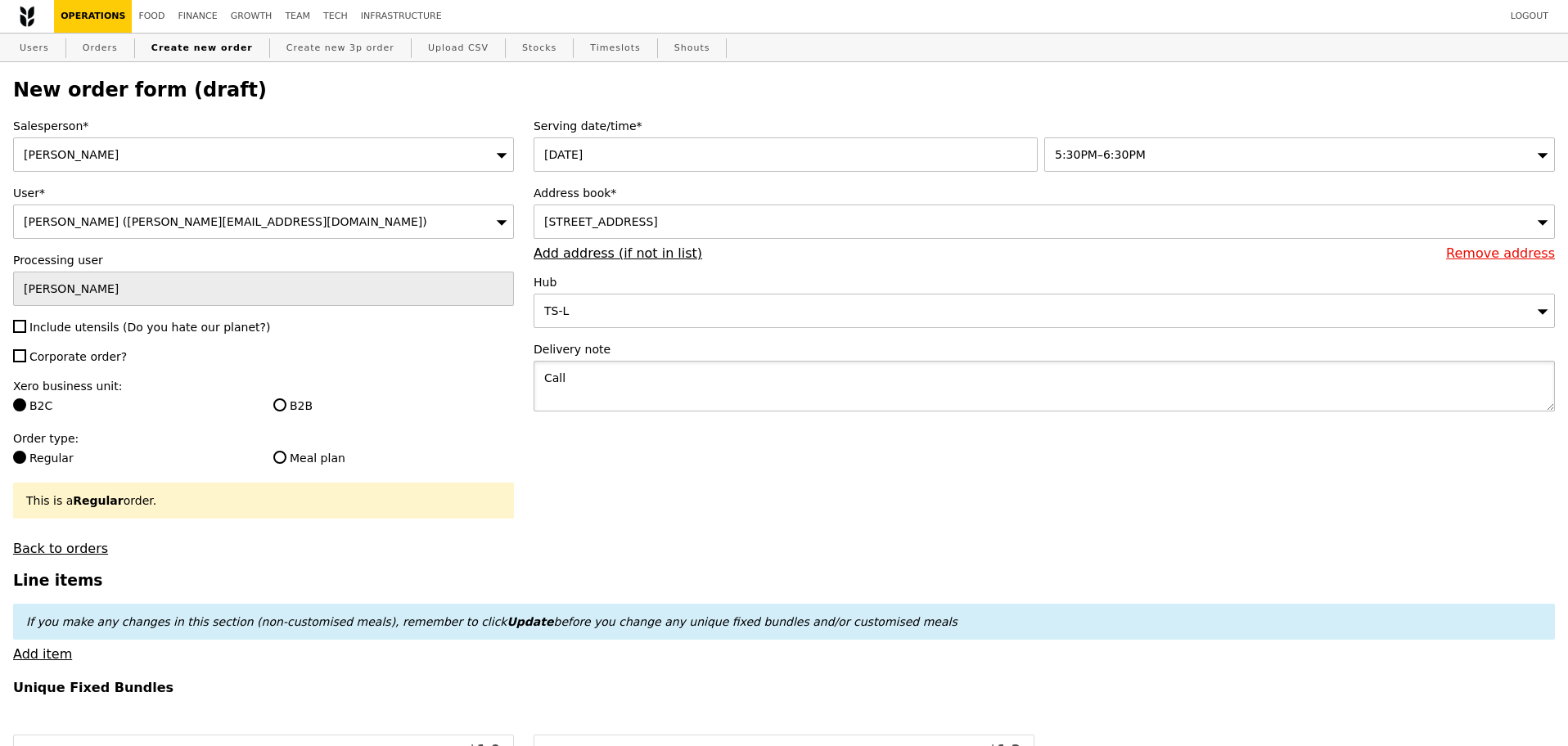
paste textarea "Alka - 8565 2596"
type textarea "Call Alka - 8565 2596"
type input "Confirm"
click at [38, 332] on span "Include utensils (Do you hate our planet?)" at bounding box center [149, 326] width 240 height 13
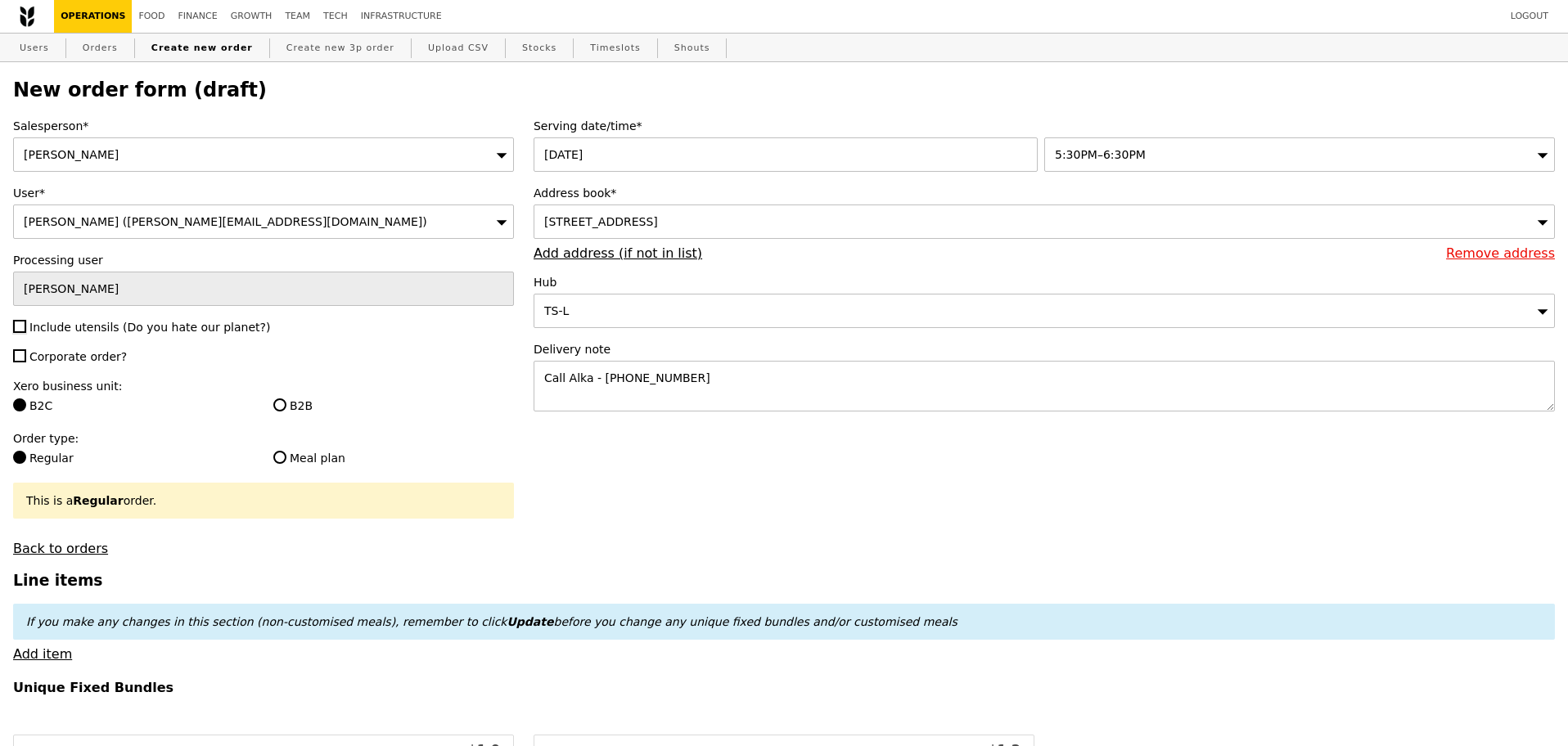
click at [27, 332] on input "Include utensils (Do you hate our planet?)" at bounding box center [19, 326] width 13 height 13
checkbox input "true"
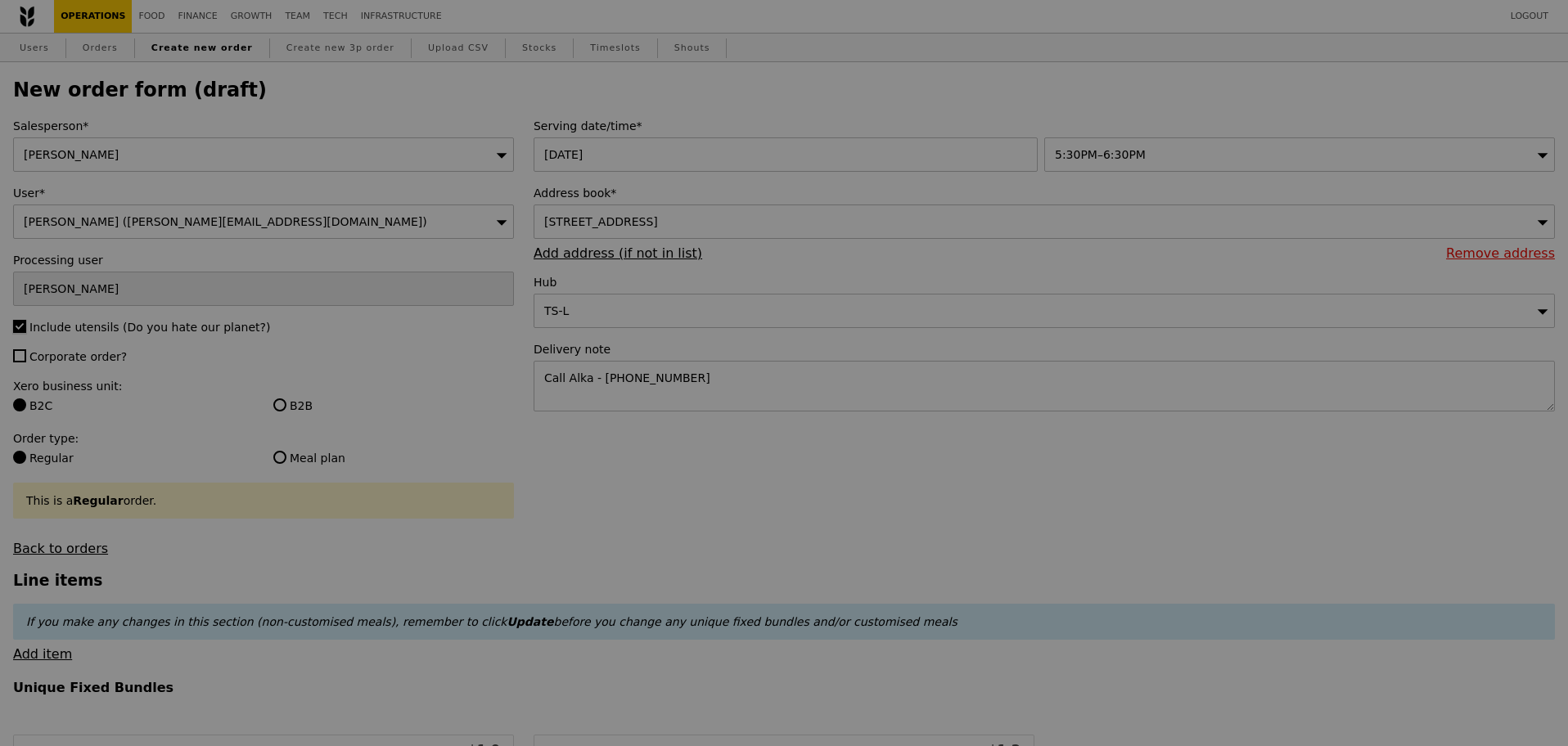
type input "Confirm"
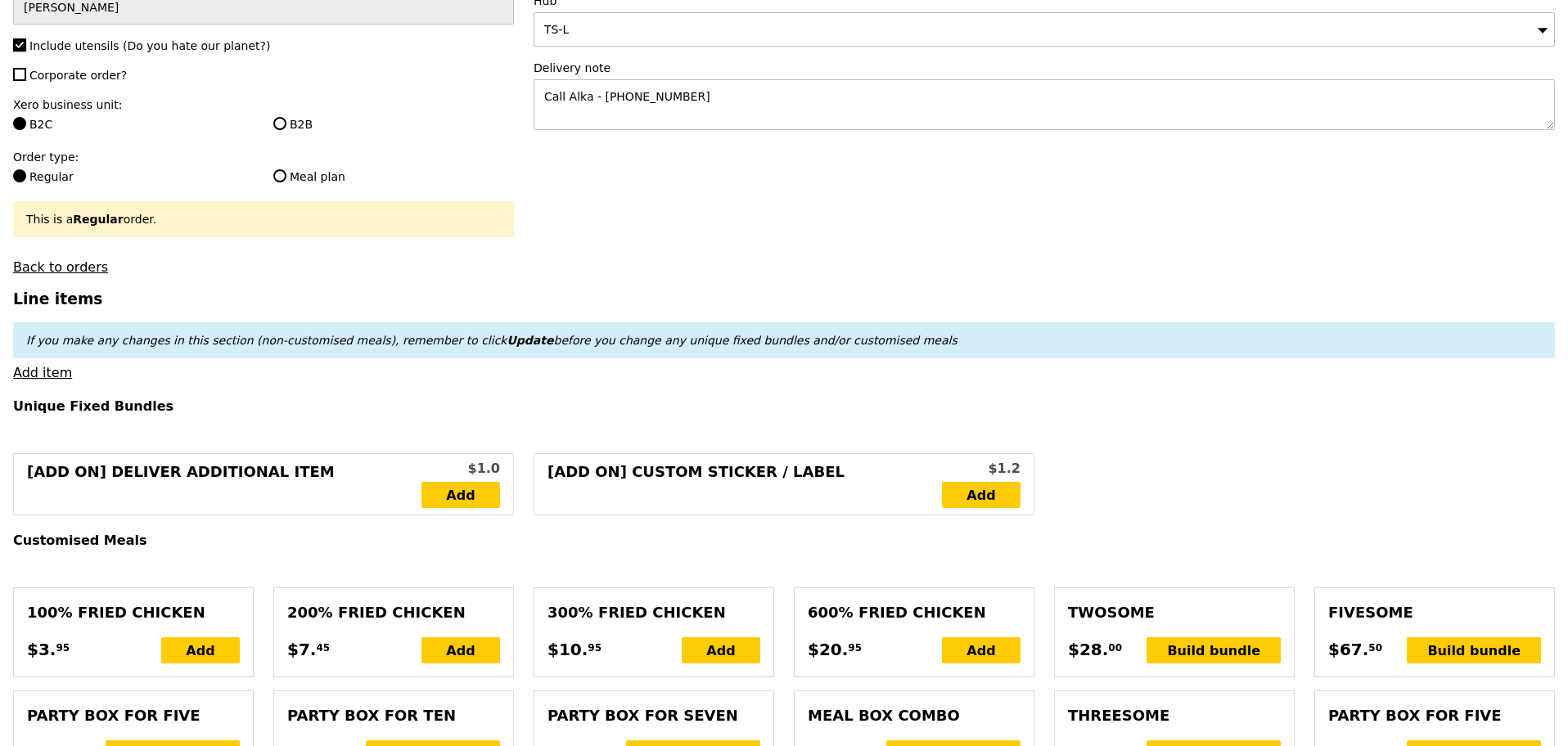
scroll to position [307, 0]
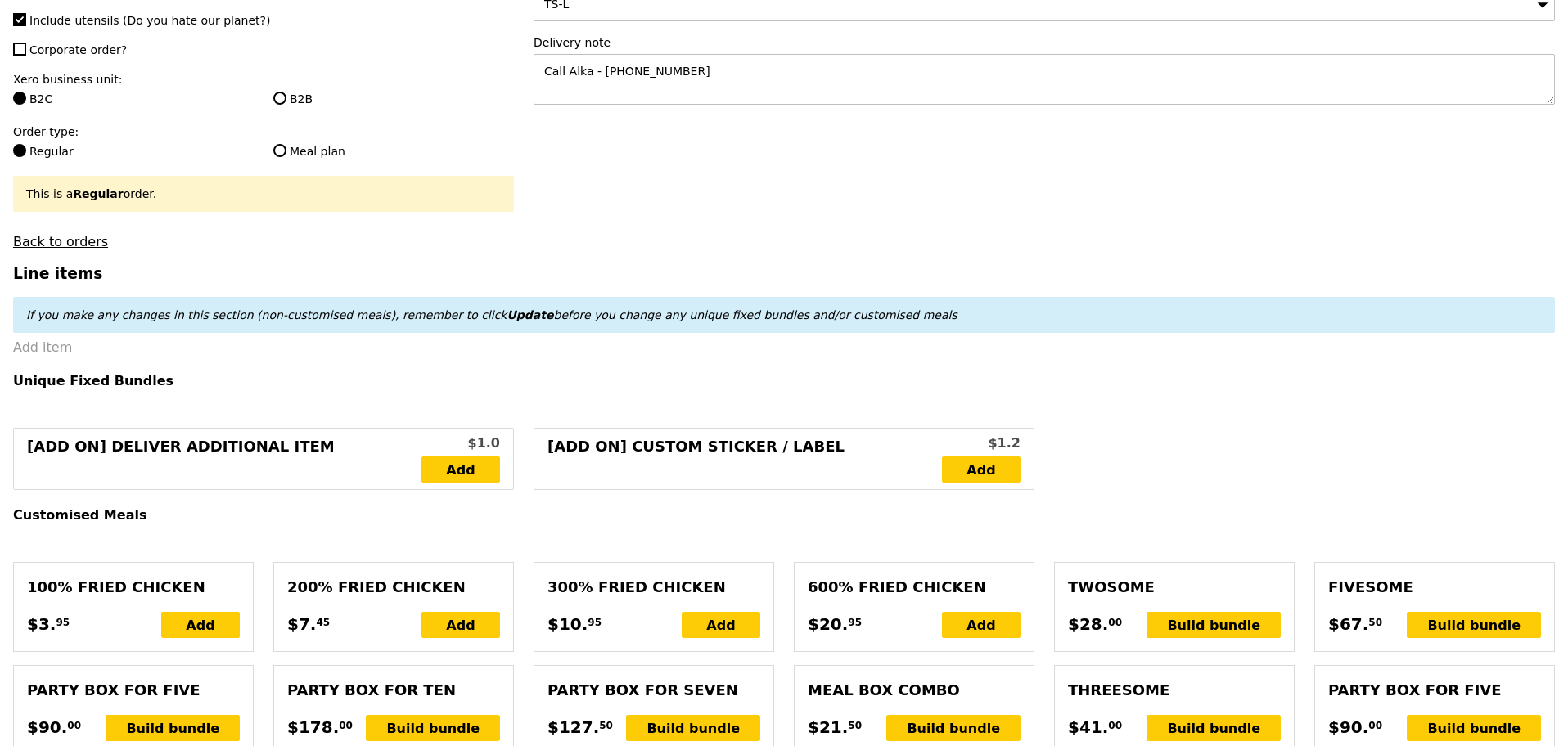
click at [44, 355] on link "Add item" at bounding box center [42, 347] width 59 height 15
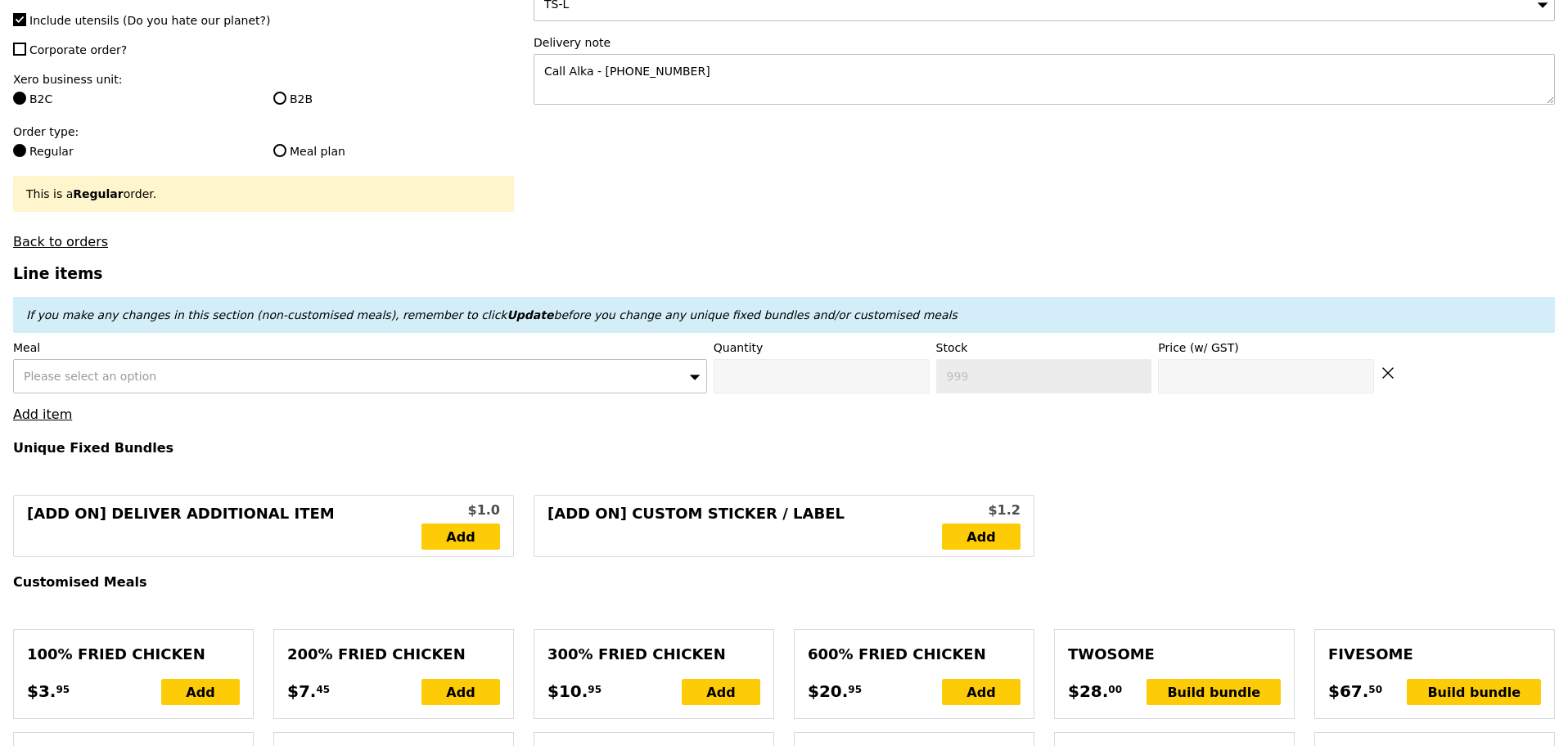
click at [73, 383] on span "Please select an option" at bounding box center [90, 376] width 133 height 13
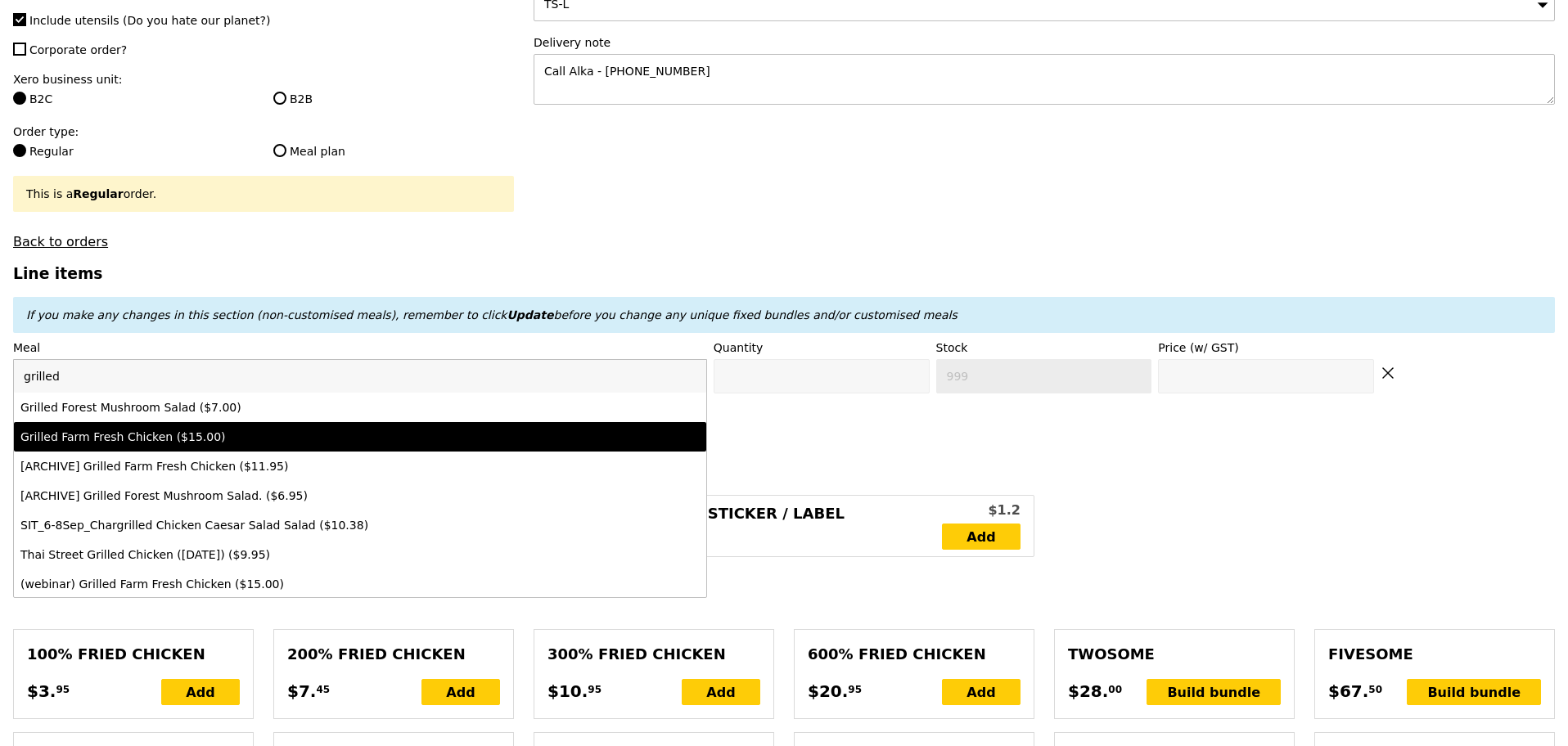
type input "grilled"
click at [251, 445] on div "Grilled Farm Fresh Chicken ($15.00)" at bounding box center [274, 437] width 509 height 16
type input "Confirm anyway"
type input "0"
type input "50"
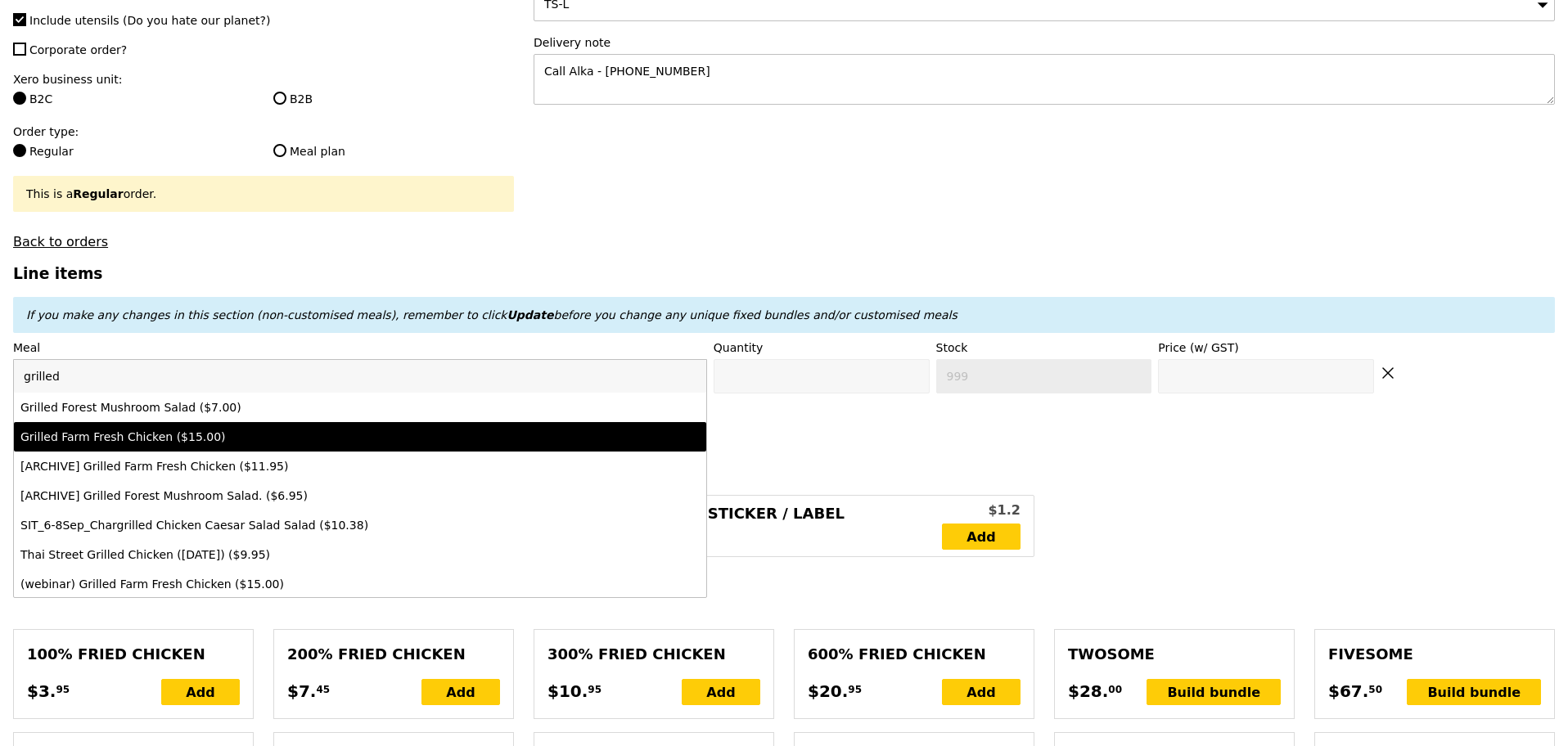
type input "15.0"
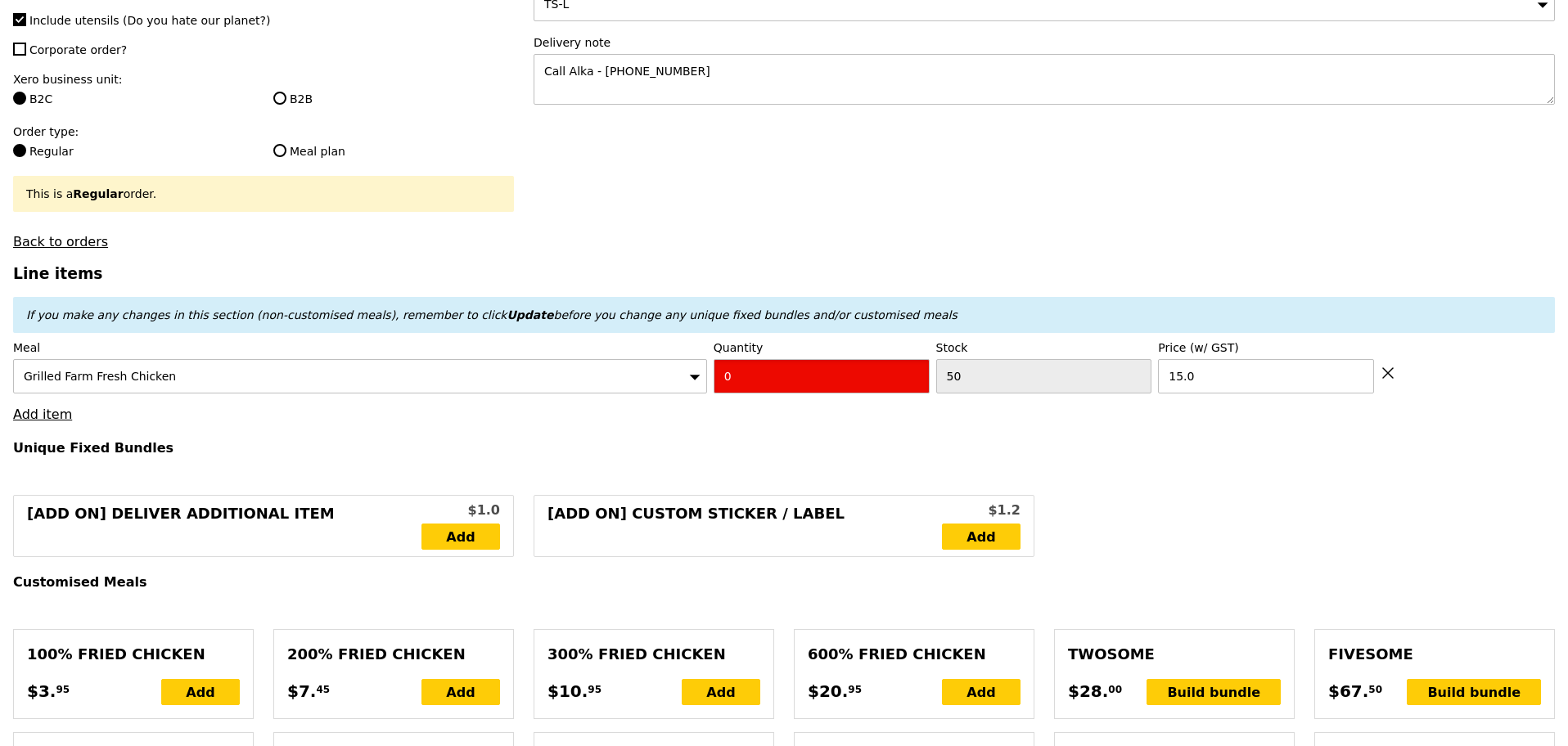
click at [795, 393] on input "0" at bounding box center [822, 376] width 216 height 34
type input "Confirm"
type input "2"
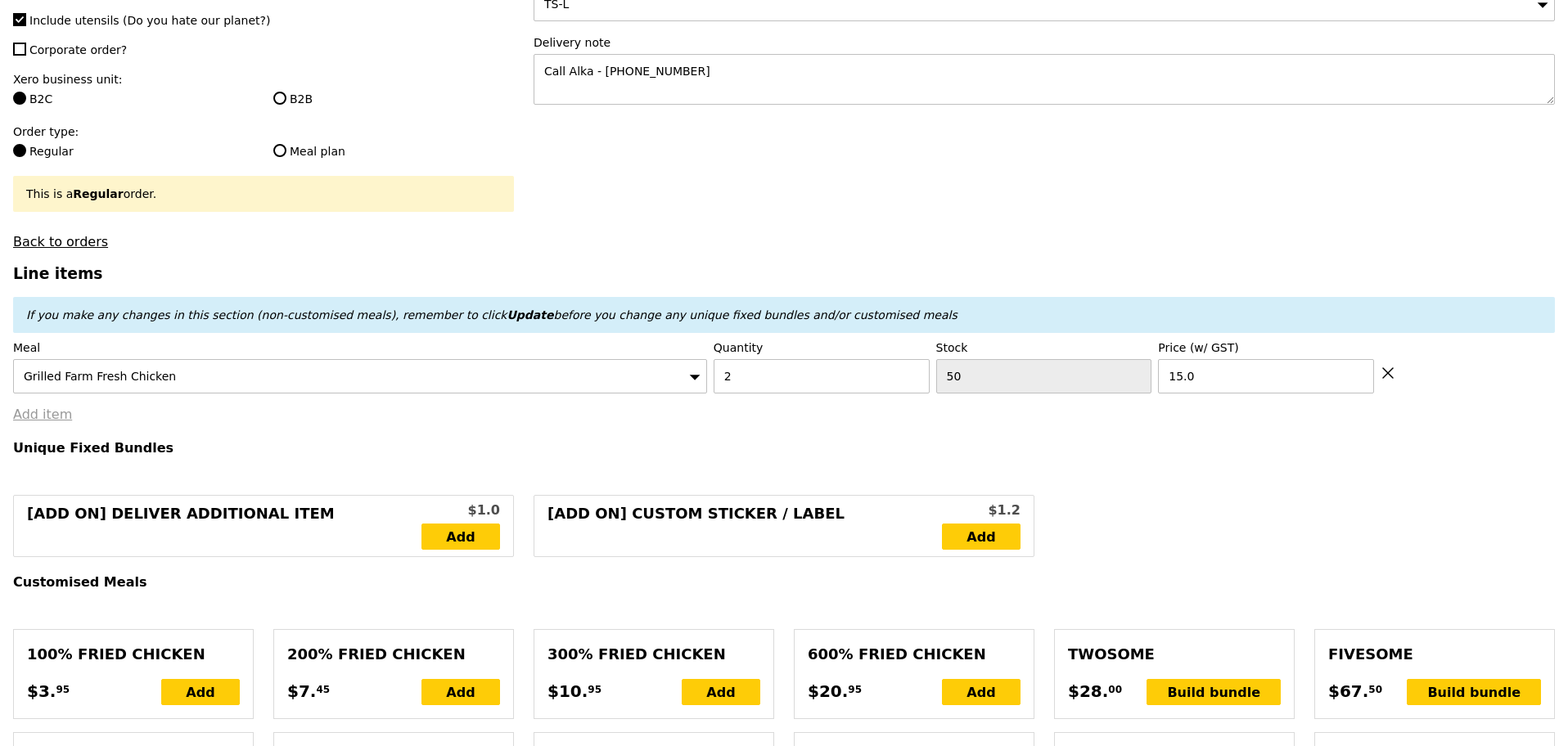
click at [45, 422] on link "Add item" at bounding box center [42, 414] width 59 height 15
type input "Loading..."
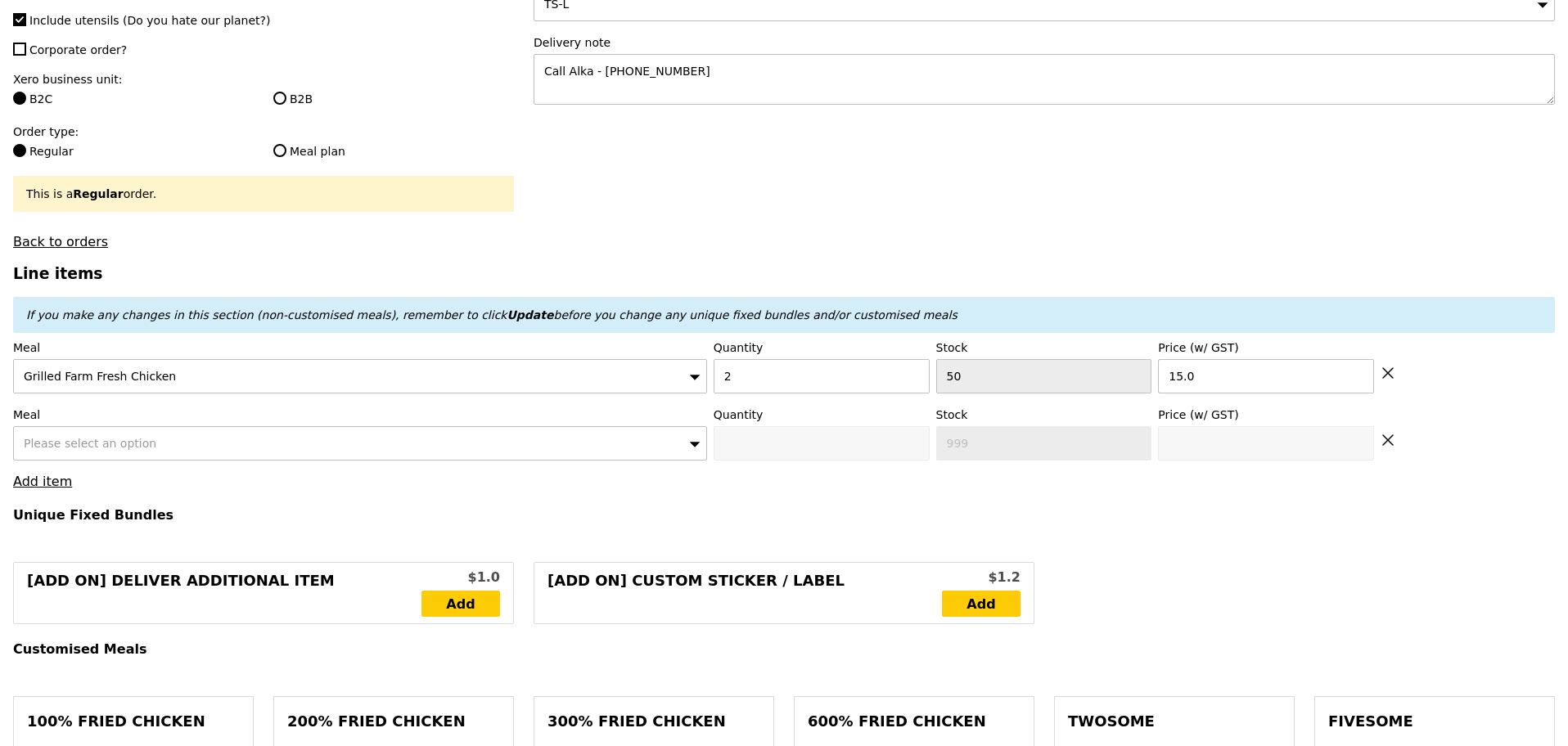
type input "30.00"
type input "1.79"
type input "1.95"
type input "7.57"
type input "8.25"
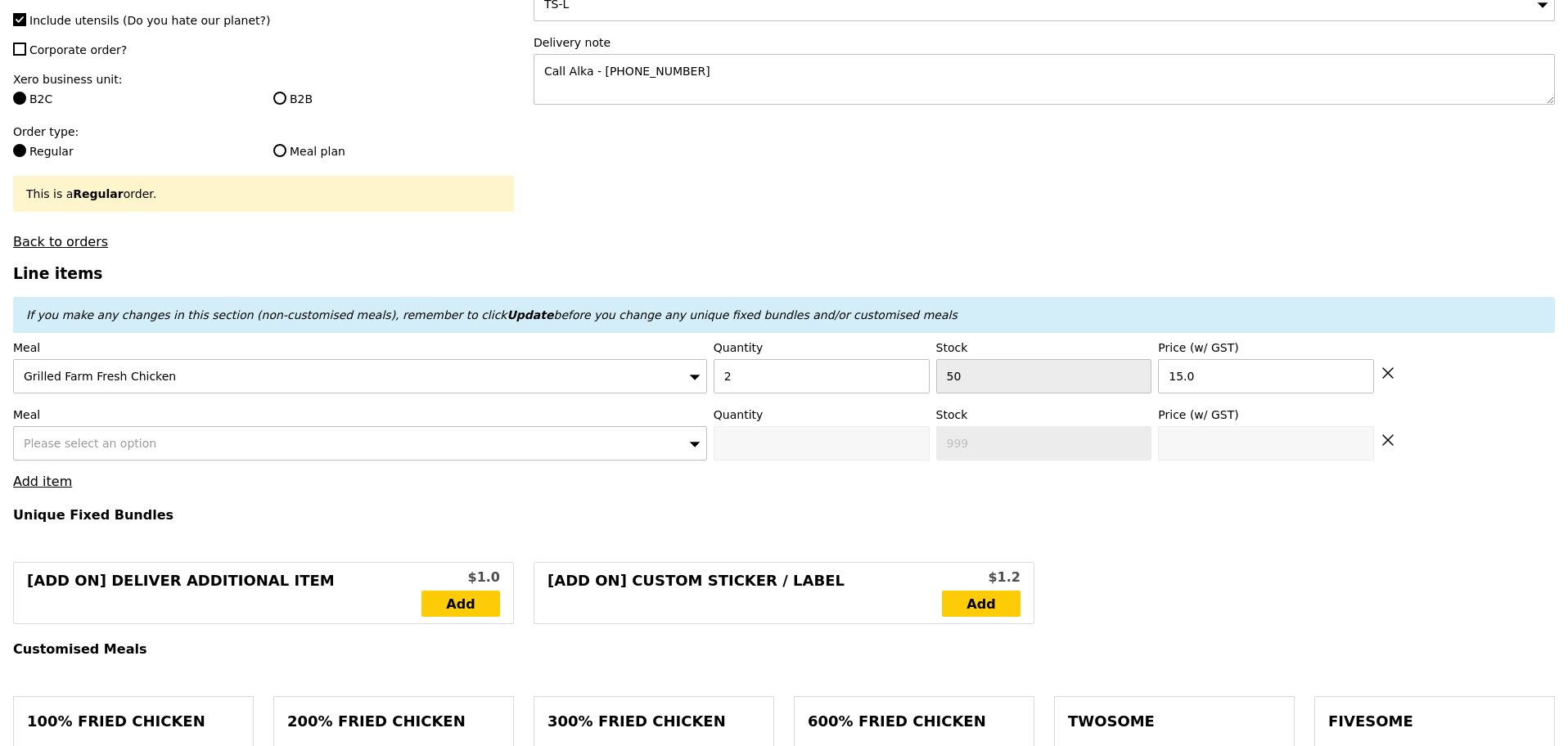
type input "40.20"
type input "Confirm"
click at [93, 449] on span "Please select an option" at bounding box center [90, 443] width 133 height 13
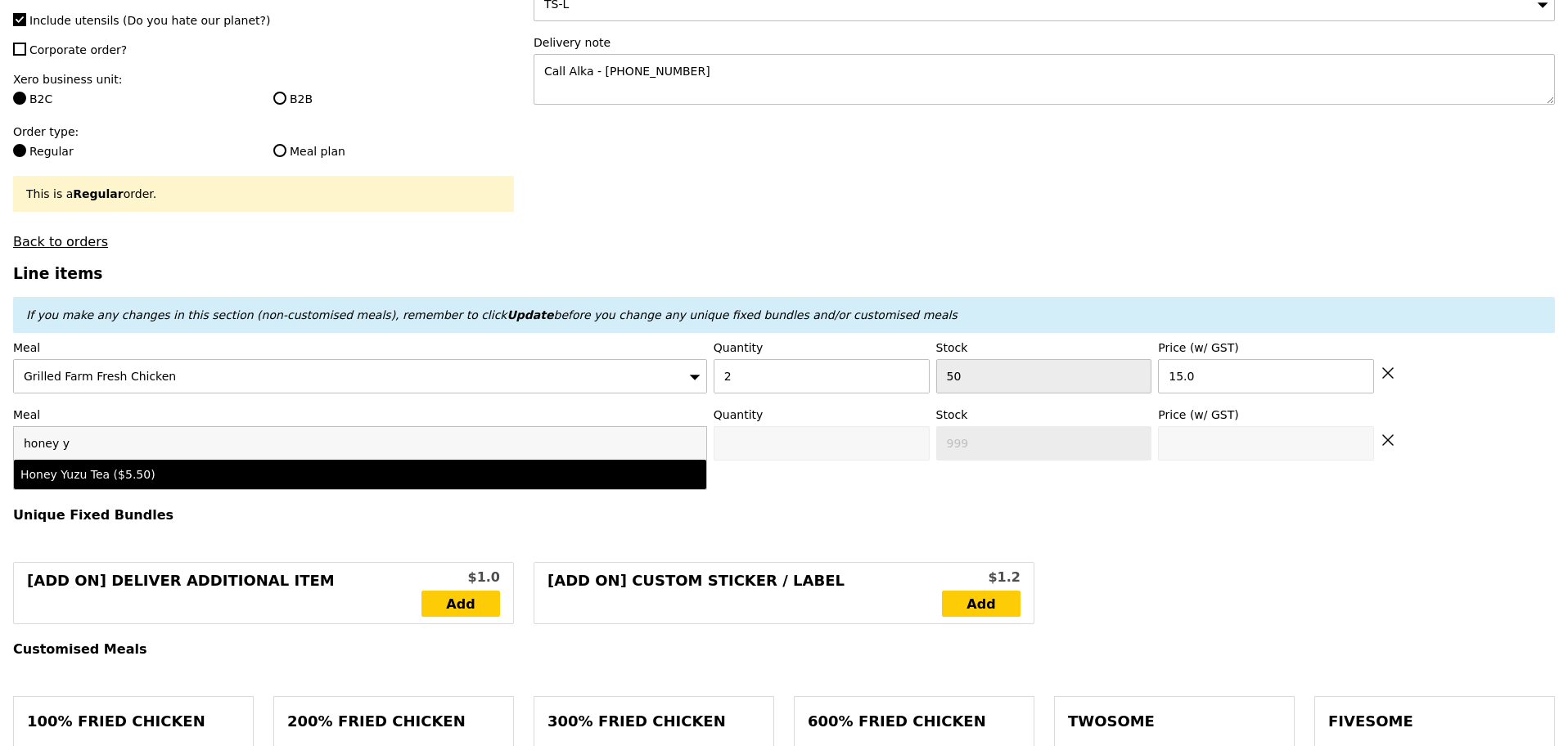
type input "honey y"
click at [133, 483] on div "Honey Yuzu Tea ($5.50)" at bounding box center [274, 474] width 509 height 16
type input "Confirm anyway"
type input "0"
type input "98"
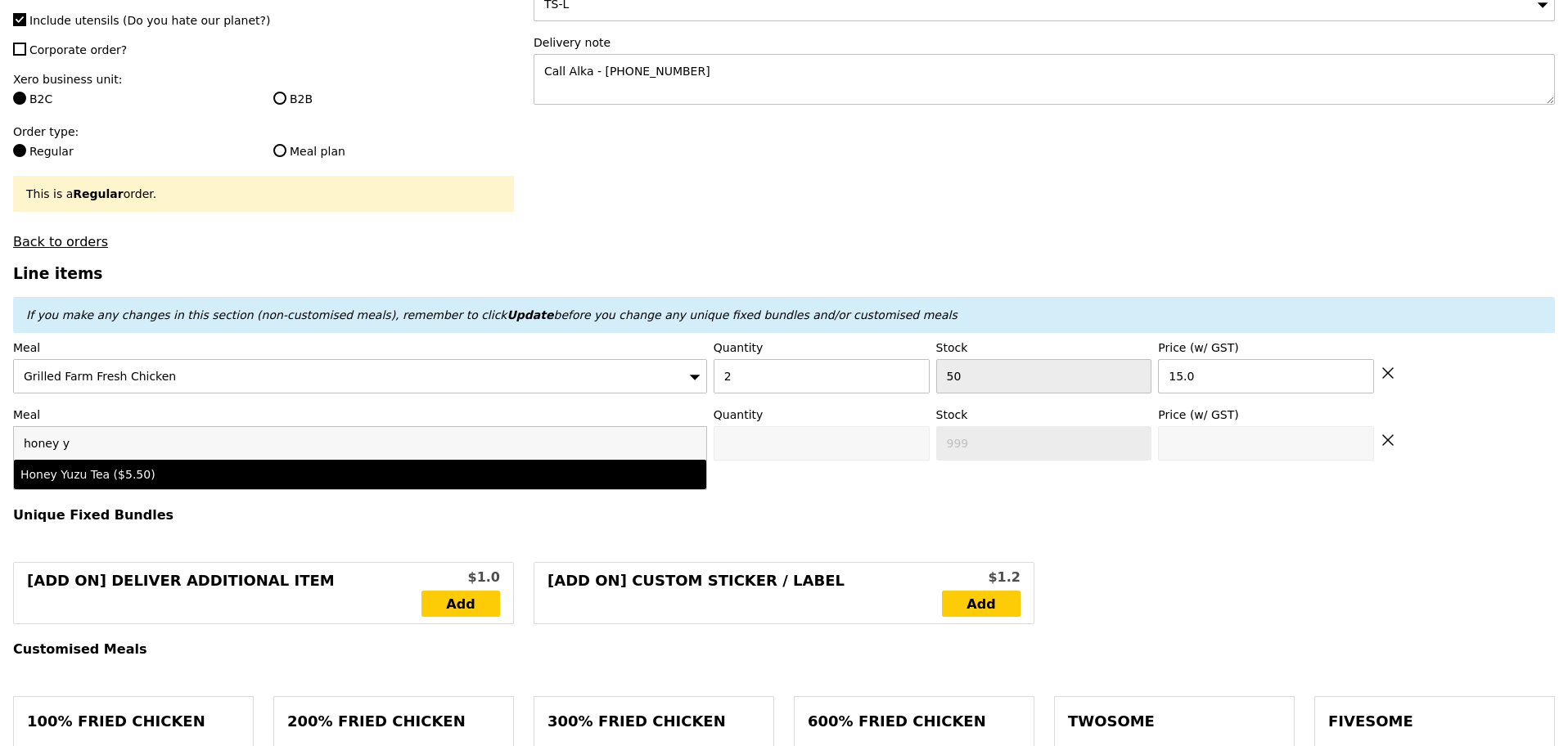
type input "5.5"
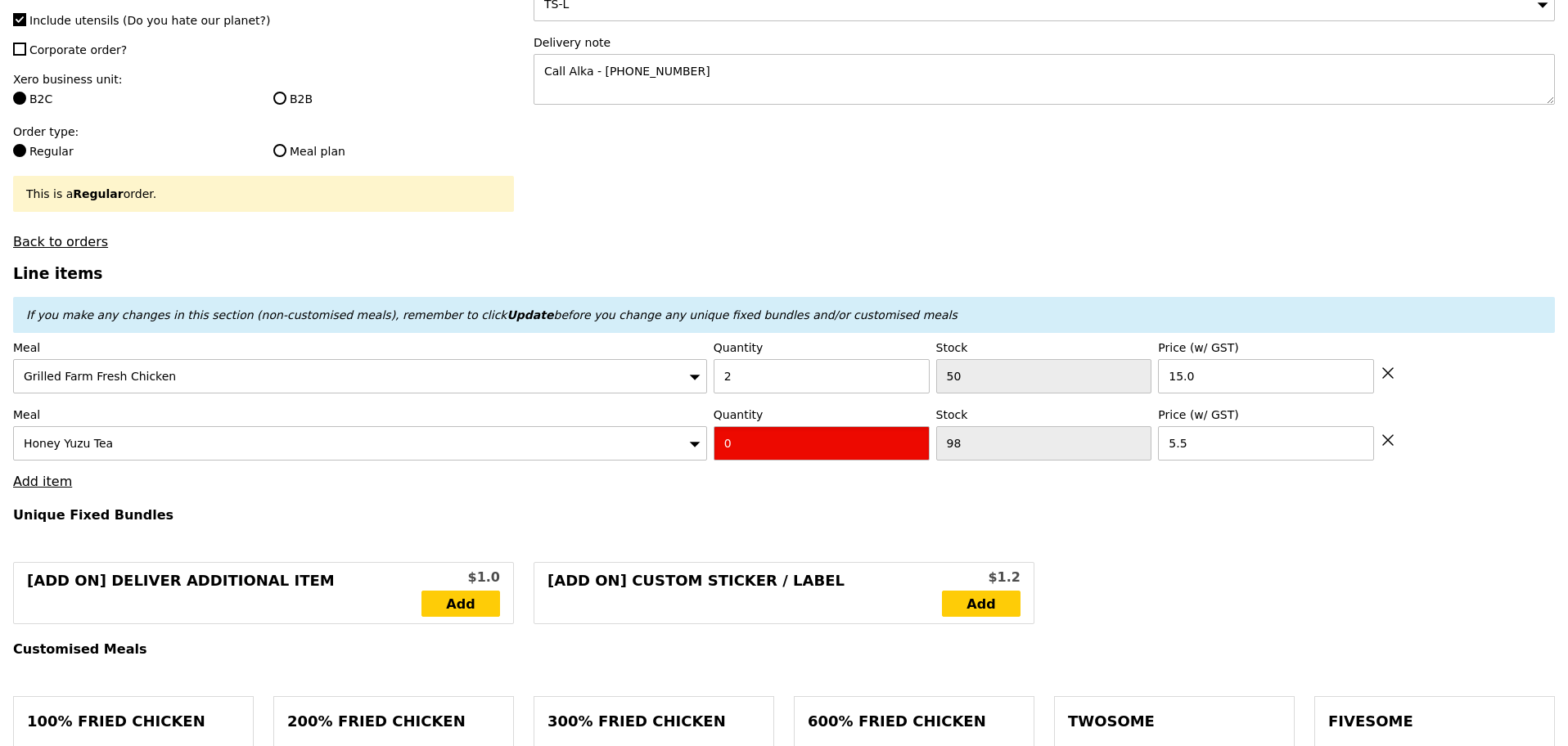
drag, startPoint x: 728, startPoint y: 450, endPoint x: 672, endPoint y: 448, distance: 56.0
click at [672, 448] on div "Meal Honey Yuzu Tea Quantity 0 Stock 98 Price (w/ GST) 5.5" at bounding box center [783, 433] width 1541 height 54
type input "Confirm"
type input "3"
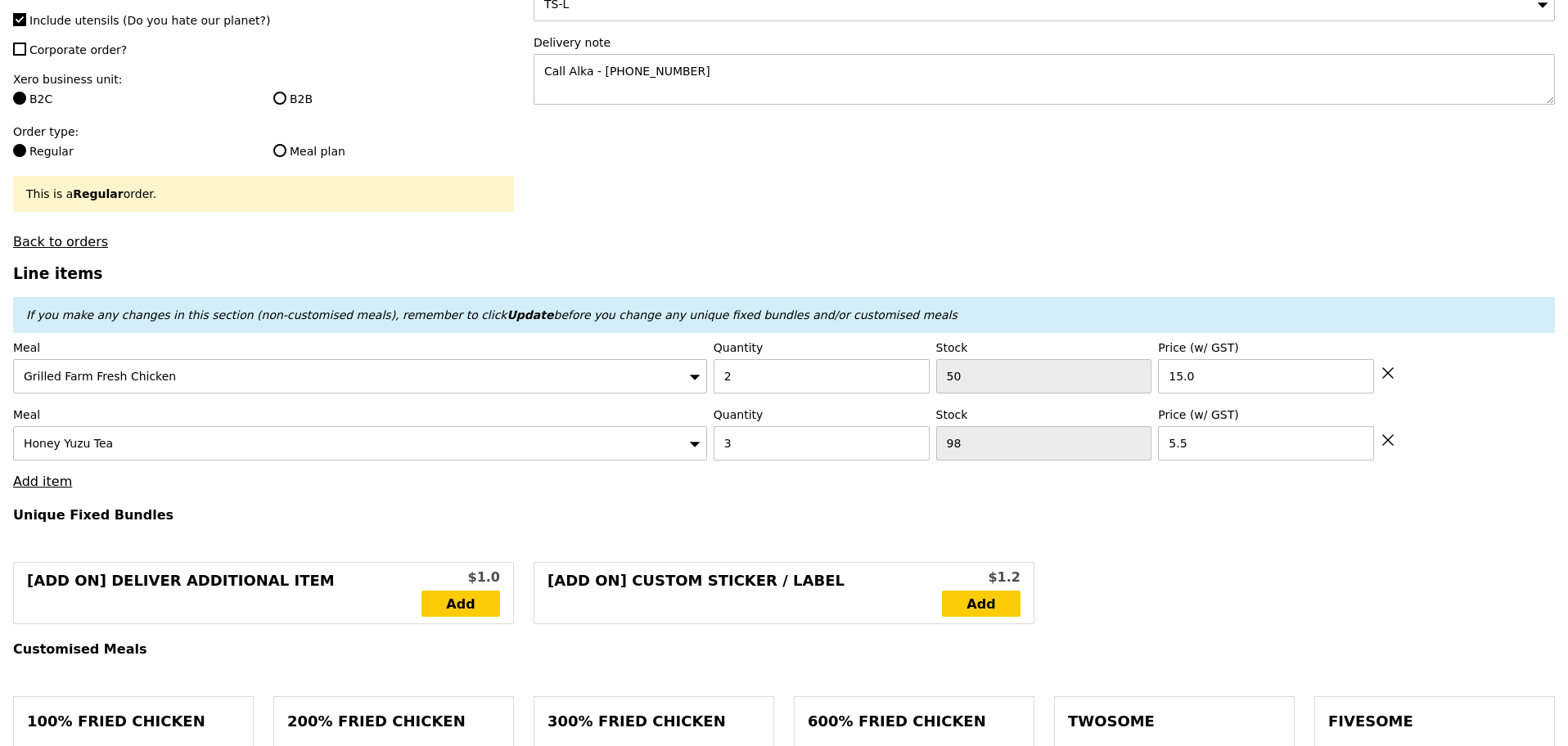
type input "Loading..."
type input "46.50"
type input "6.06"
type input "6.60"
type input "55.05"
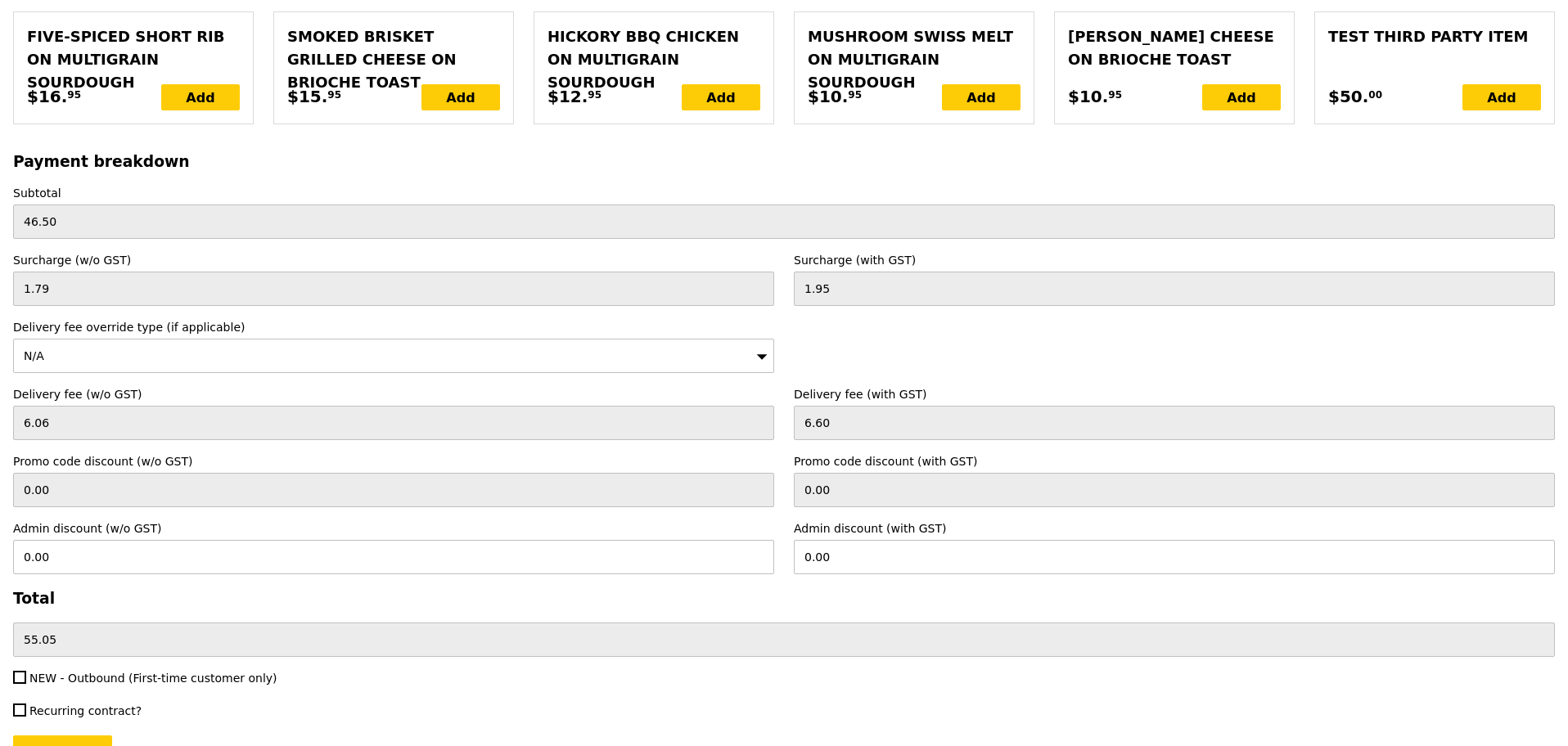
scroll to position [3645, 0]
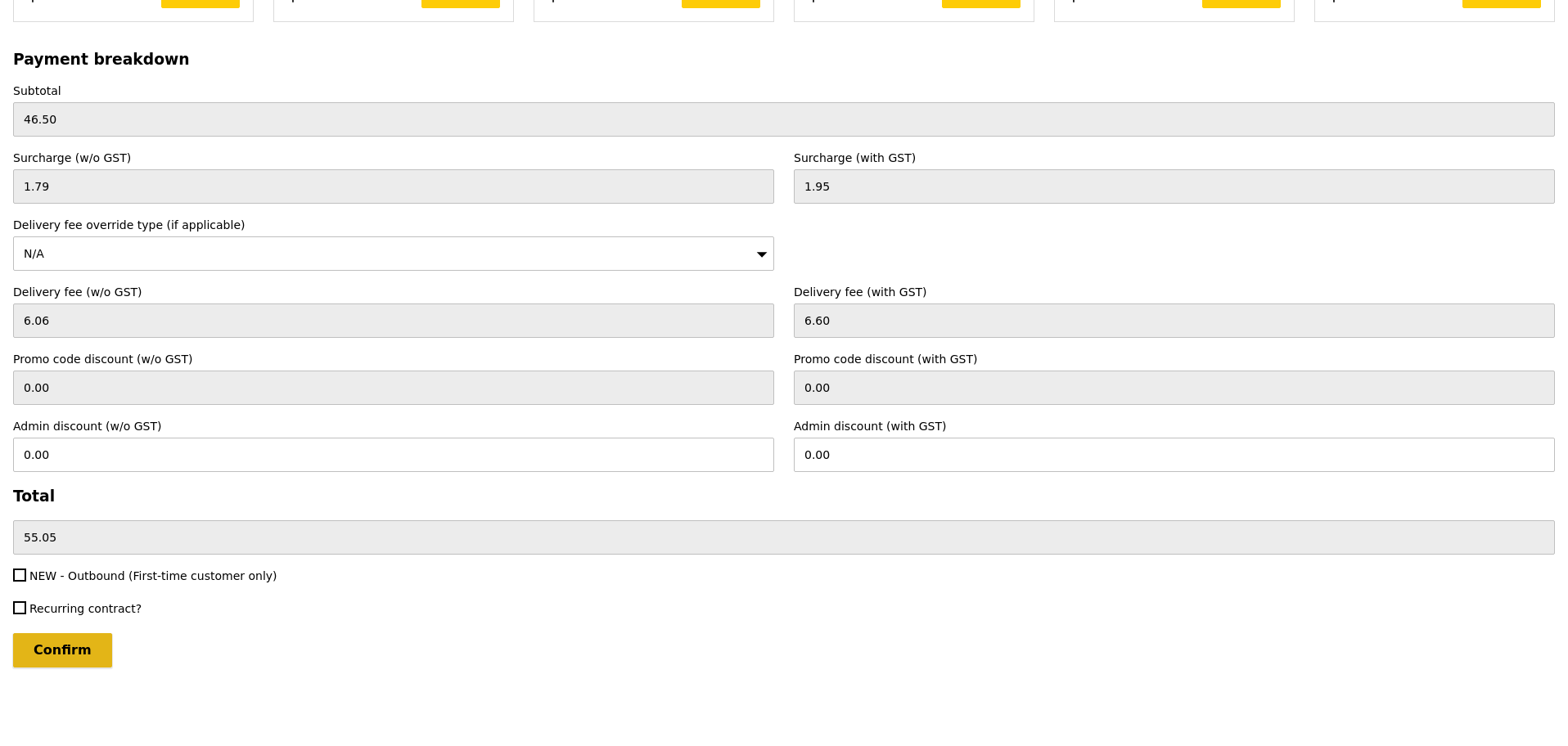
click at [77, 637] on input "Confirm" at bounding box center [62, 650] width 99 height 34
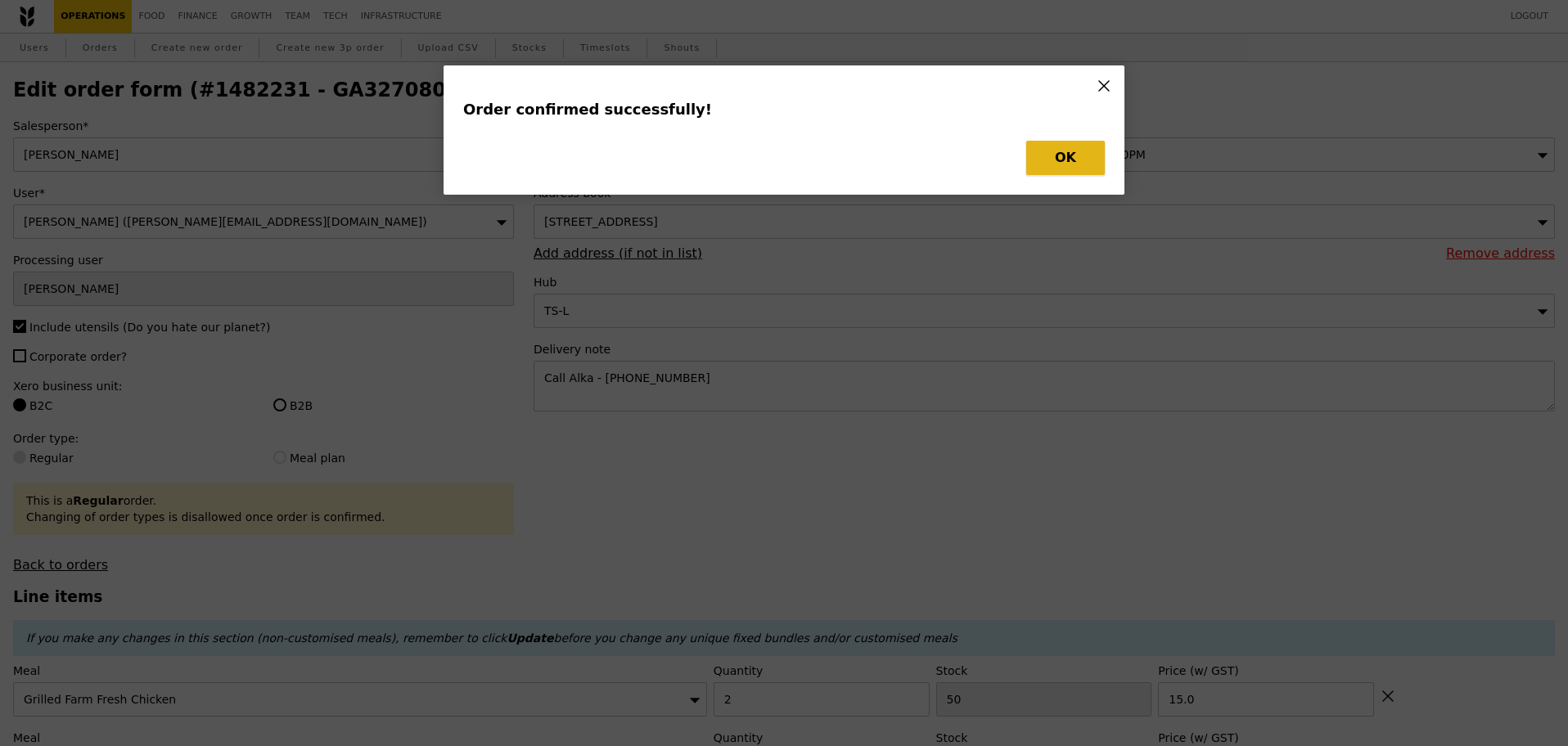
click at [1058, 143] on button "OK" at bounding box center [1065, 158] width 79 height 34
type input "Loading..."
type input "3"
type input "98"
type input "5.50"
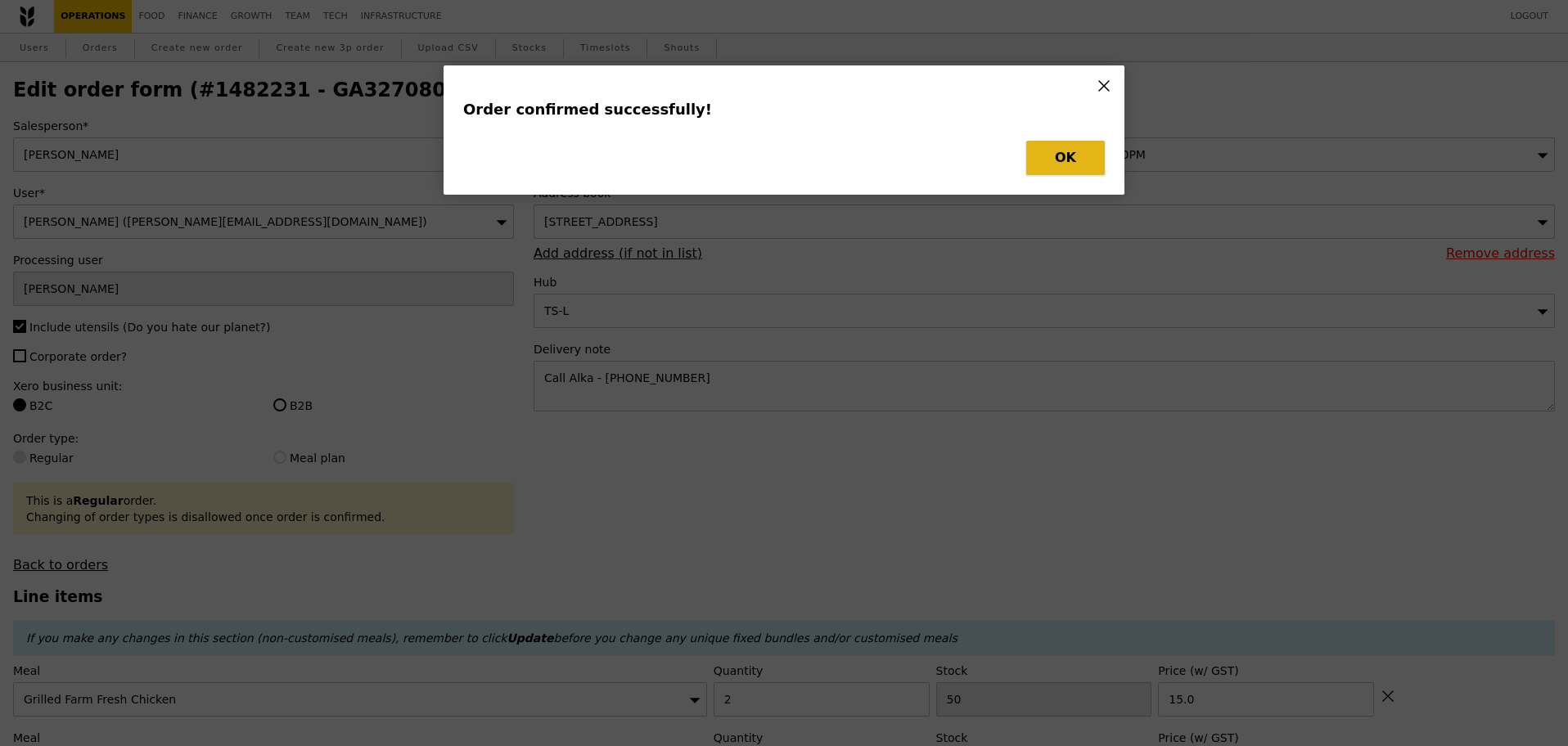
type input "2"
type input "50"
type input "15.00"
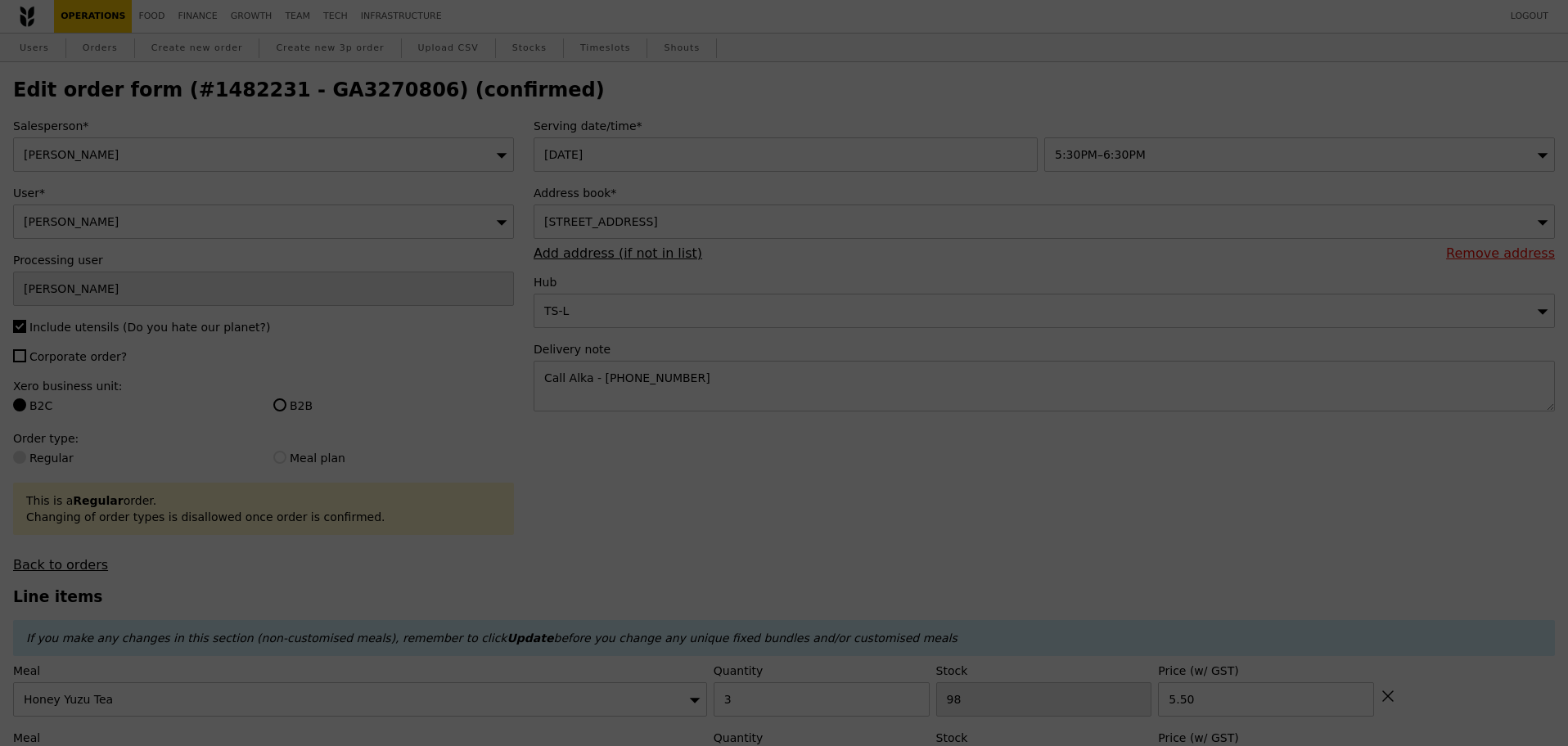
click at [1075, 154] on div at bounding box center [784, 373] width 1568 height 746
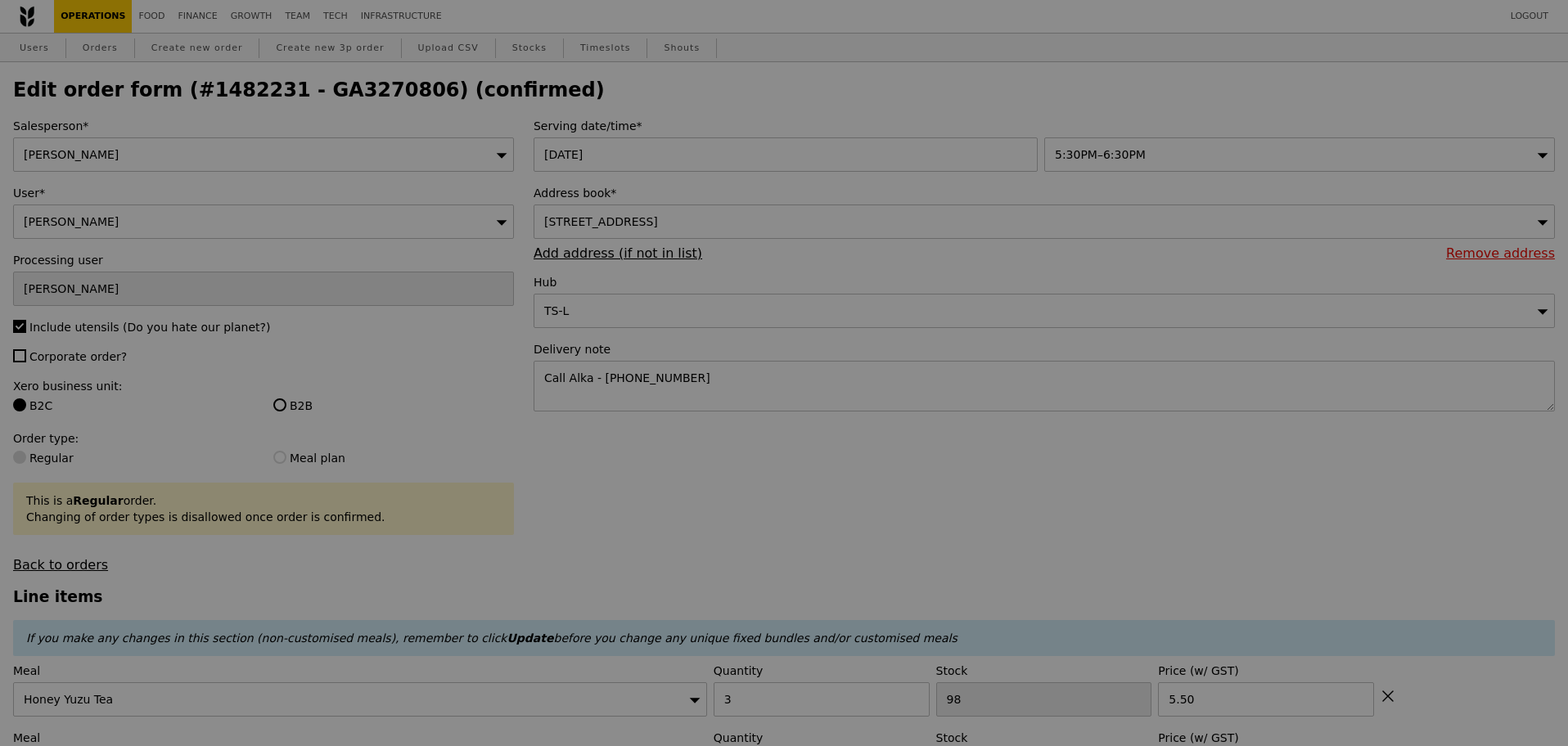
click at [341, 92] on div at bounding box center [784, 373] width 1568 height 746
type input "95"
type input "48"
type input "Update"
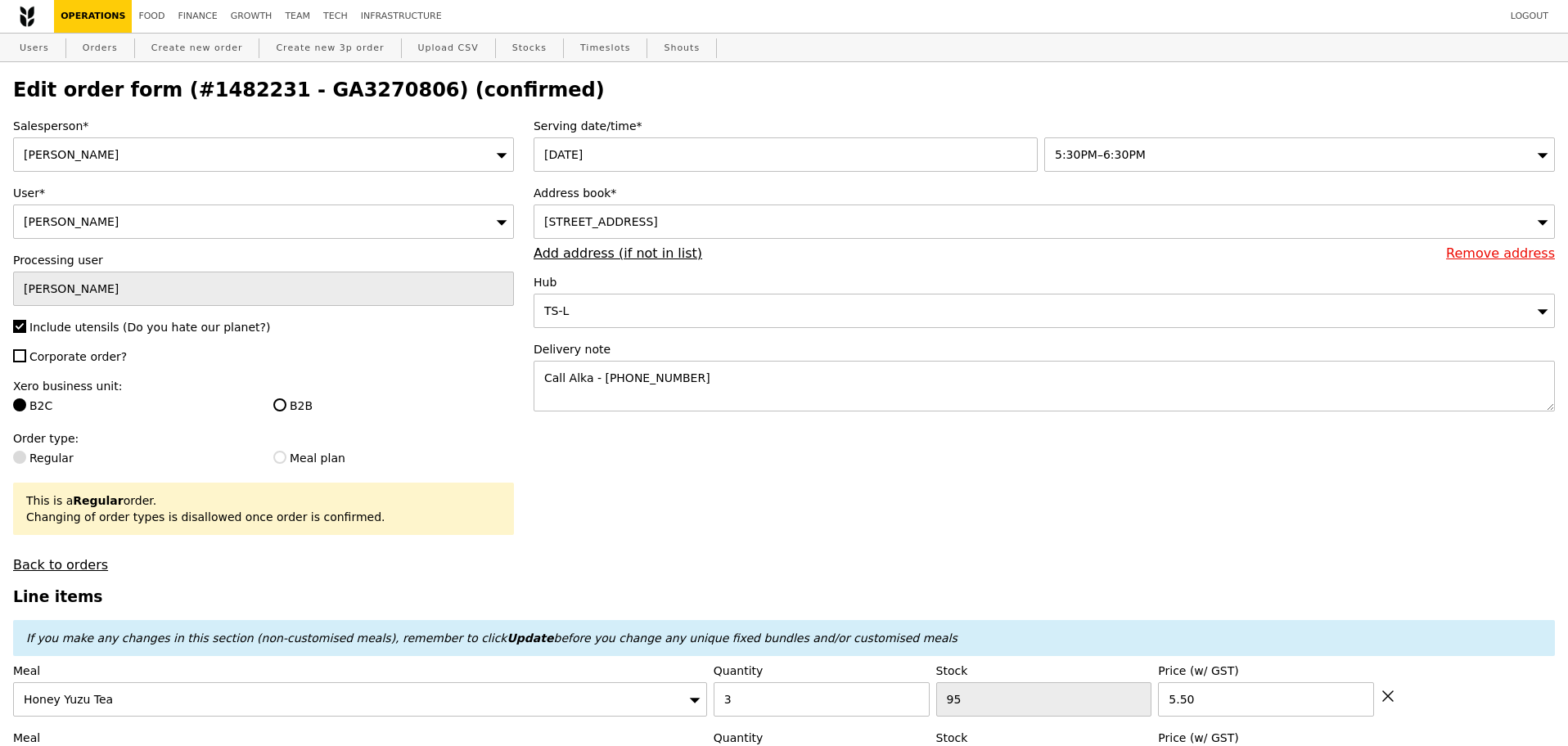
click at [341, 92] on h2 "Edit order form (#1482231 - GA3270806) (confirmed)" at bounding box center [783, 90] width 1541 height 23
copy h2 "GA3270806"
click at [367, 93] on h2 "Edit order form (#1482231 - GA3270806) (confirmed)" at bounding box center [783, 90] width 1541 height 23
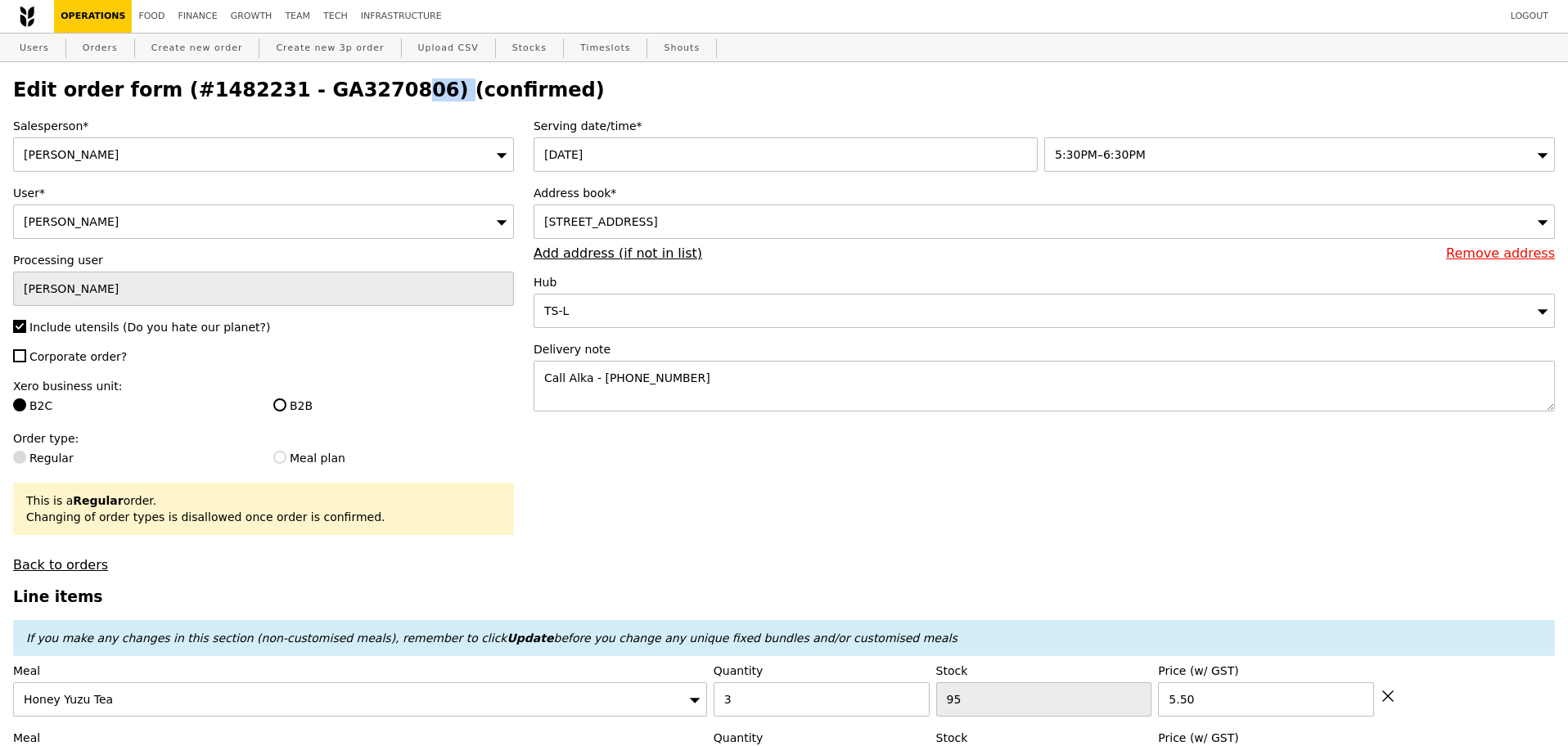
click at [367, 93] on h2 "Edit order form (#1482231 - GA3270806) (confirmed)" at bounding box center [783, 90] width 1541 height 23
copy h2 "GA3270806"
click at [209, 50] on link "Create new order" at bounding box center [197, 48] width 105 height 29
type input "0.00"
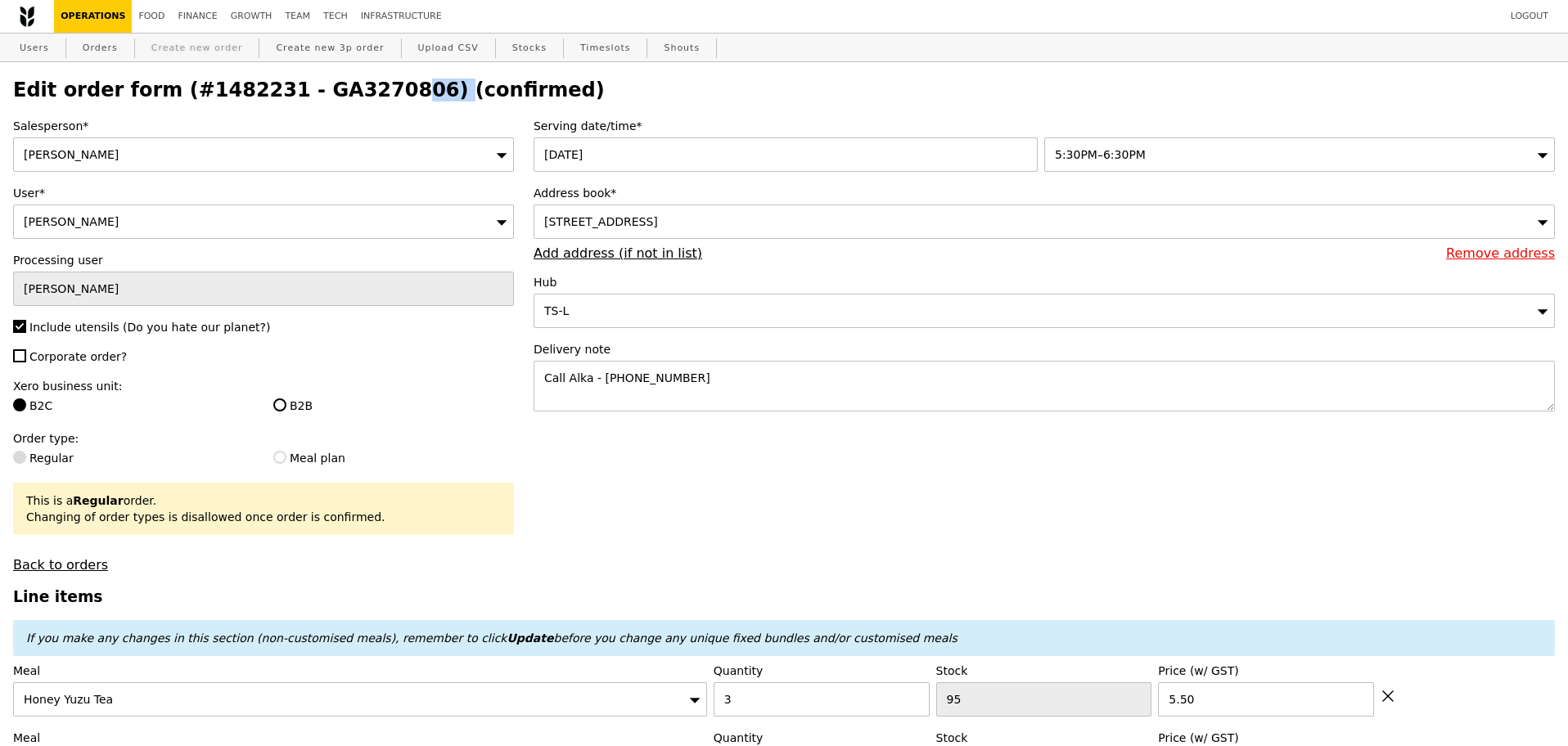
type input "0.00"
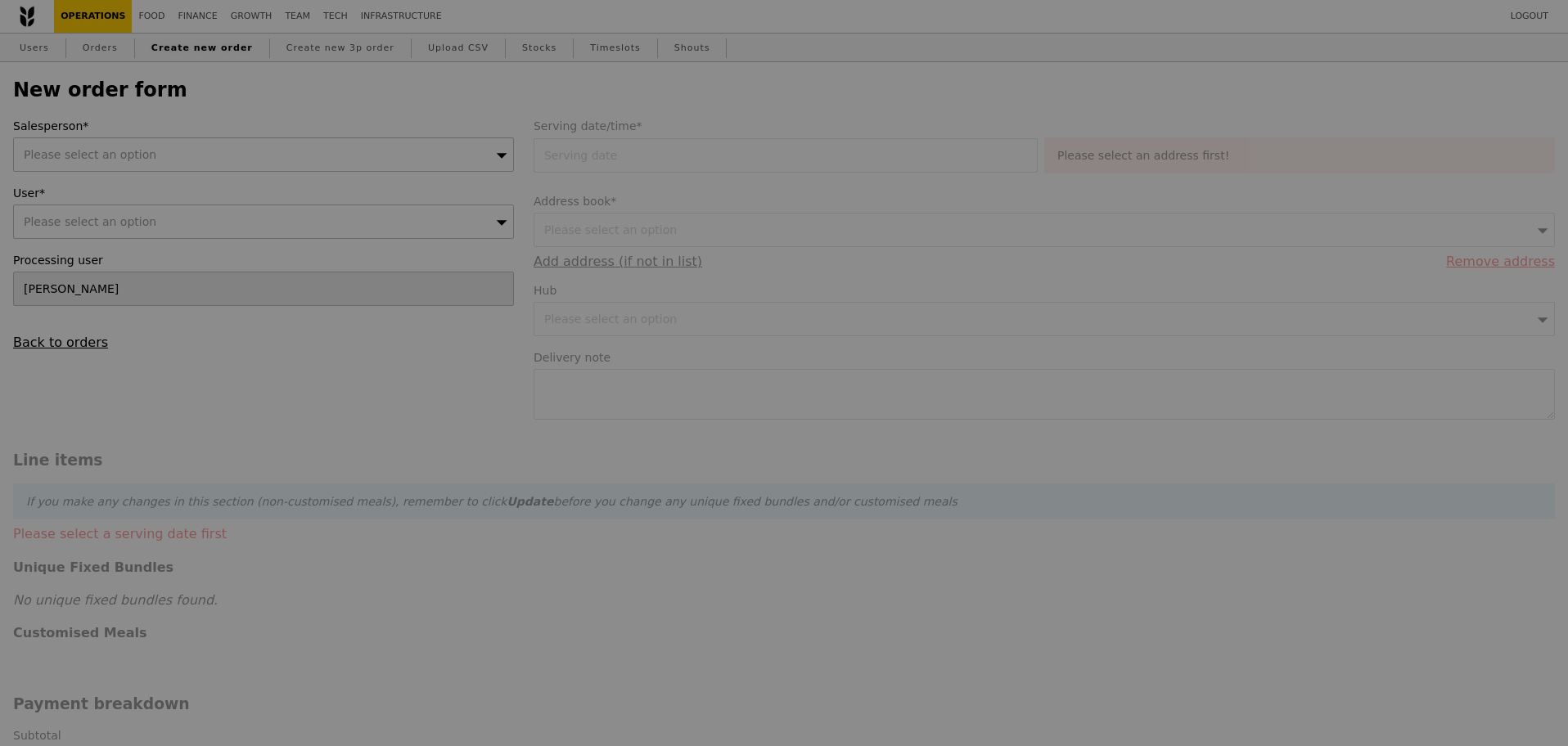
type input "Confirm"
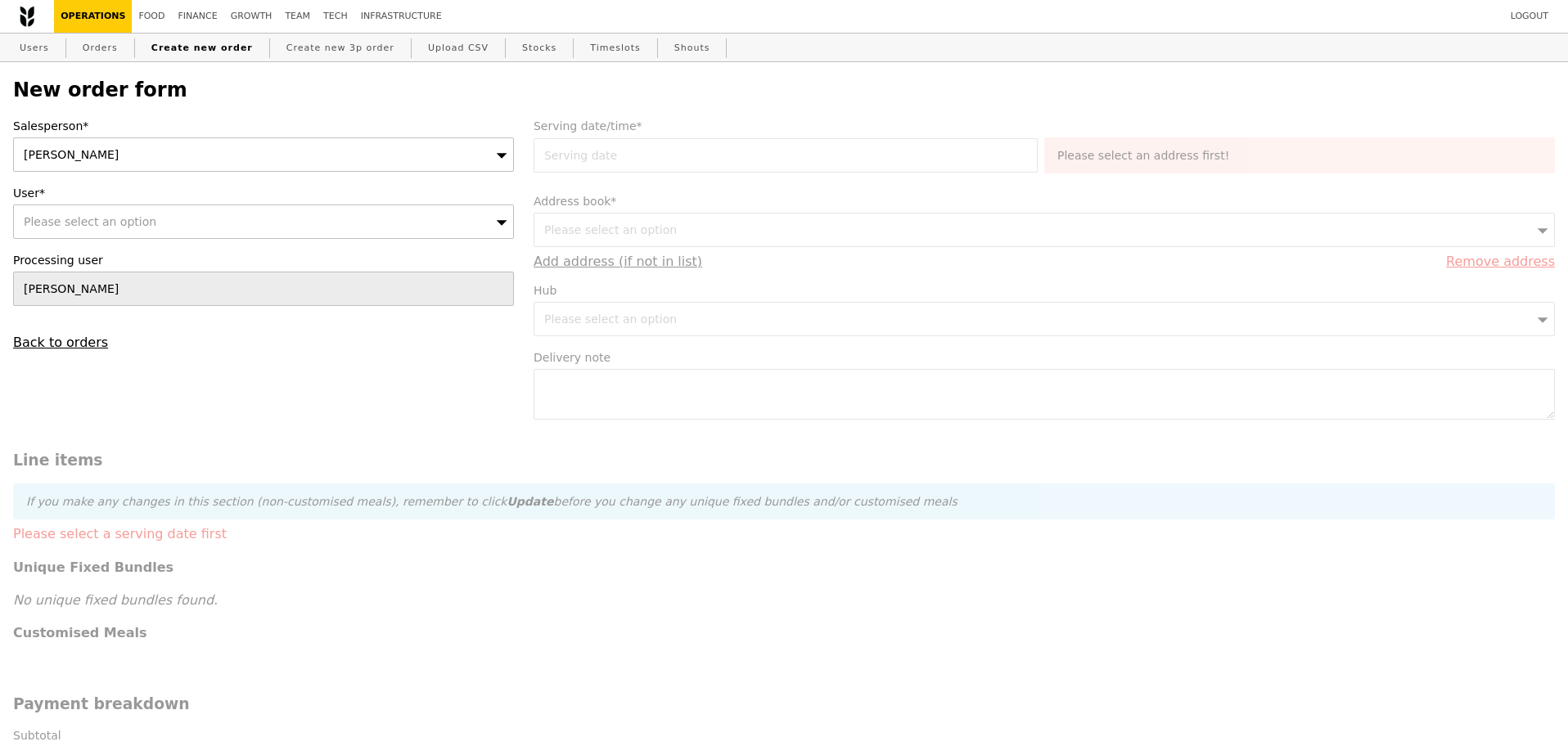
click at [268, 245] on div "Salesperson* Joyce User* Please select an option Processing user Joyce Back to …" at bounding box center [263, 234] width 521 height 232
click at [284, 221] on div "Please select an option" at bounding box center [263, 221] width 501 height 34
type input "alka@podiumsociety.comalka@podiumsociety.com"
type input "Confirm"
type input "alka@podiumsociety.com"
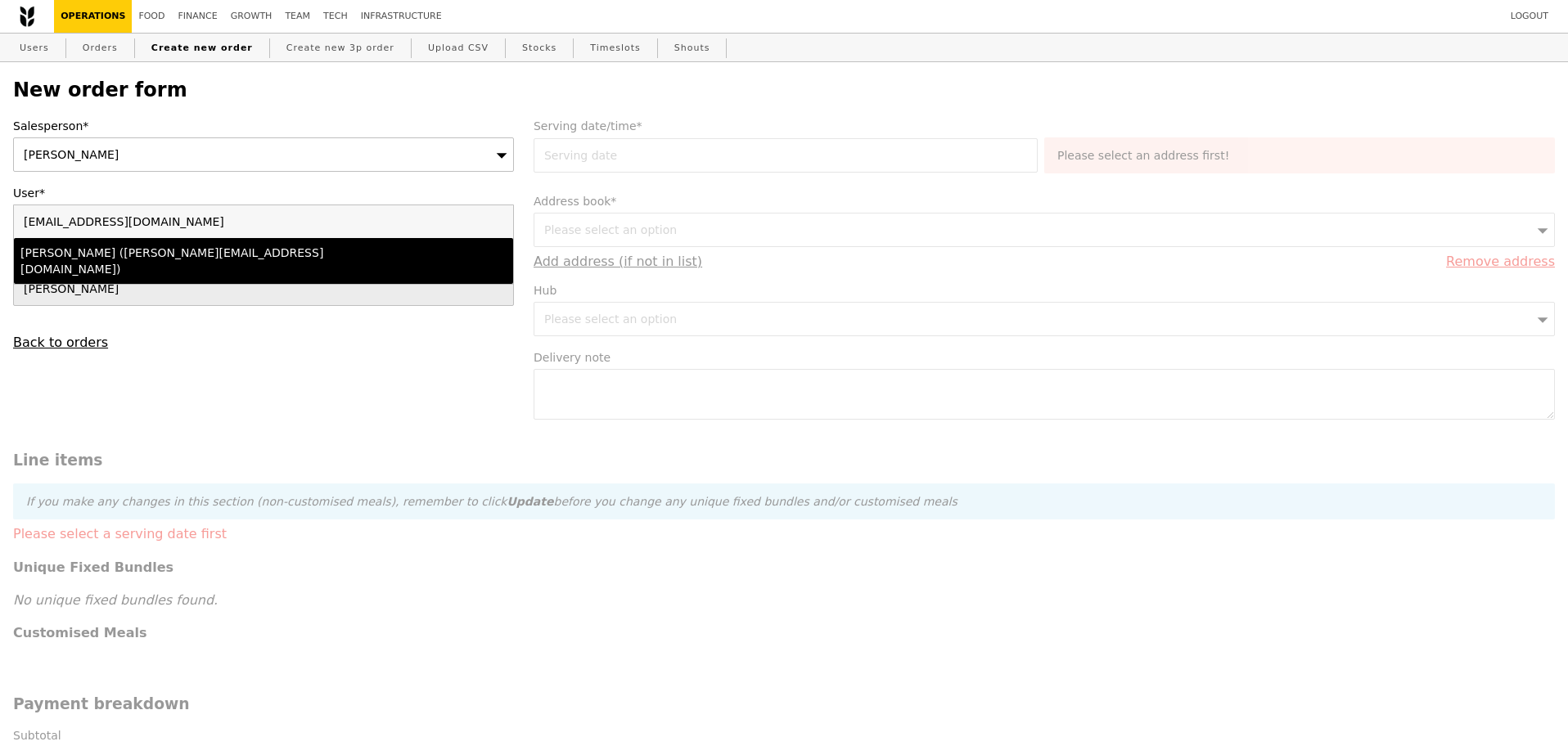
click at [203, 266] on li "Alka Gupta (alka@podiumsociety.com)" at bounding box center [263, 261] width 499 height 46
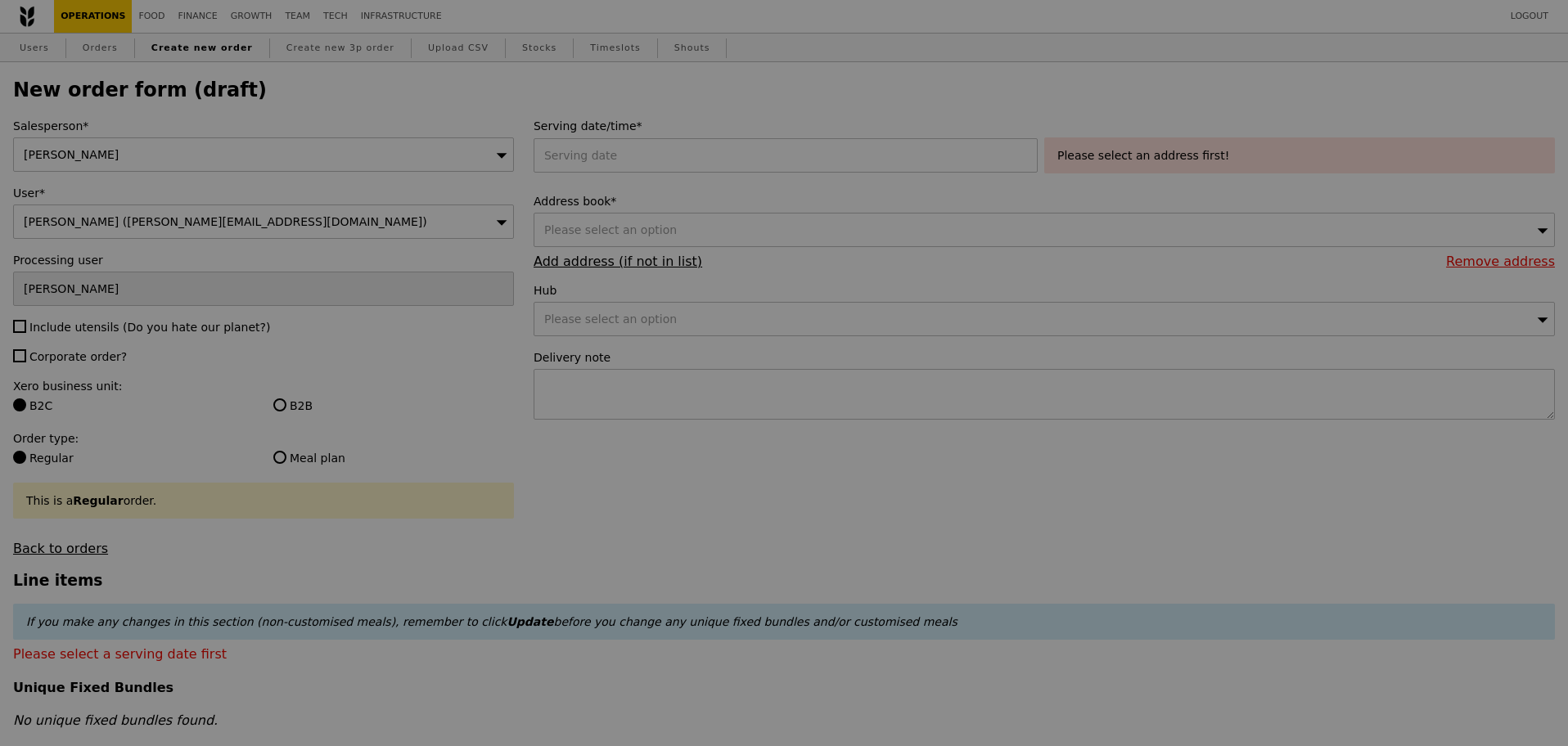
type input "Confirm"
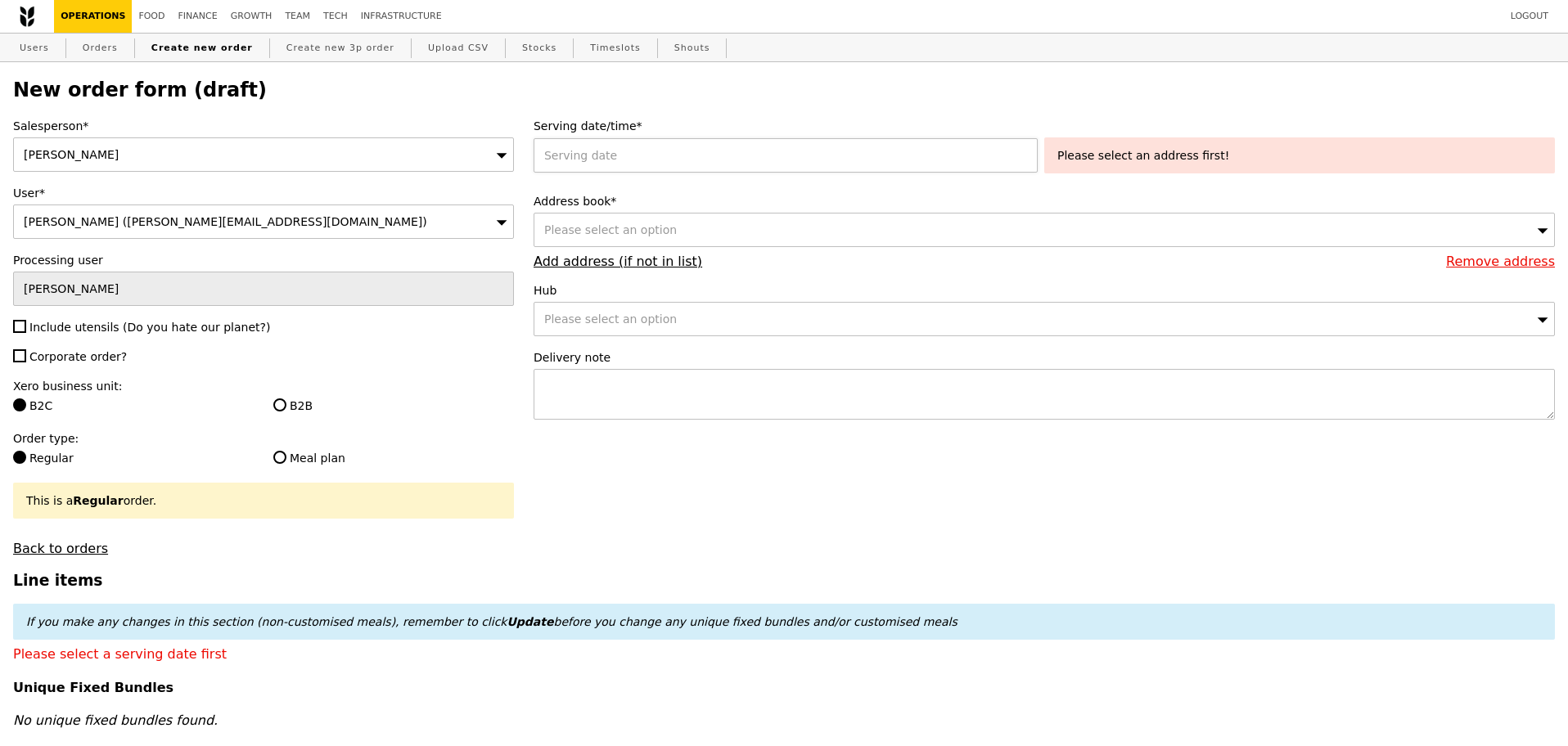
click at [660, 157] on div at bounding box center [788, 156] width 510 height 34
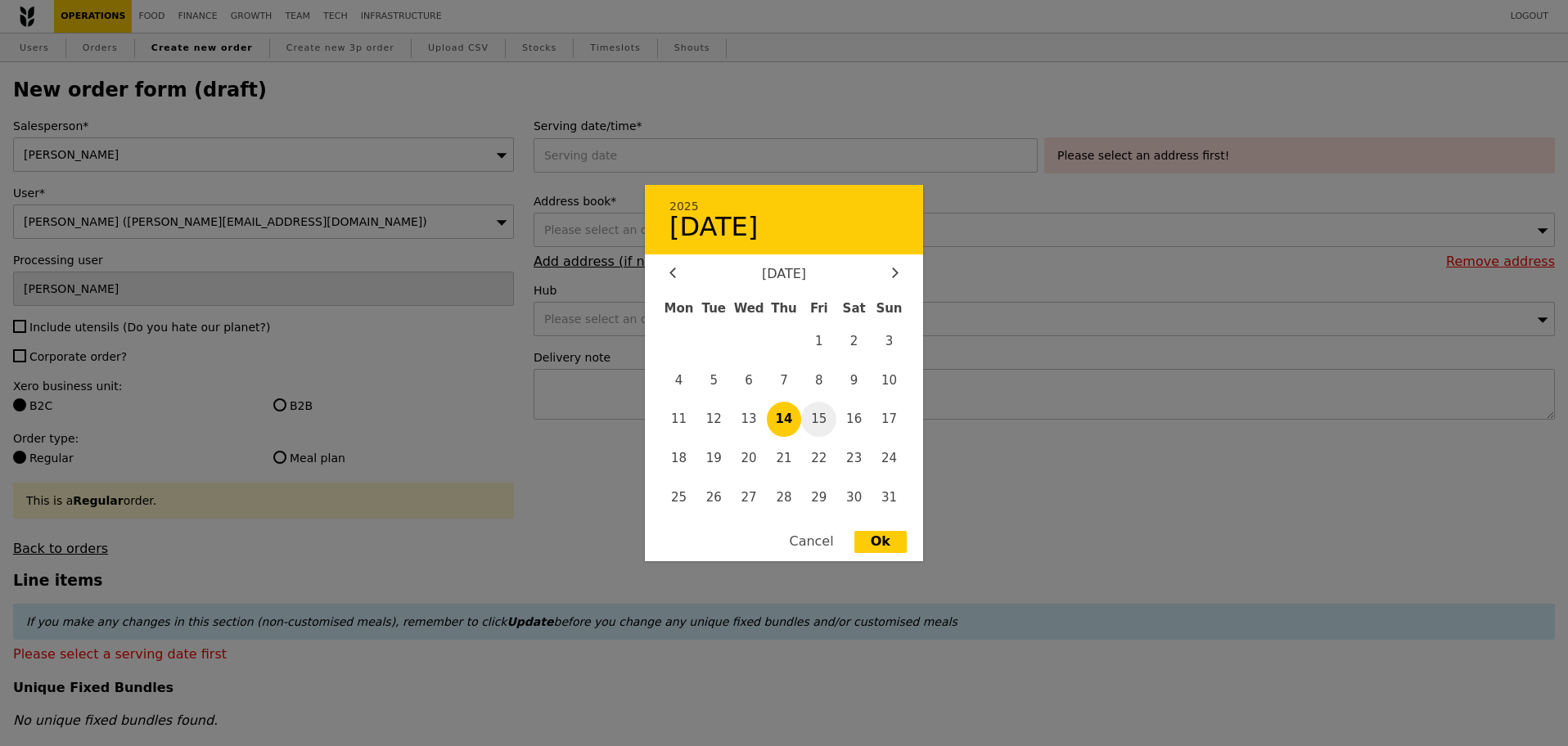
click at [824, 420] on span "15" at bounding box center [818, 419] width 35 height 35
type input "15 Aug 2025"
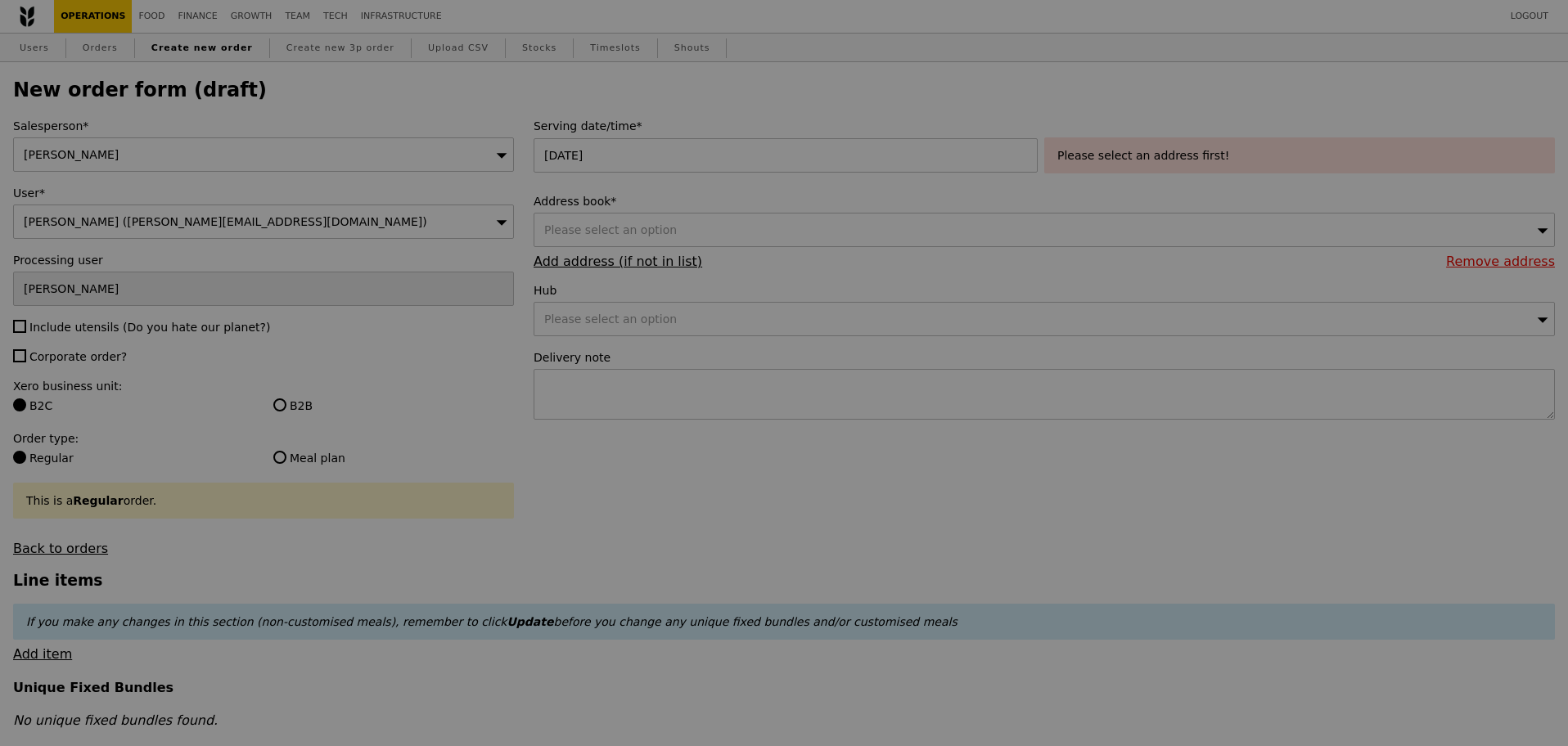
type input "Confirm"
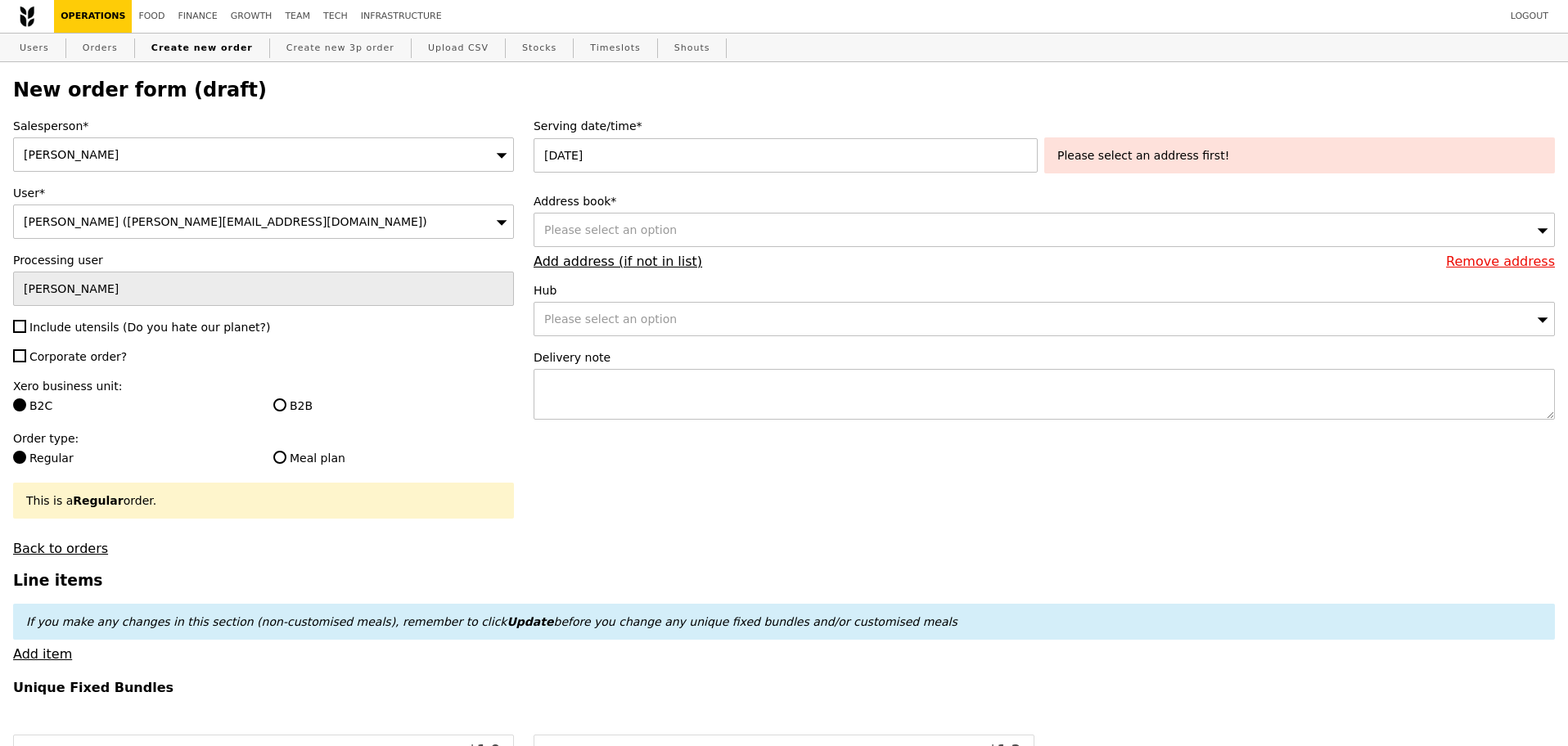
click at [769, 228] on div "Please select an option" at bounding box center [1044, 230] width 1021 height 34
type input "1"
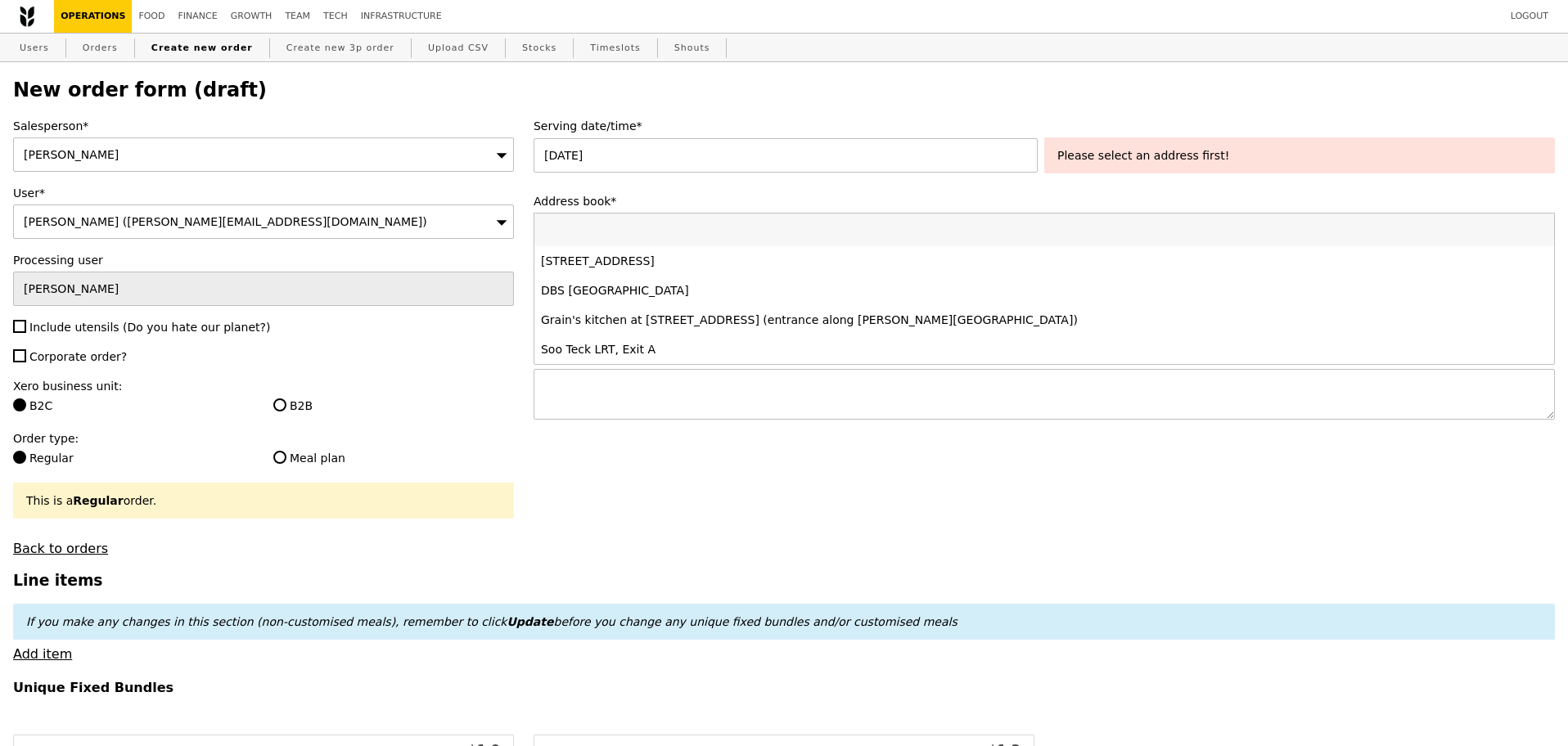
click at [769, 228] on input "Address book*" at bounding box center [1044, 230] width 1020 height 32
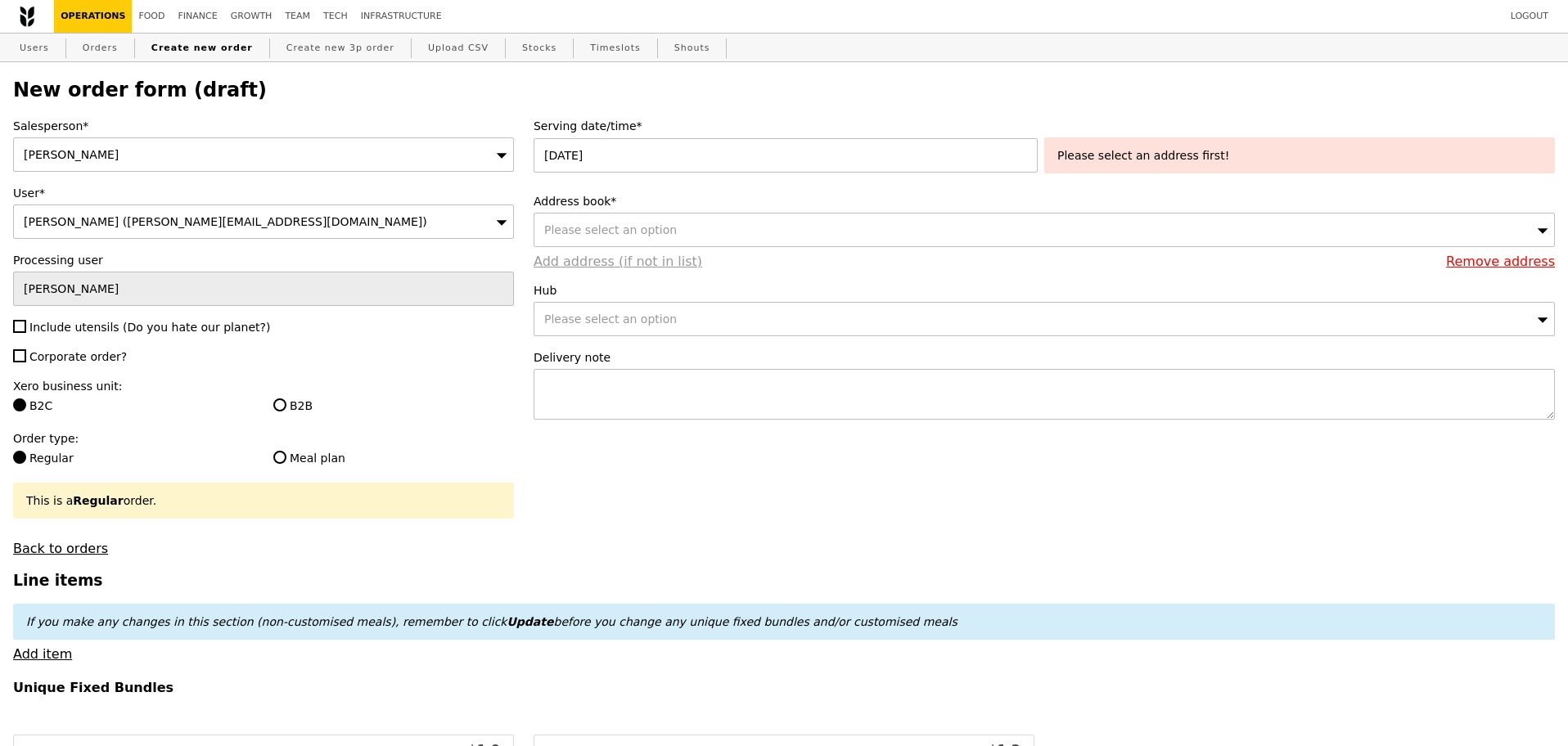
click at [667, 263] on link "Add address (if not in list)" at bounding box center [617, 261] width 168 height 15
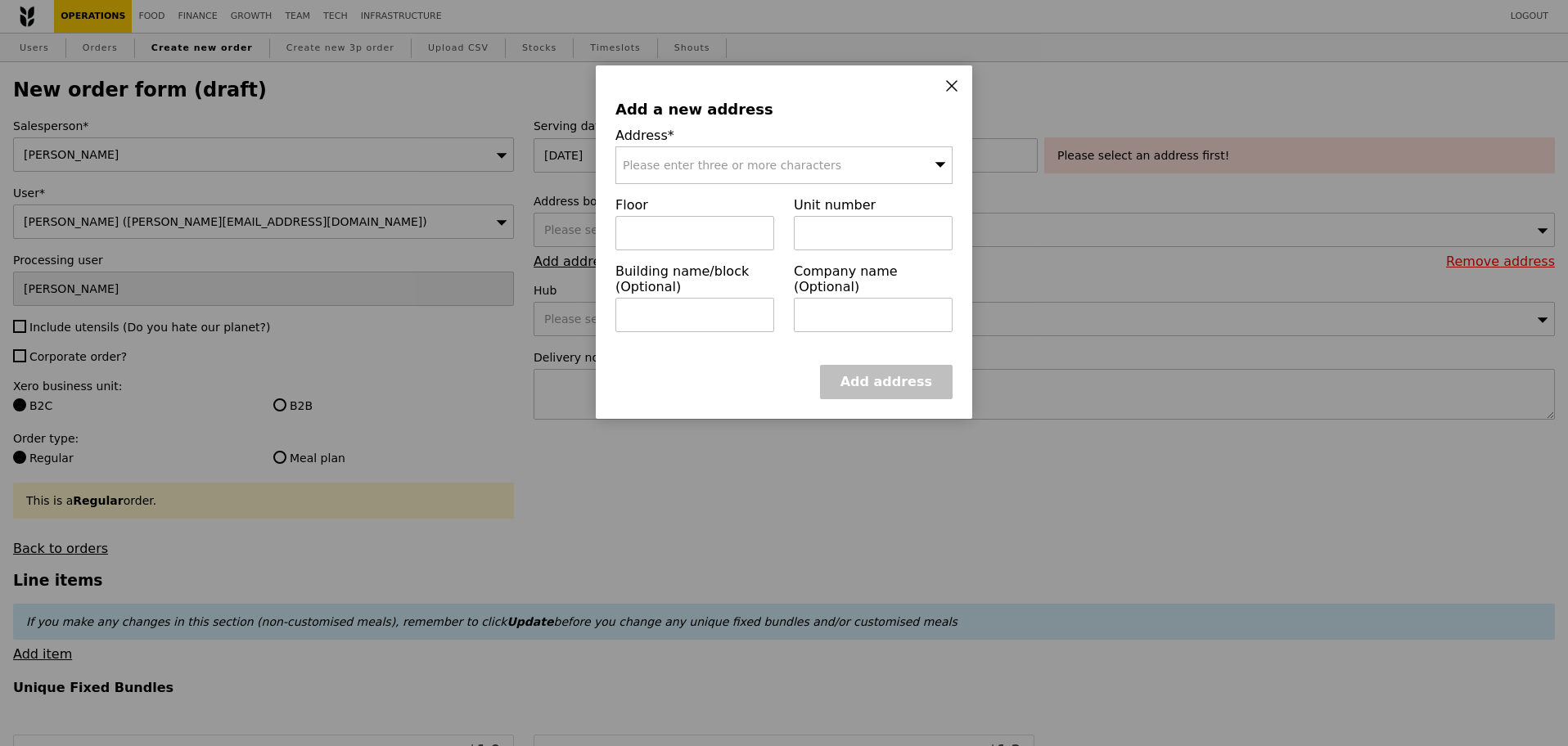
click at [714, 172] on span "Please enter three or more characters" at bounding box center [732, 165] width 219 height 13
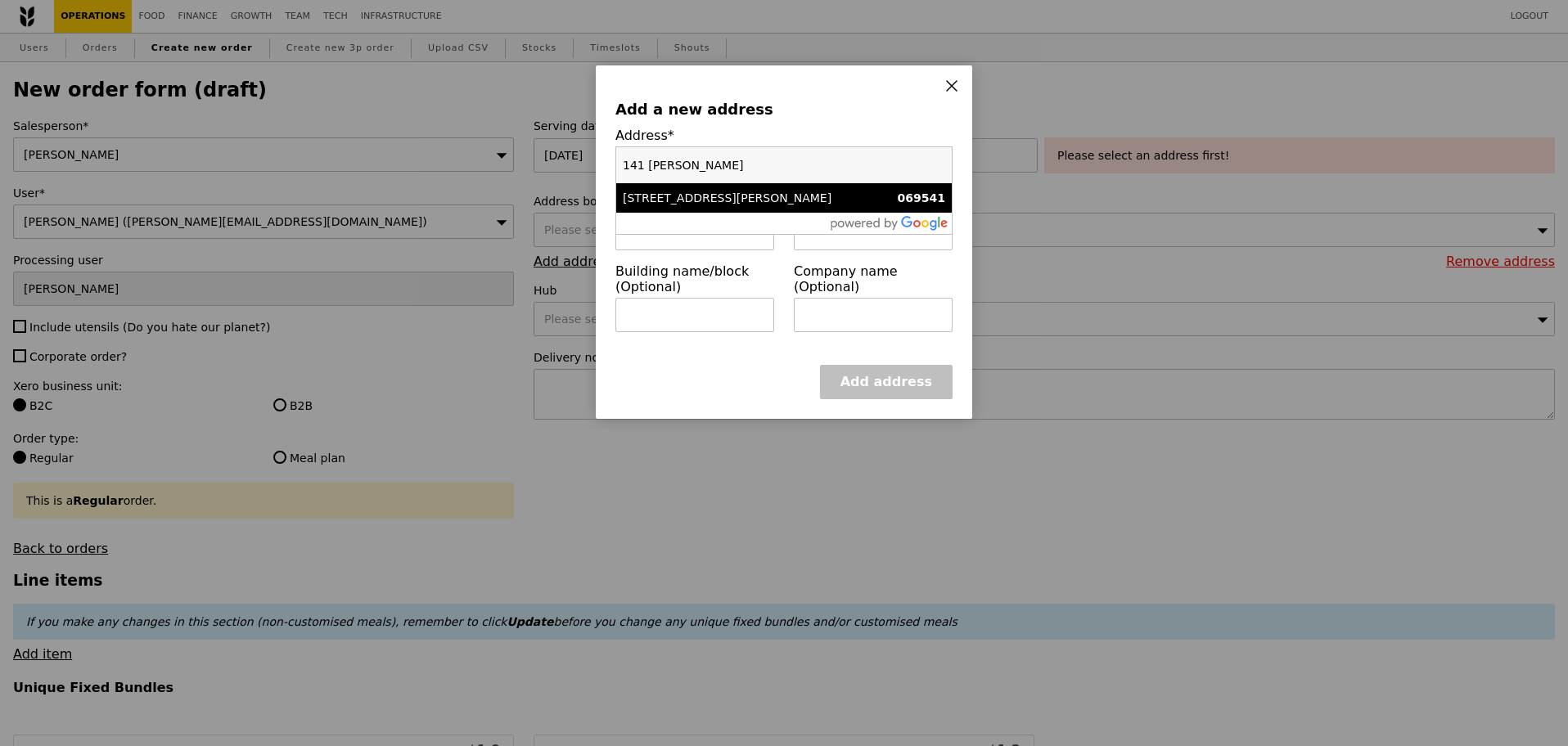
type input "141 Cecil"
click at [716, 200] on div "141 Cecil Street" at bounding box center [743, 197] width 242 height 16
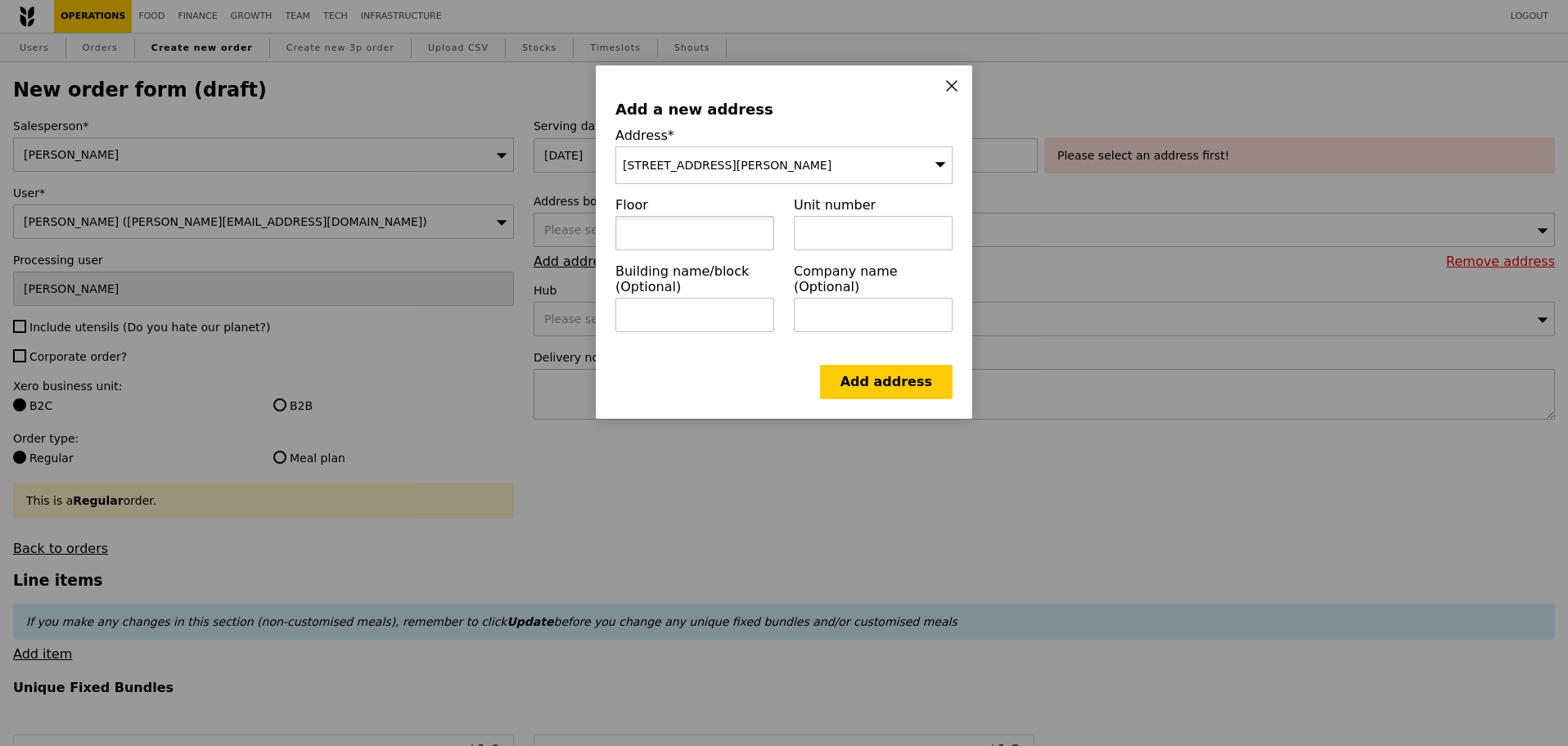
click at [715, 243] on input "text" at bounding box center [695, 233] width 159 height 34
type input "02"
click at [710, 314] on input "text" at bounding box center [695, 314] width 159 height 34
type input "Just A Space"
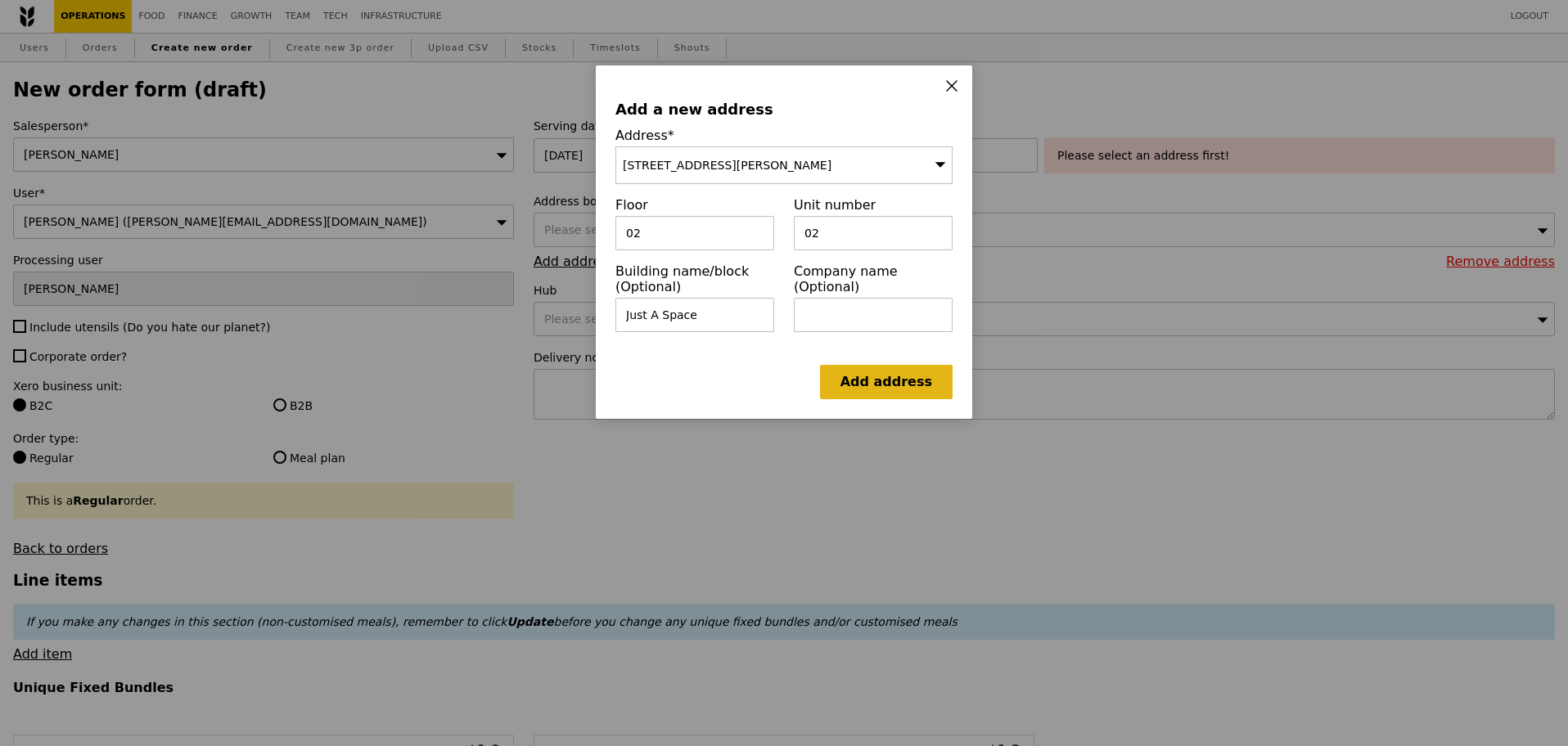
click at [867, 375] on link "Add address" at bounding box center [886, 382] width 133 height 34
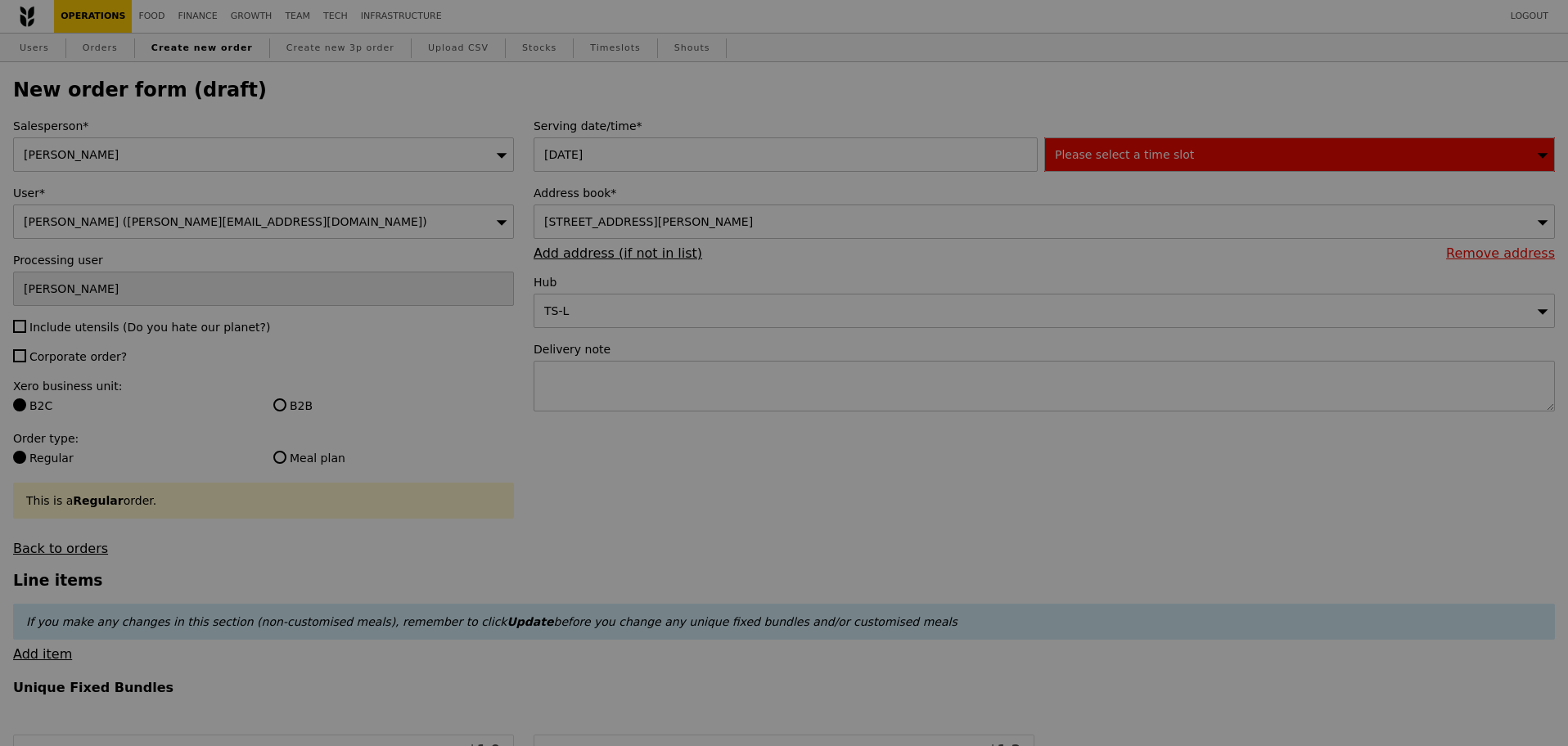
type input "Confirm"
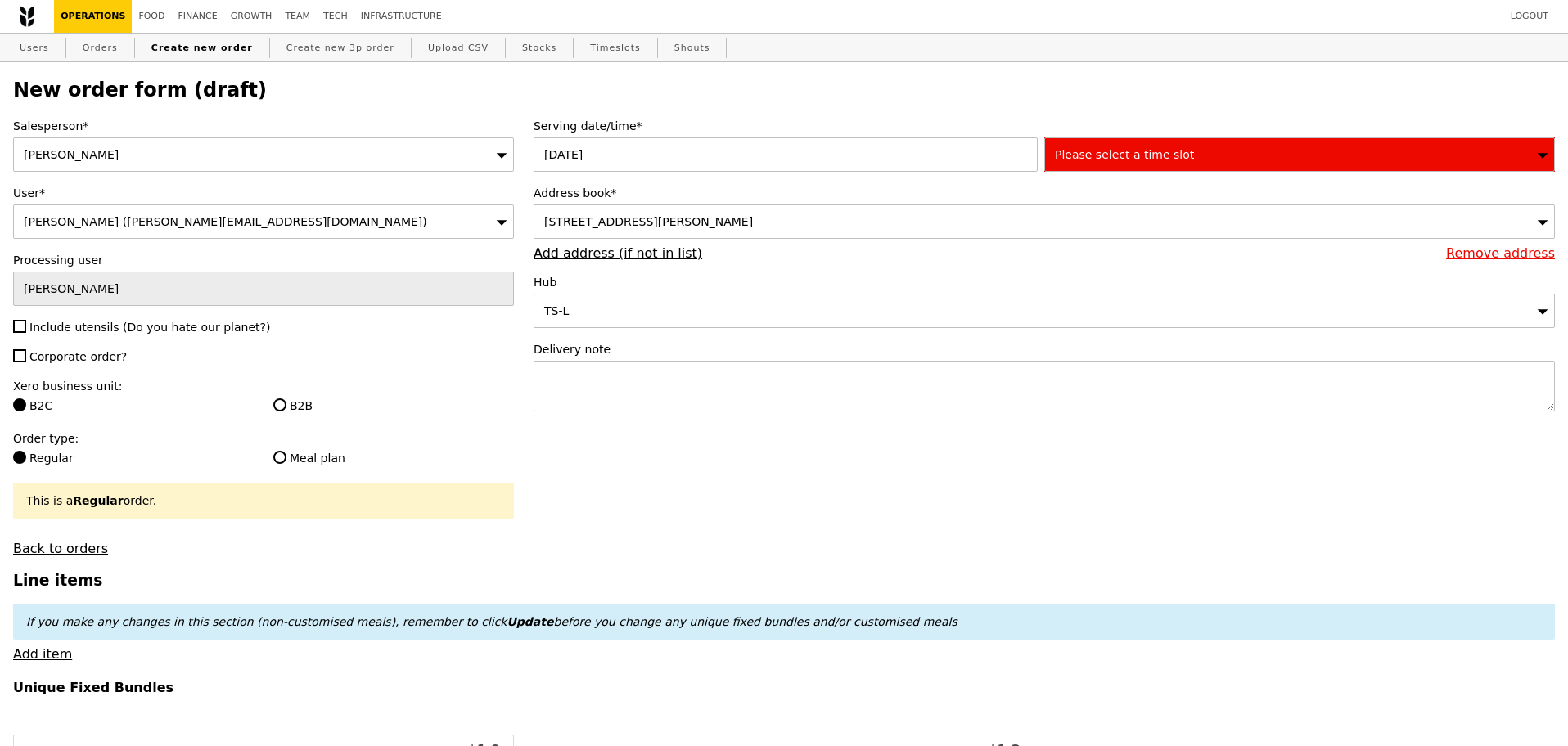
click at [1118, 158] on span "Please select a time slot" at bounding box center [1124, 154] width 139 height 13
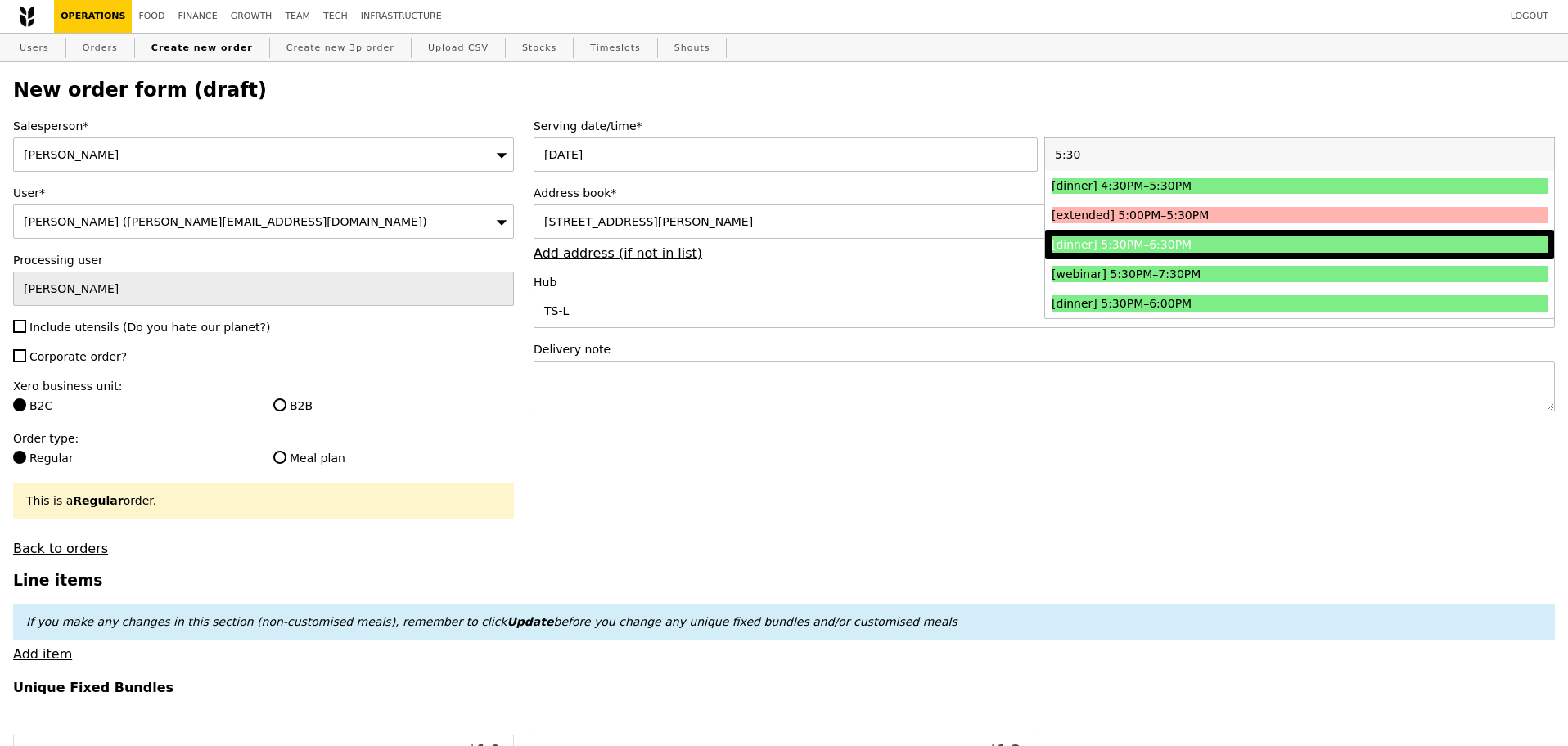
type input "5:30"
click at [1185, 246] on div "[dinner] 5:30PM–6:30PM" at bounding box center [1237, 244] width 372 height 16
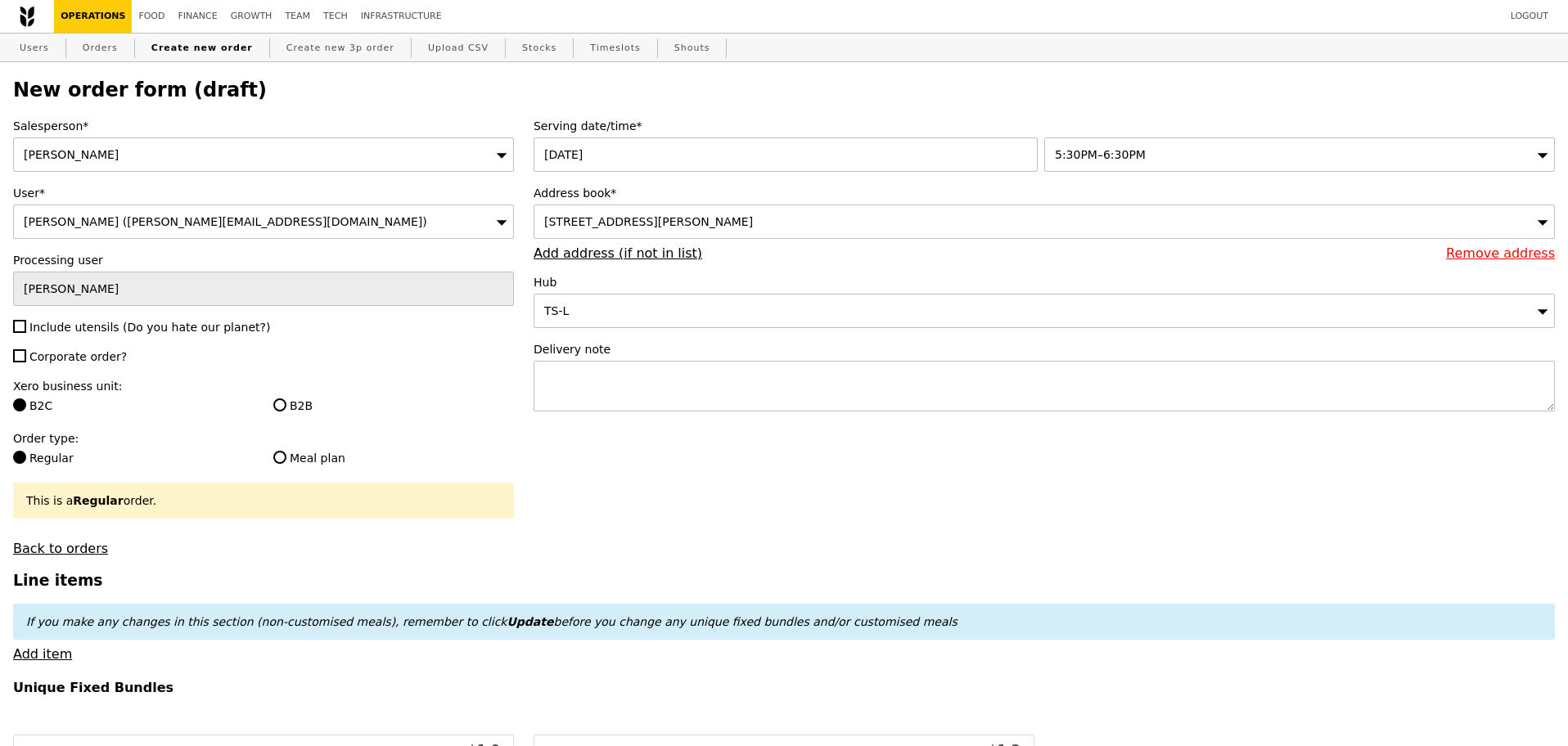
type input "Confirm"
click at [703, 365] on textarea at bounding box center [1044, 385] width 1021 height 50
paste textarea "Alka - 8565 2596"
type textarea "Call Alka - 8565 2596"
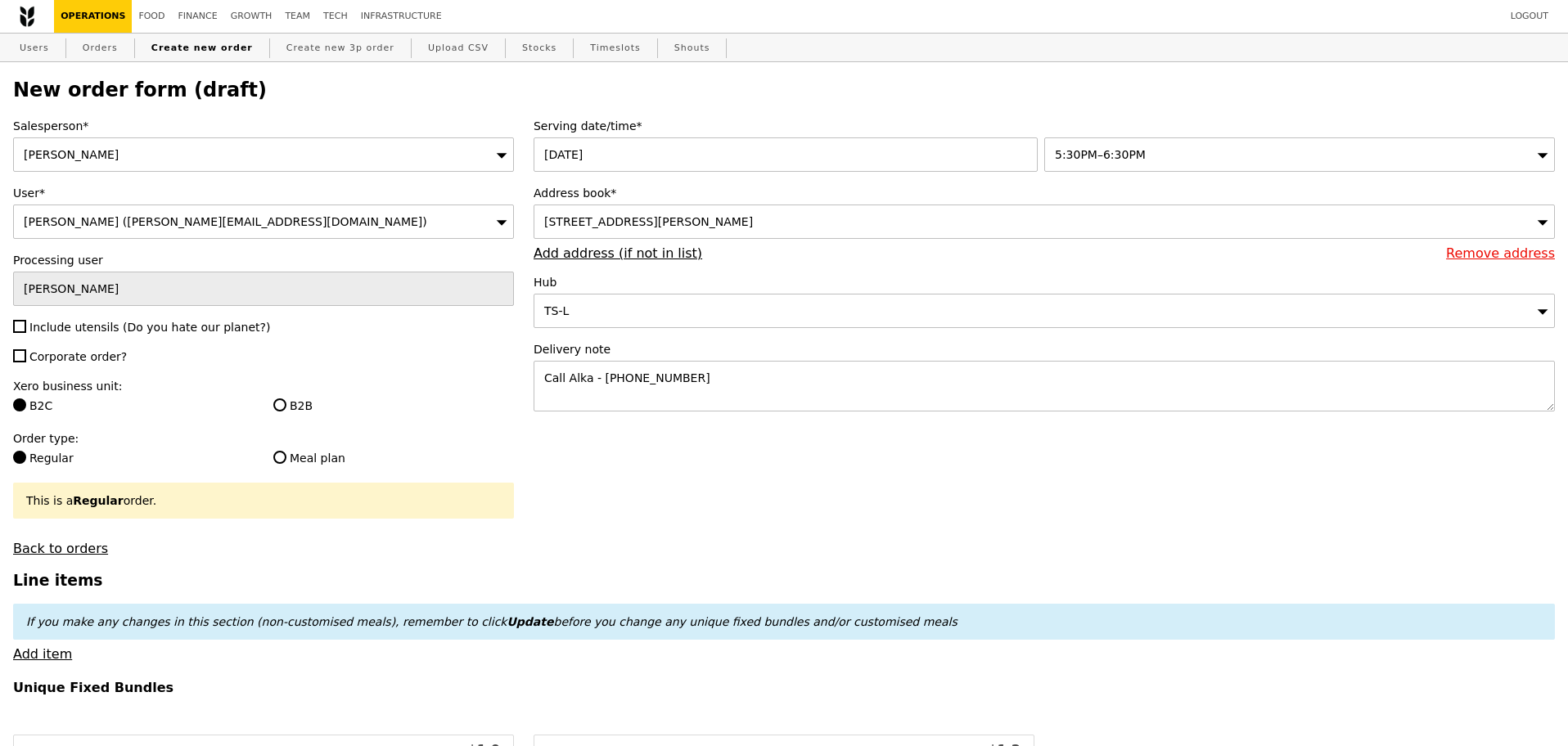
type input "Confirm"
click at [130, 333] on span "Include utensils (Do you hate our planet?)" at bounding box center [149, 326] width 240 height 13
click at [27, 333] on input "Include utensils (Do you hate our planet?)" at bounding box center [19, 326] width 13 height 13
checkbox input "true"
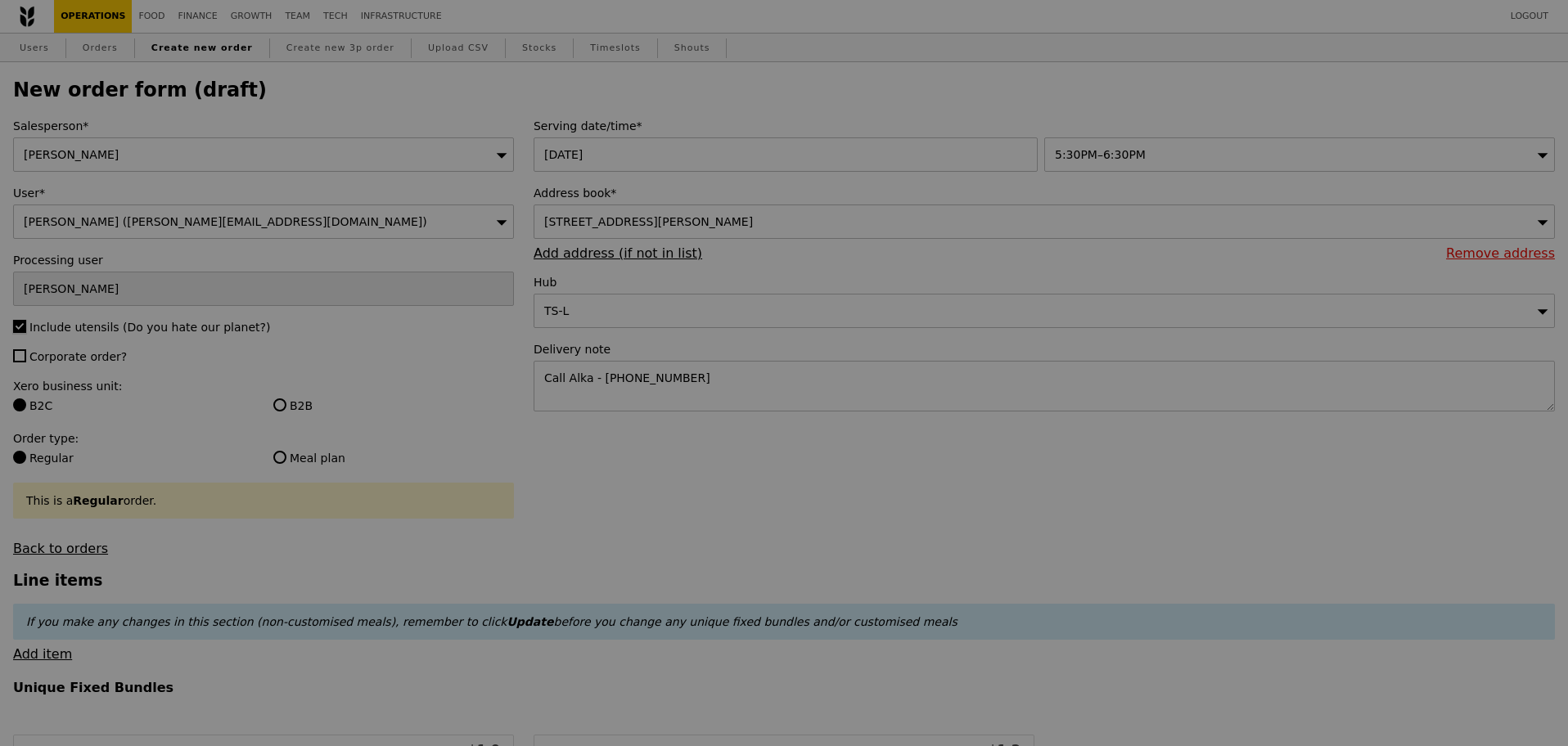
type input "Confirm"
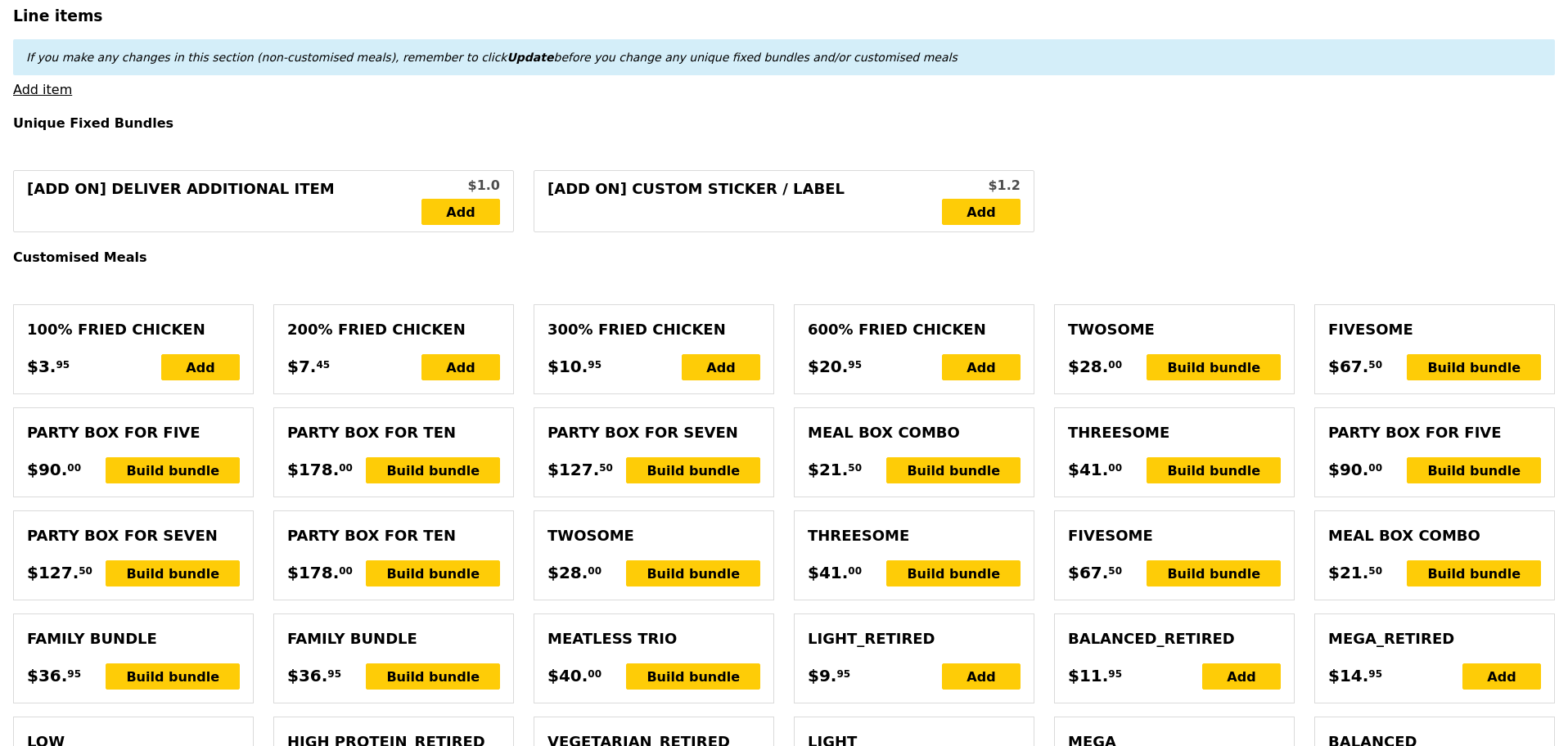
scroll to position [409, 0]
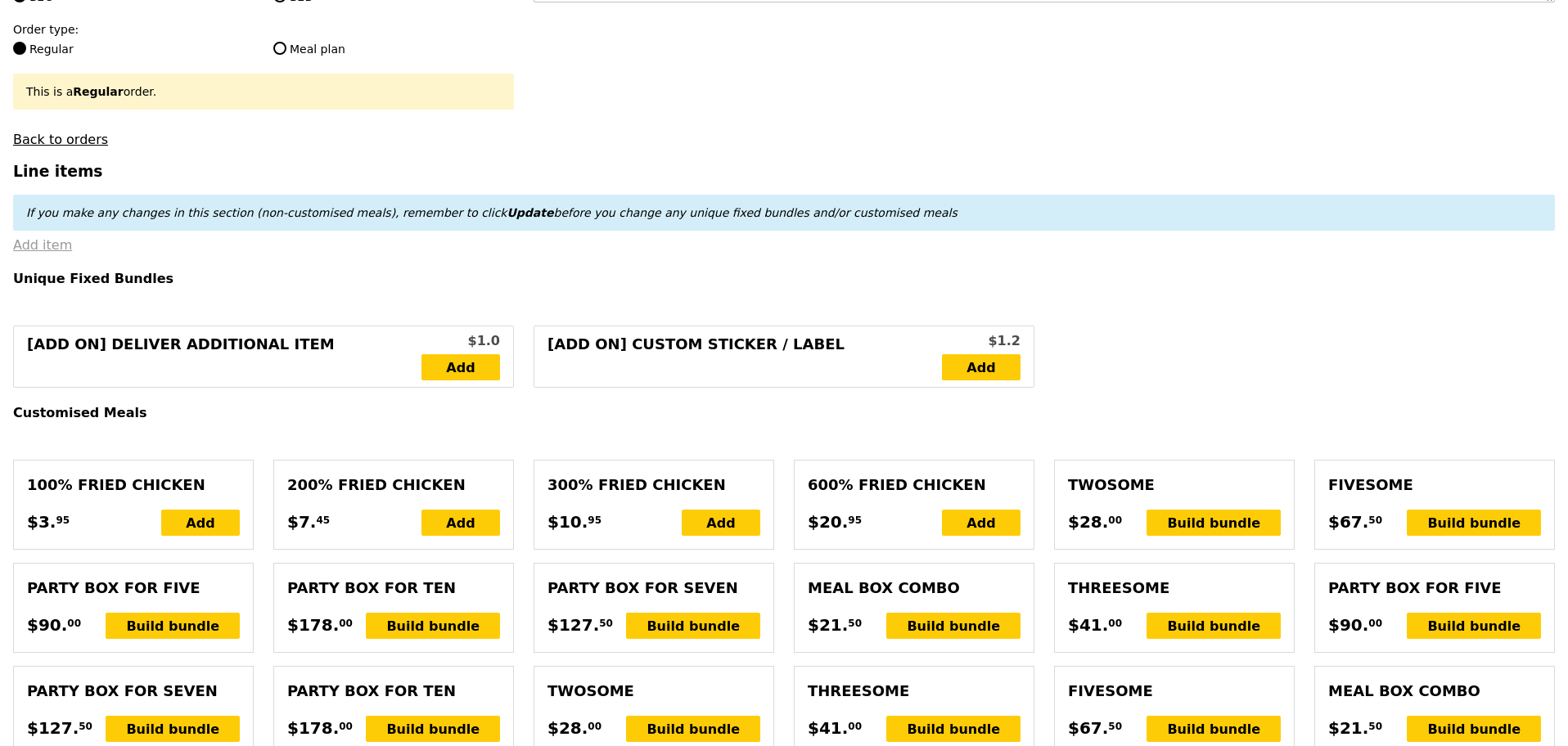
click at [21, 253] on link "Add item" at bounding box center [42, 245] width 59 height 15
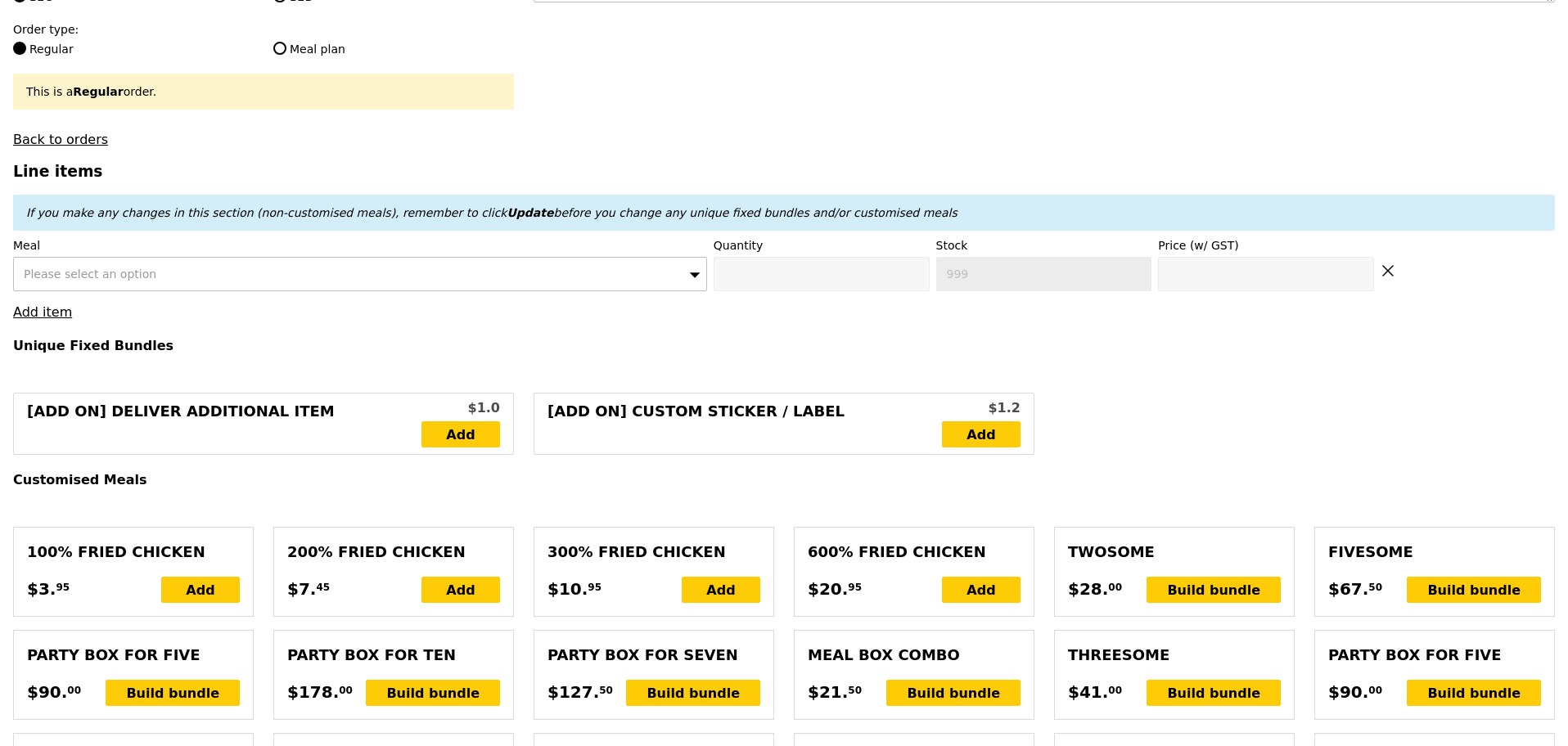
click at [174, 285] on div "Please select an option" at bounding box center [360, 274] width 694 height 34
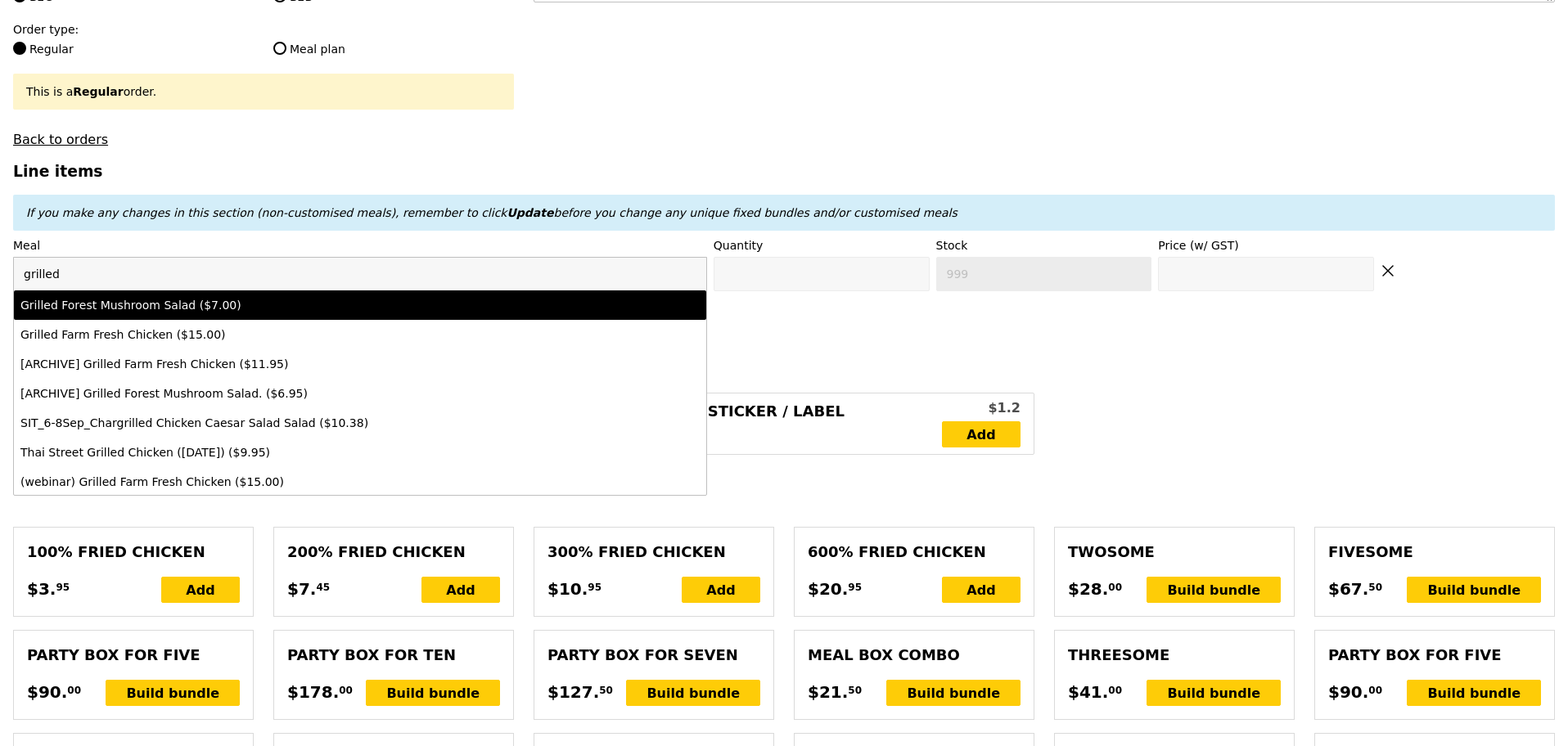
type input "grilled"
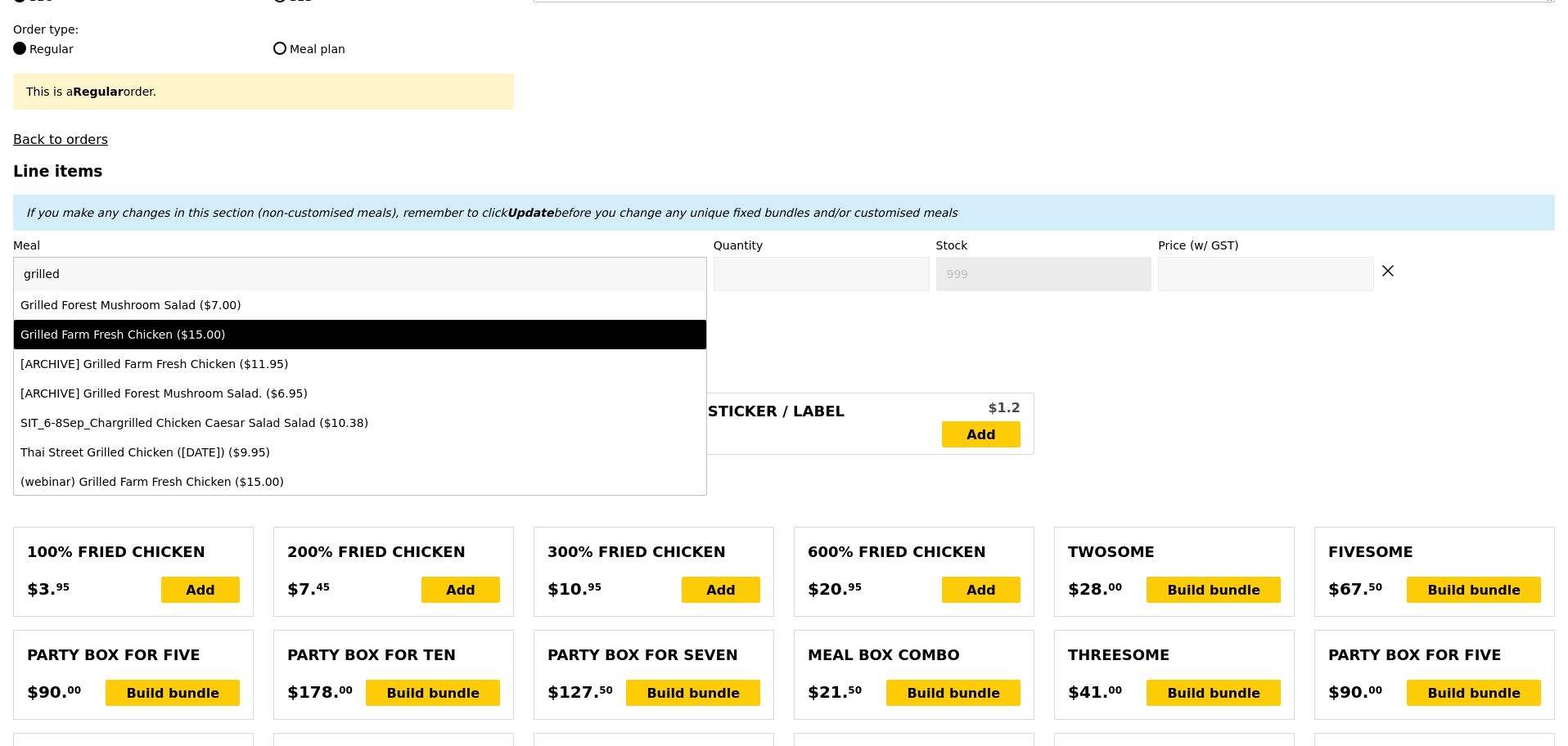
click at [196, 343] on div "Grilled Farm Fresh Chicken ($15.00)" at bounding box center [274, 334] width 509 height 16
type input "Confirm anyway"
type input "0"
type input "48"
type input "15.0"
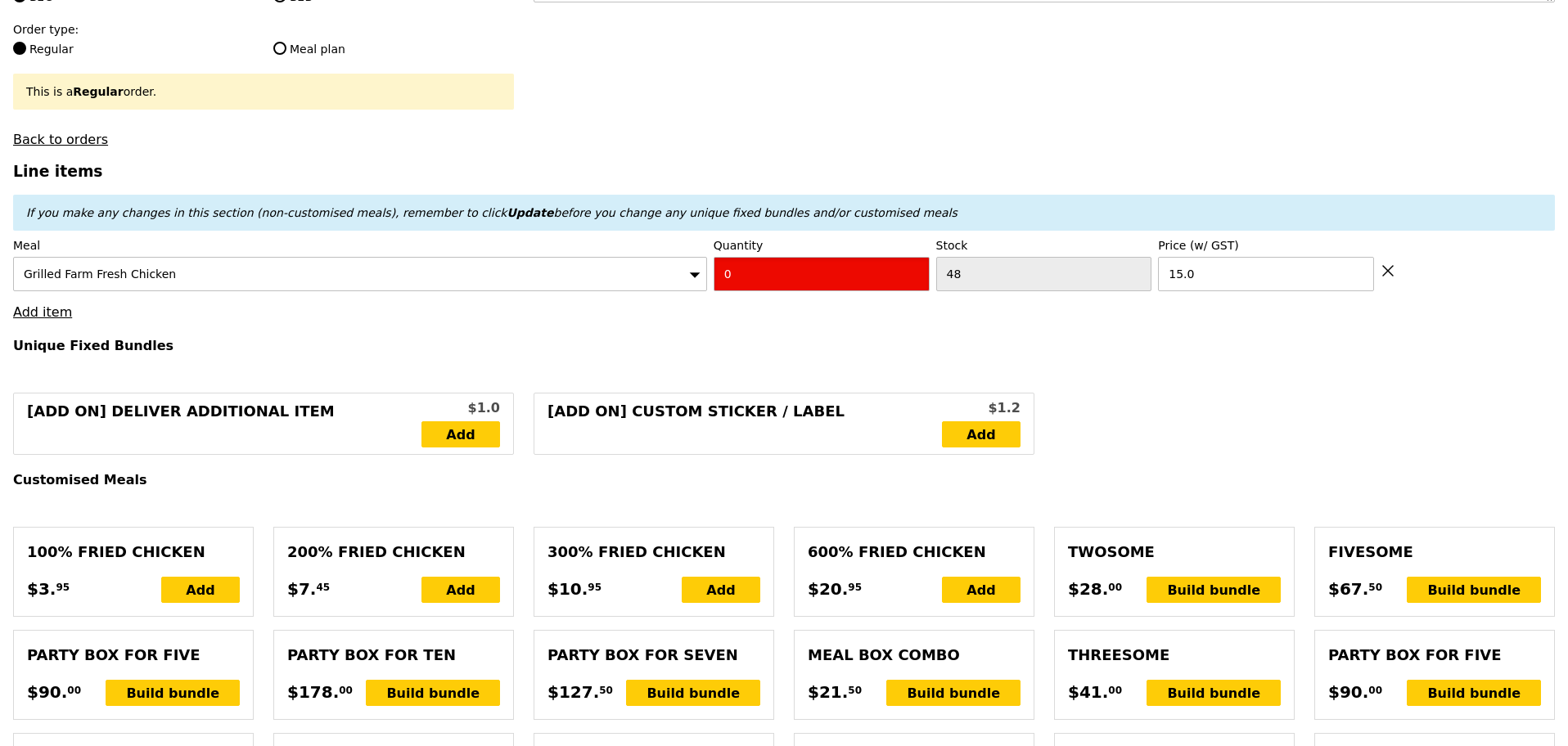
drag, startPoint x: 753, startPoint y: 295, endPoint x: 707, endPoint y: 302, distance: 46.5
type input "Confirm"
type input "2"
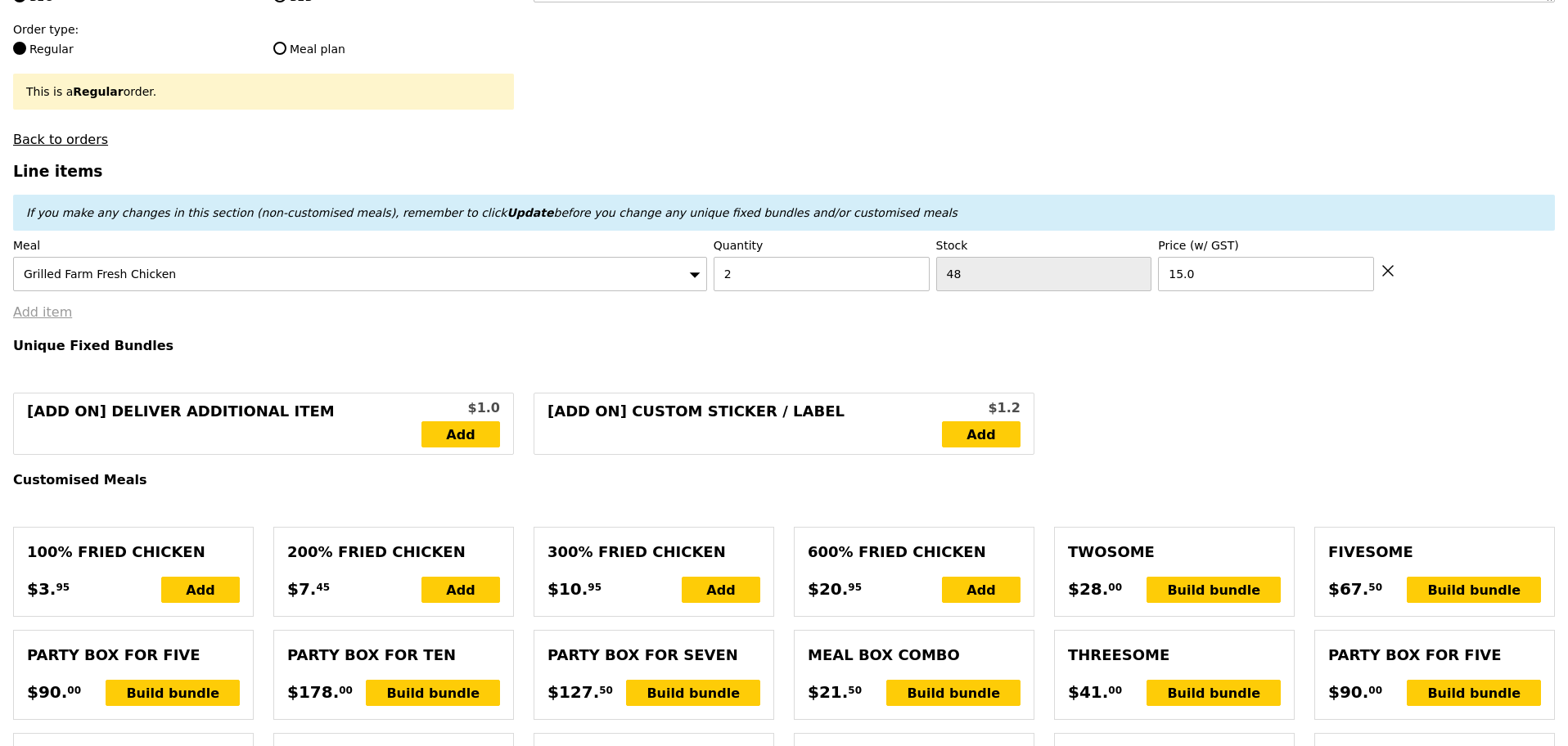
click at [46, 320] on link "Add item" at bounding box center [42, 312] width 59 height 15
type input "Loading..."
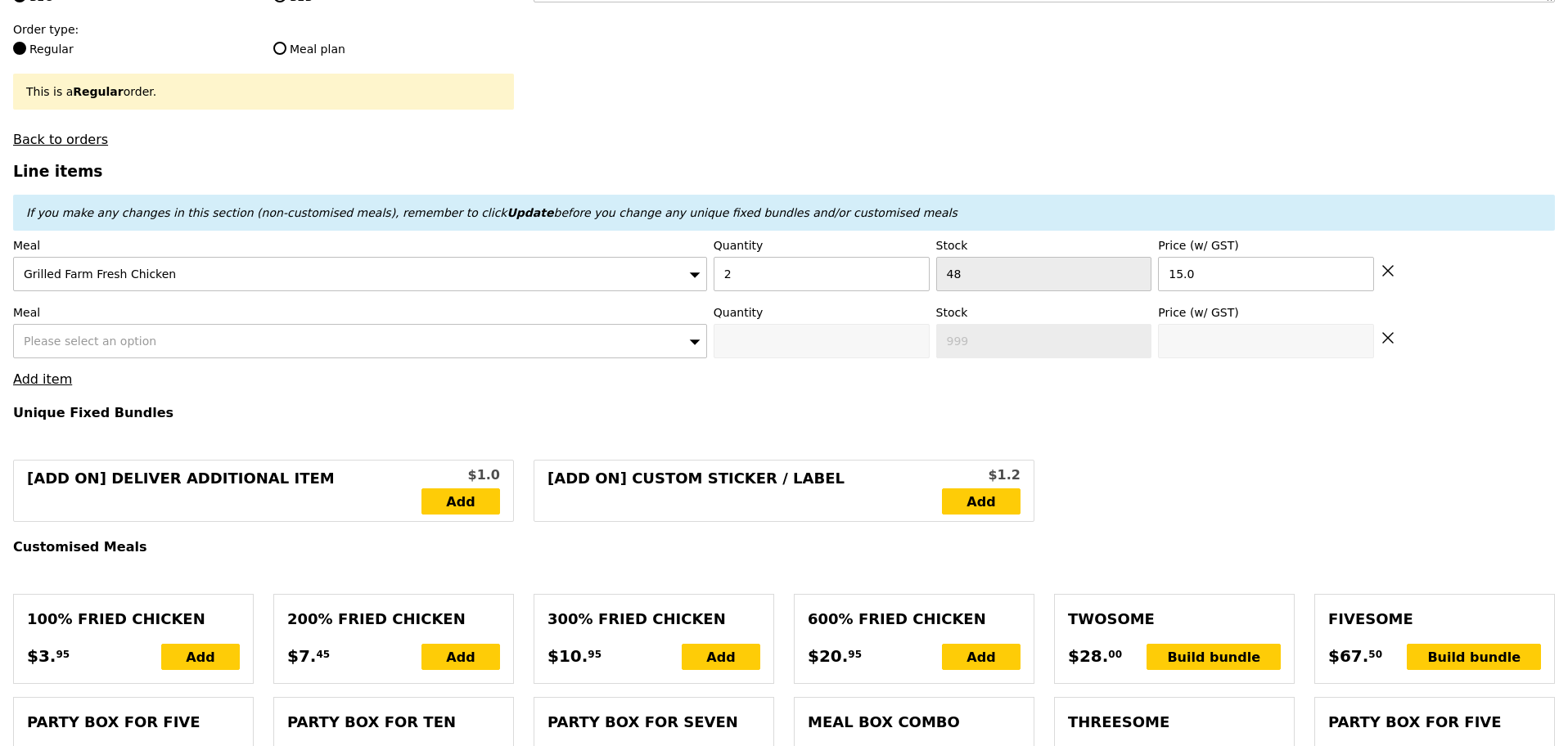
type input "30.00"
type input "1.79"
type input "1.95"
type input "9.95"
type input "10.85"
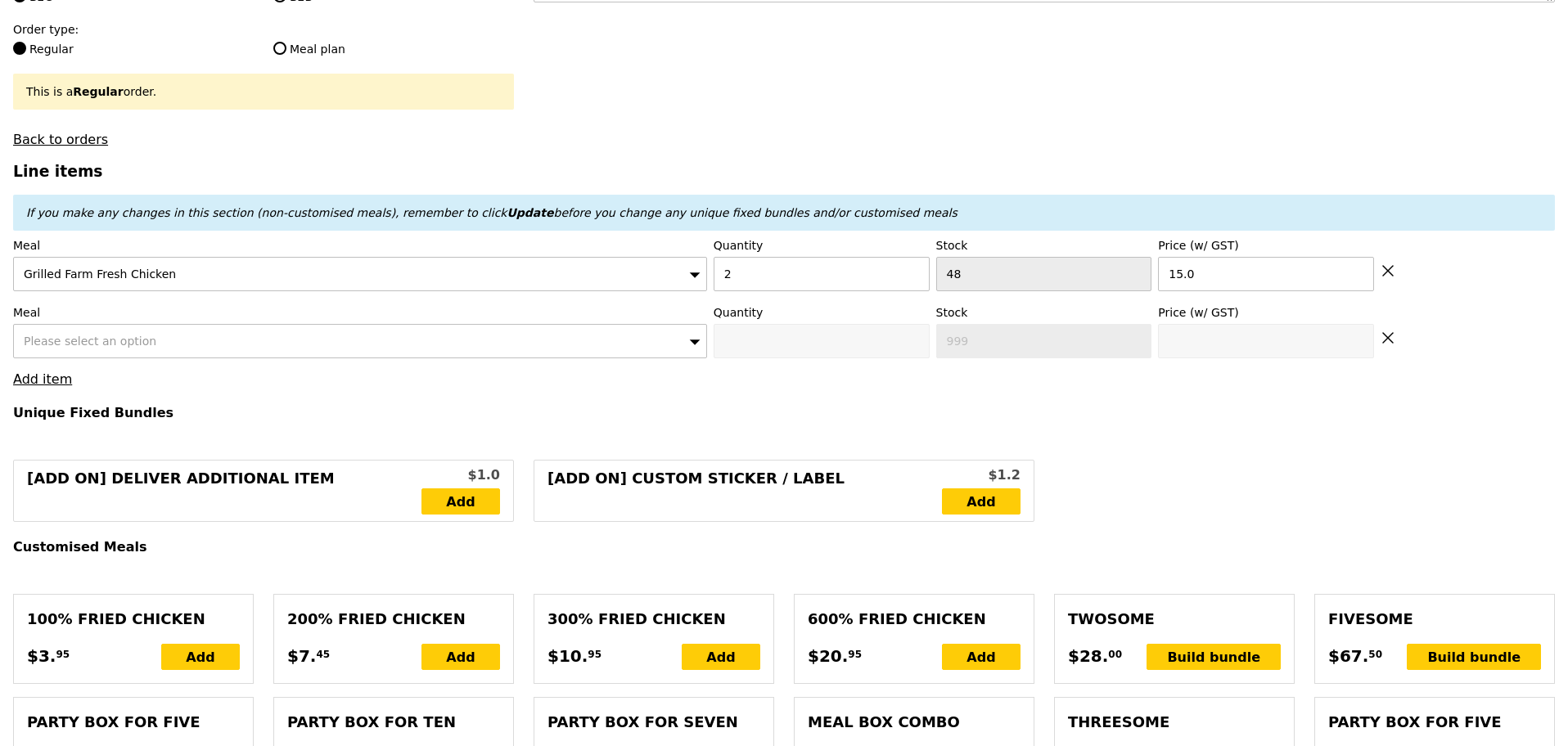
type input "42.80"
click at [42, 348] on span "Please select an option" at bounding box center [90, 340] width 133 height 13
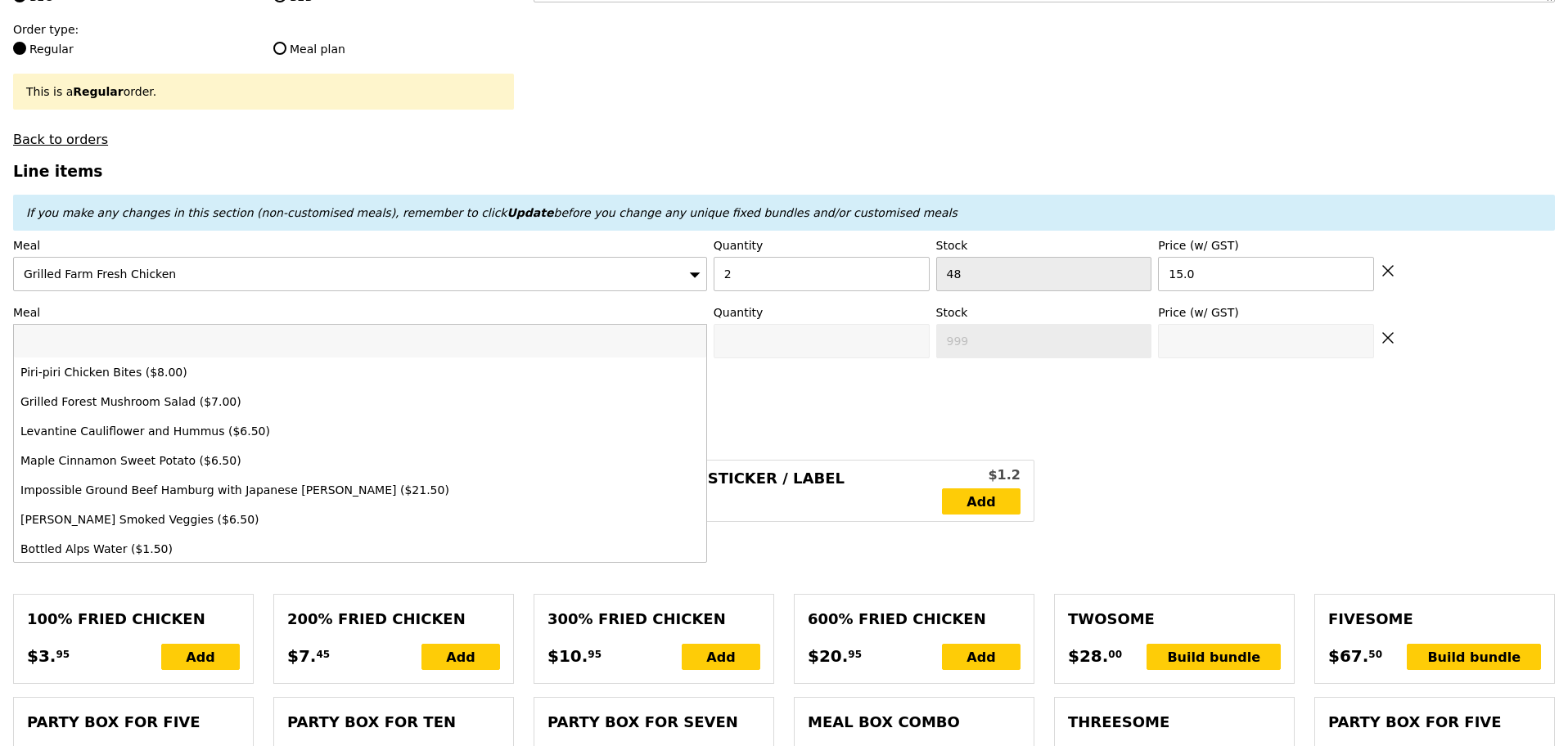
type input "Confirm"
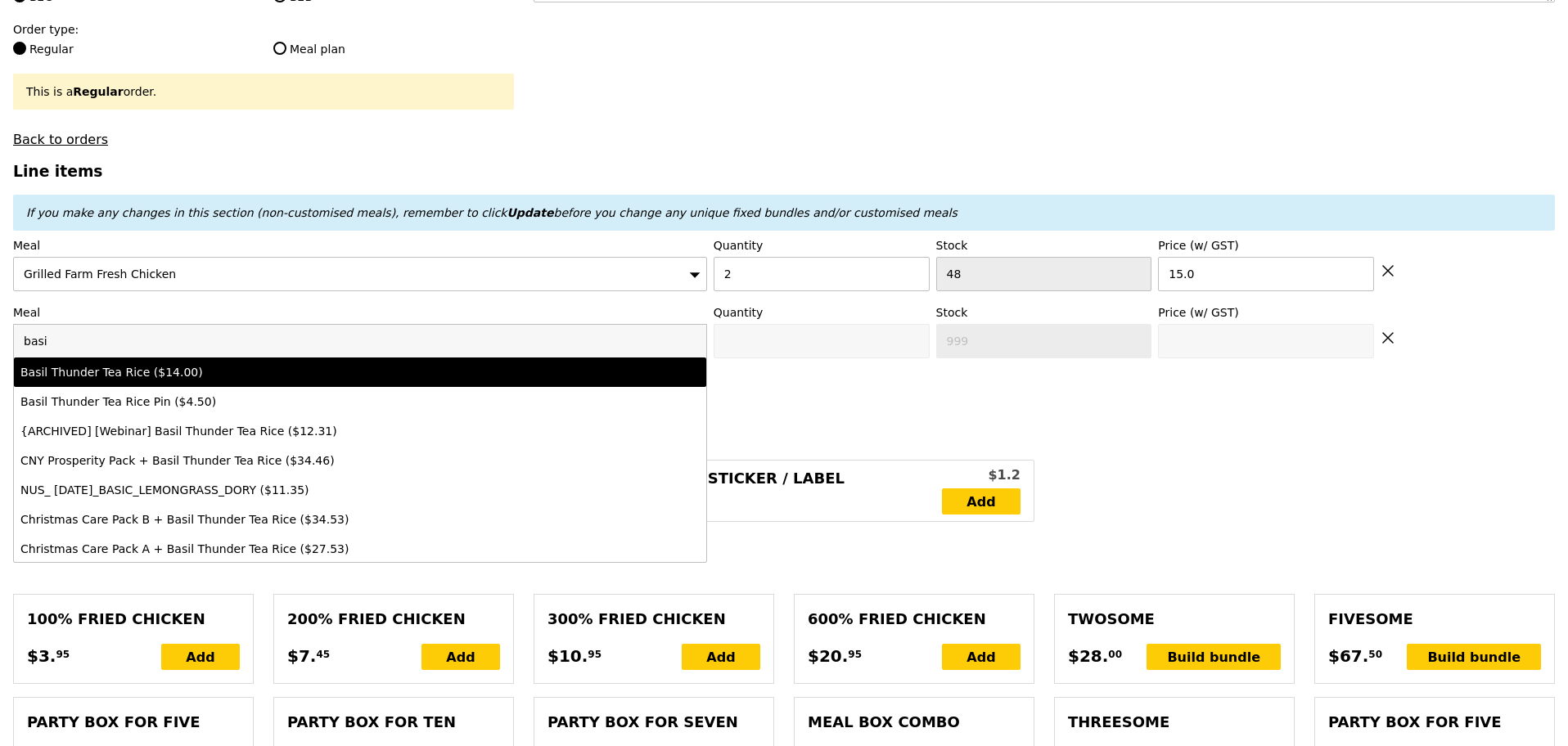
type input "basi"
click at [226, 380] on div "Basil Thunder Tea Rice ($14.00)" at bounding box center [274, 372] width 509 height 16
type input "Confirm anyway"
type input "0"
type input "76"
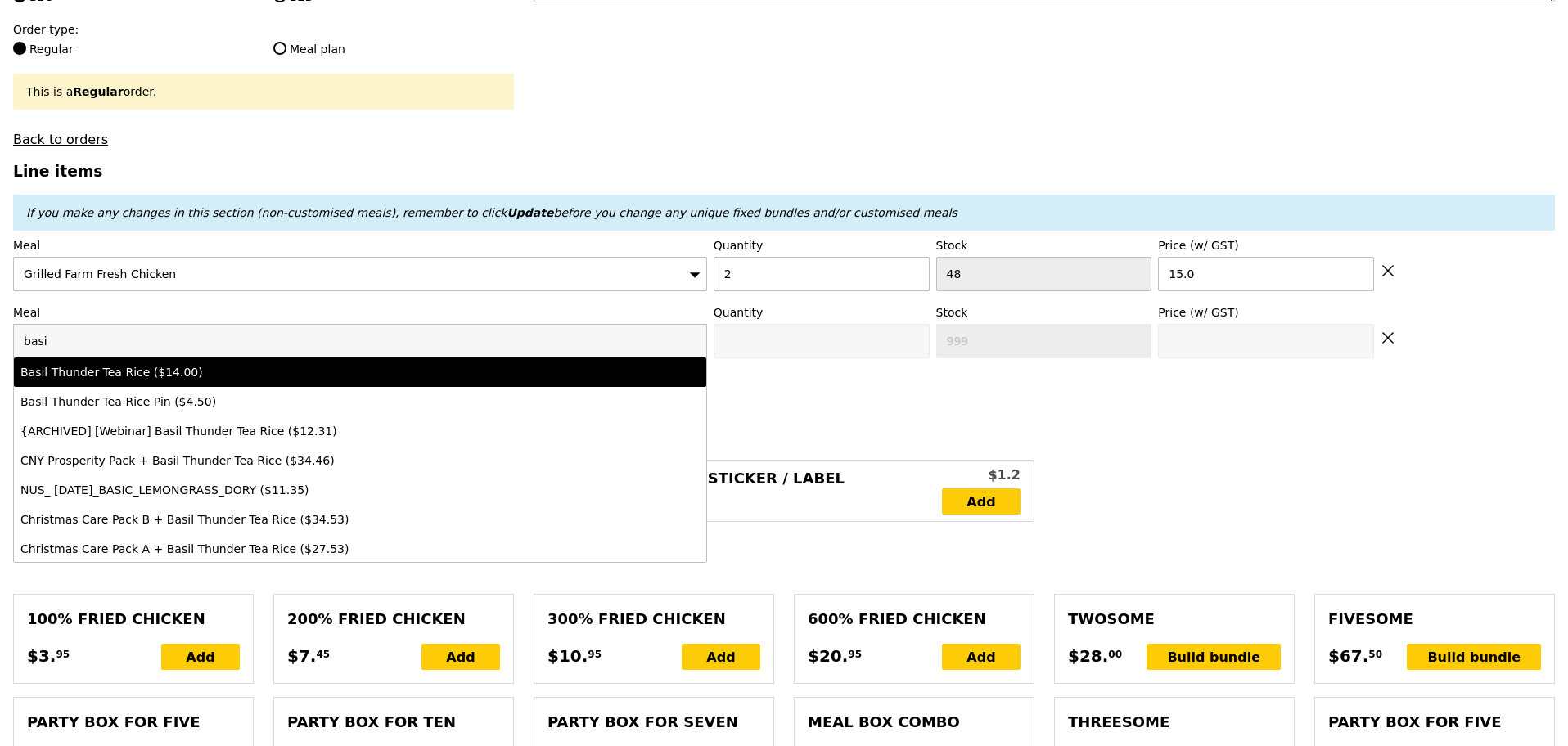
type input "14.0"
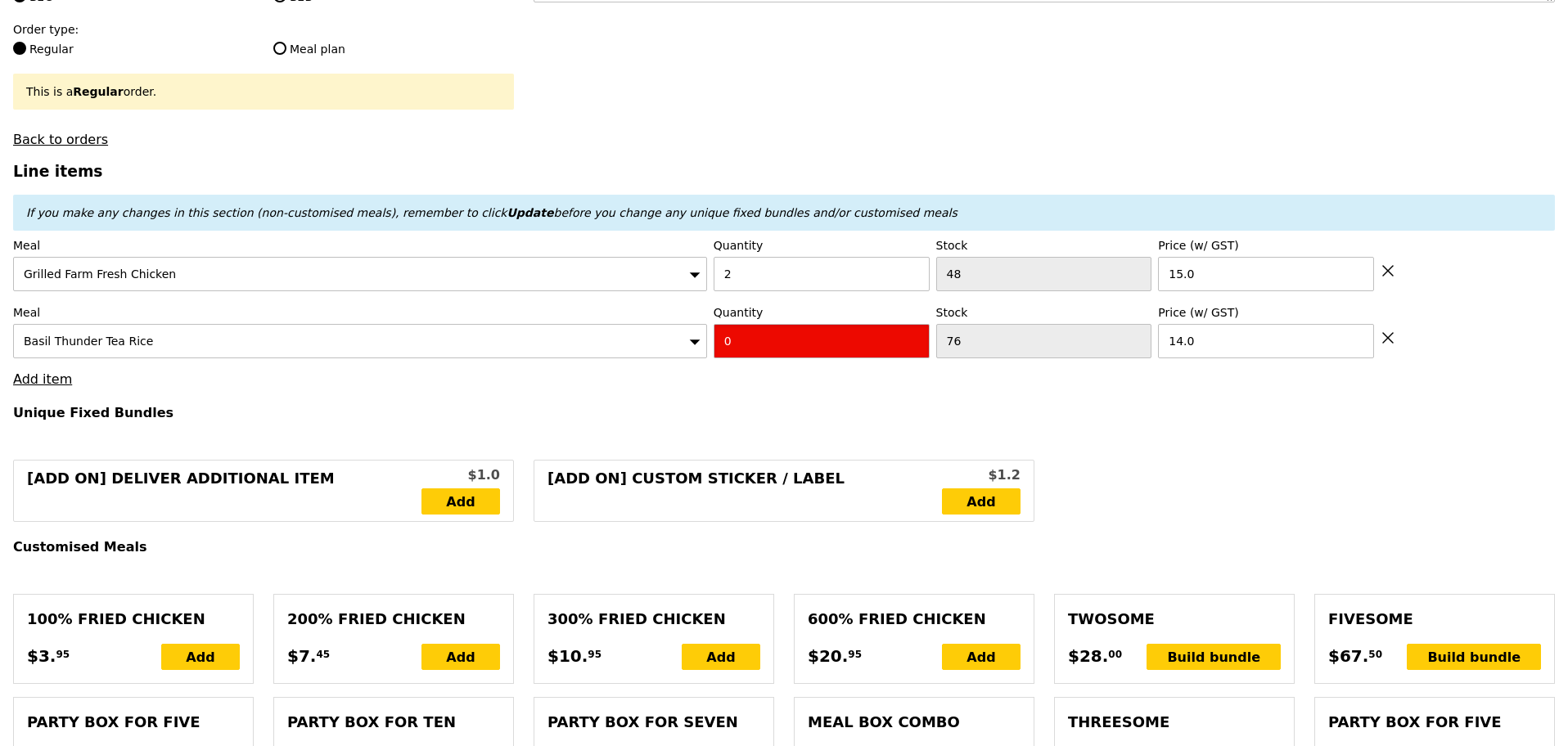
drag, startPoint x: 736, startPoint y: 349, endPoint x: 695, endPoint y: 350, distance: 41.0
click at [699, 350] on div "Meal Basil Thunder Tea Rice Quantity 0 Stock 76 Price (w/ GST) 14.0" at bounding box center [783, 331] width 1541 height 54
type input "Confirm"
type input "1"
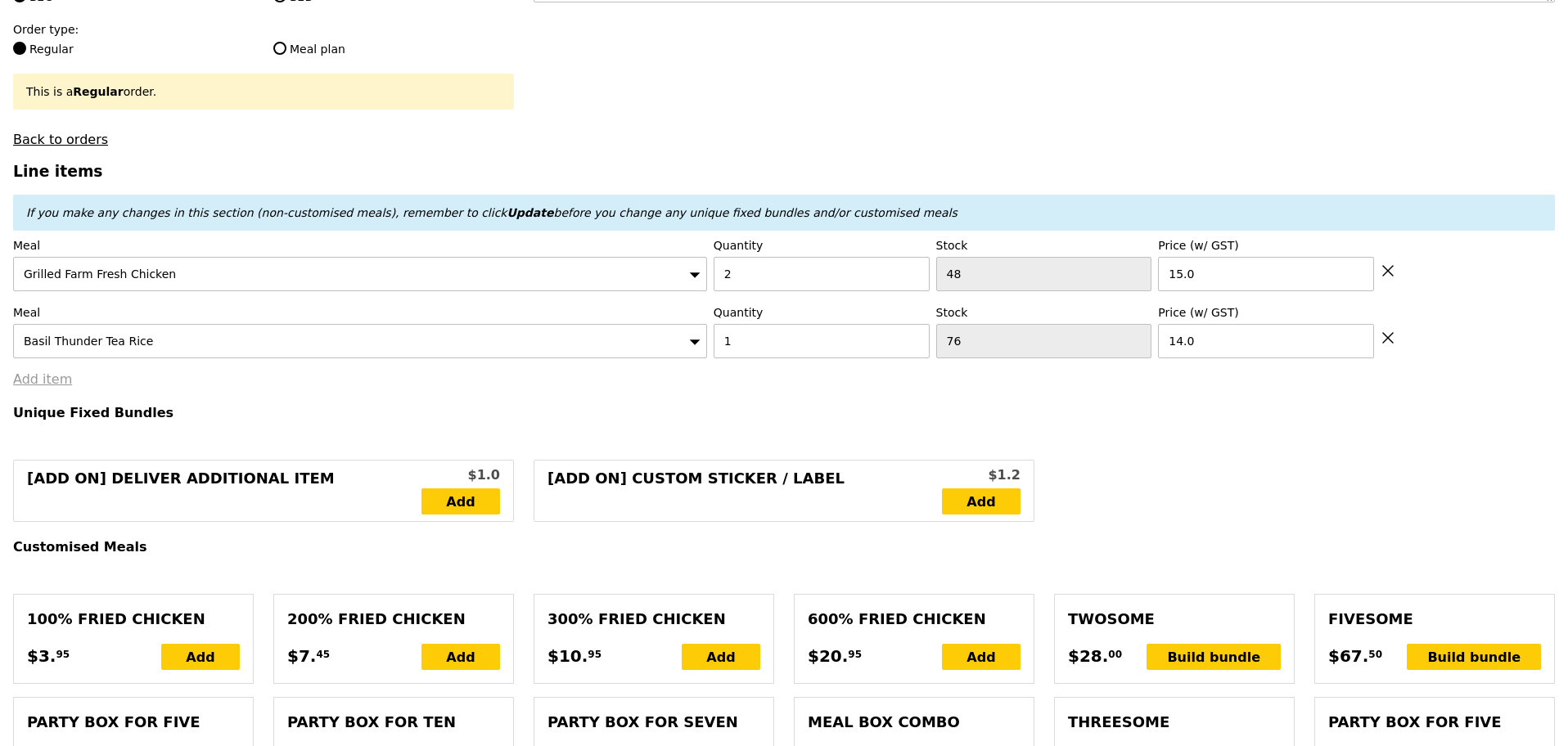
click at [41, 387] on link "Add item" at bounding box center [42, 379] width 59 height 15
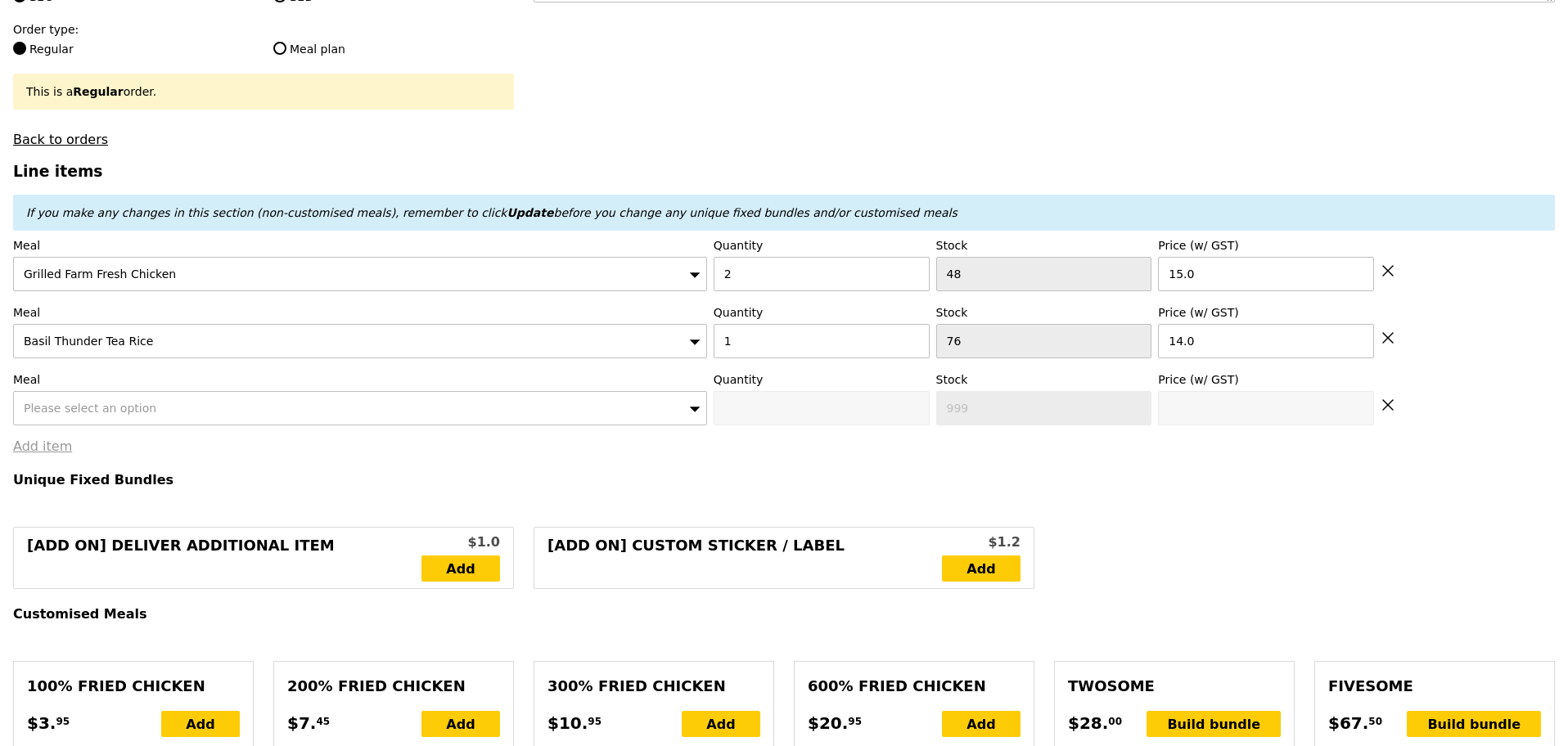
type input "Loading..."
type input "44.00"
type input "8.67"
type input "9.45"
type input "55.40"
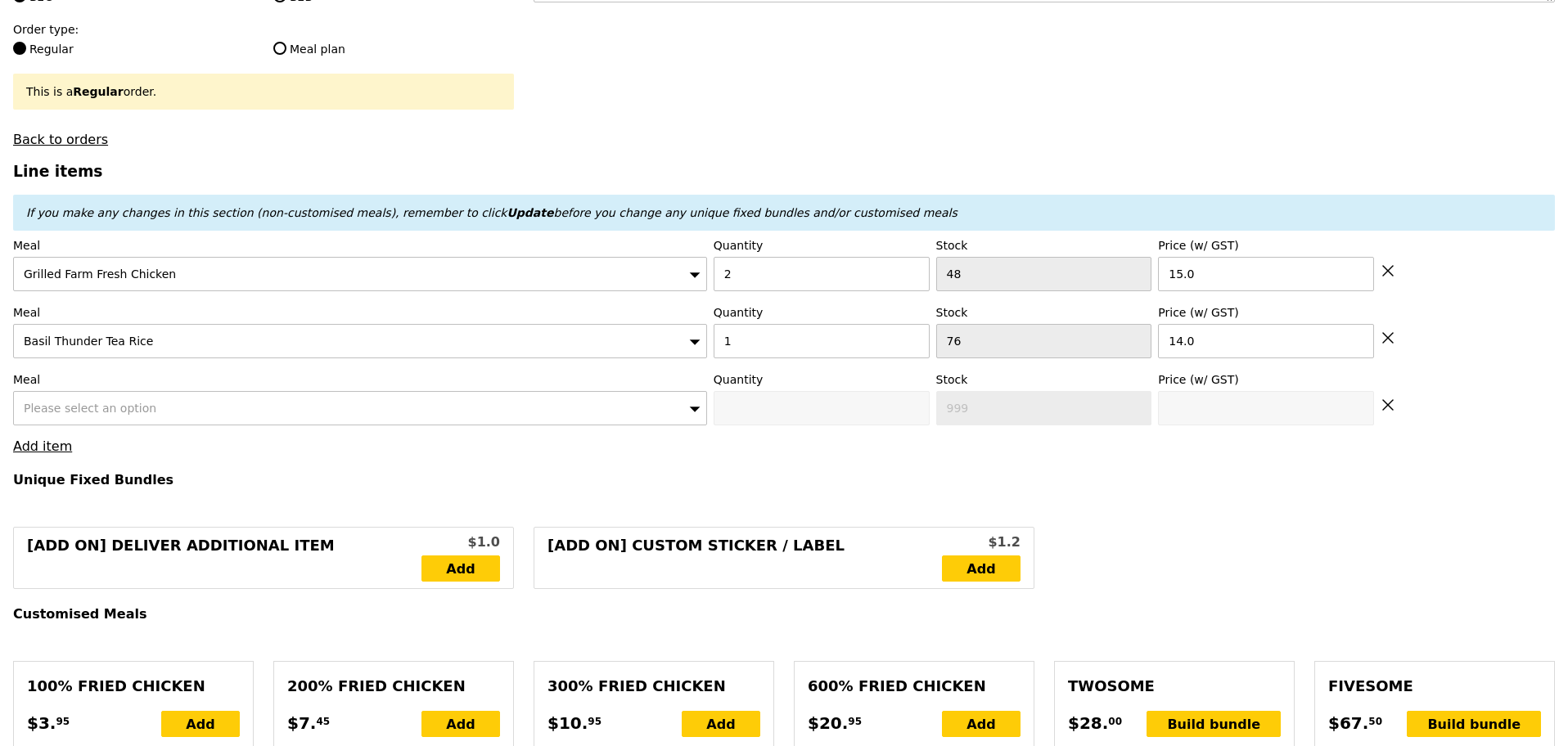
click at [57, 412] on span "Please select an option" at bounding box center [90, 408] width 133 height 13
type input "Confirm"
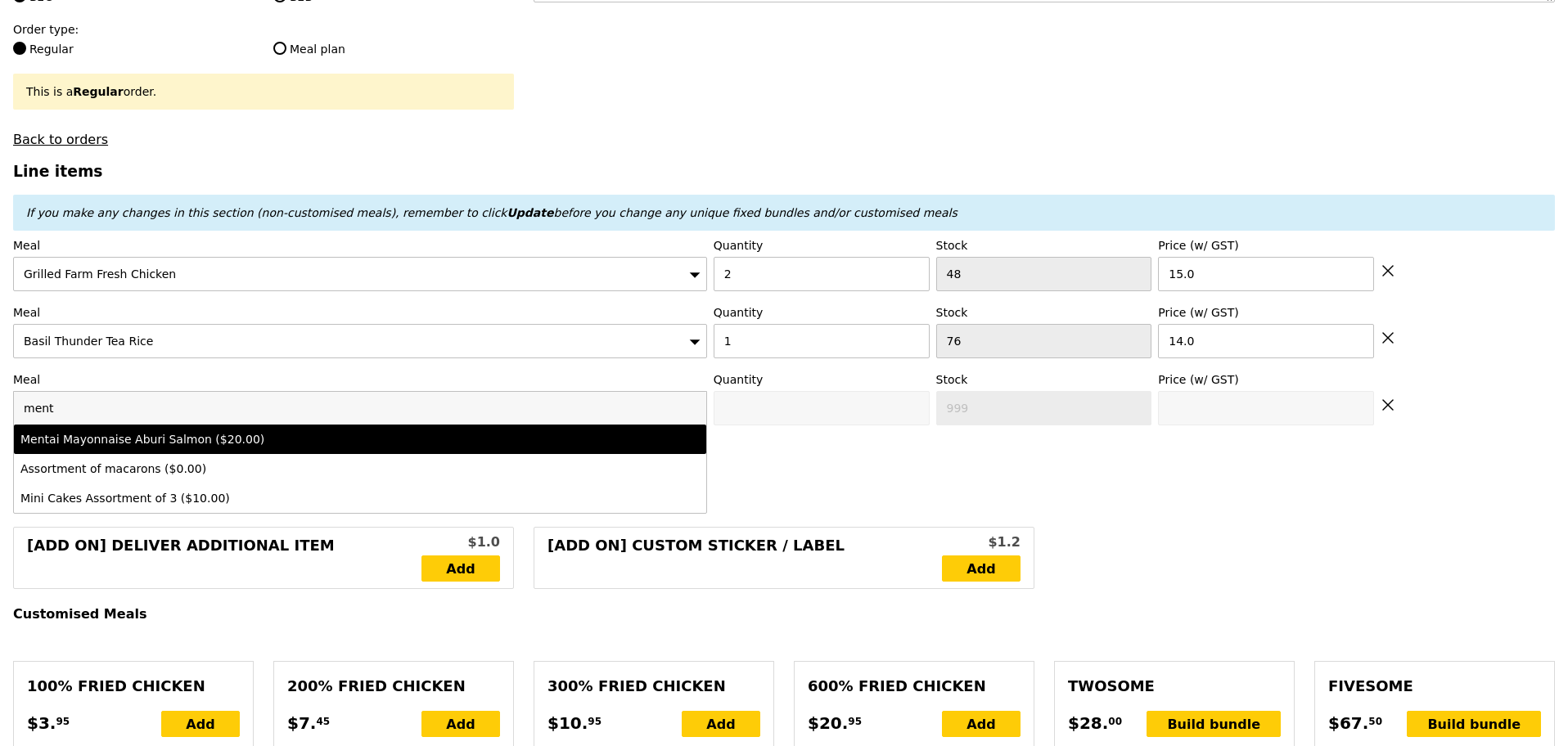
type input "ment"
click at [218, 448] on div "Mentai Mayonnaise Aburi Salmon ($20.00)" at bounding box center [274, 438] width 509 height 16
type input "Confirm anyway"
type input "0"
type input "63"
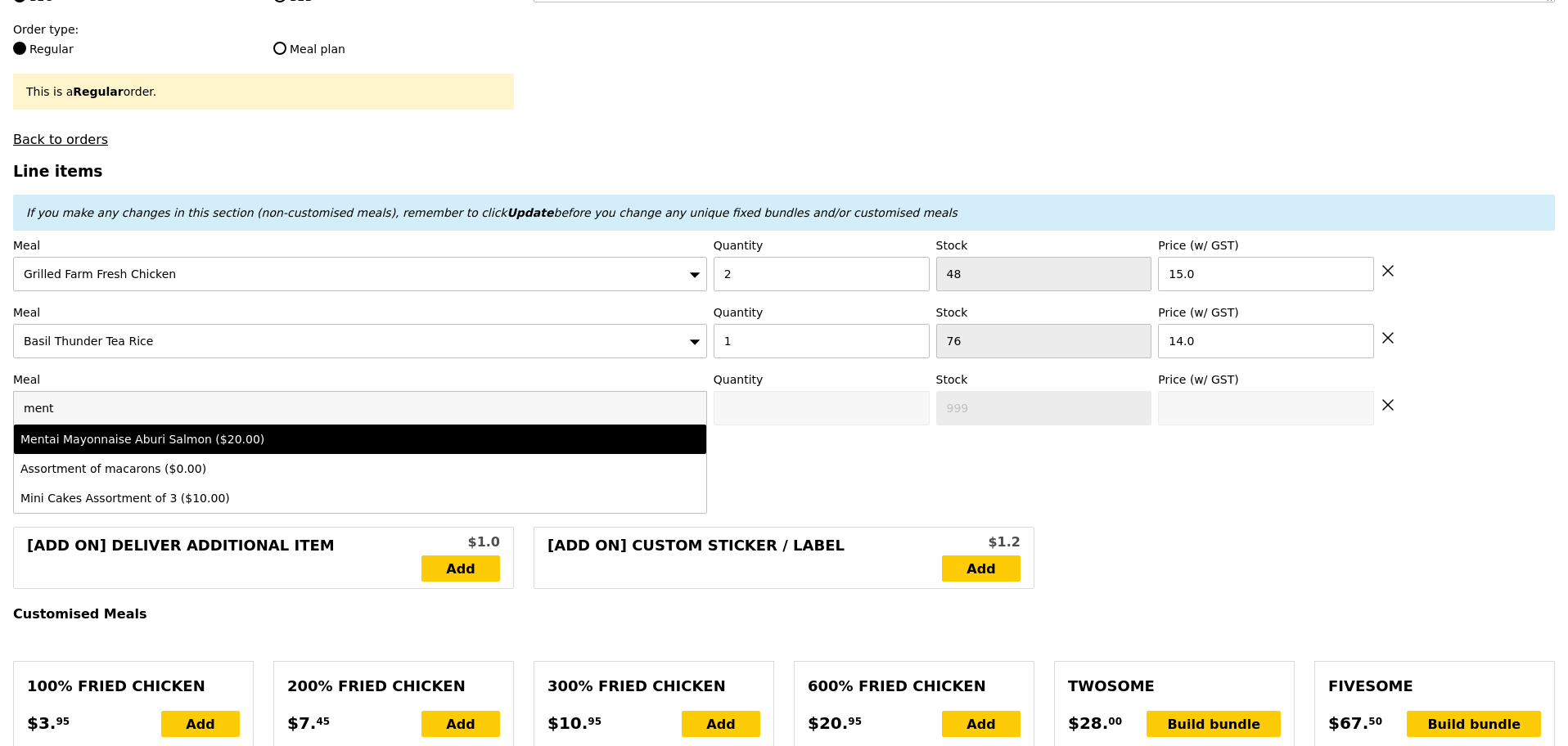
type input "20.0"
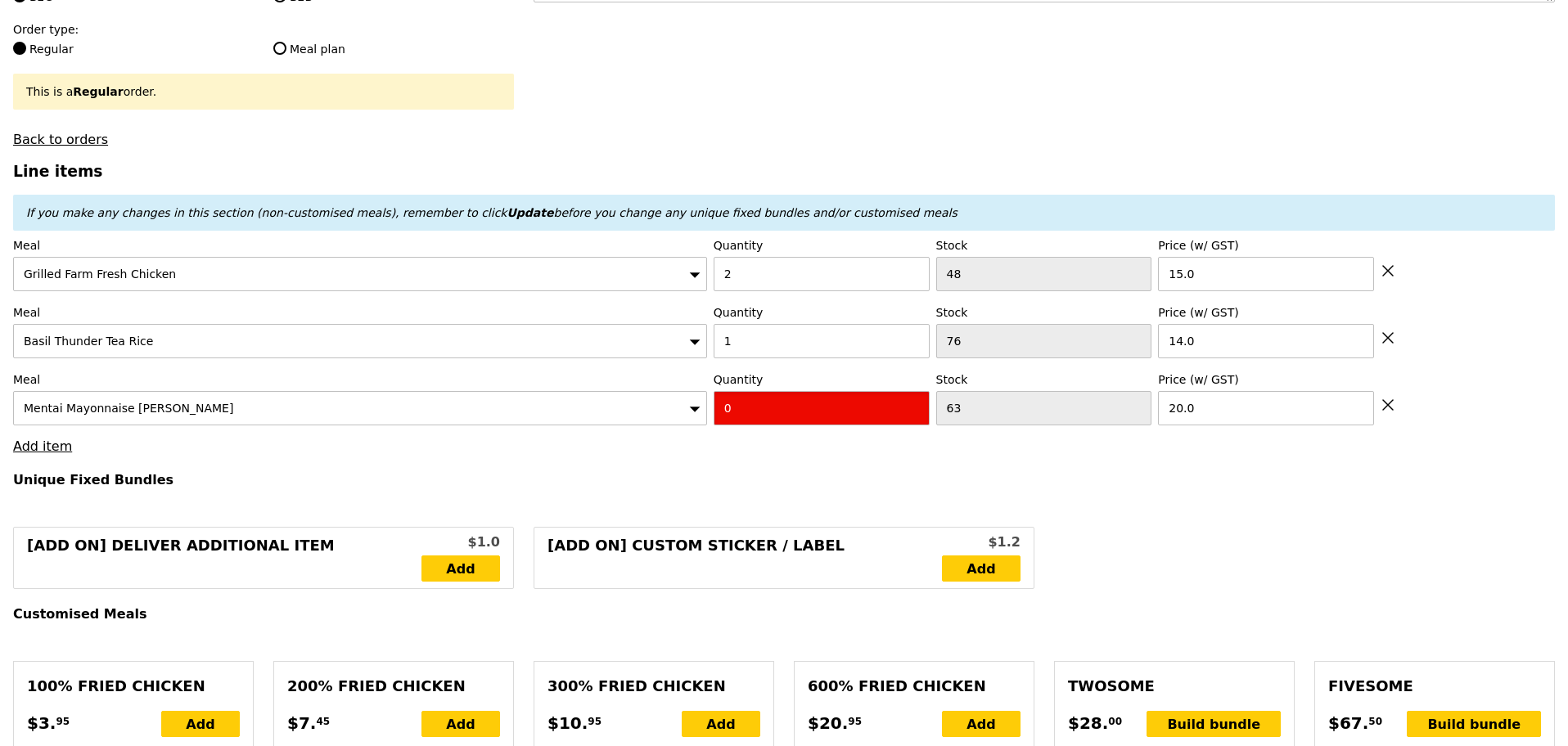
drag, startPoint x: 760, startPoint y: 424, endPoint x: 711, endPoint y: 416, distance: 49.6
click at [711, 416] on div "Meal Mentai Mayonnaise Aburi Salmon Quantity 0 Stock 63 Price (w/ GST) 20.0" at bounding box center [783, 398] width 1541 height 54
type input "Confirm"
type input "1"
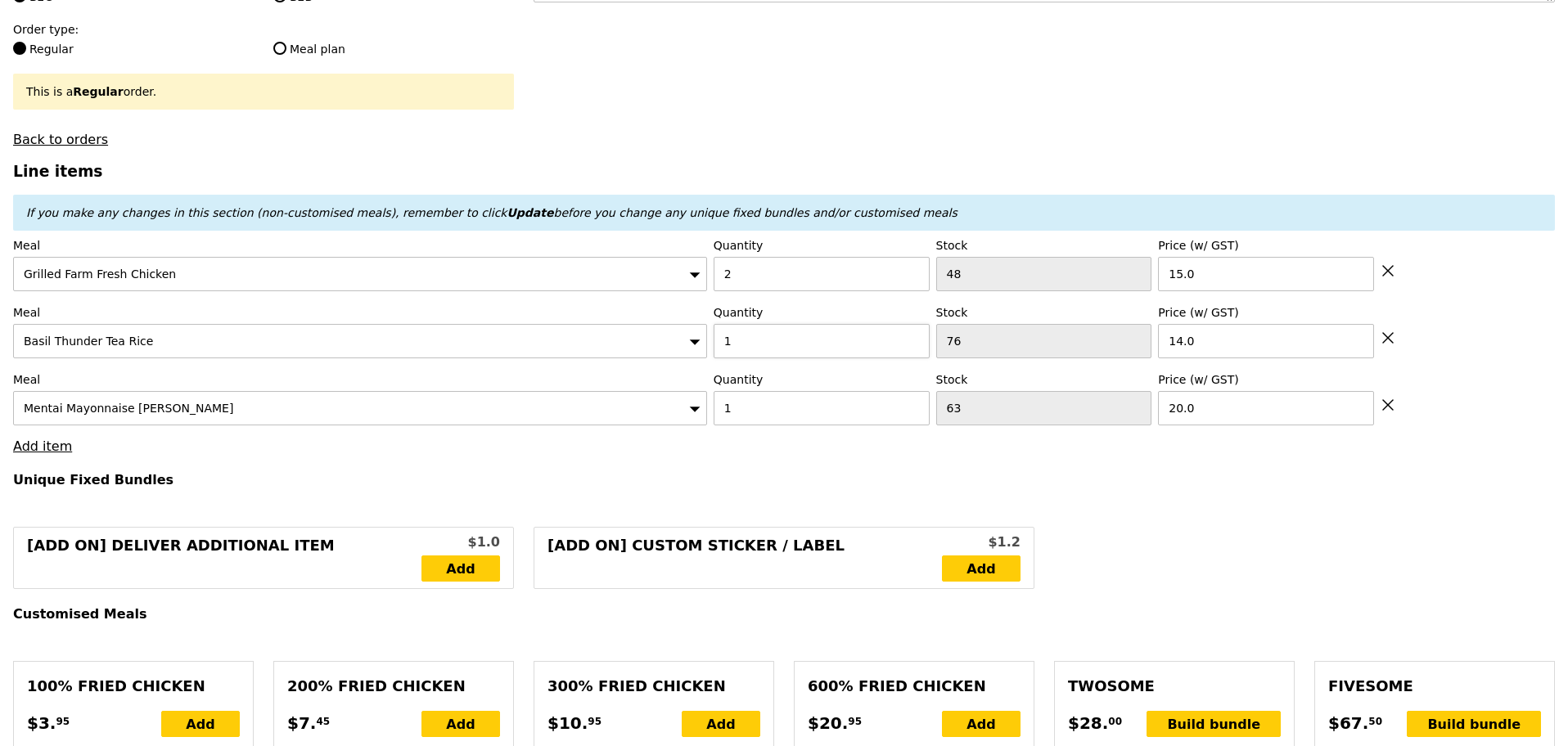
drag, startPoint x: 772, startPoint y: 333, endPoint x: 728, endPoint y: 343, distance: 45.1
click at [728, 343] on div "Quantity 1" at bounding box center [822, 331] width 216 height 54
type input "Loading..."
type input "64.00"
type input "6.83"
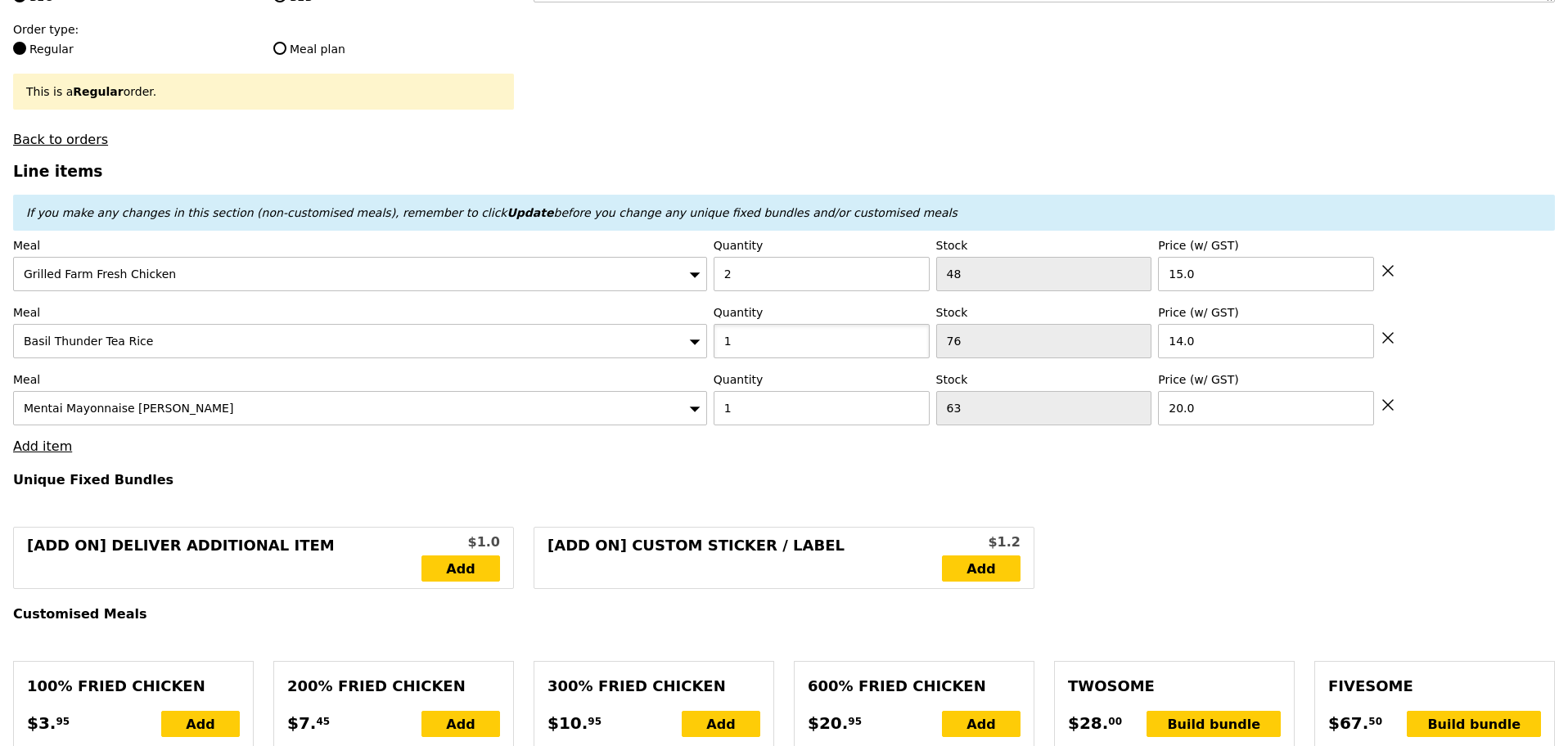
type input "7.45"
type input "73.40"
drag, startPoint x: 743, startPoint y: 352, endPoint x: 703, endPoint y: 356, distance: 40.2
click at [703, 356] on div "Meal Basil Thunder Tea Rice Quantity 1 Stock 76 Price (w/ GST) 14.0" at bounding box center [783, 331] width 1541 height 54
type input "Confirm"
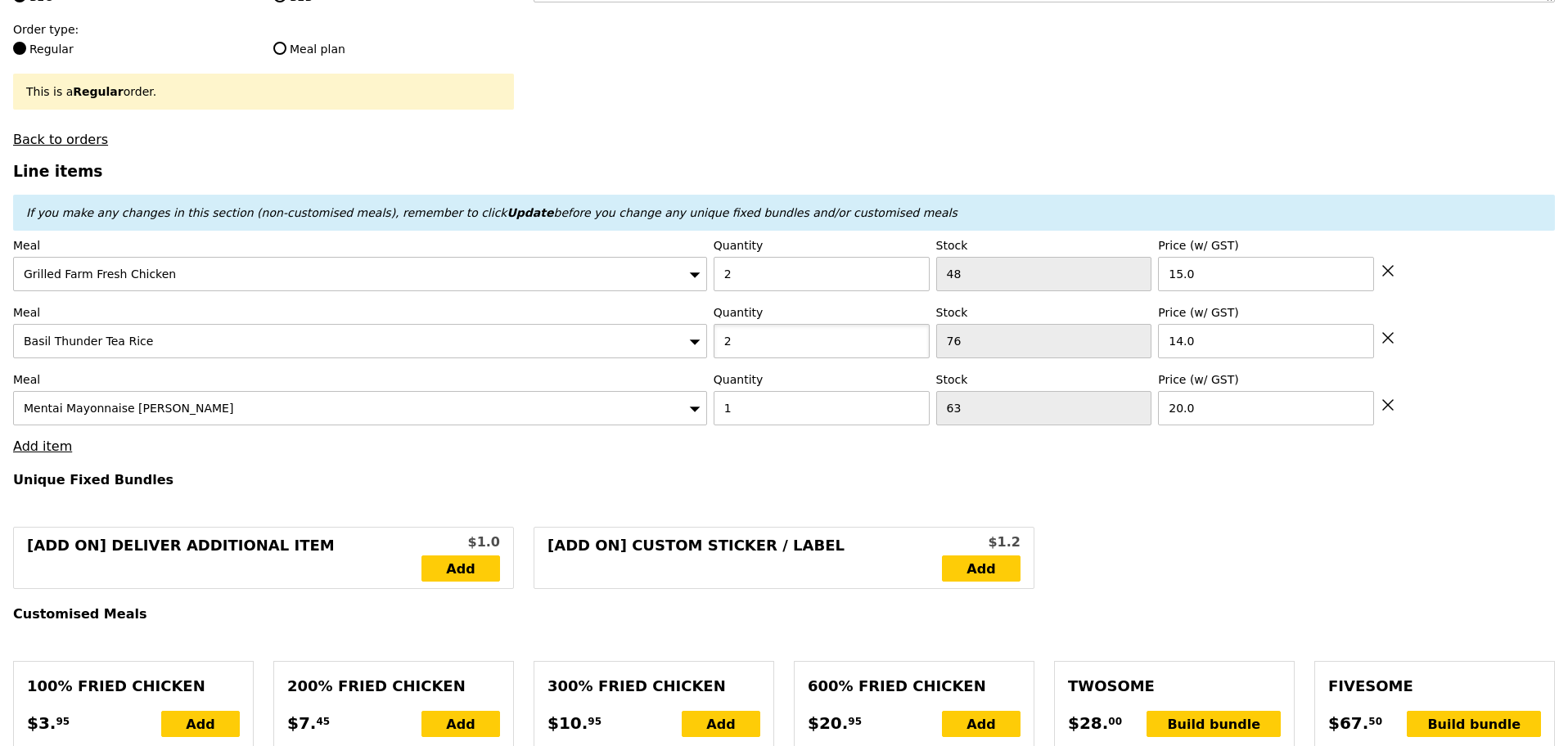
type input "2"
type input "Loading..."
type input "78.00"
type input "5.55"
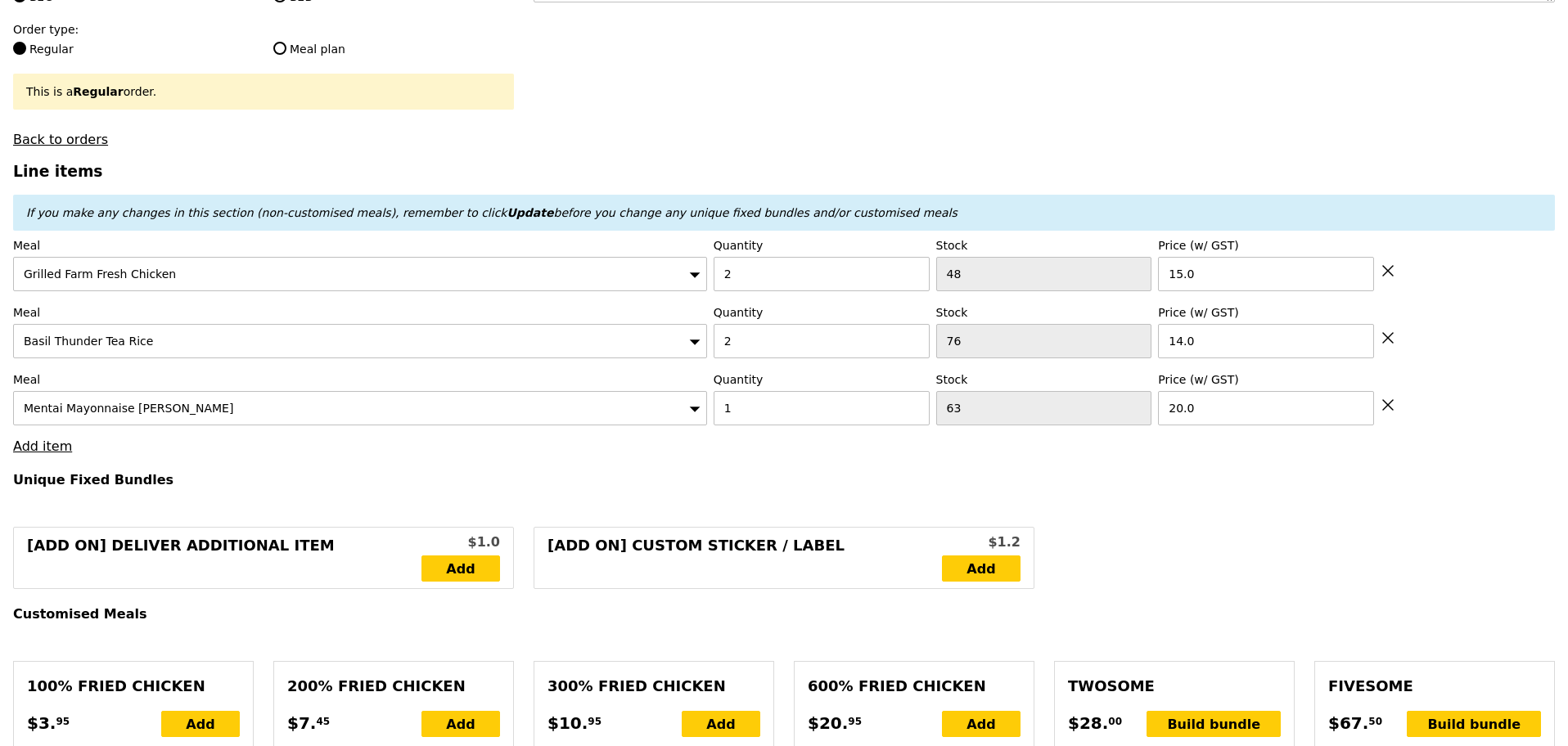
type input "6.05"
type input "86.00"
type input "Confirm"
click at [55, 452] on link "Add item" at bounding box center [42, 446] width 59 height 15
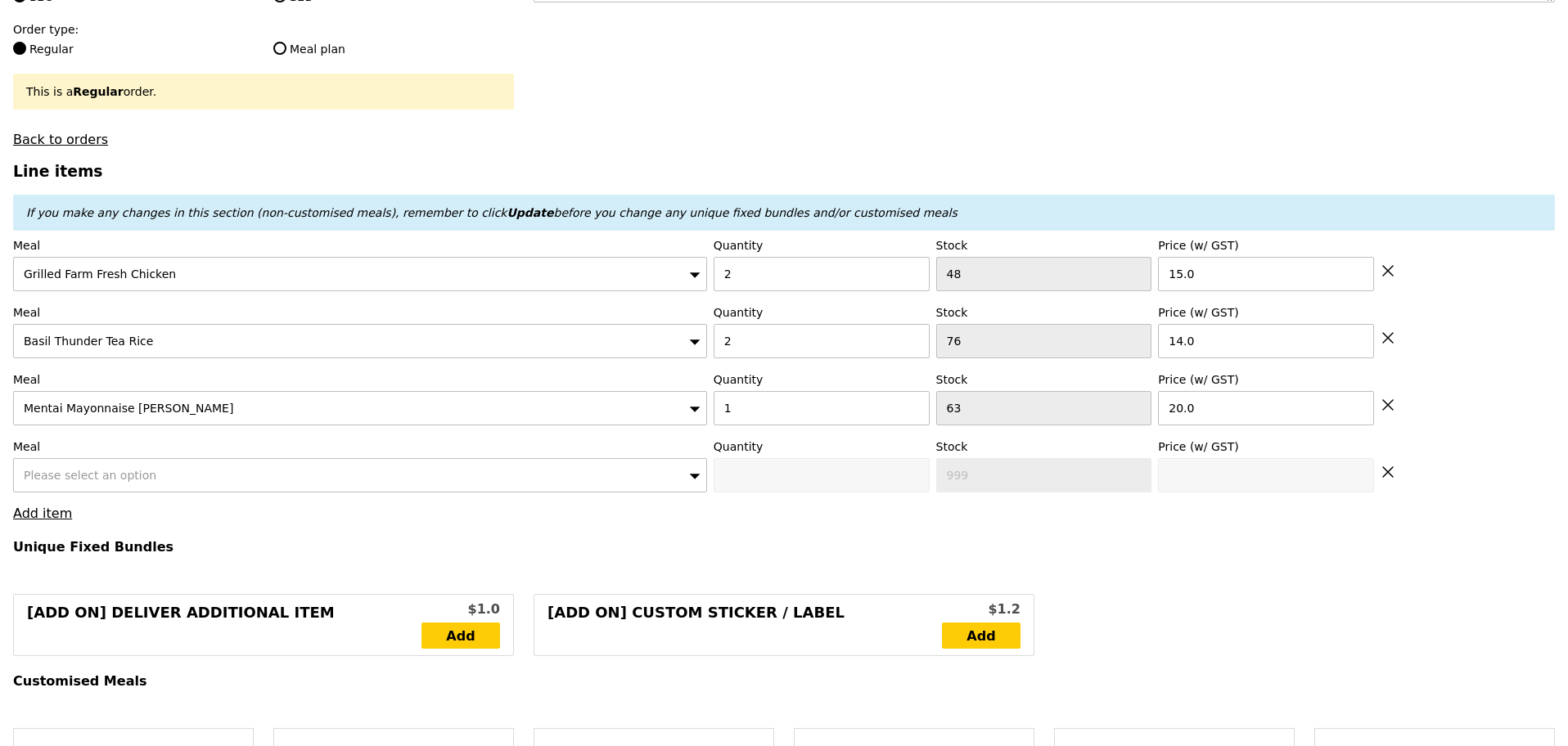
click at [70, 473] on div "Please select an option" at bounding box center [360, 475] width 694 height 34
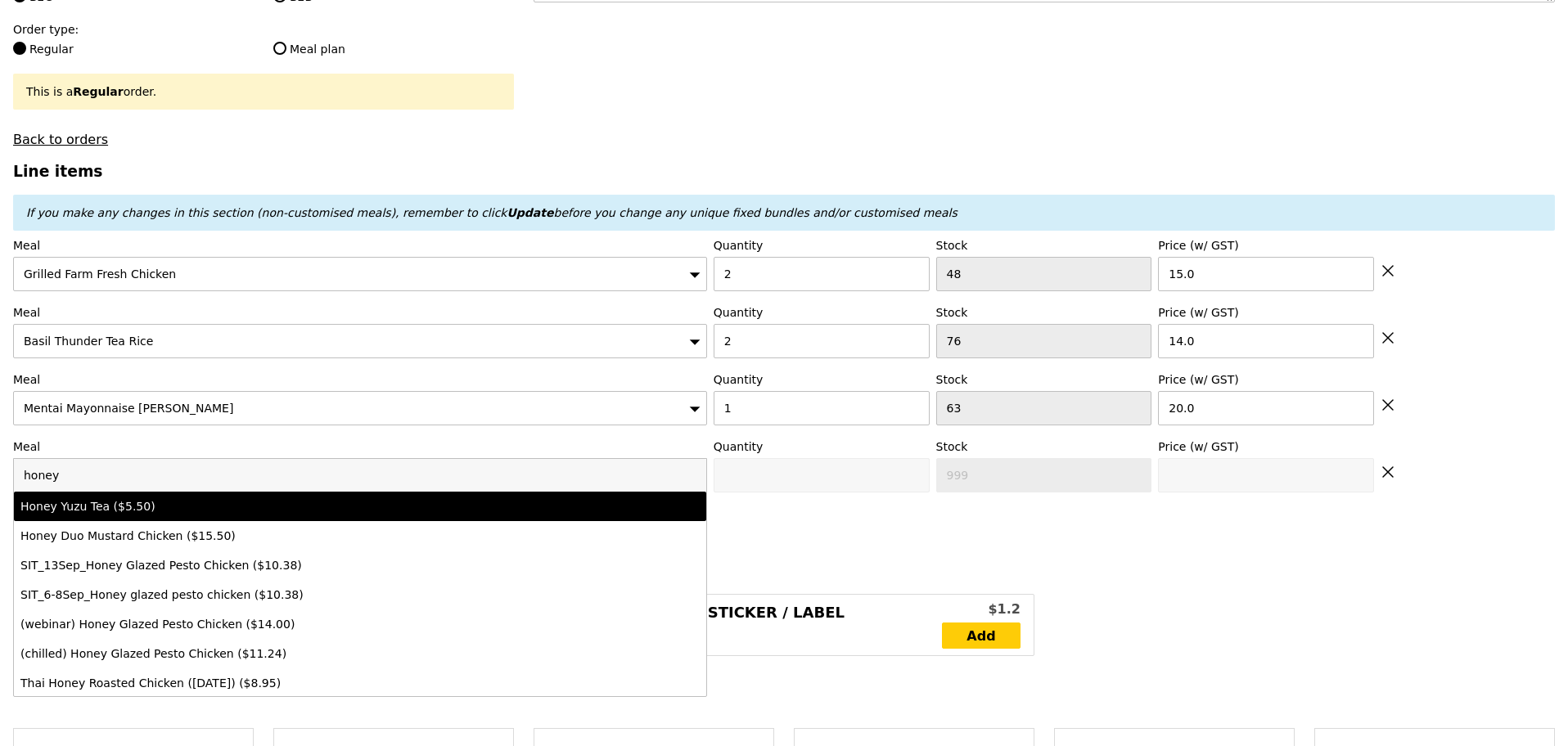
type input "honey"
click at [153, 513] on div "Honey Yuzu Tea ($5.50)" at bounding box center [274, 506] width 509 height 16
type input "Confirm anyway"
type input "0"
type input "95"
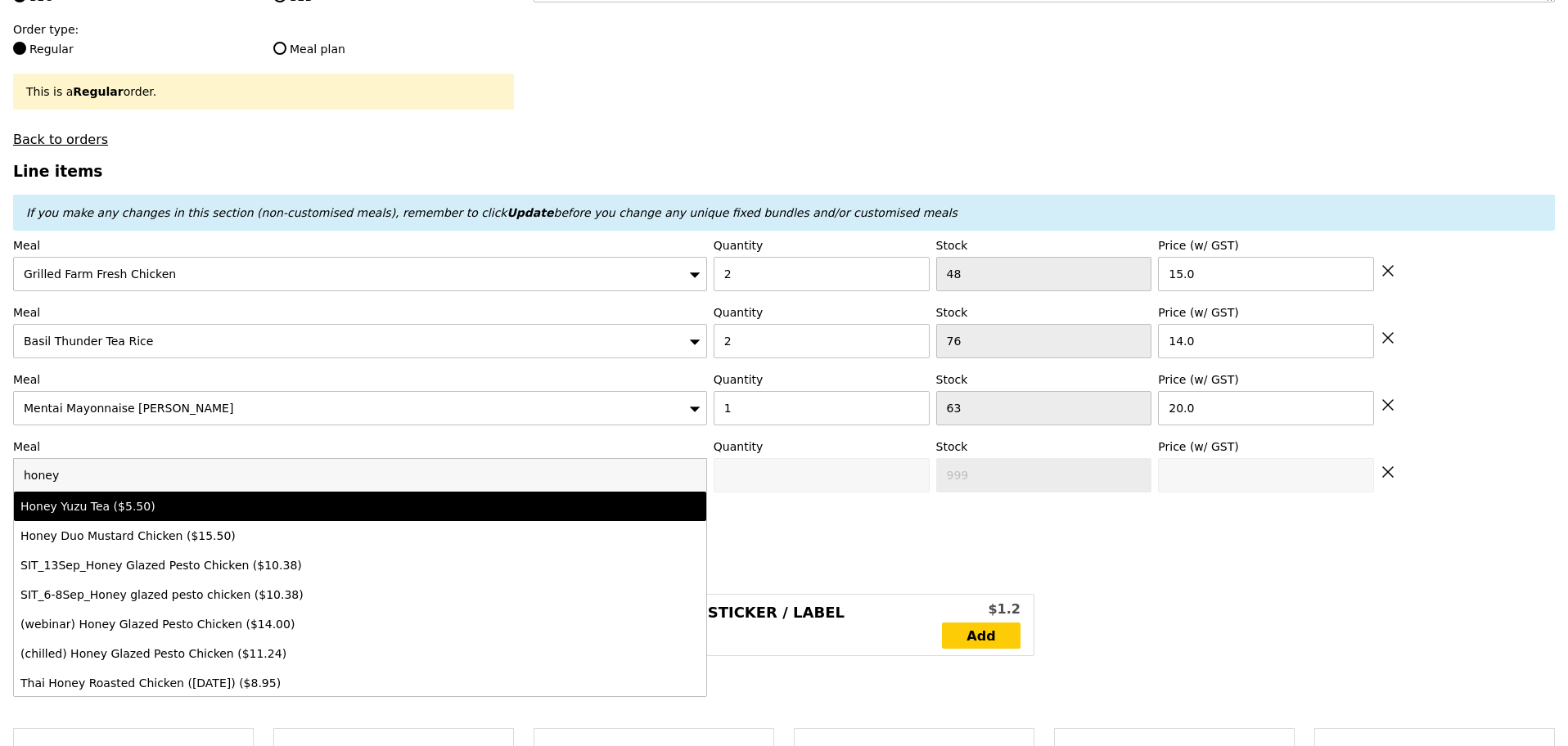
type input "5.5"
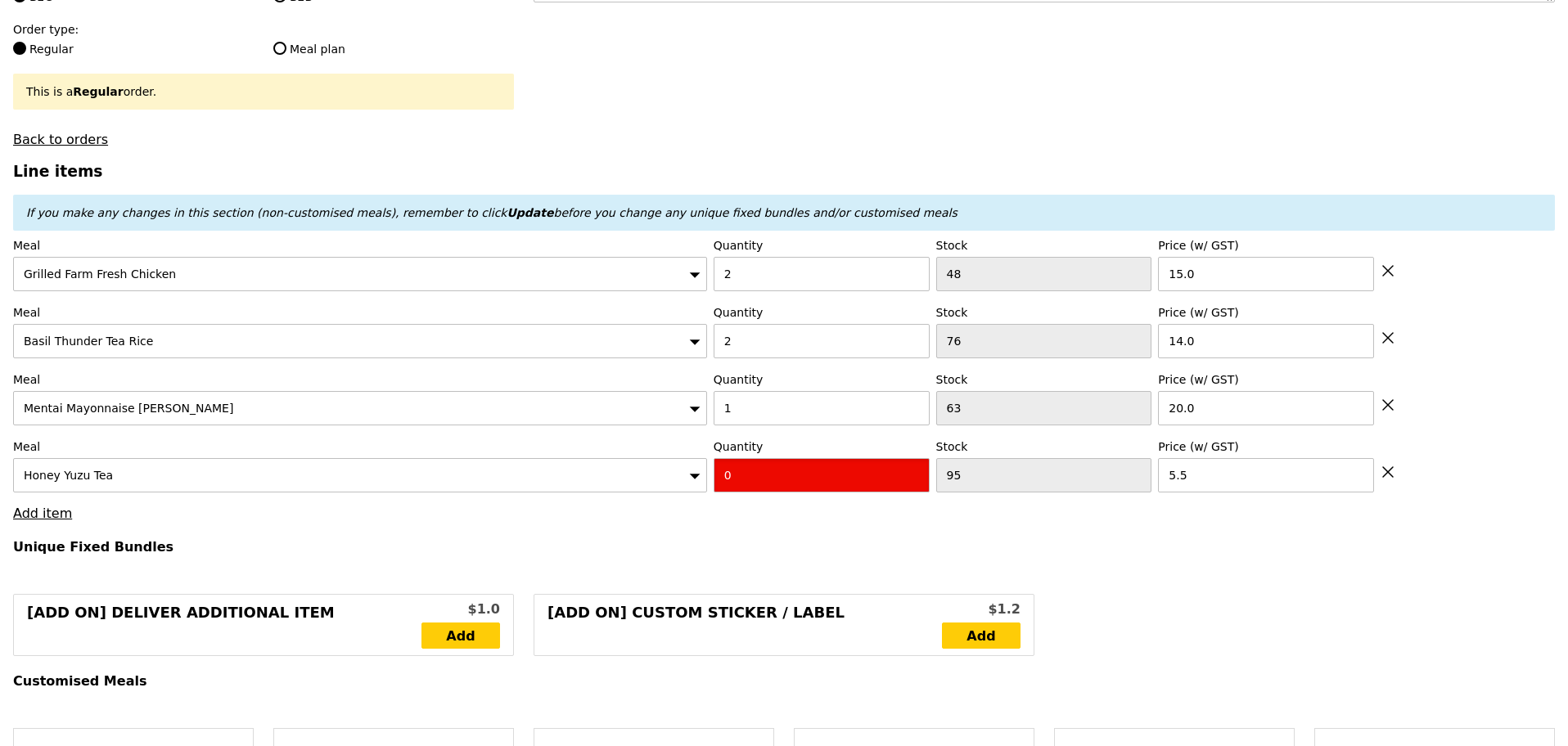
drag, startPoint x: 745, startPoint y: 474, endPoint x: 705, endPoint y: 483, distance: 41.0
click at [706, 483] on div "Meal Honey Yuzu Tea Quantity 0 Stock 95 Price (w/ GST) 5.5" at bounding box center [783, 465] width 1541 height 54
type input "Confirm"
type input "1"
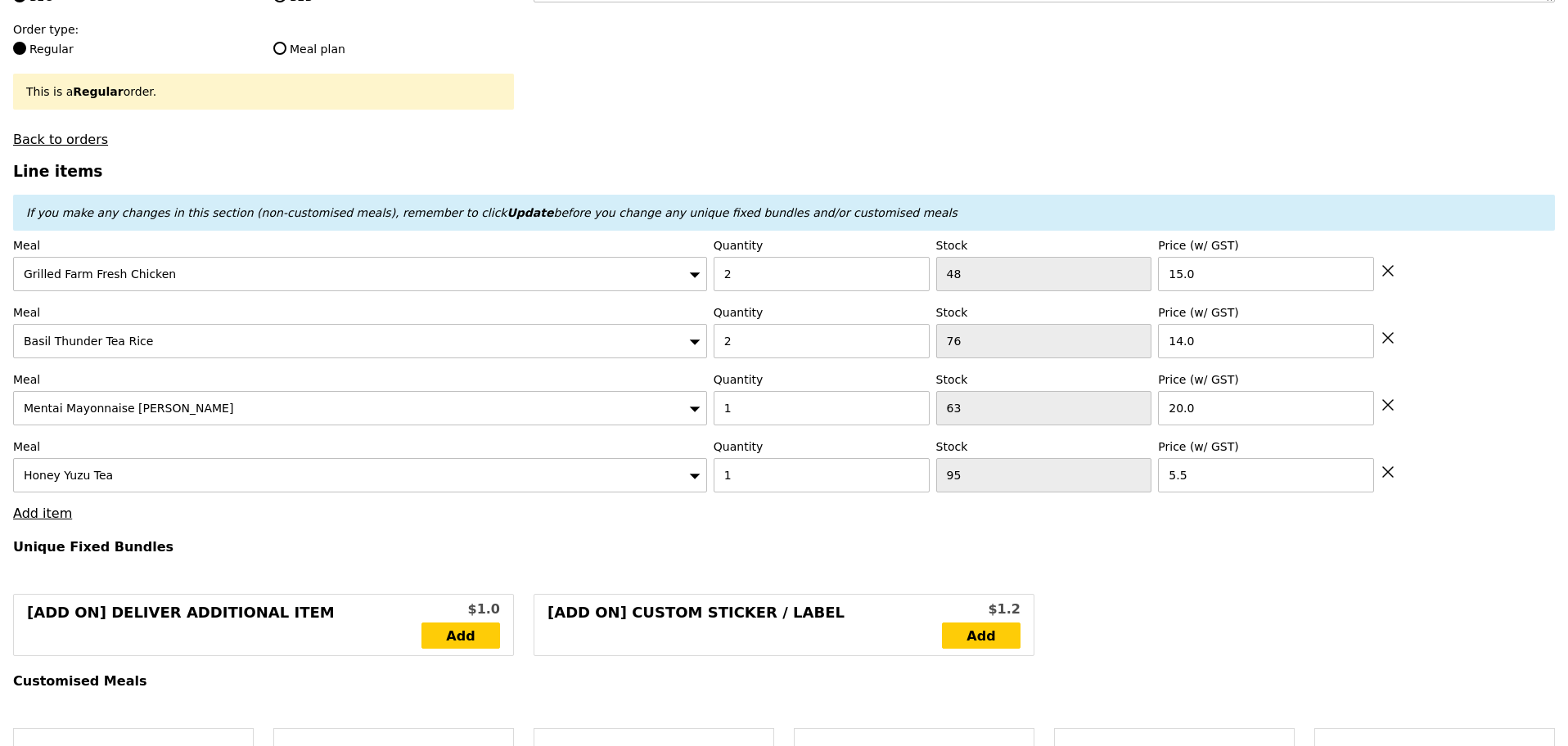
type input "Loading..."
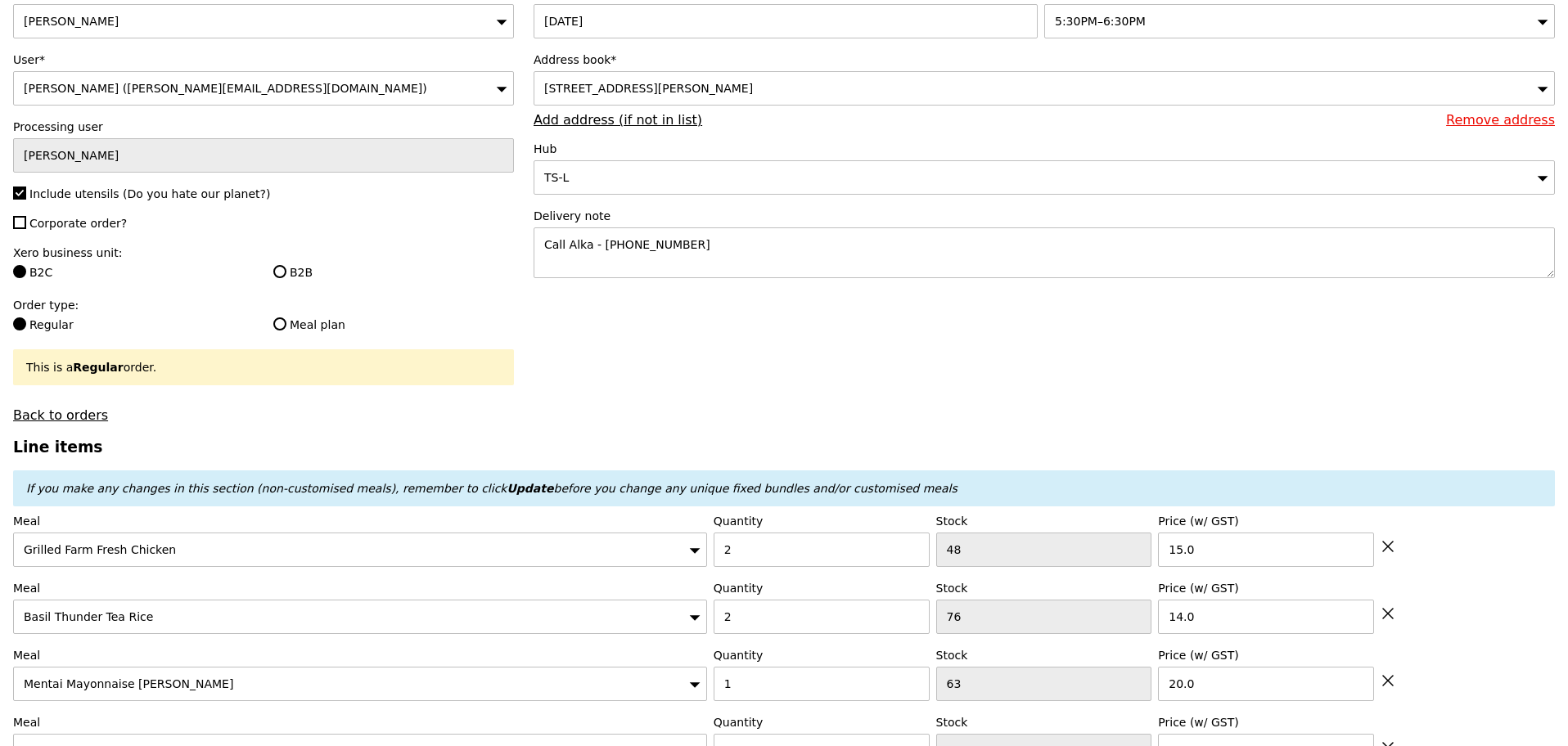
type input "83.50"
type input "5.05"
type input "5.50"
type input "90.95"
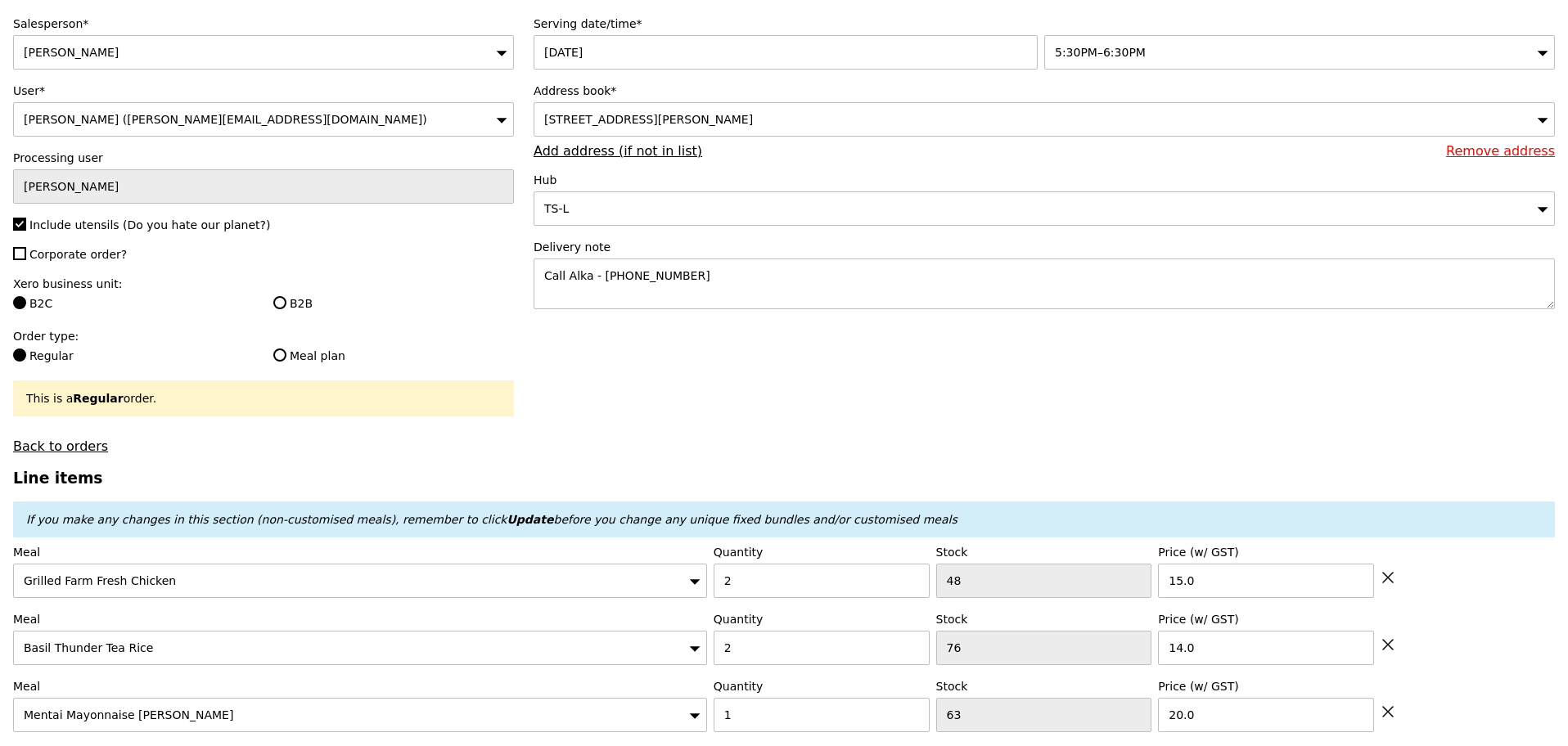
type input "Confirm"
click at [660, 159] on link "Add address (if not in list)" at bounding box center [617, 150] width 168 height 15
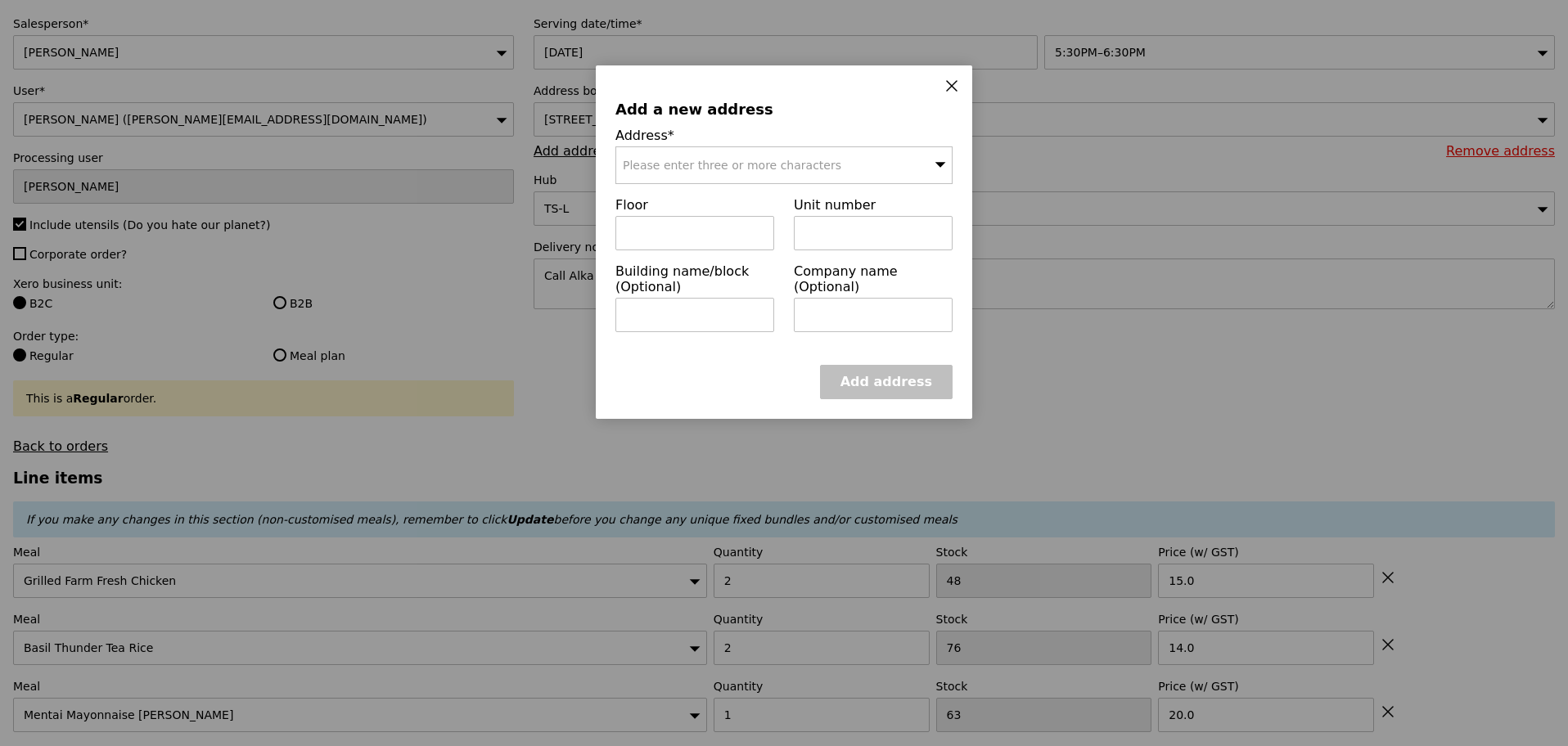
click at [770, 172] on span "Please enter three or more characters" at bounding box center [732, 165] width 219 height 13
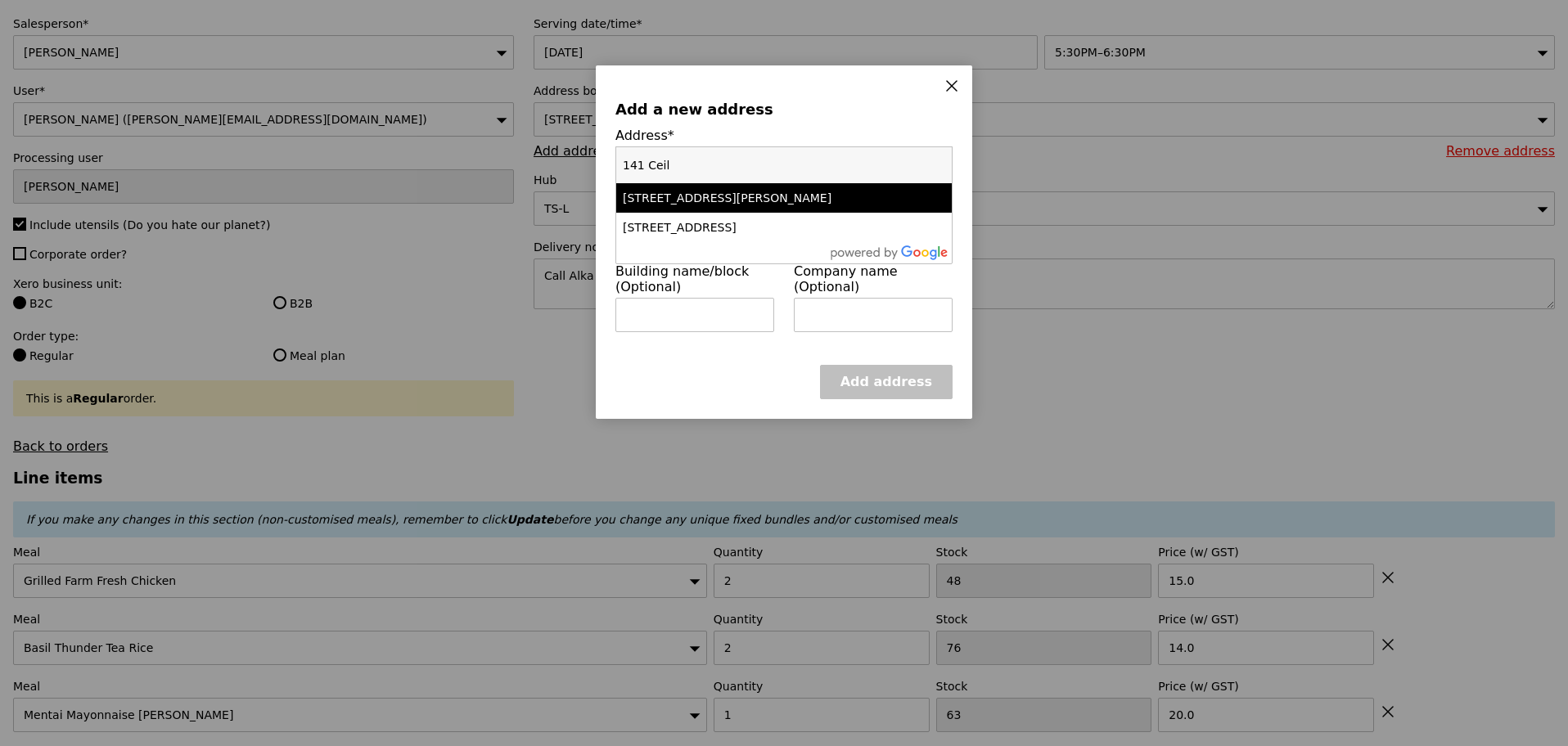
type input "141 Ceil"
click at [770, 198] on div "141 Cecil Street" at bounding box center [743, 197] width 242 height 16
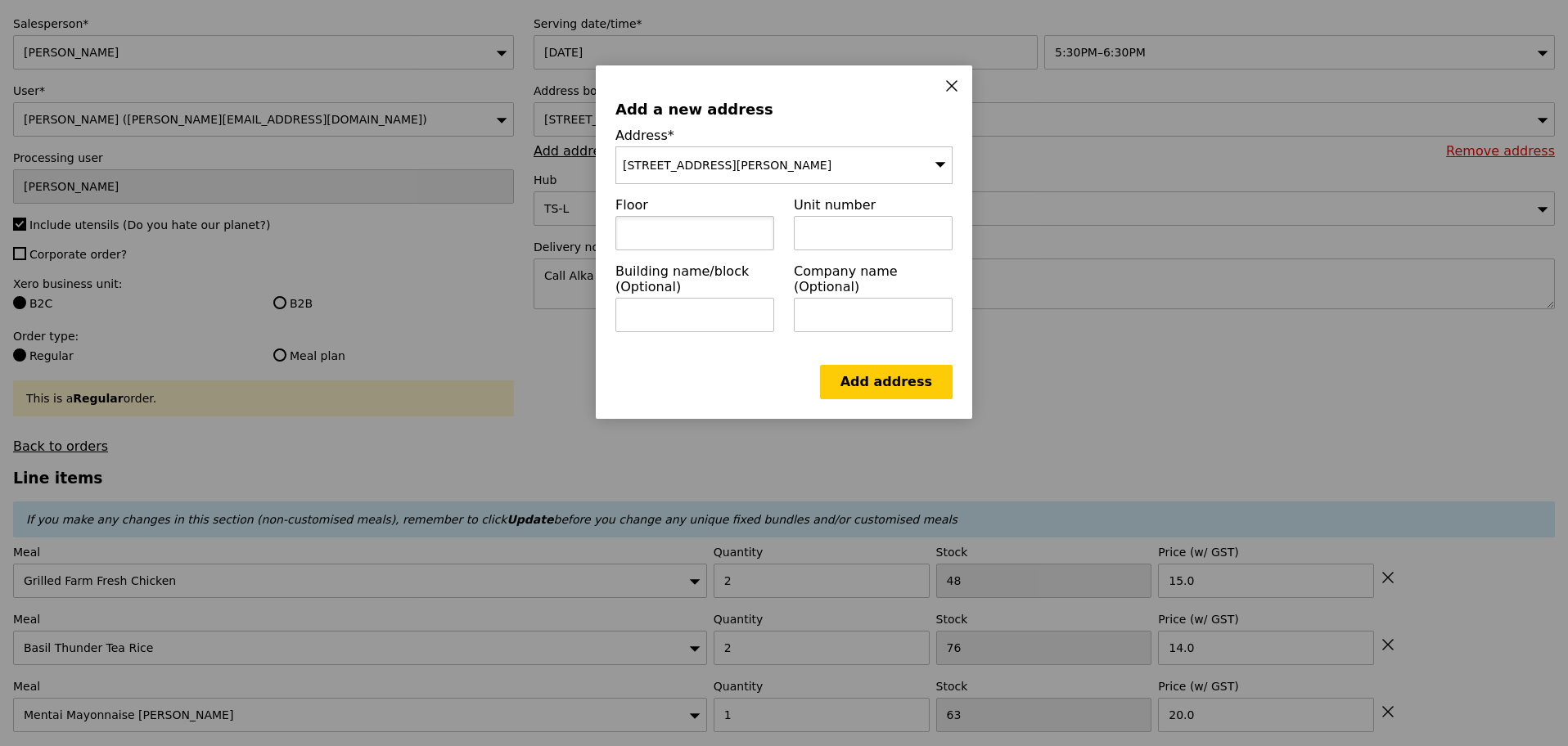
click at [707, 236] on input "text" at bounding box center [695, 233] width 159 height 34
type input "02"
type input "03"
click at [730, 312] on input "text" at bounding box center [695, 314] width 159 height 34
type input "Just A Space"
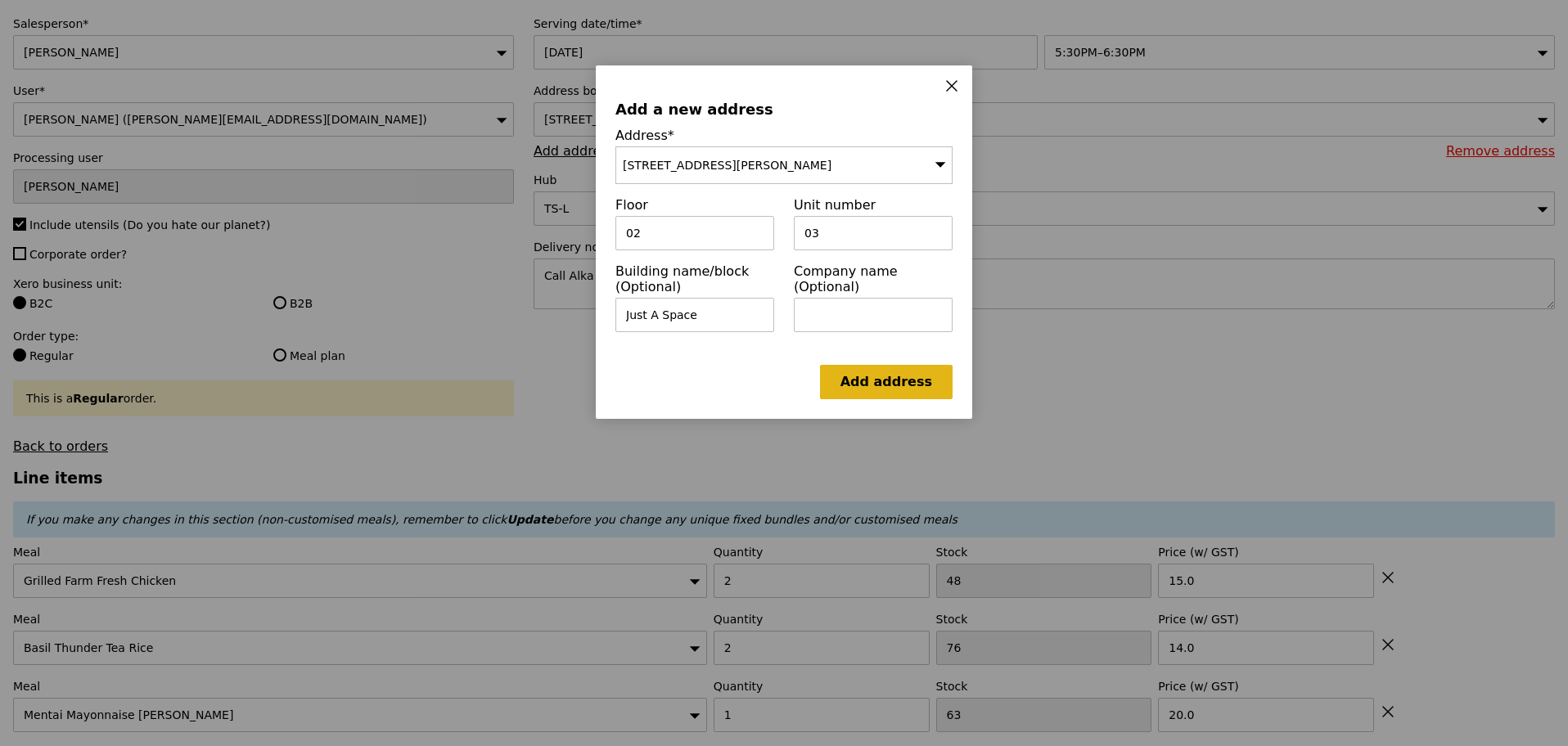
click at [903, 382] on link "Add address" at bounding box center [886, 382] width 133 height 34
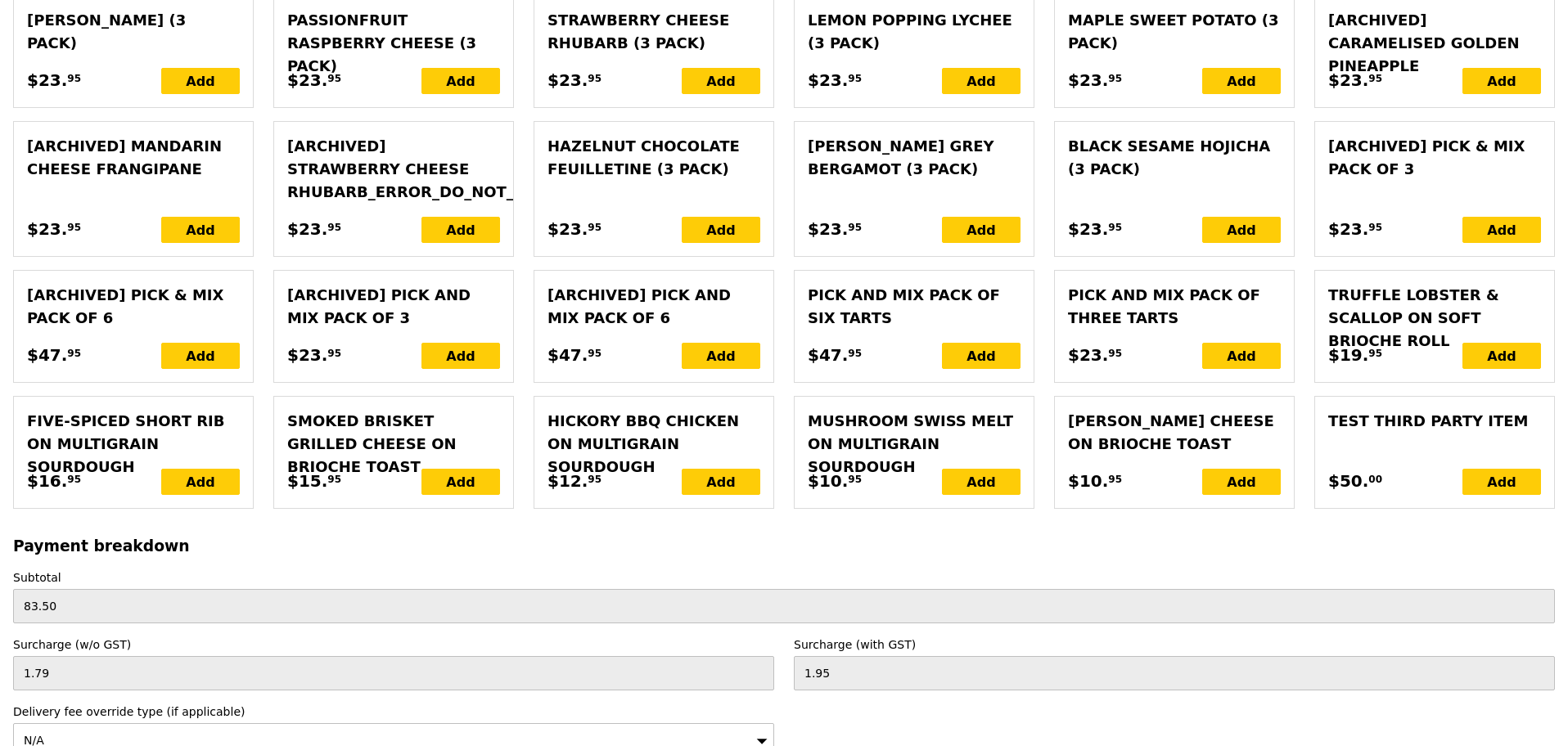
scroll to position [3780, 0]
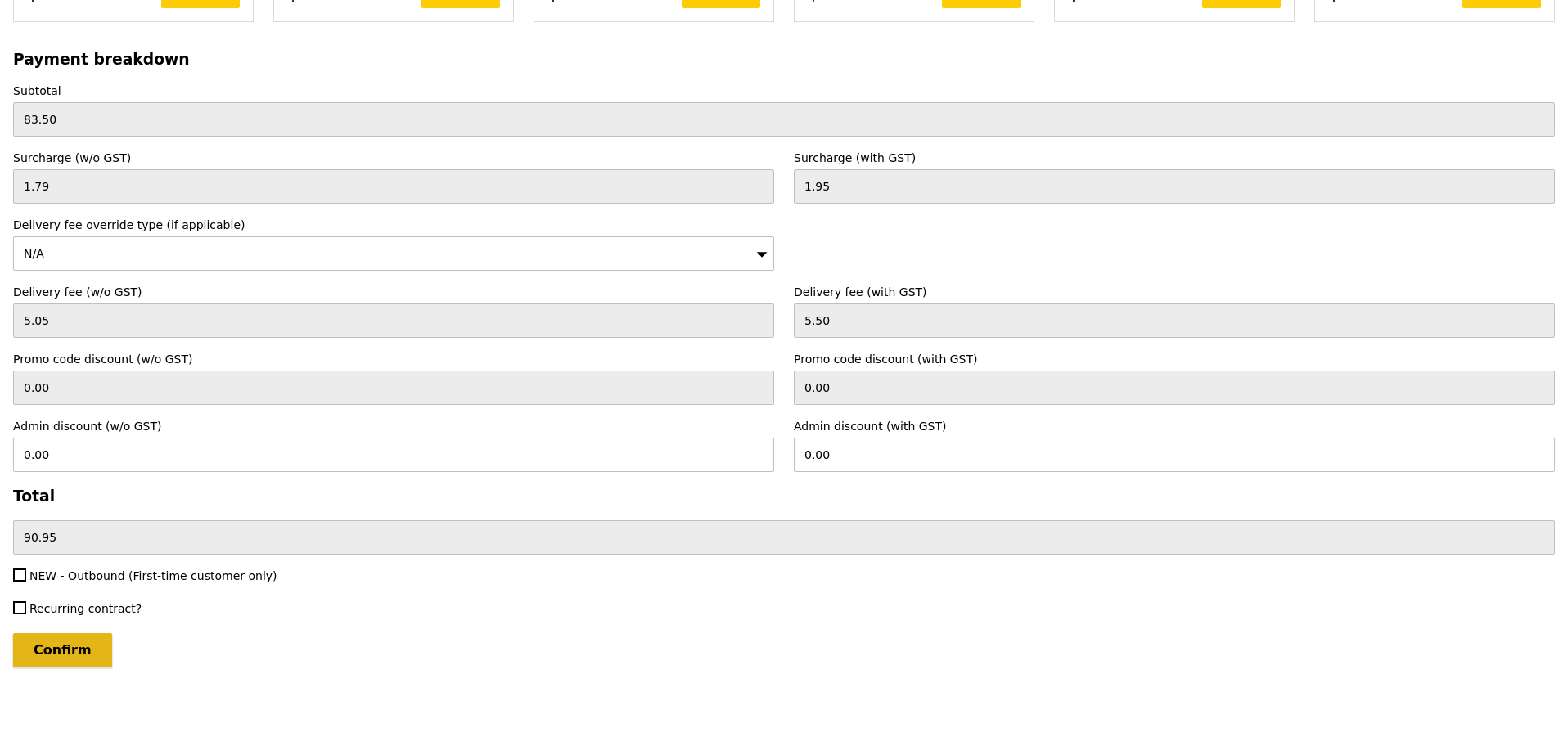
click at [78, 661] on input "Confirm" at bounding box center [62, 650] width 99 height 34
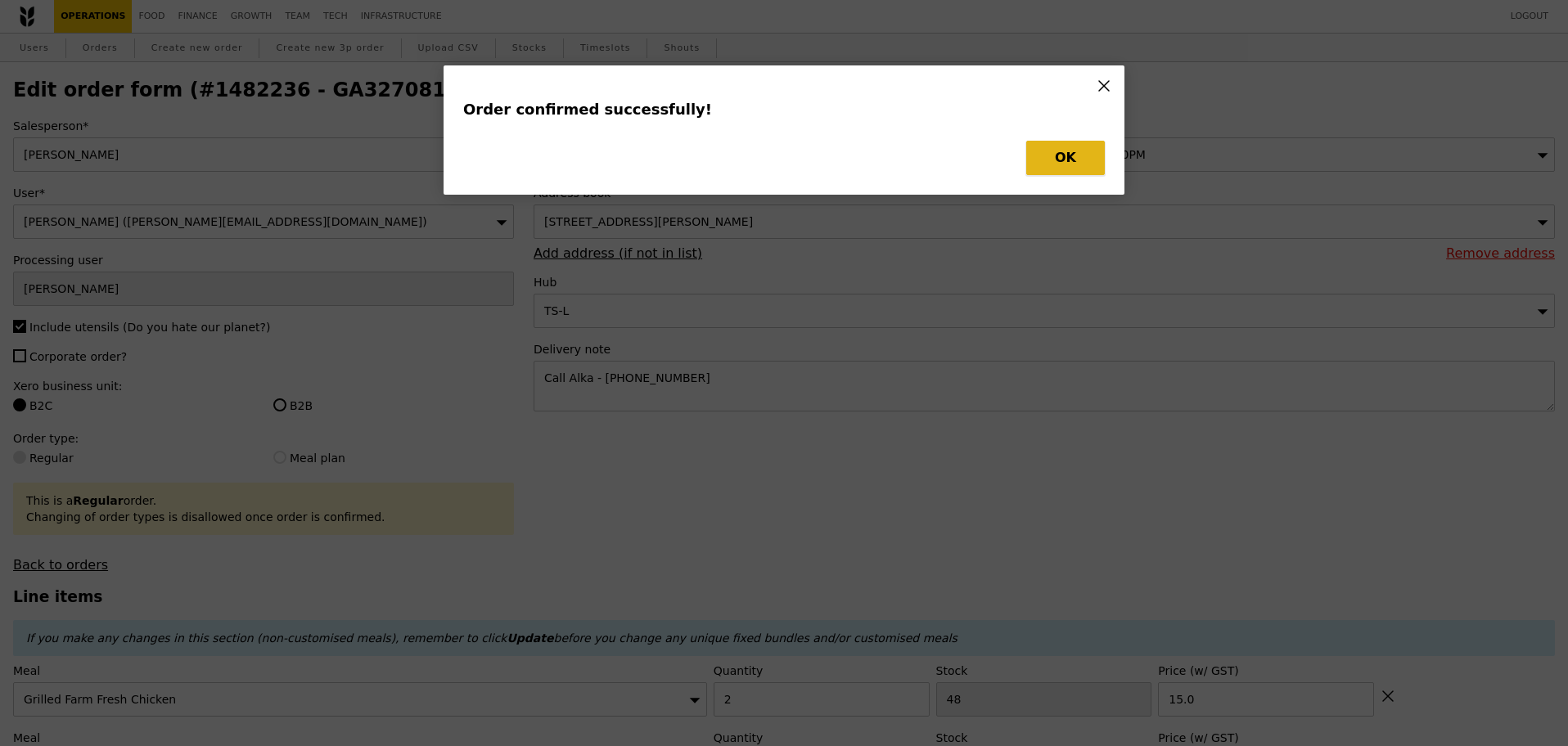
click at [1082, 165] on button "OK" at bounding box center [1065, 158] width 79 height 34
type input "Loading..."
type input "1"
type input "95"
type input "5.50"
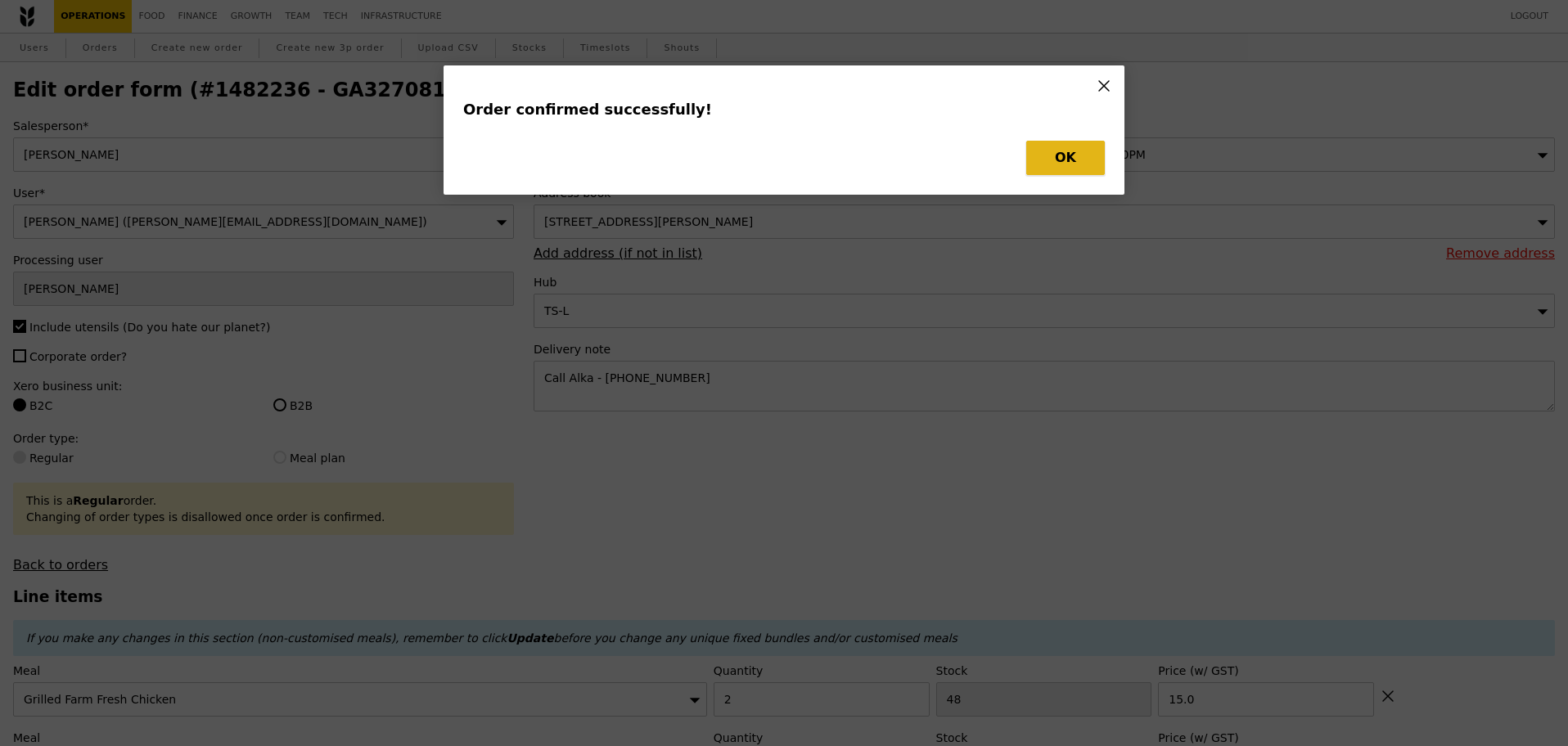
type input "1"
type input "63"
type input "20.00"
type input "2"
type input "76"
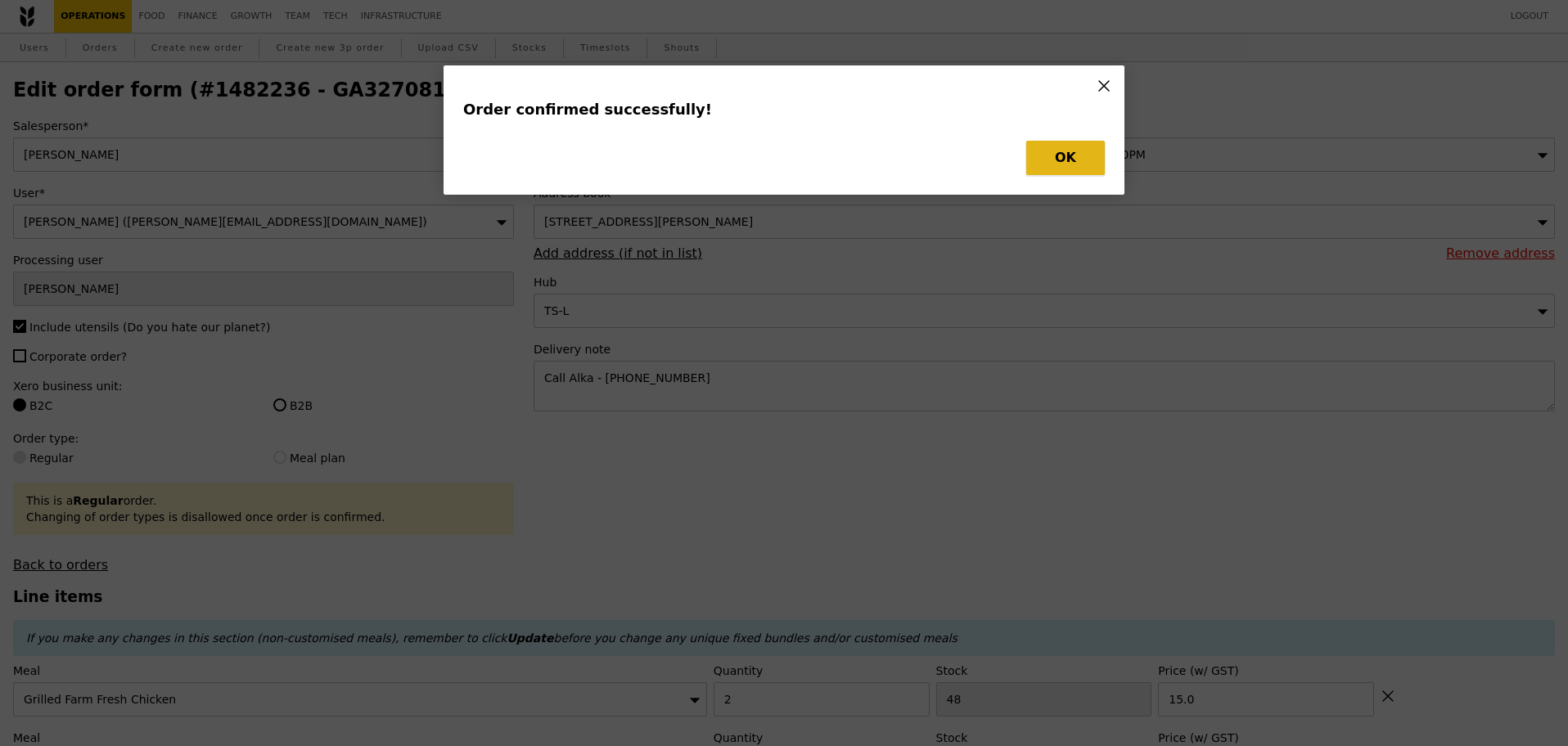
type input "14.00"
type input "2"
type input "48"
type input "15.00"
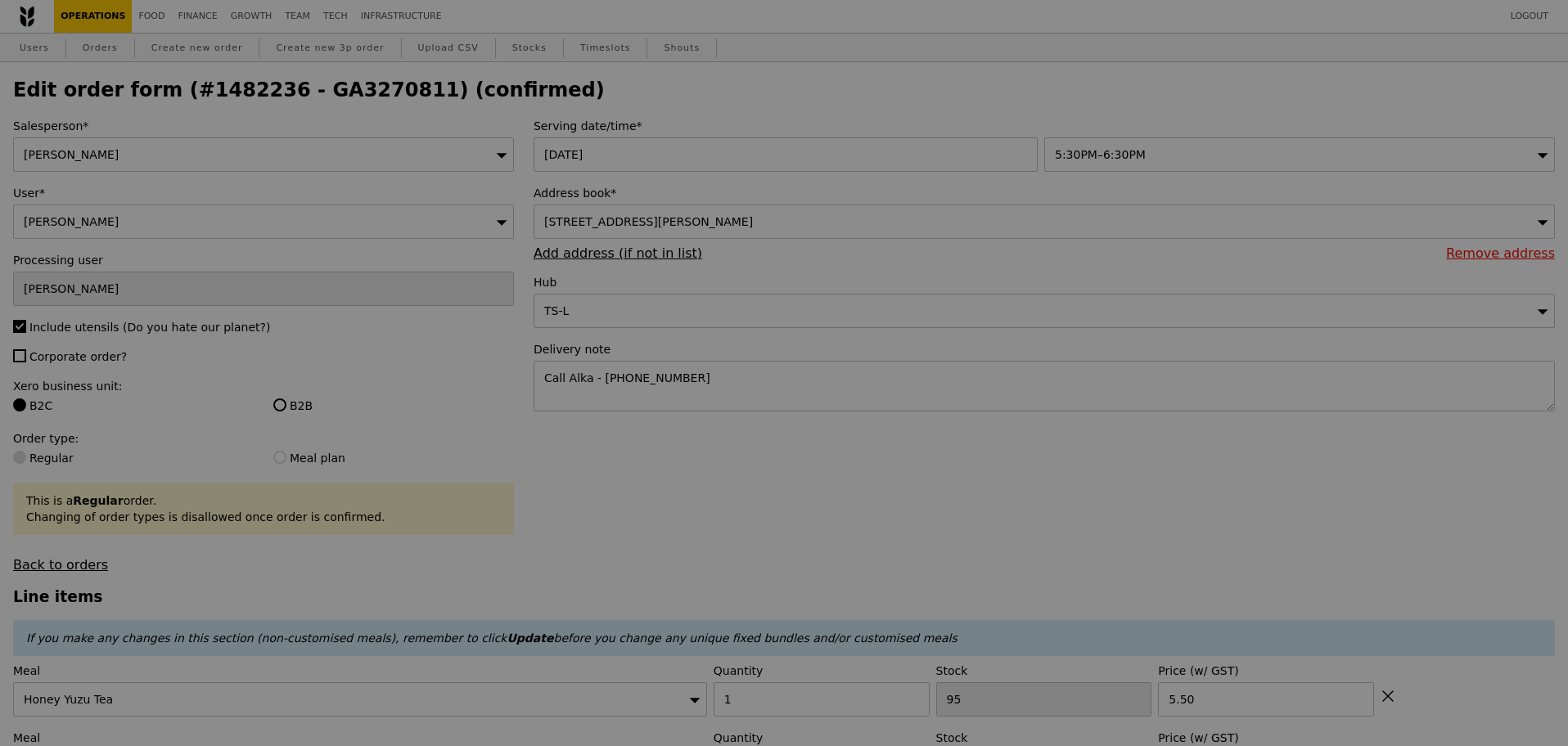
type input "94"
type input "62"
type input "74"
type input "46"
type input "Update"
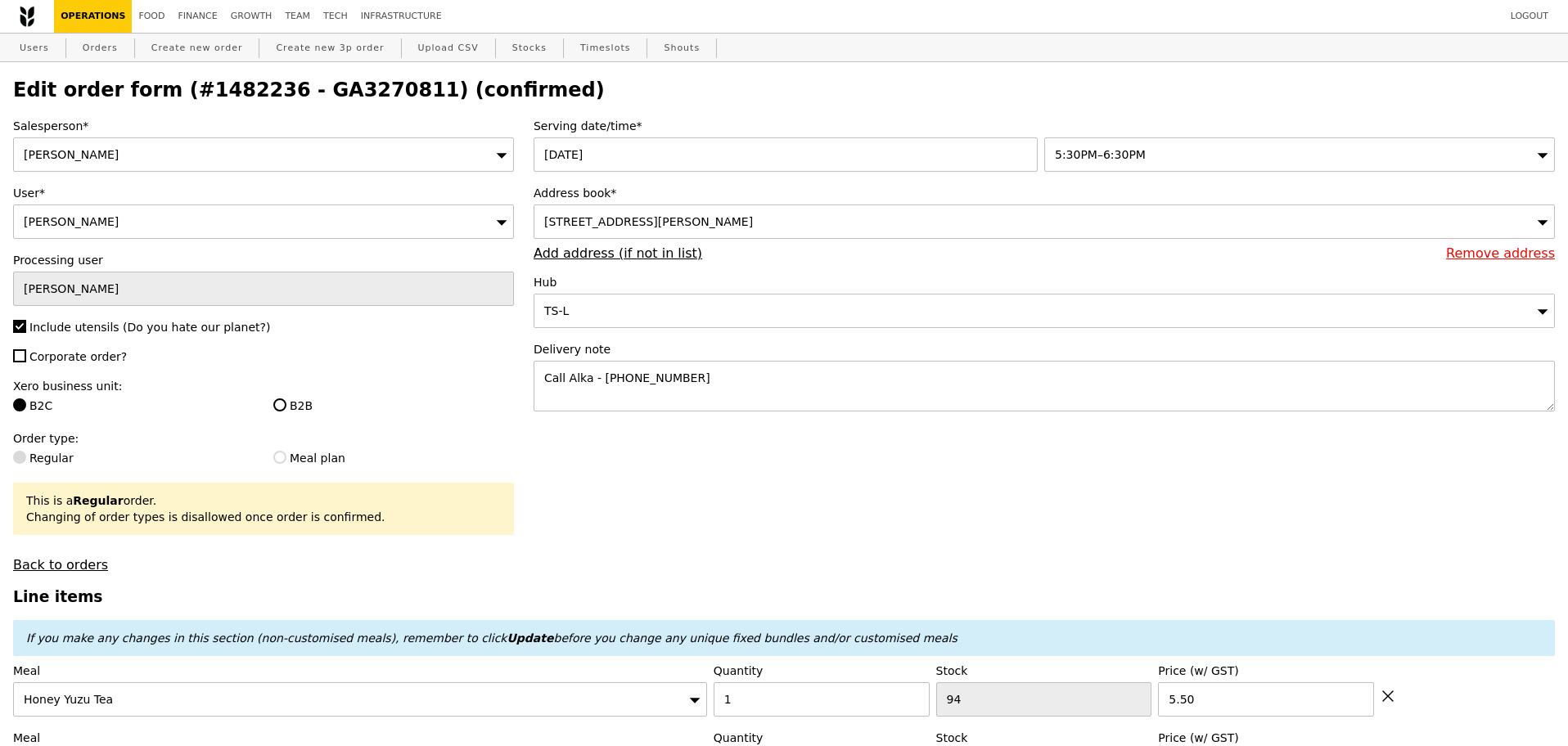
click at [367, 96] on h2 "Edit order form (#1482236 - GA3270811) (confirmed)" at bounding box center [783, 90] width 1541 height 23
copy h2 "GA3270811"
click at [357, 98] on h2 "Edit order form (#1482236 - GA3270811) (confirmed)" at bounding box center [783, 90] width 1541 height 23
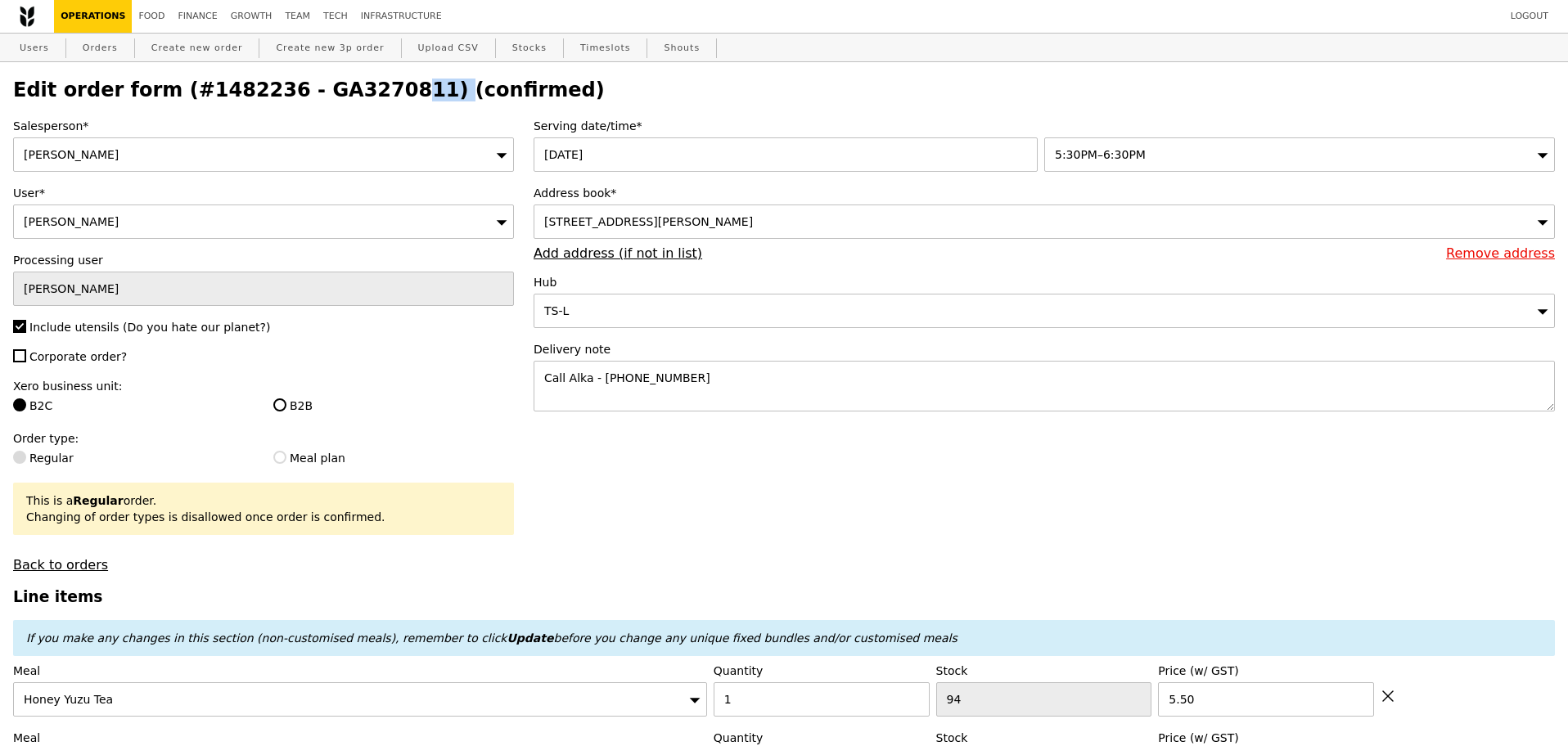
click at [357, 98] on h2 "Edit order form (#1482236 - GA3270811) (confirmed)" at bounding box center [783, 90] width 1541 height 23
copy h2 "GA3270811"
click at [216, 50] on link "Create new order" at bounding box center [197, 48] width 105 height 29
type input "0.00"
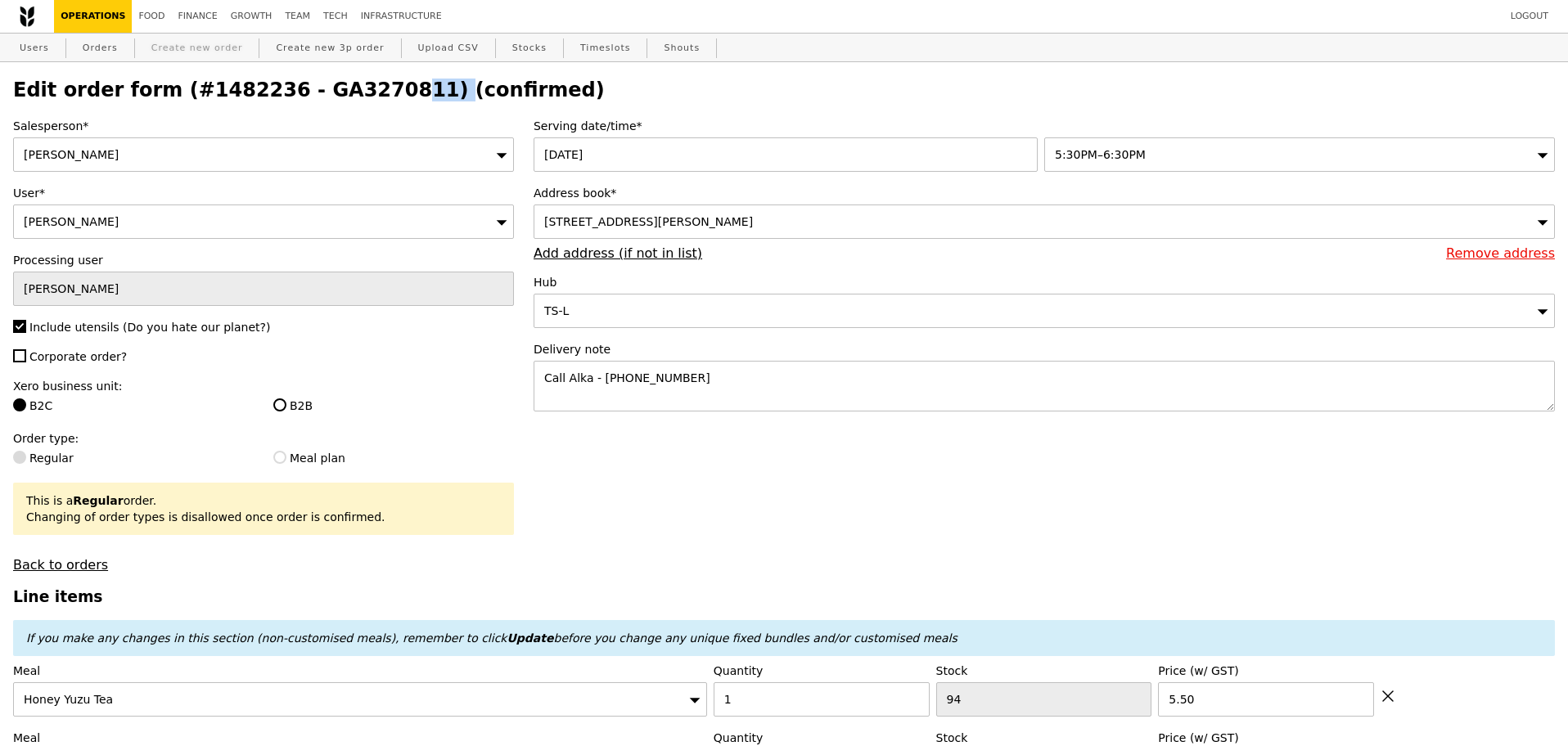
type input "0.00"
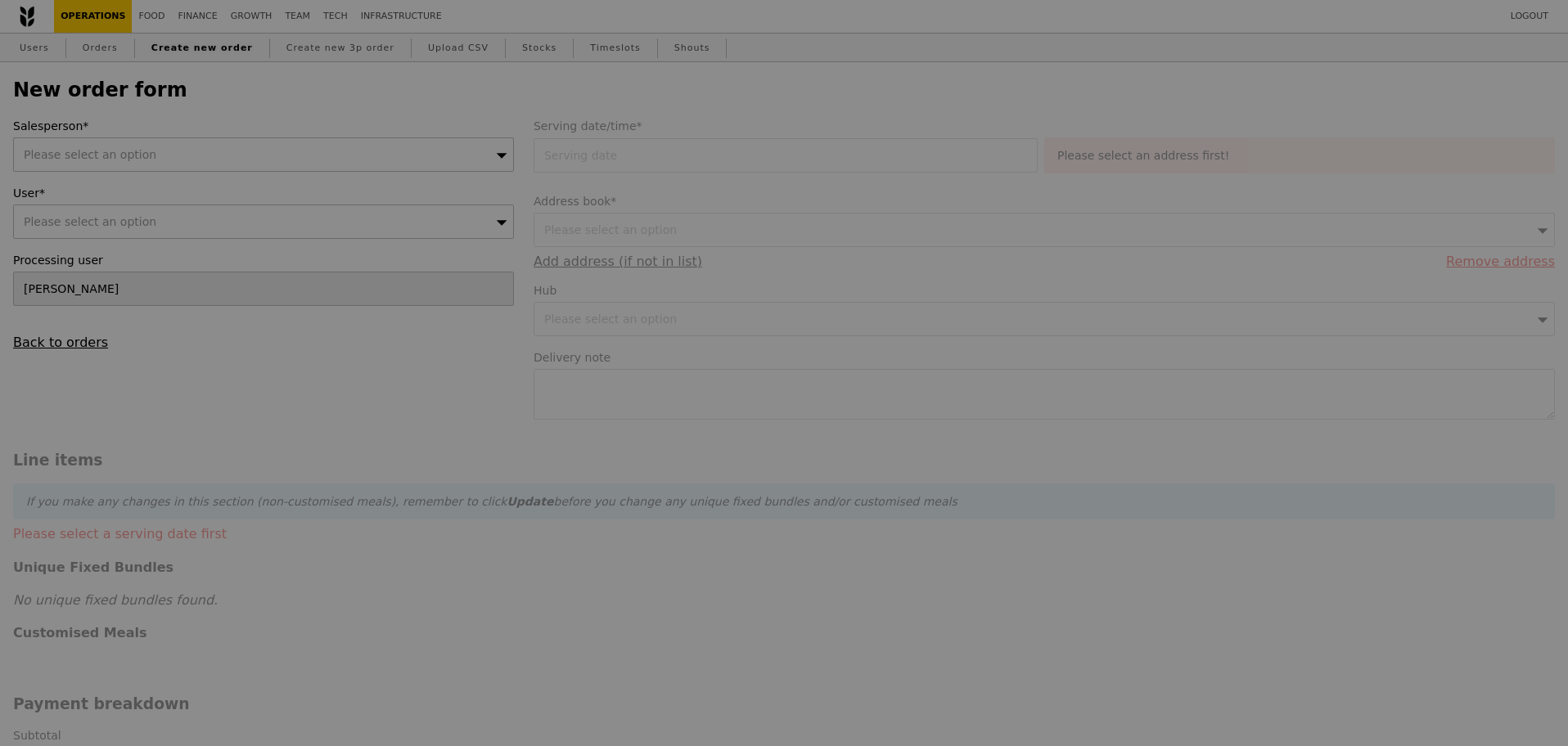
type input "Confirm"
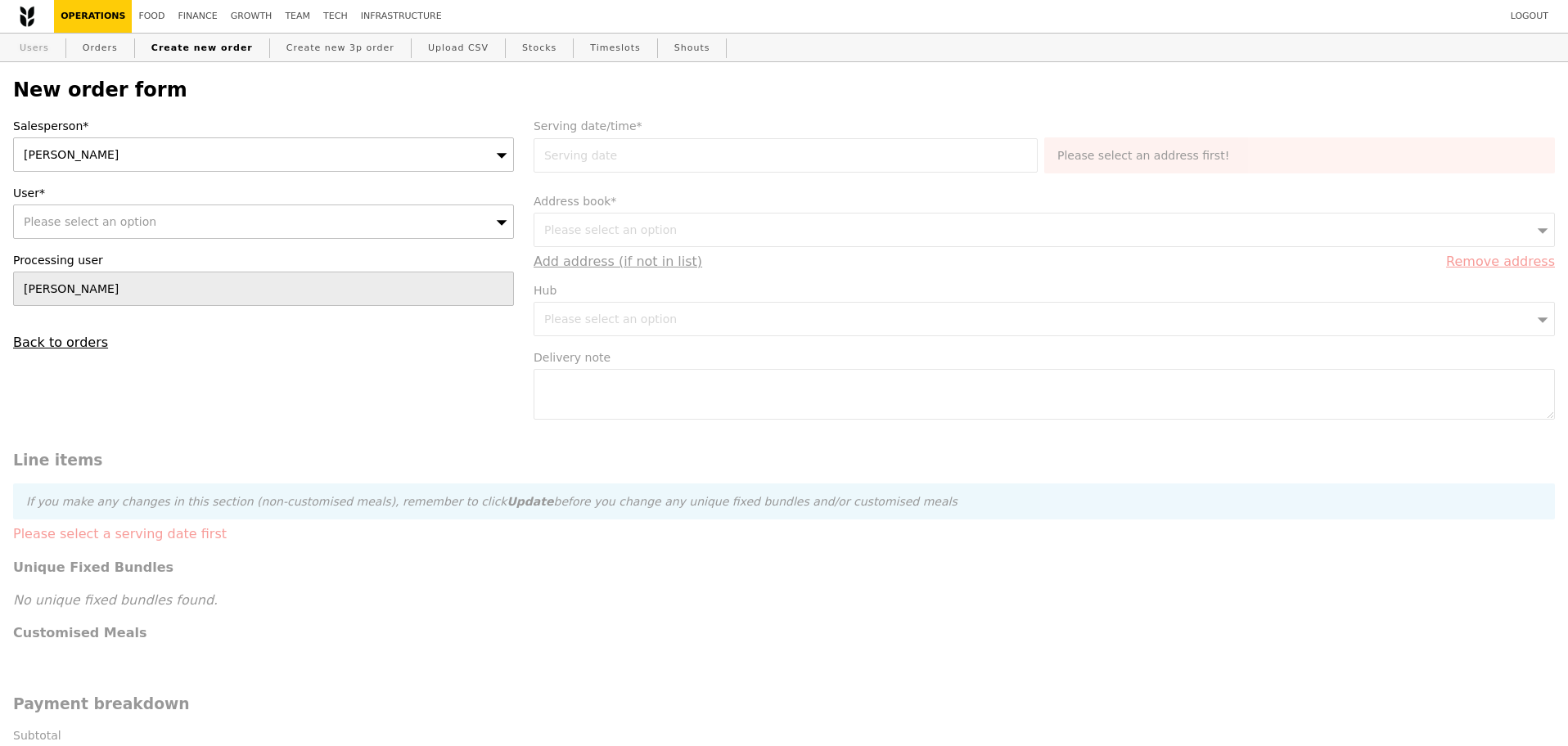
click at [35, 35] on link "Users" at bounding box center [34, 48] width 43 height 29
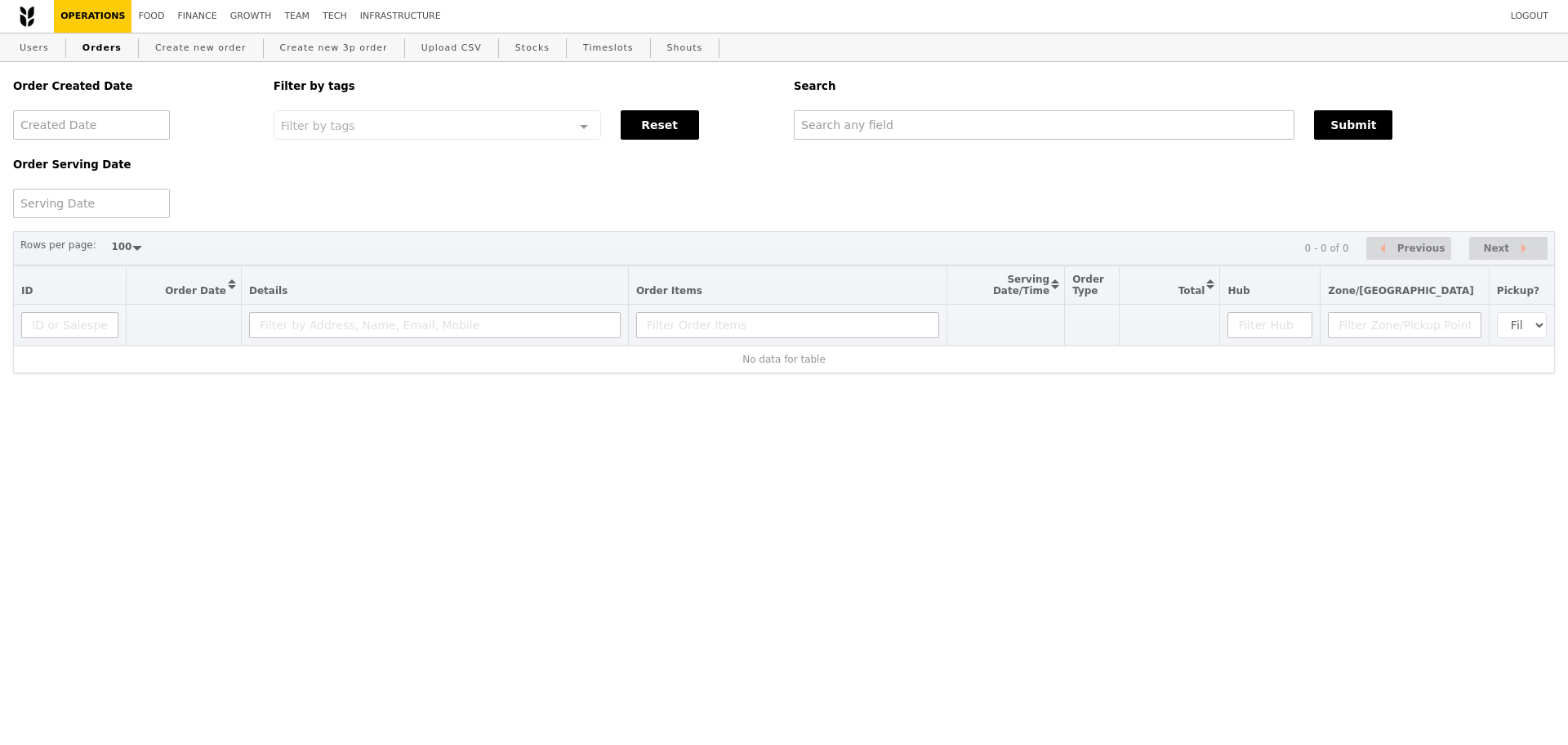
select select "100"
click at [892, 140] on input "text" at bounding box center [1043, 125] width 501 height 29
paste input "GA3270806"
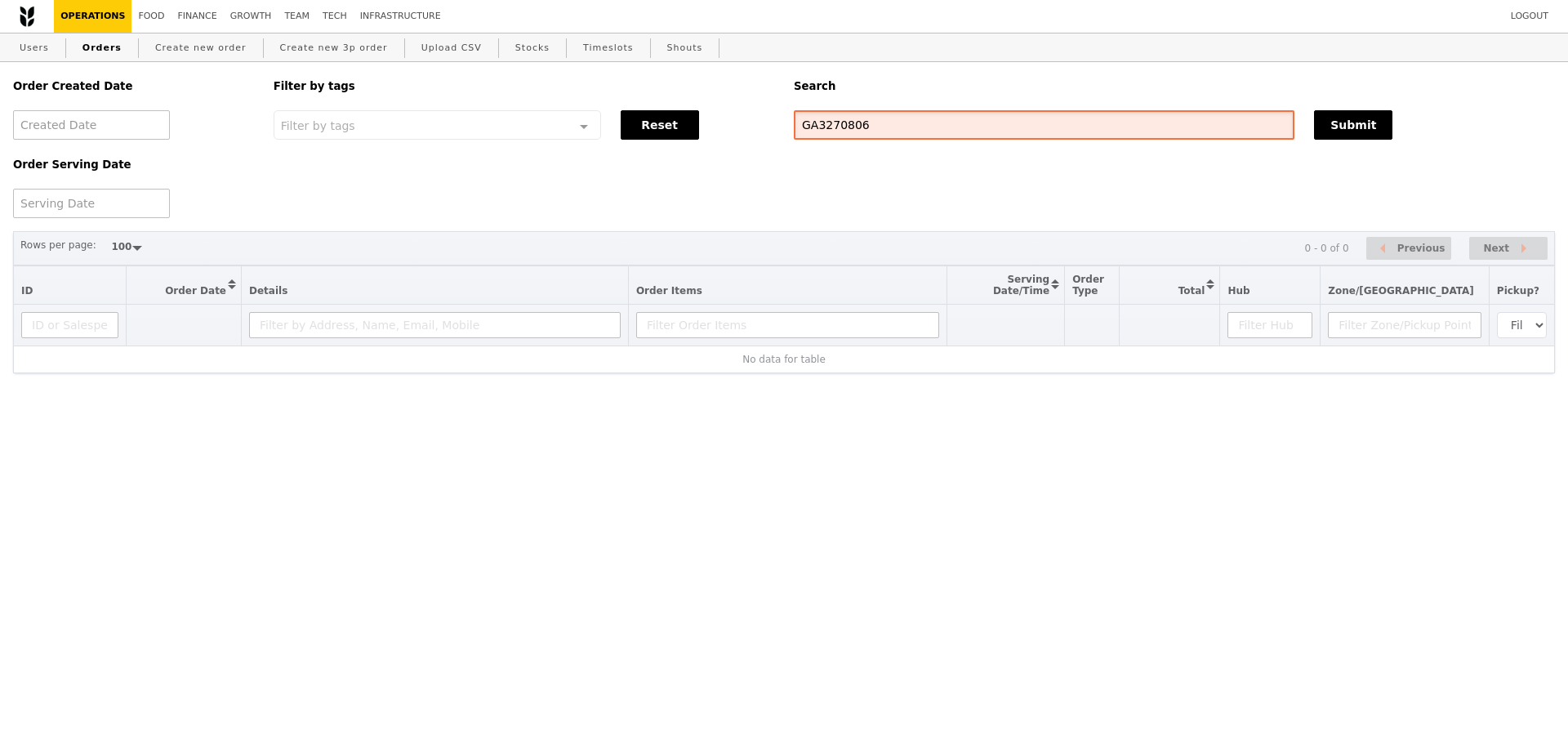
type input "GA3270806"
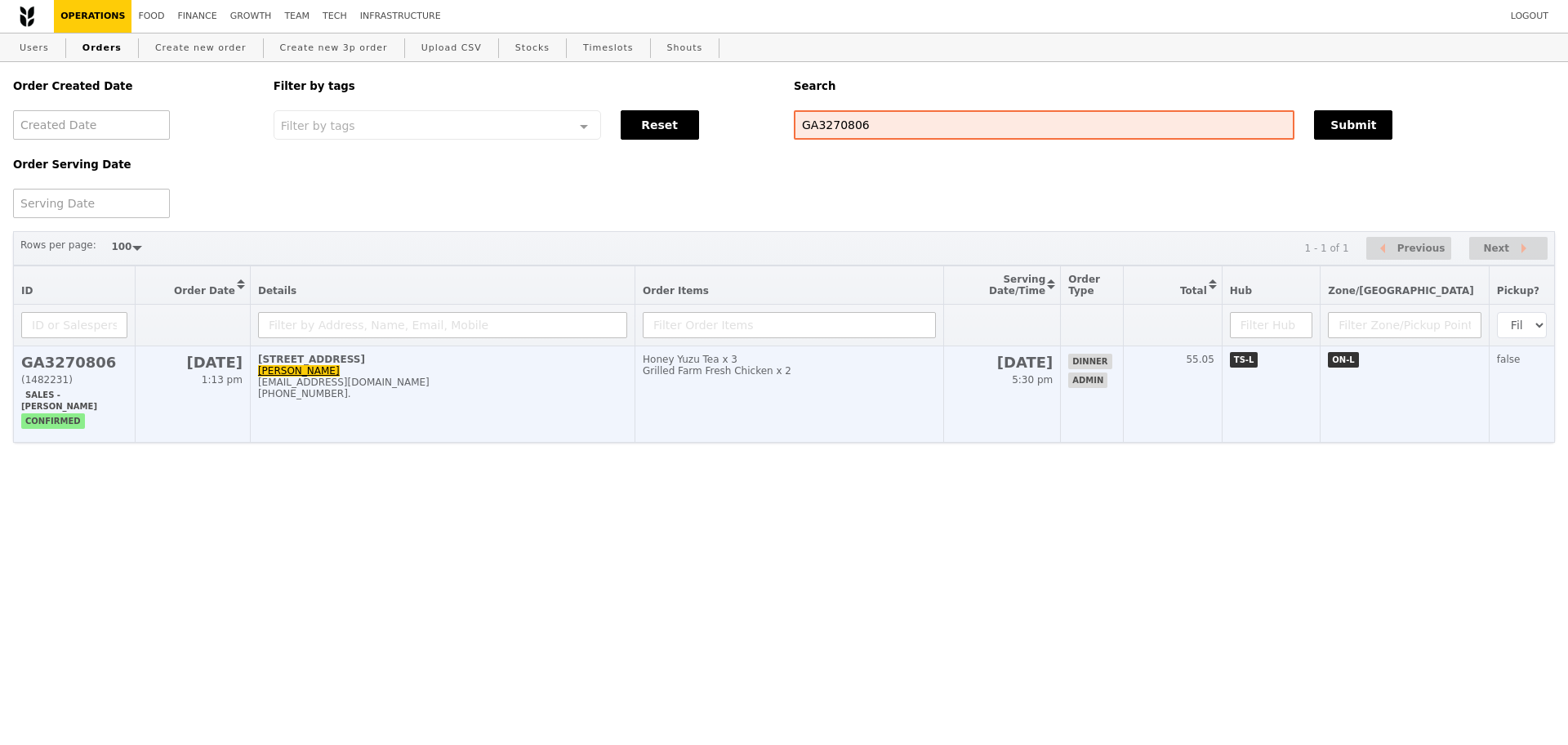
click at [627, 388] on div "[EMAIL_ADDRESS][DOMAIN_NAME]" at bounding box center [442, 381] width 369 height 11
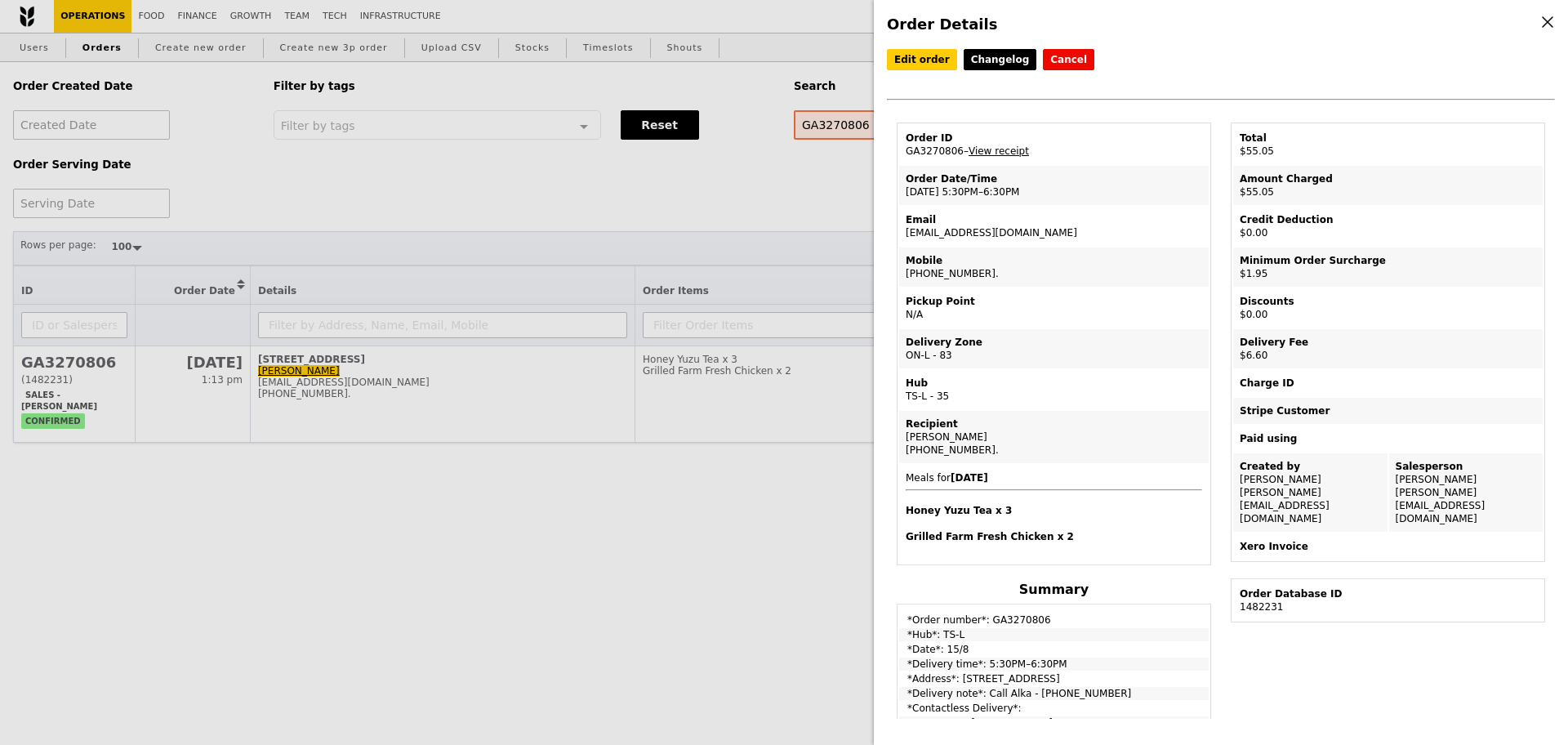
drag, startPoint x: 1033, startPoint y: 234, endPoint x: 891, endPoint y: 238, distance: 142.1
click at [891, 237] on div "Order ID GA3270806 – View receipt Order Date/Time [DATE] 5:30PM–6:30PM Email [E…" at bounding box center [1053, 595] width 334 height 945
click at [970, 229] on td "Email [EMAIL_ADDRESS][DOMAIN_NAME]" at bounding box center [1054, 226] width 310 height 39
click at [1013, 238] on td "Email [EMAIL_ADDRESS][DOMAIN_NAME]" at bounding box center [1054, 226] width 310 height 39
drag, startPoint x: 1019, startPoint y: 237, endPoint x: 903, endPoint y: 248, distance: 116.5
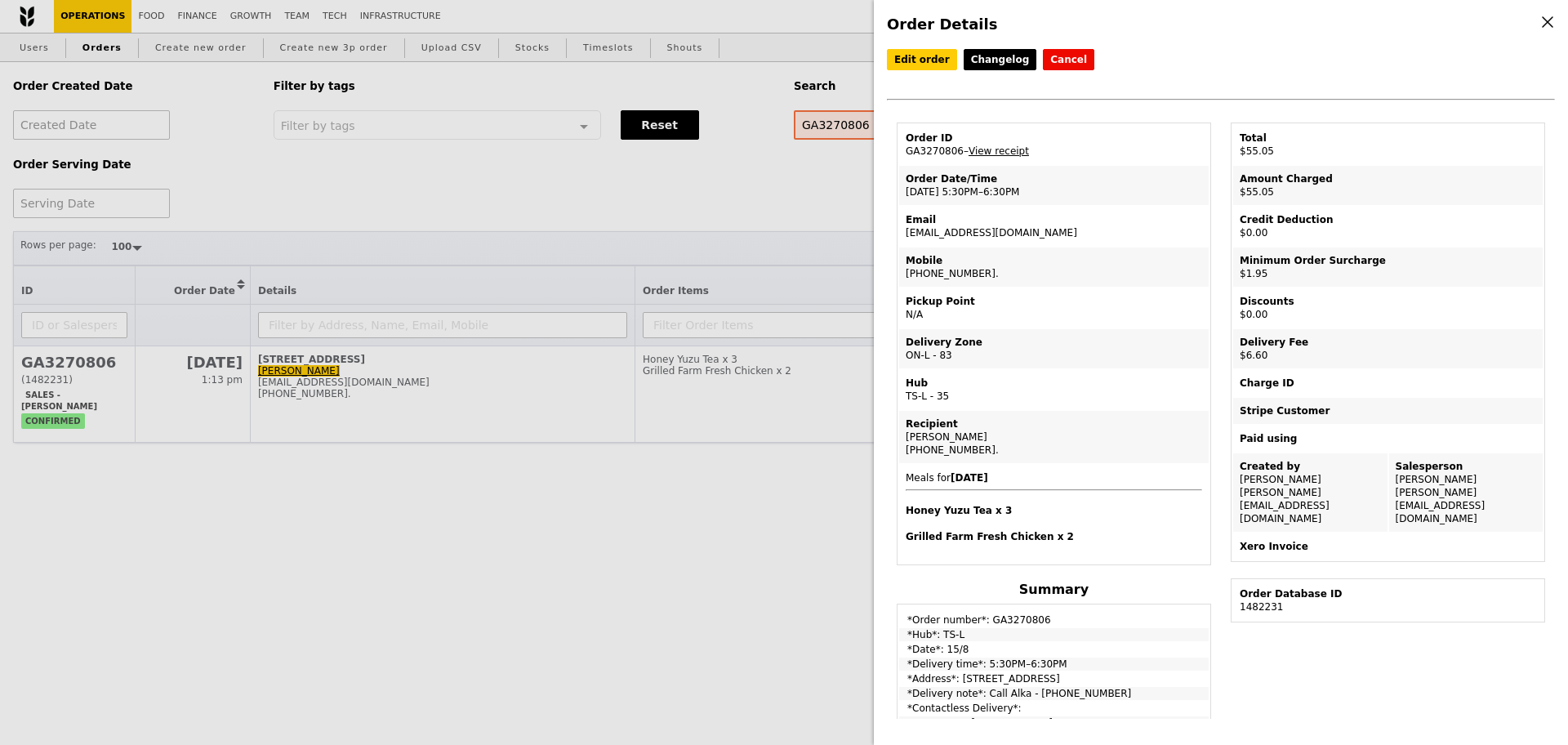
click at [903, 246] on td "Email [EMAIL_ADDRESS][DOMAIN_NAME]" at bounding box center [1054, 226] width 310 height 39
copy td "[EMAIL_ADDRESS][DOMAIN_NAME]"
click at [1006, 155] on link "View receipt" at bounding box center [998, 150] width 61 height 11
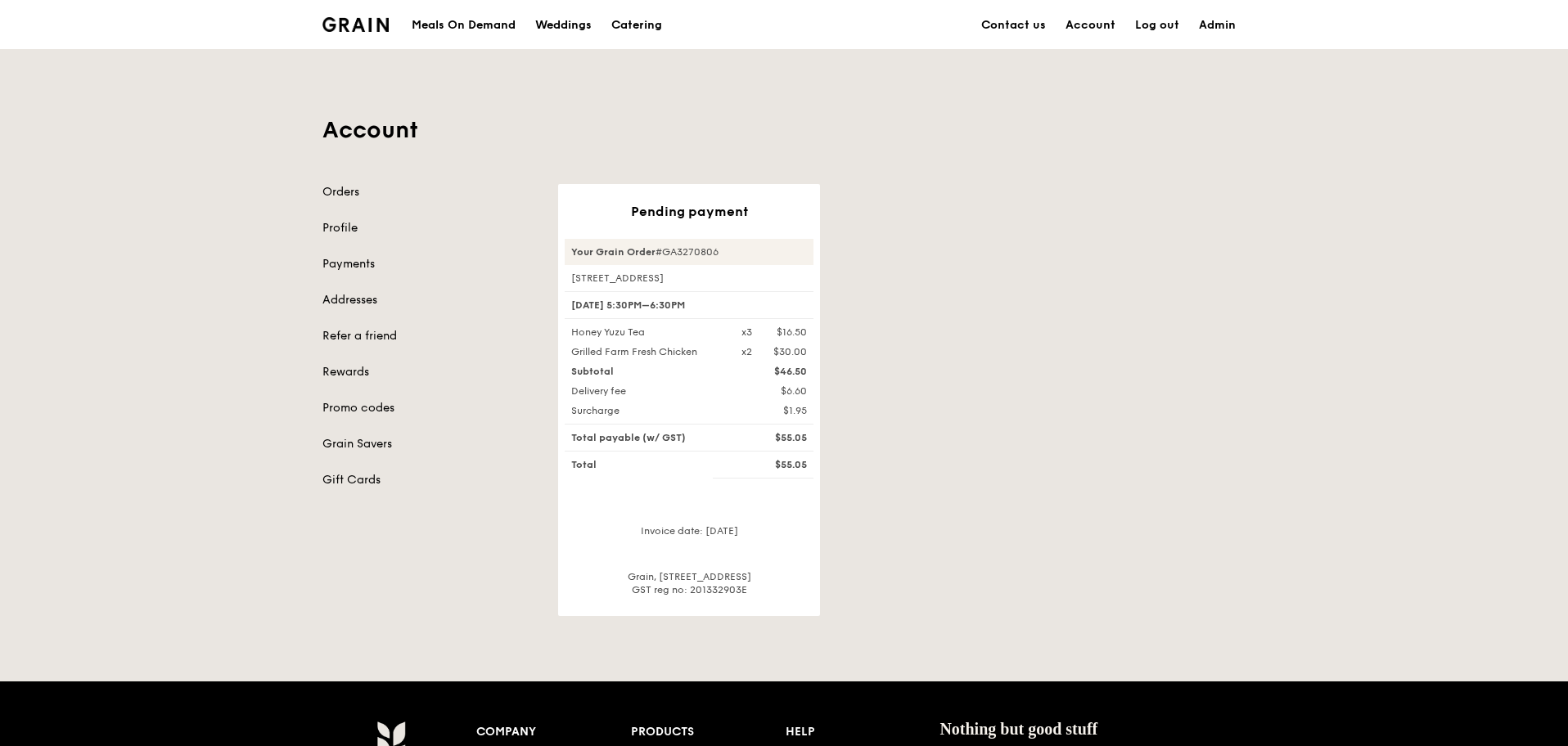
click at [1338, 258] on div "Account Orders Profile Payments Addresses Refer a friend Rewards Promo codes Gr…" at bounding box center [784, 332] width 1568 height 567
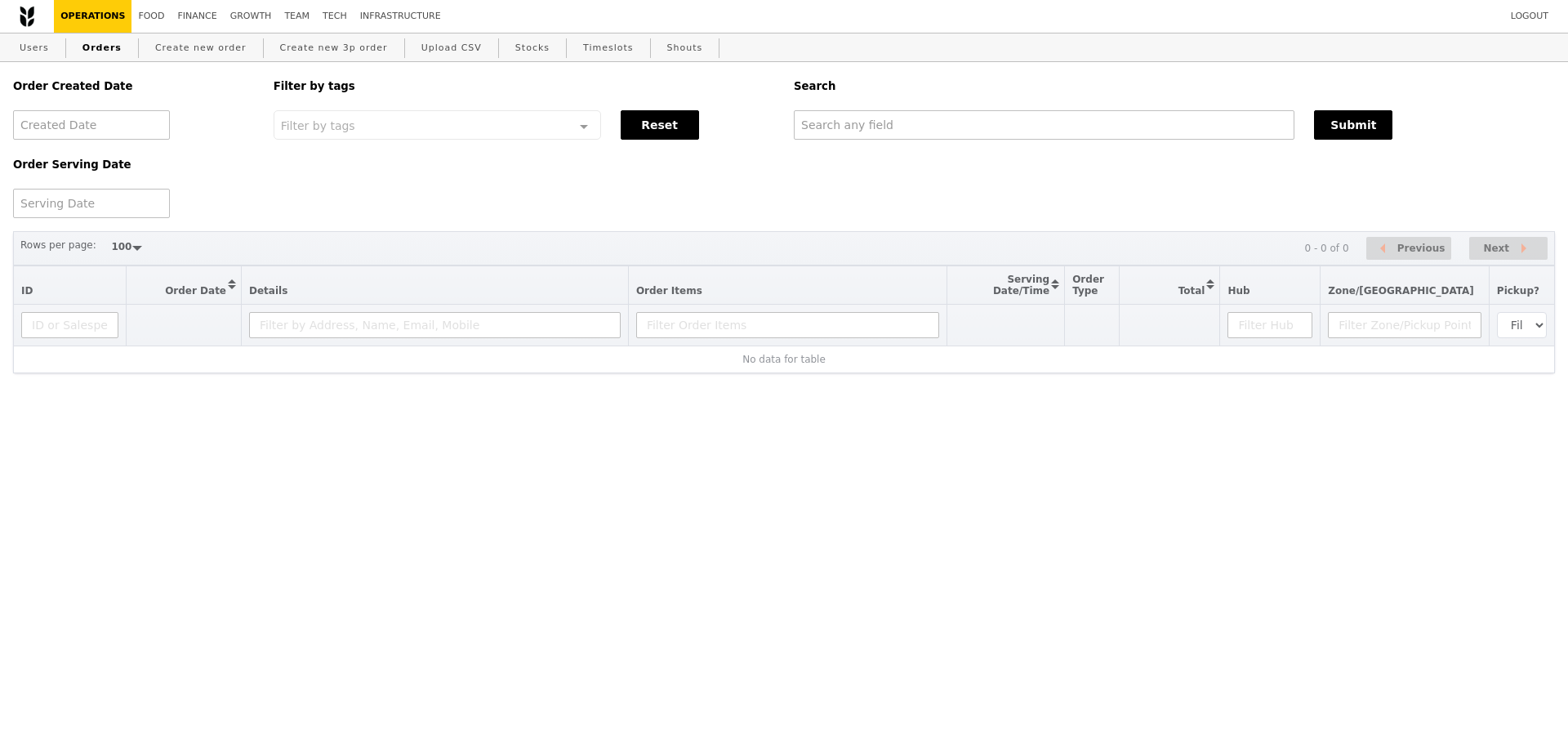
select select "100"
click at [926, 143] on div "Order Created Date Order Serving Date Filter by tags Filter by tags Meal_Plan W…" at bounding box center [784, 140] width 1561 height 156
click at [937, 129] on input "text" at bounding box center [1043, 125] width 501 height 29
paste input "[EMAIL_ADDRESS][DOMAIN_NAME]"
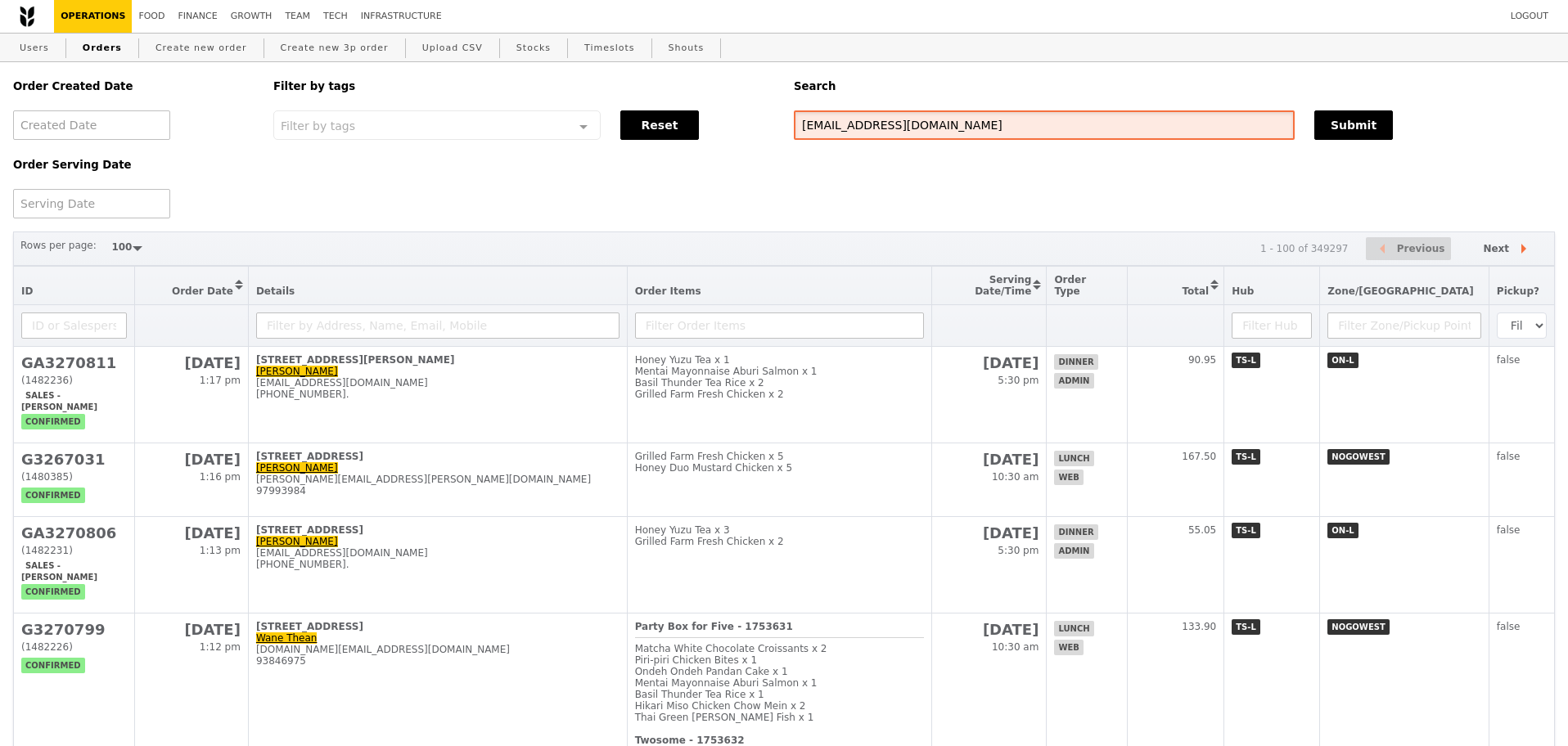
type input "[EMAIL_ADDRESS][DOMAIN_NAME]"
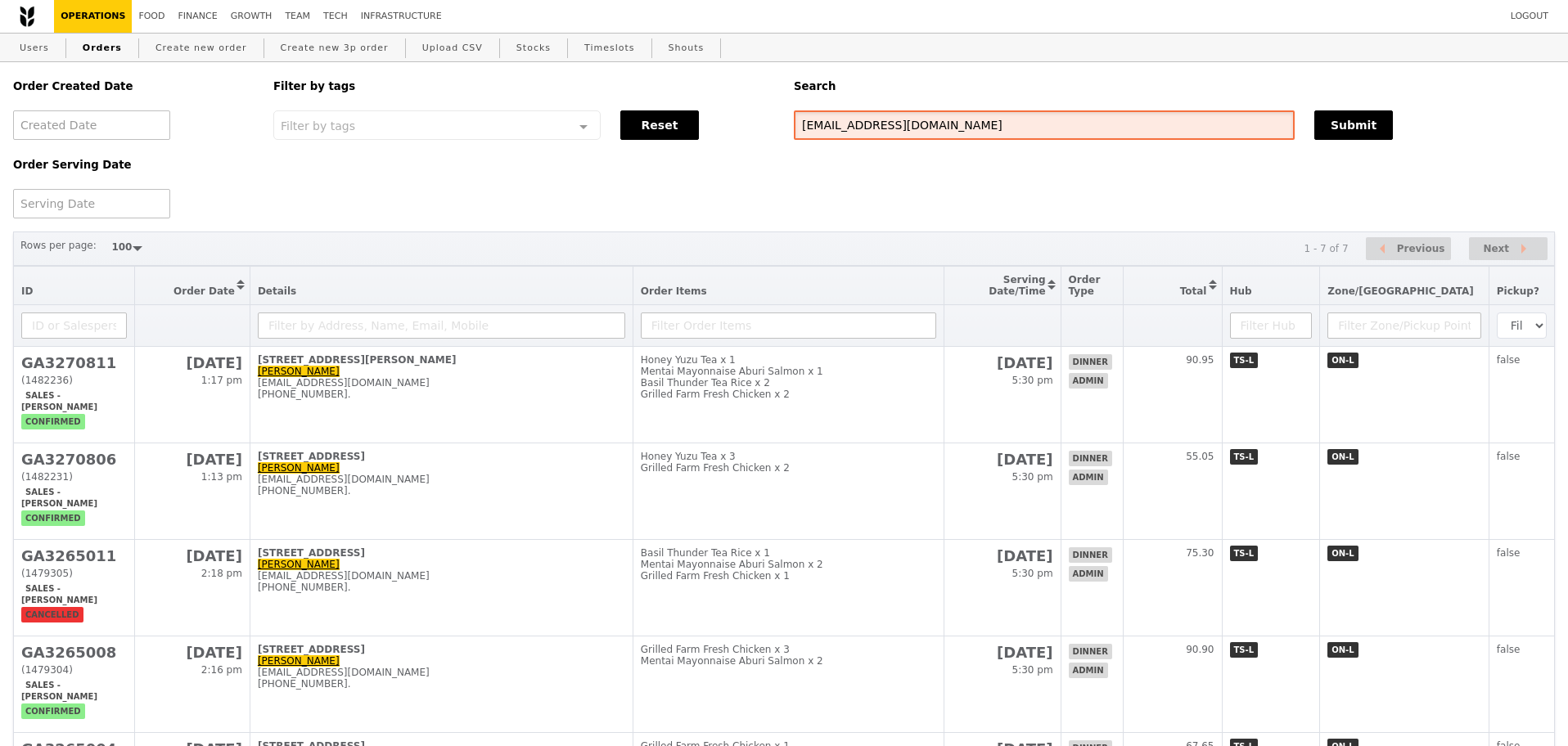
drag, startPoint x: 817, startPoint y: 133, endPoint x: 738, endPoint y: 120, distance: 80.1
click at [749, 122] on div "Order Created Date Order Serving Date Filter by tags Filter by tags Meal_Plan W…" at bounding box center [784, 140] width 1561 height 156
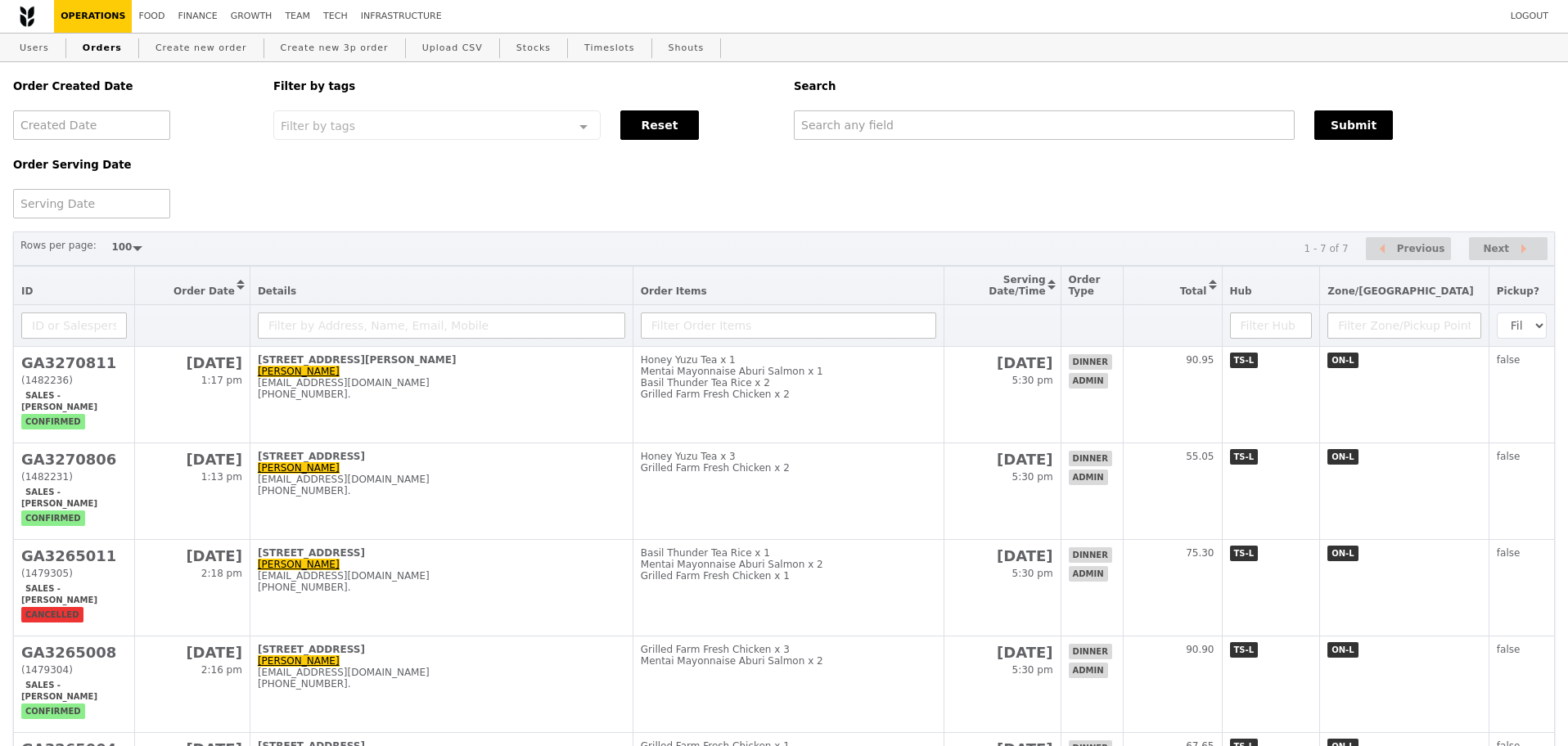
click at [777, 171] on div "Order Created Date Order Serving Date Filter by tags Filter by tags Meal_Plan W…" at bounding box center [784, 140] width 1561 height 156
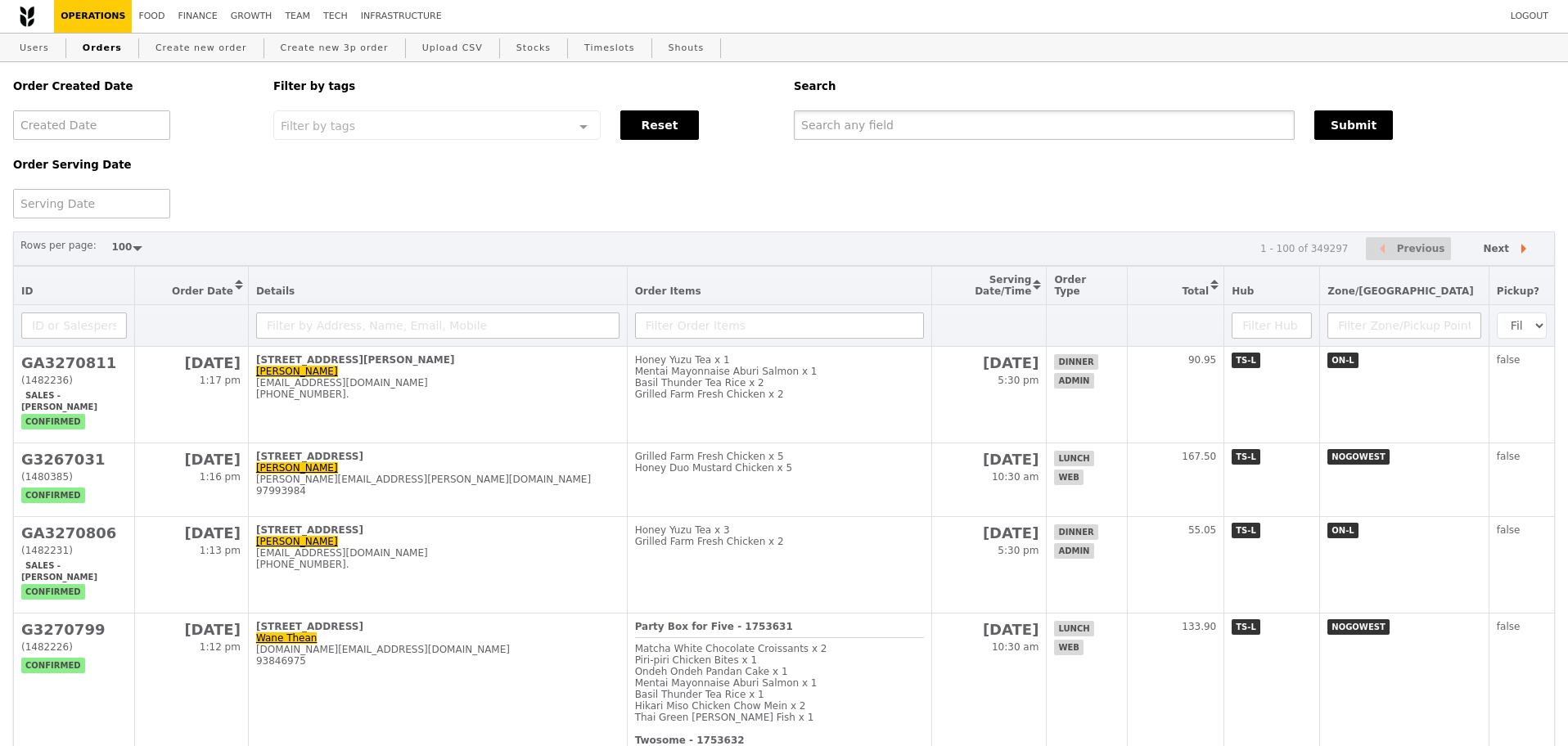
click at [935, 127] on input "text" at bounding box center [1044, 125] width 501 height 29
paste input "[EMAIL_ADDRESS][DOMAIN_NAME]"
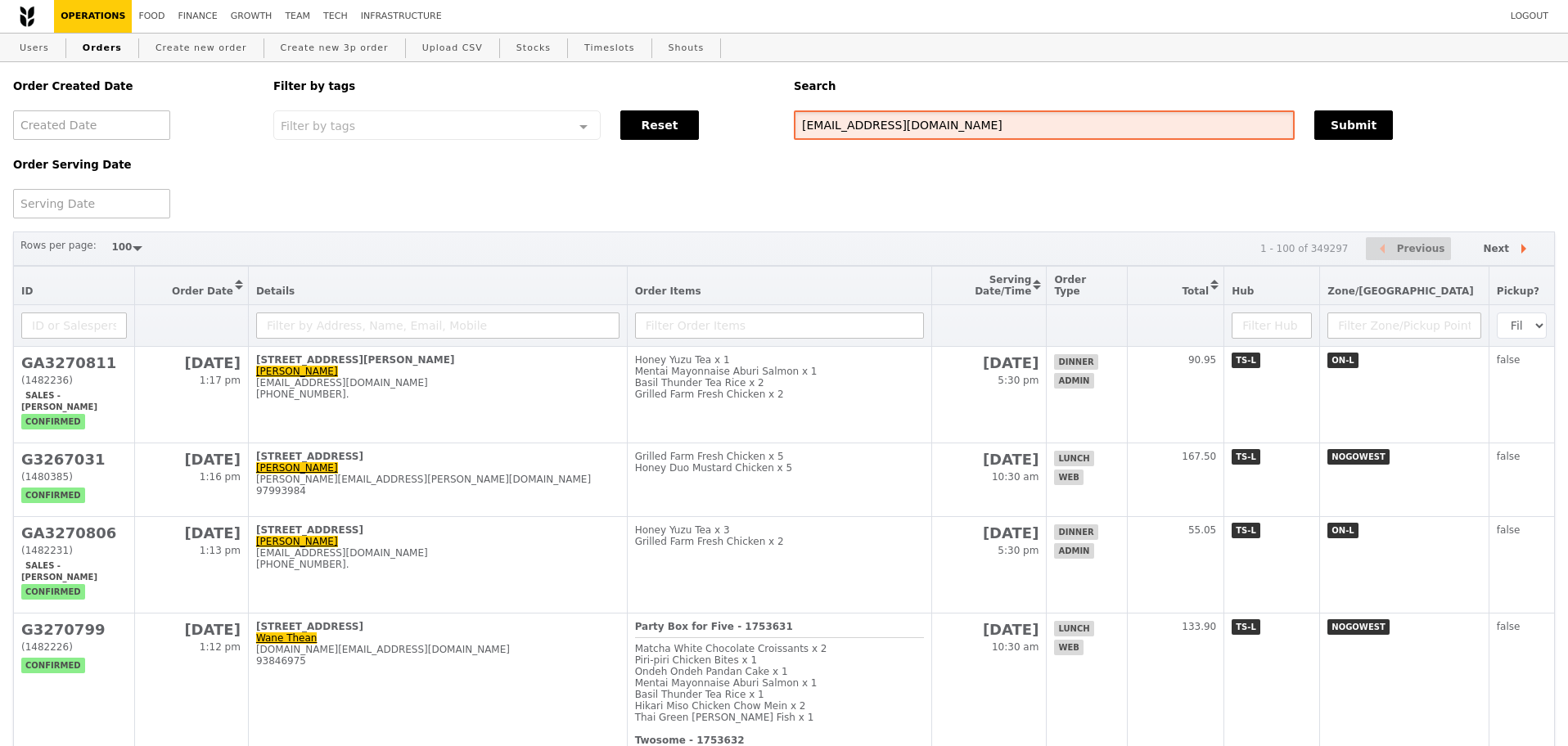
type input "[EMAIL_ADDRESS][DOMAIN_NAME]"
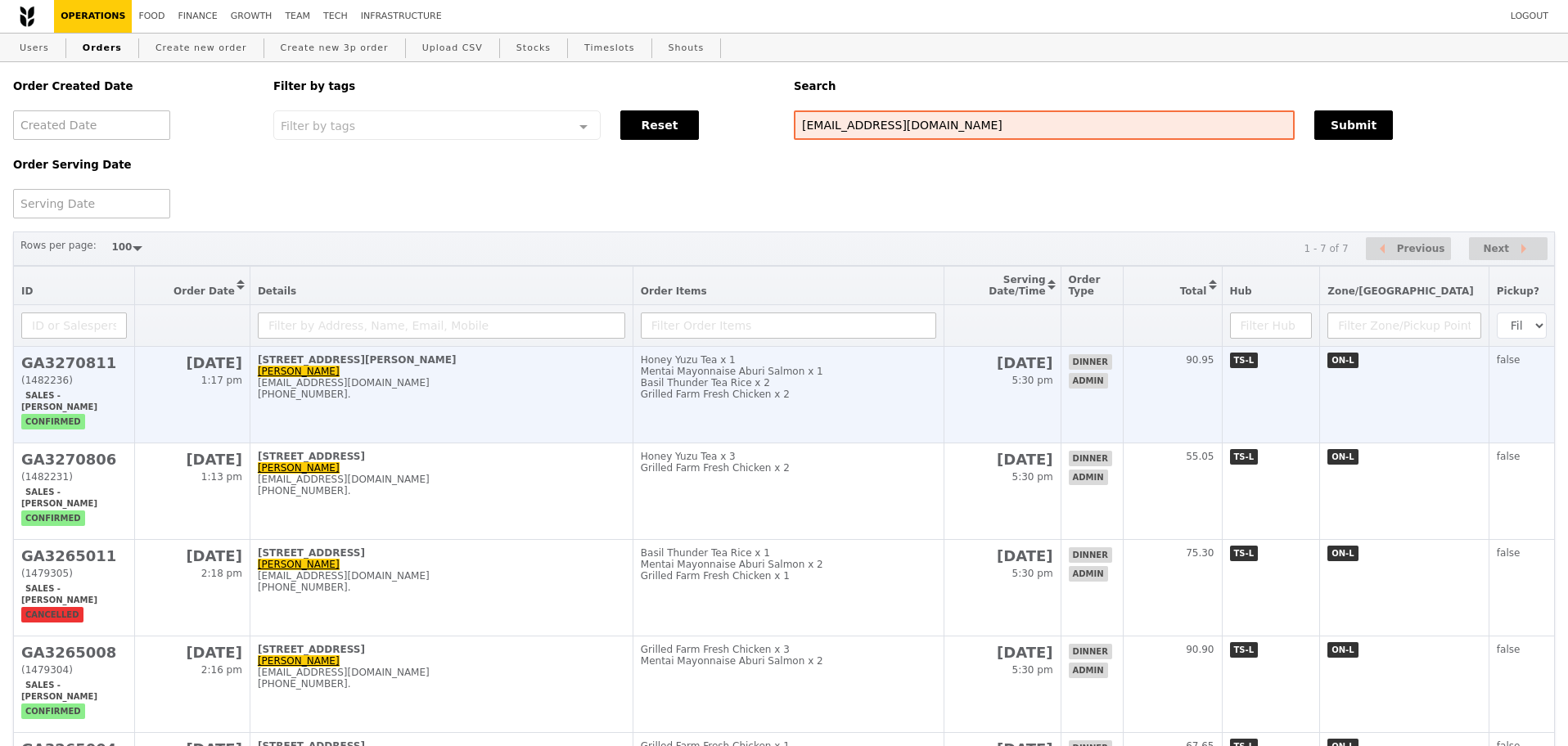
click at [357, 400] on div "[PHONE_NUMBER]." at bounding box center [441, 394] width 368 height 11
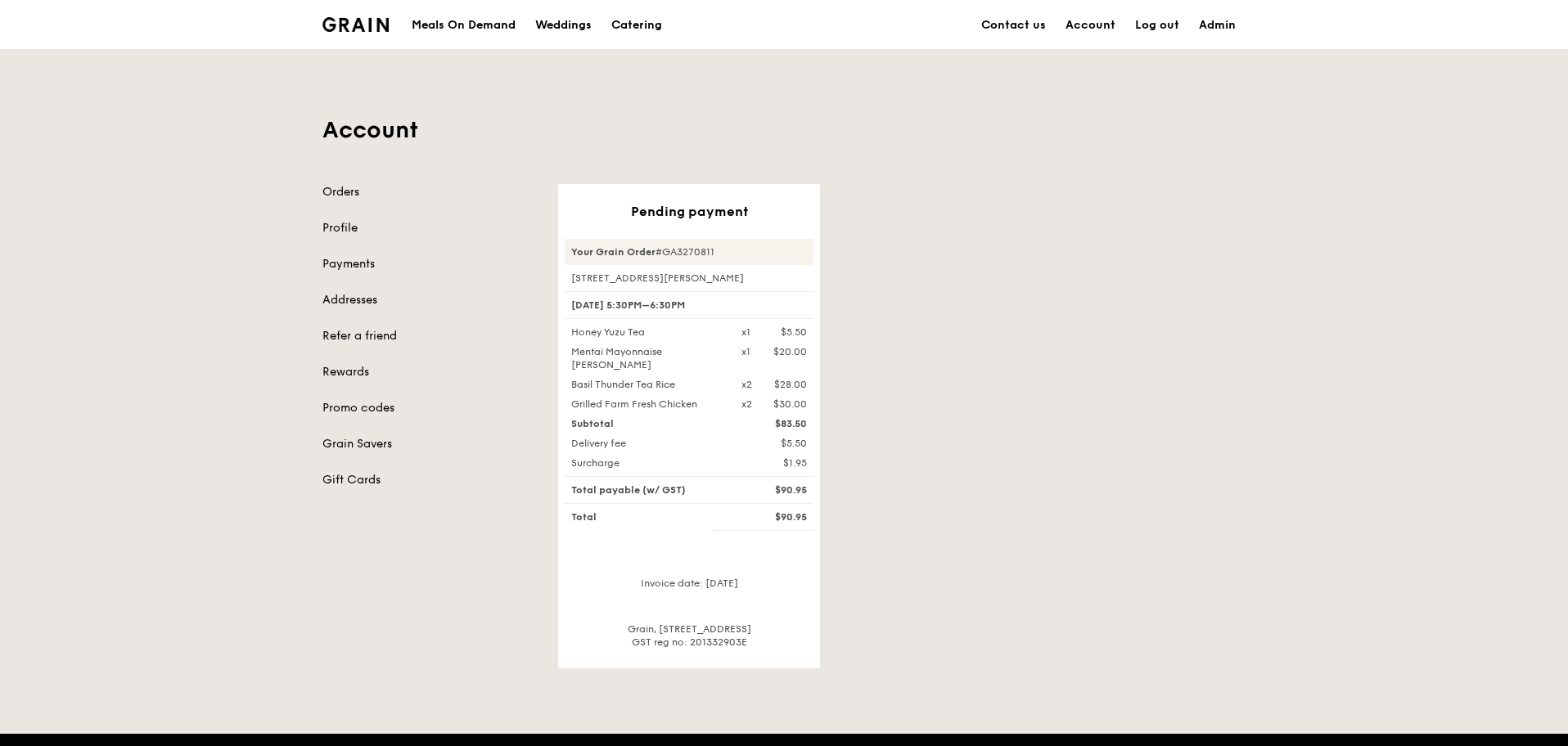
click at [1142, 86] on div "Account Orders Profile Payments Addresses Refer a friend Rewards Promo codes Gr…" at bounding box center [784, 359] width 943 height 619
click at [1246, 339] on div "Pending payment Your Grain Order #GA3270811 [STREET_ADDRESS][PERSON_NAME] [DATE…" at bounding box center [901, 426] width 707 height 485
